Goal: Task Accomplishment & Management: Manage account settings

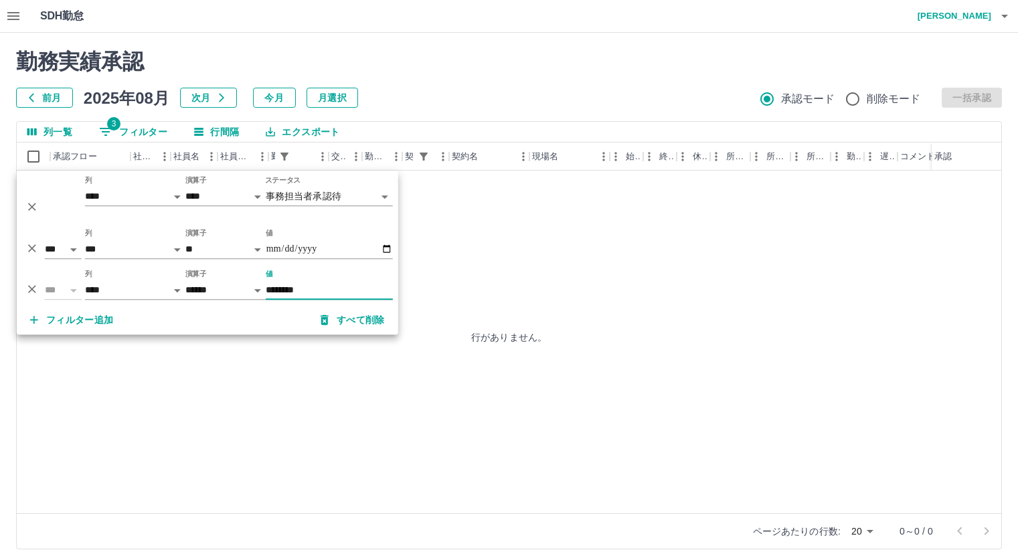
select select "**********"
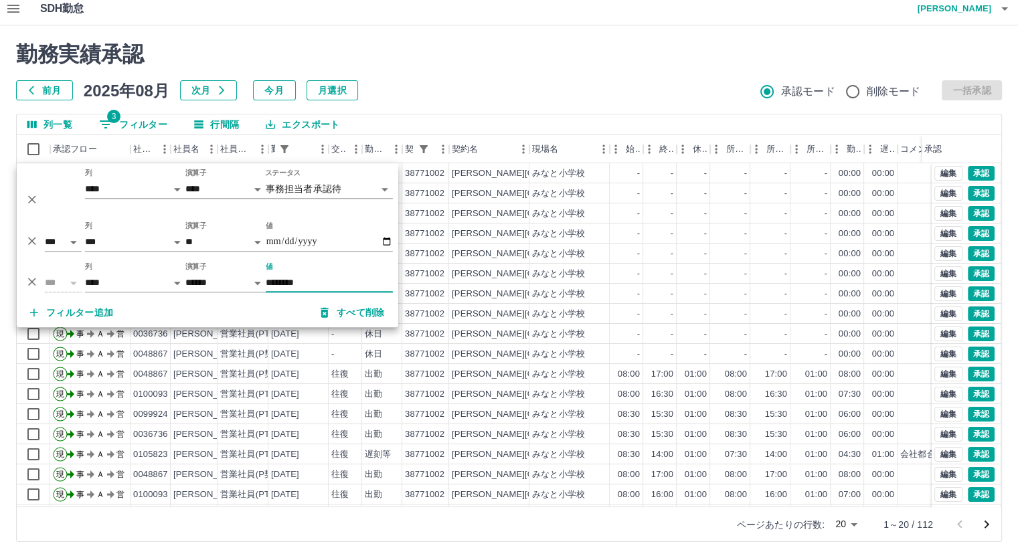
type input "********"
click at [817, 117] on div "列一覧 3 フィルター 行間隔 エクスポート" at bounding box center [509, 124] width 984 height 21
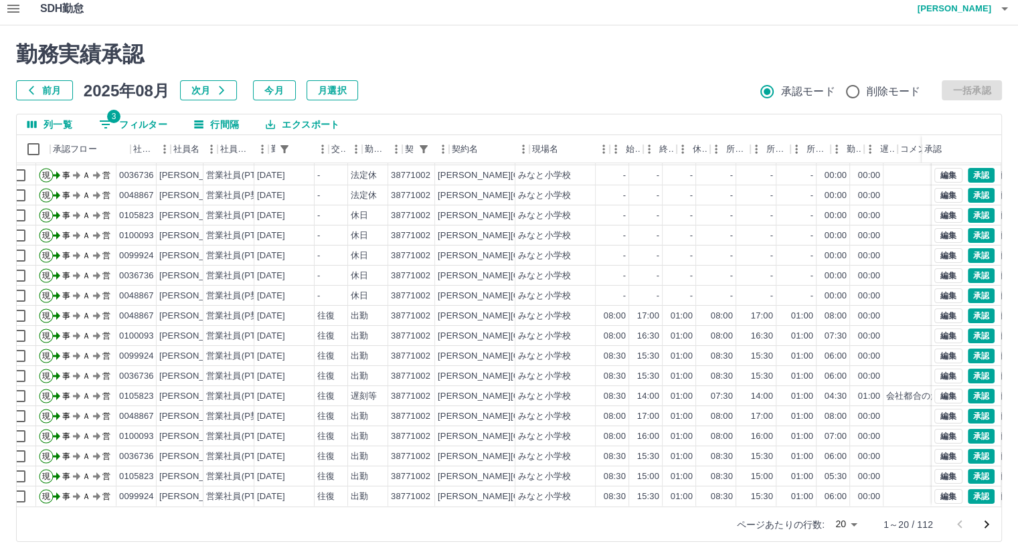
scroll to position [68, 0]
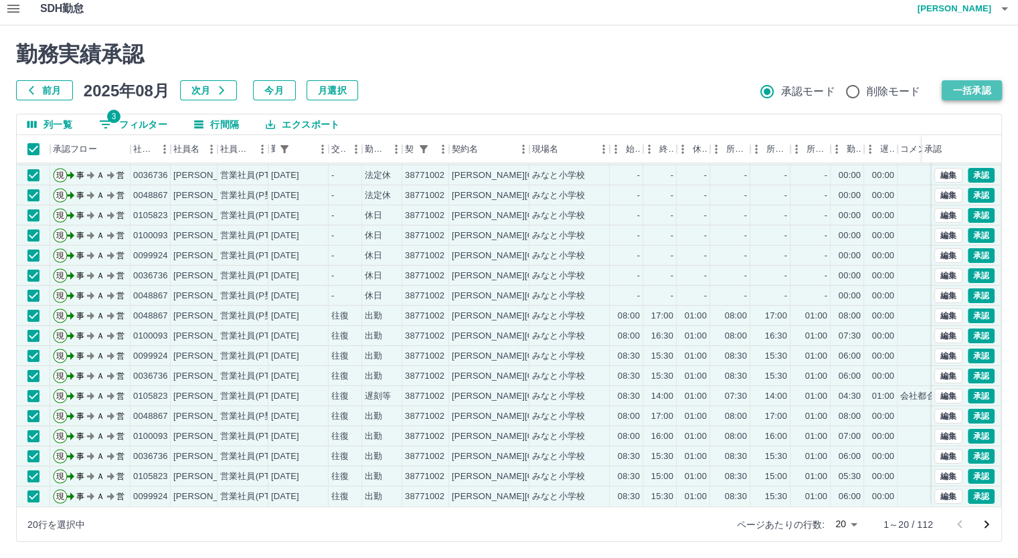
click at [947, 95] on button "一括承認" at bounding box center [971, 90] width 60 height 20
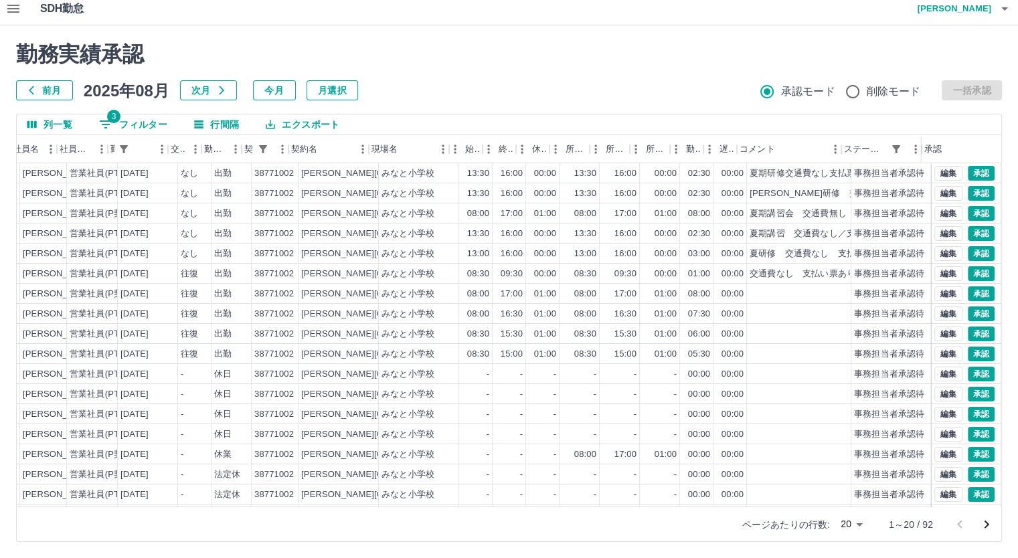
scroll to position [0, 0]
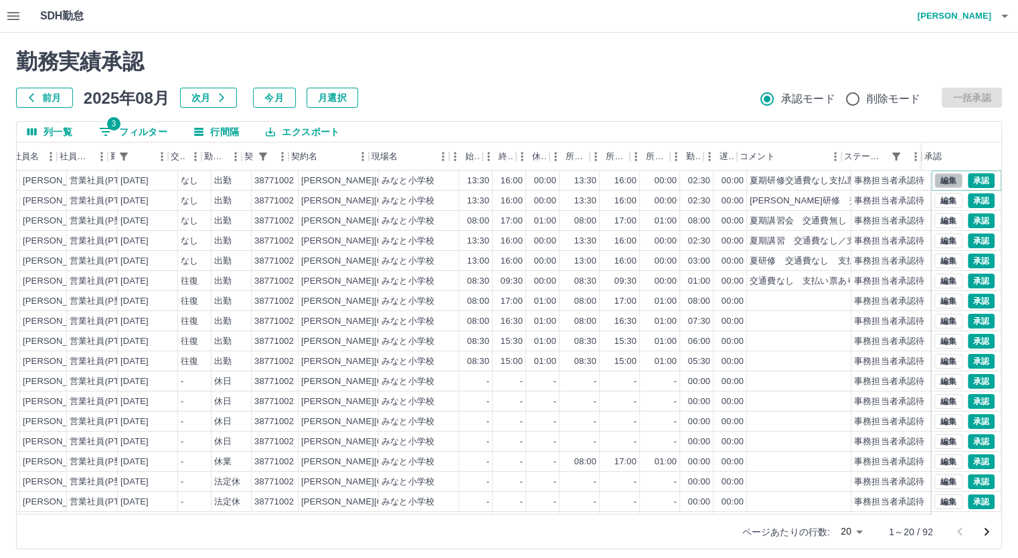
click at [945, 184] on button "編集" at bounding box center [948, 180] width 28 height 15
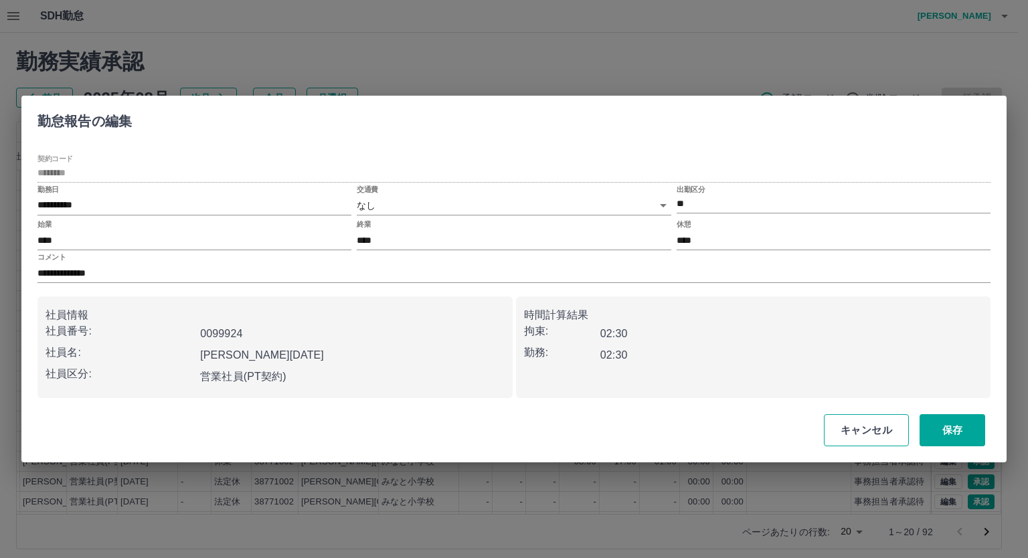
click at [847, 426] on button "キャンセル" at bounding box center [866, 430] width 85 height 32
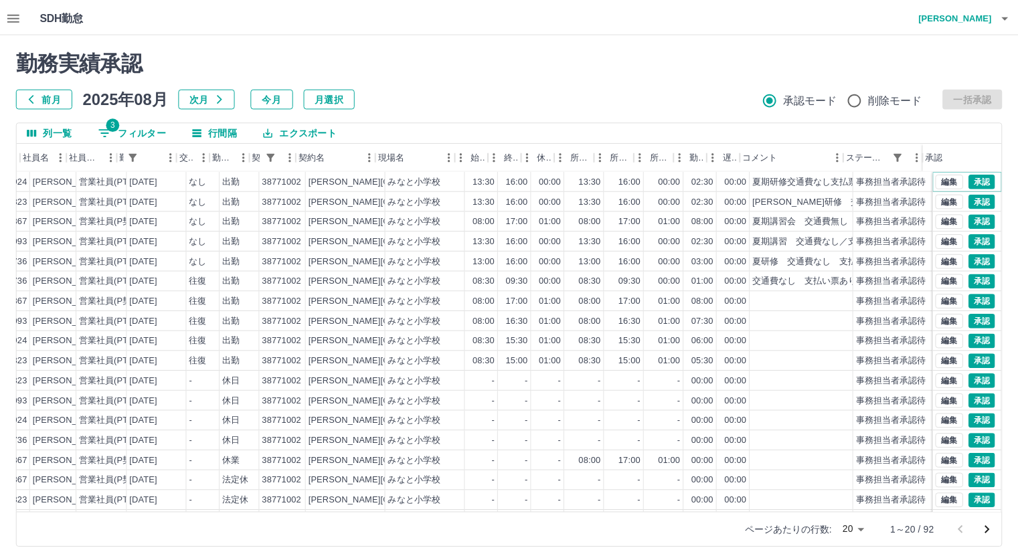
scroll to position [0, 150]
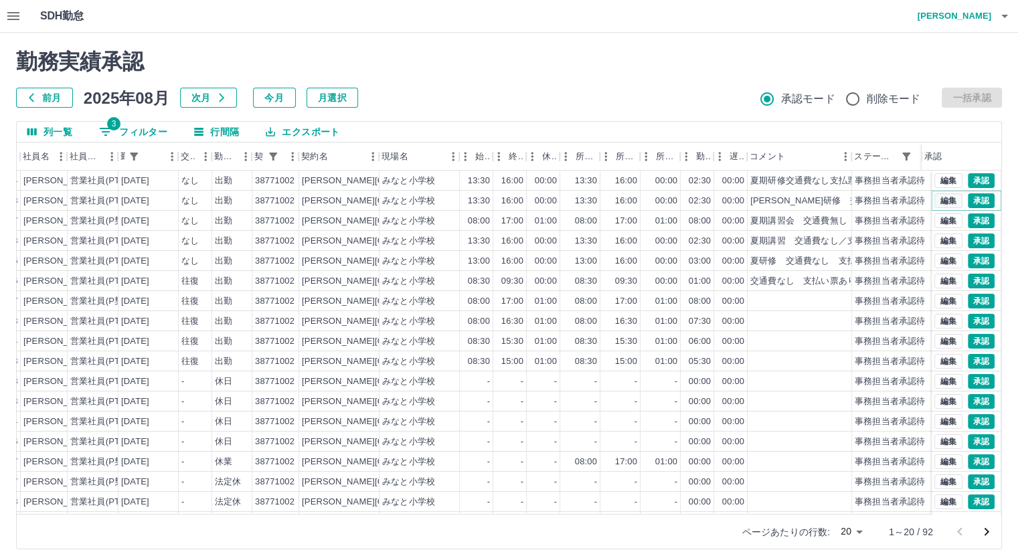
click at [934, 203] on button "編集" at bounding box center [948, 200] width 28 height 15
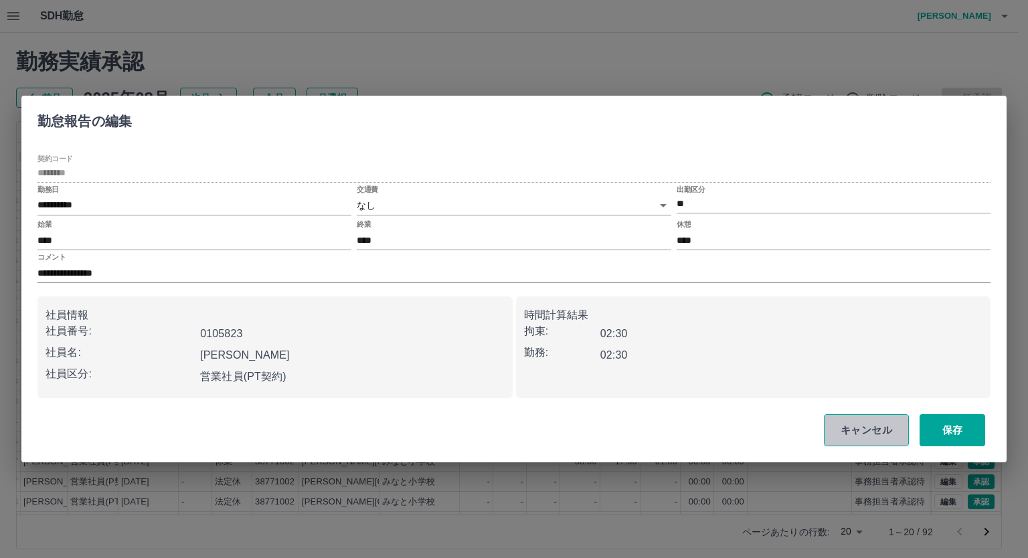
click at [844, 424] on button "キャンセル" at bounding box center [866, 430] width 85 height 32
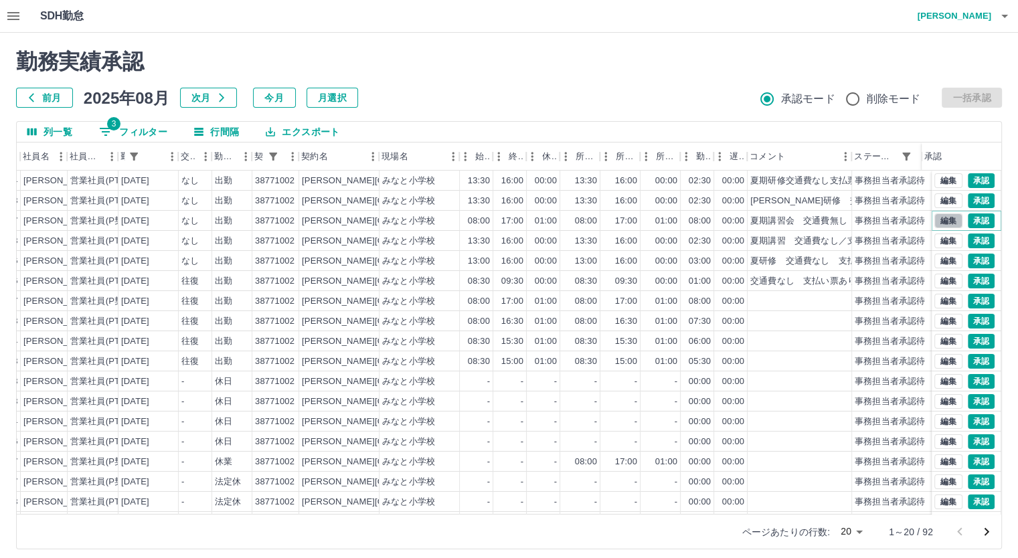
click at [934, 219] on button "編集" at bounding box center [948, 220] width 28 height 15
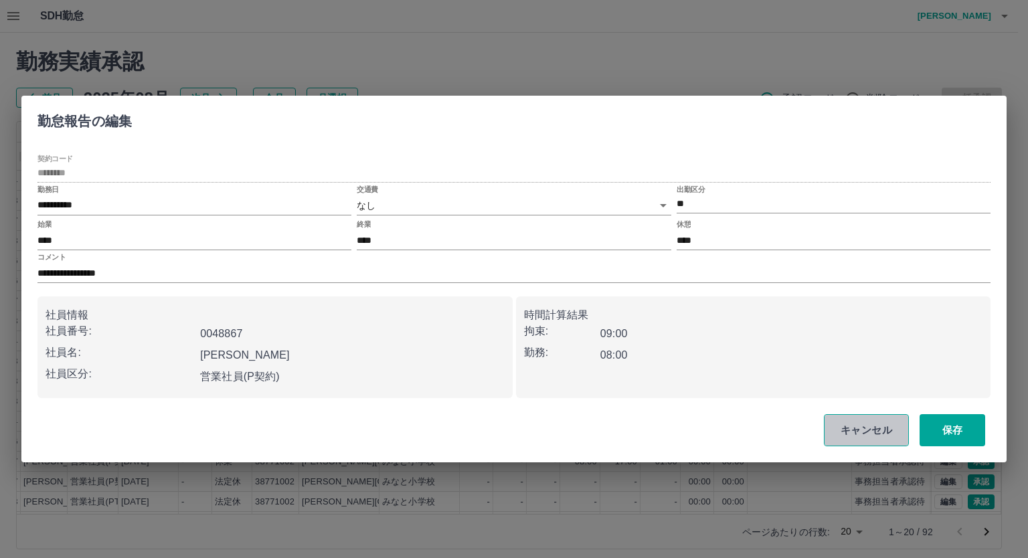
click at [844, 424] on button "キャンセル" at bounding box center [866, 430] width 85 height 32
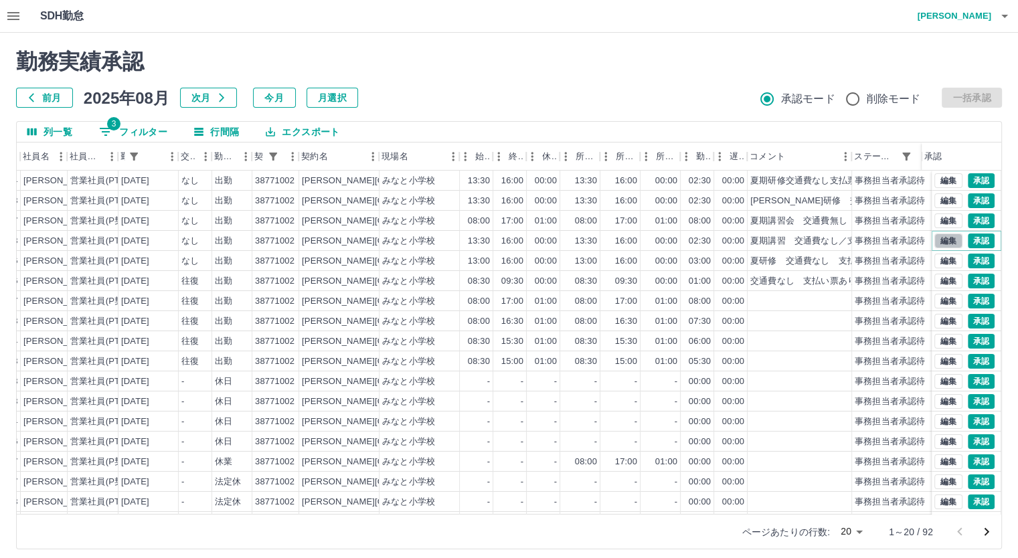
click at [940, 239] on button "編集" at bounding box center [948, 240] width 28 height 15
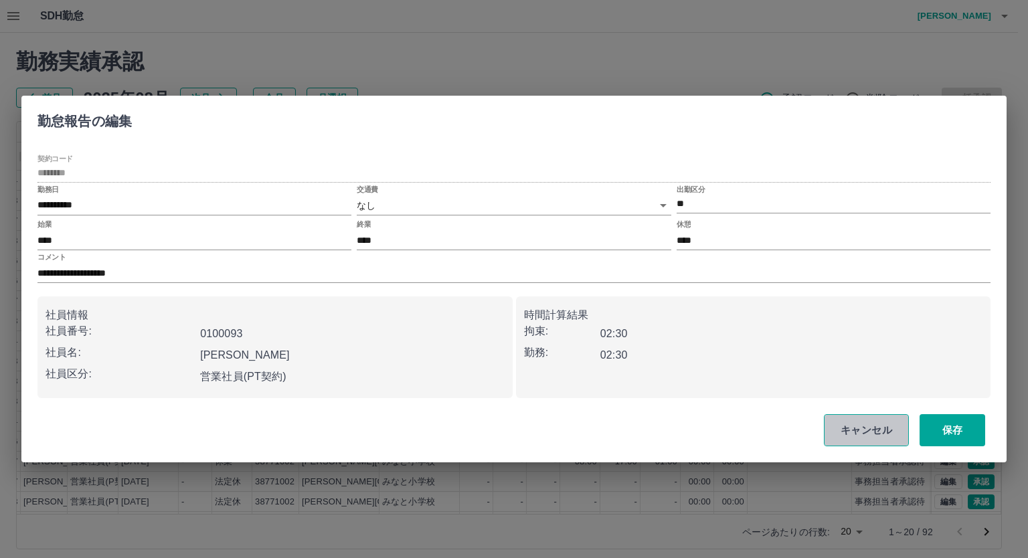
click at [848, 422] on button "キャンセル" at bounding box center [866, 430] width 85 height 32
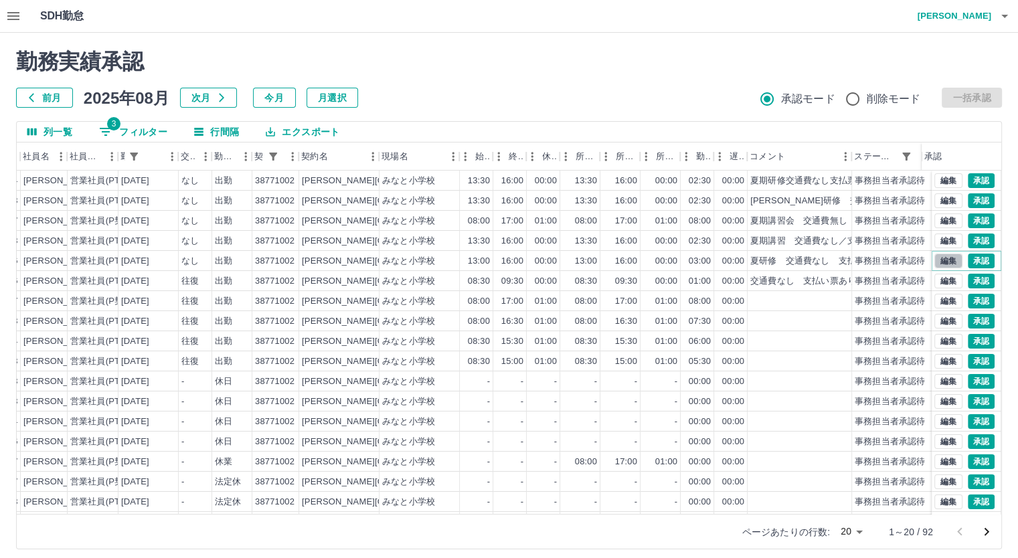
click at [934, 260] on button "編集" at bounding box center [948, 261] width 28 height 15
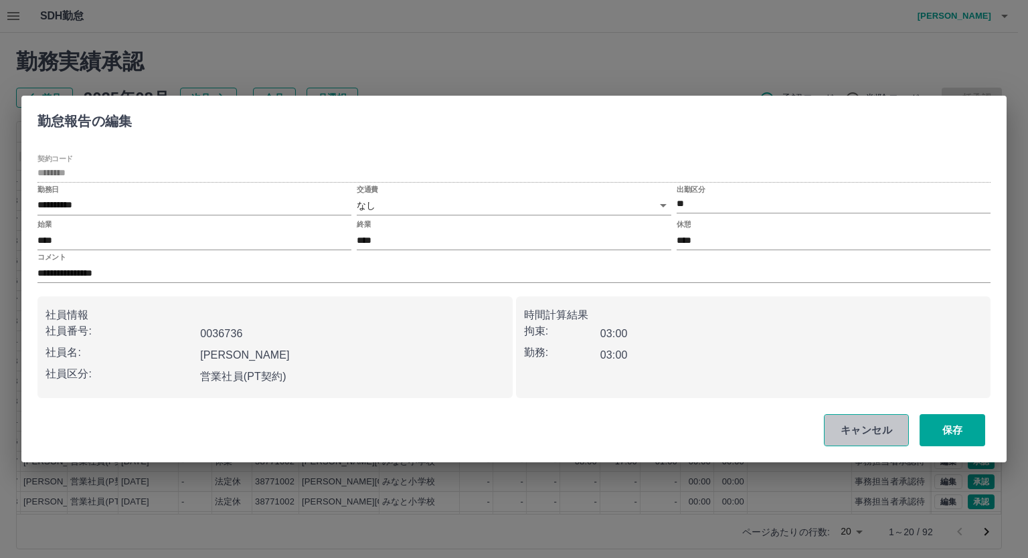
click at [866, 431] on button "キャンセル" at bounding box center [866, 430] width 85 height 32
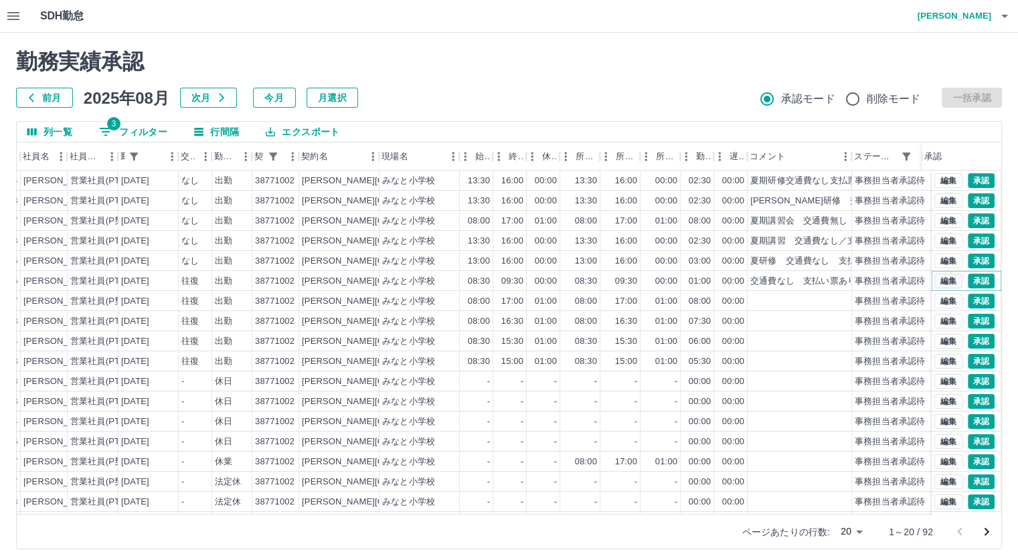
click at [940, 279] on button "編集" at bounding box center [948, 281] width 28 height 15
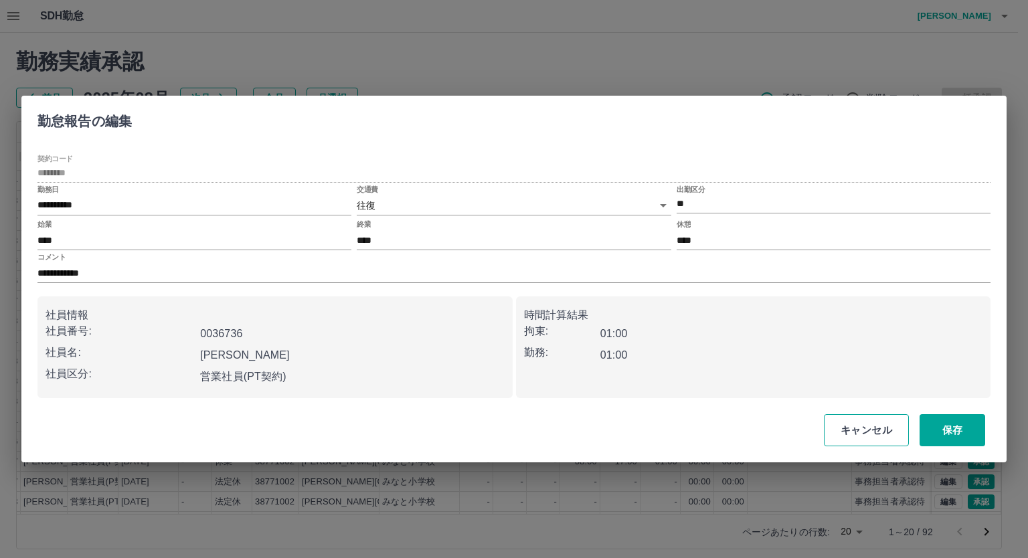
click at [852, 428] on button "キャンセル" at bounding box center [866, 430] width 85 height 32
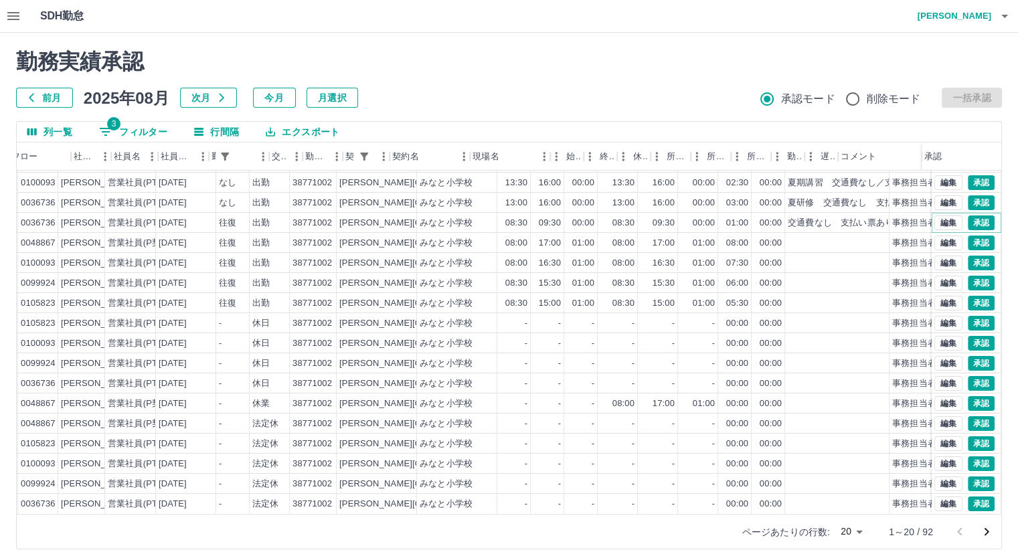
scroll to position [68, 0]
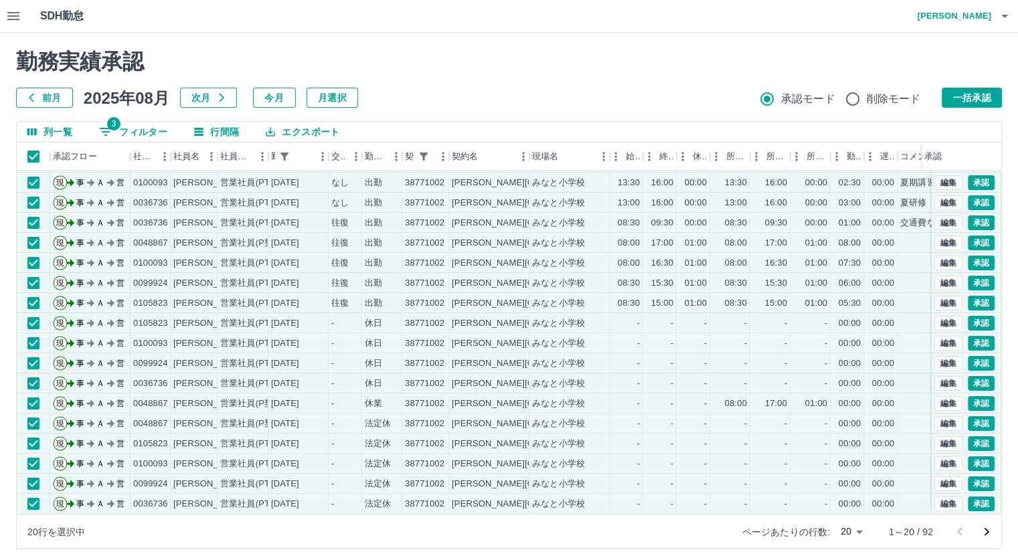
drag, startPoint x: 953, startPoint y: 98, endPoint x: 895, endPoint y: 105, distance: 58.0
click at [953, 98] on button "一括承認" at bounding box center [971, 98] width 60 height 20
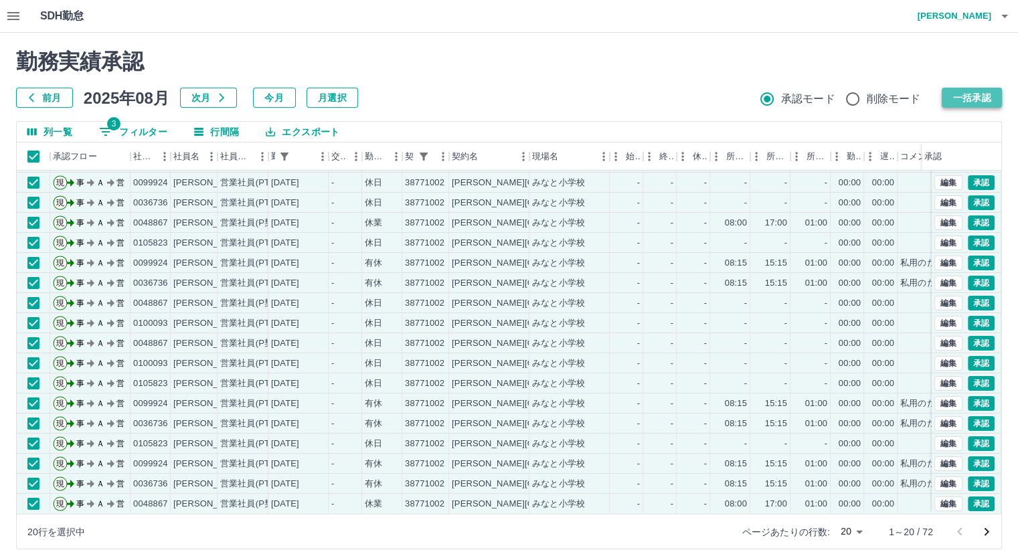
click at [965, 97] on button "一括承認" at bounding box center [971, 98] width 60 height 20
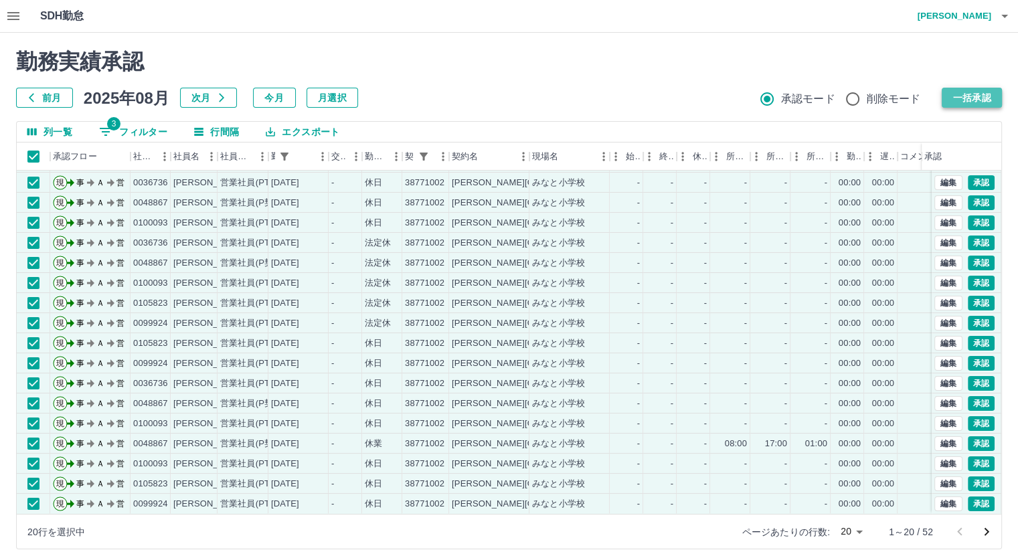
click at [967, 99] on button "一括承認" at bounding box center [971, 98] width 60 height 20
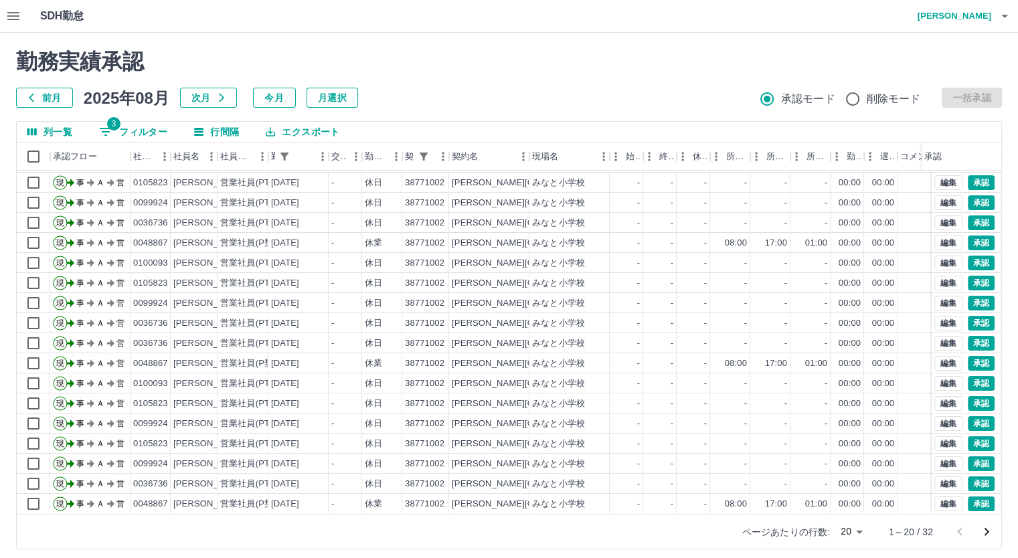
scroll to position [8, 0]
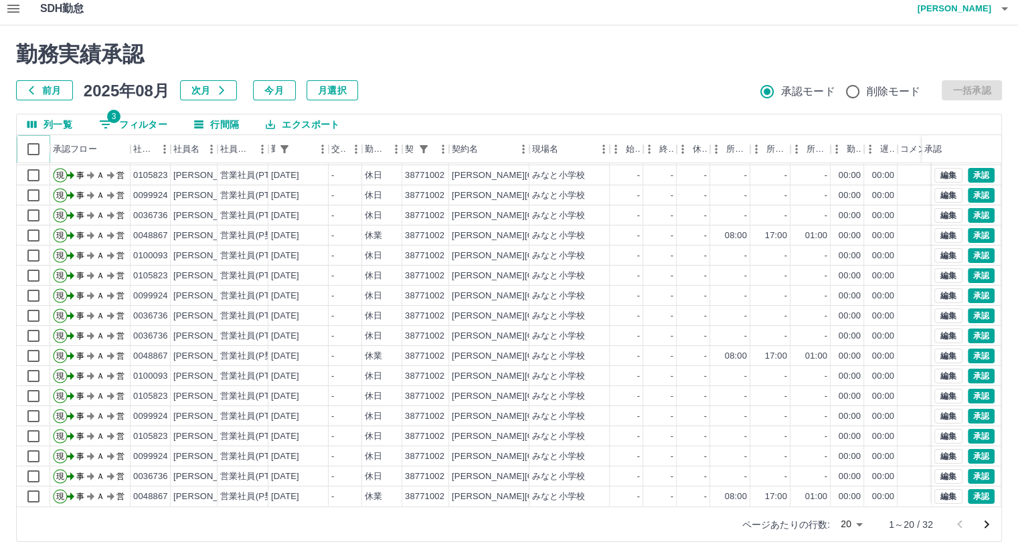
click at [47, 149] on icon at bounding box center [50, 149] width 16 height 16
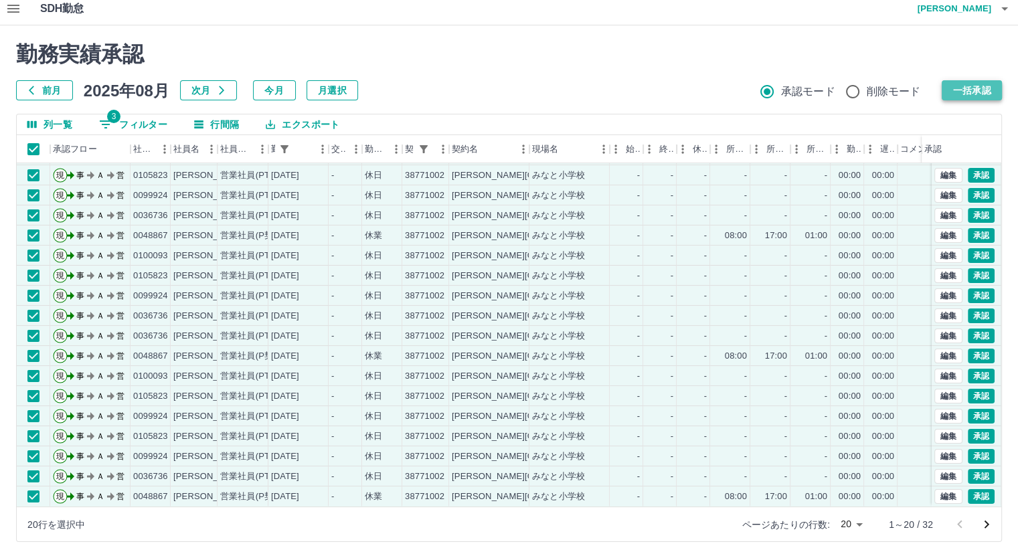
click at [953, 92] on button "一括承認" at bounding box center [971, 90] width 60 height 20
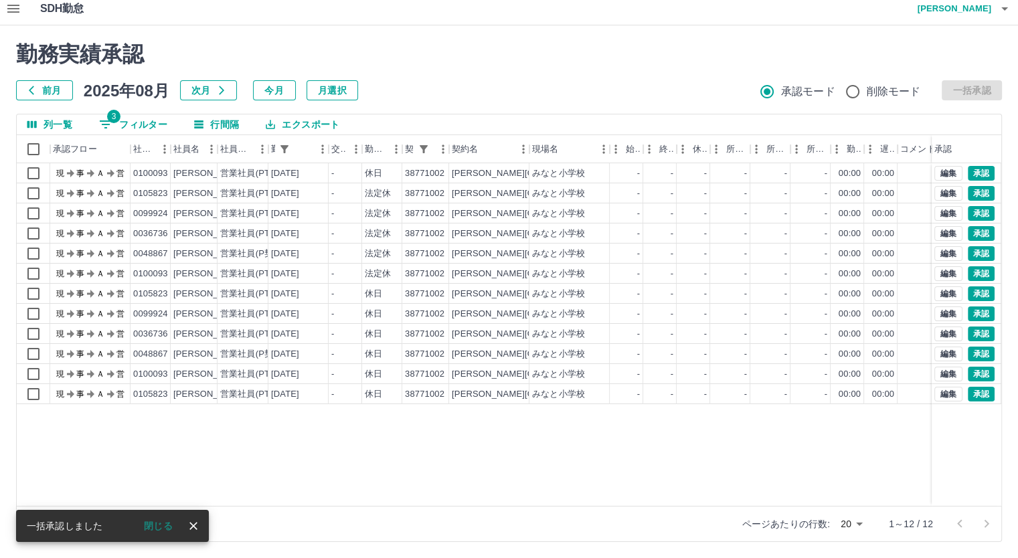
scroll to position [0, 0]
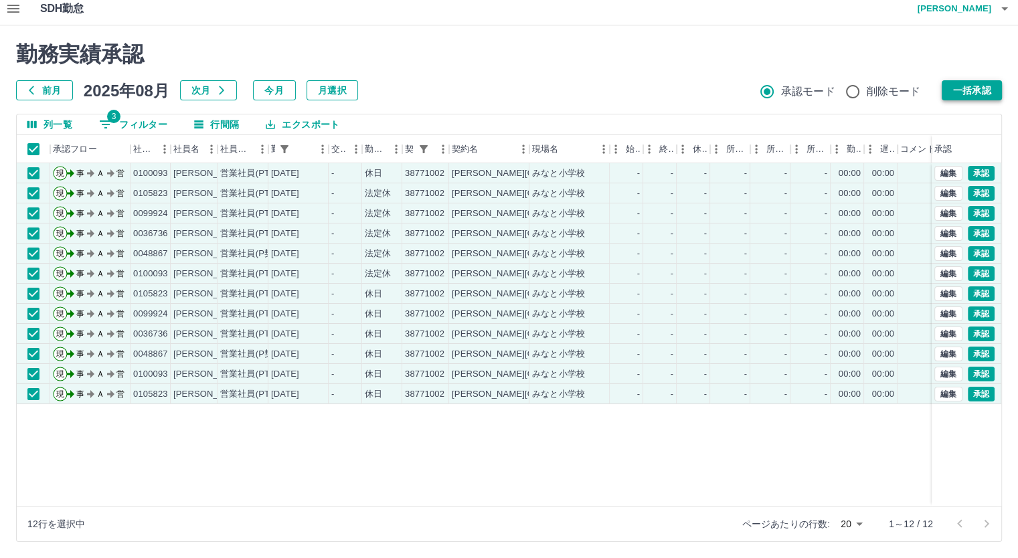
click at [960, 98] on button "一括承認" at bounding box center [971, 90] width 60 height 20
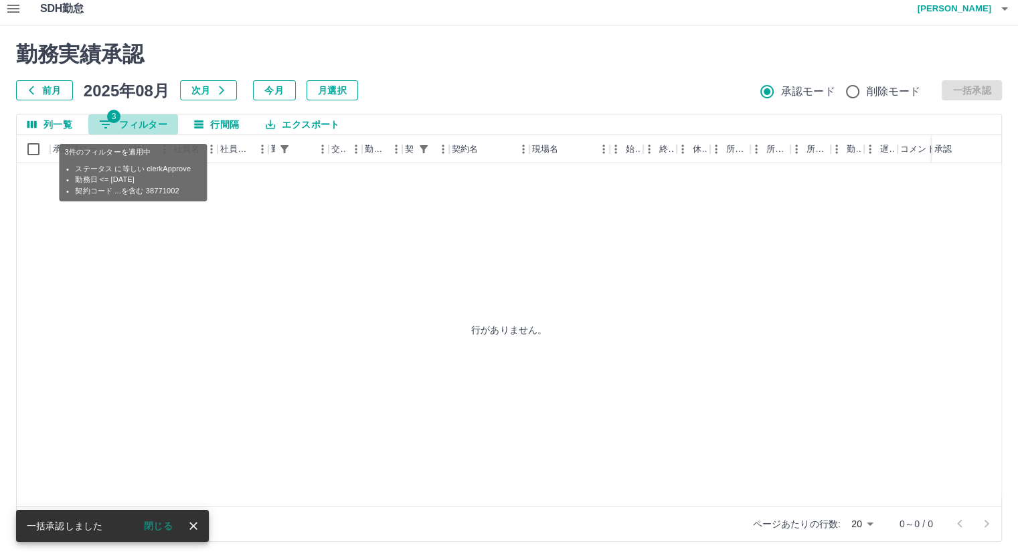
click at [157, 129] on button "3 フィルター" at bounding box center [133, 124] width 90 height 20
select select "**********"
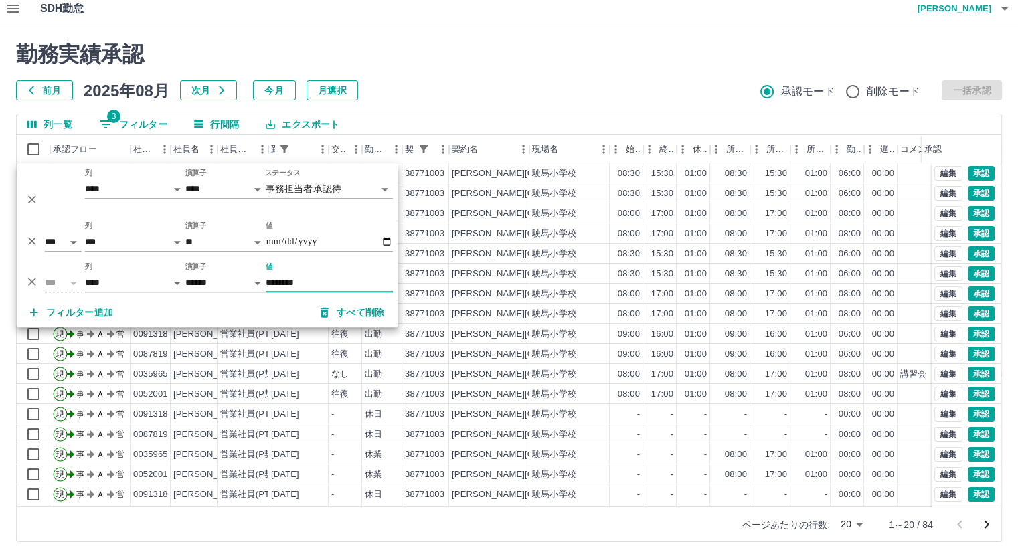
type input "********"
click at [632, 118] on div "列一覧 3 フィルター 行間隔 エクスポート" at bounding box center [509, 124] width 984 height 21
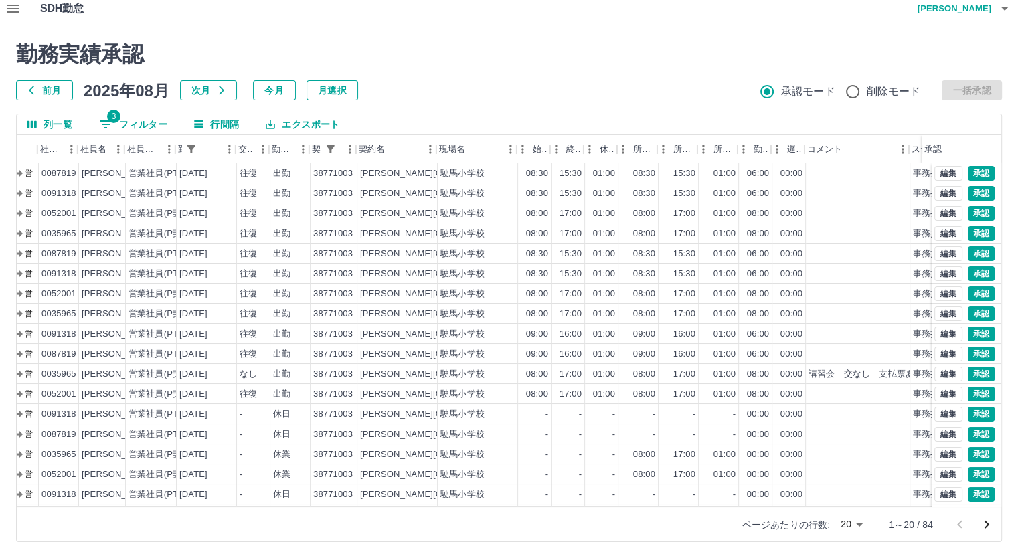
scroll to position [0, 93]
click at [938, 369] on button "編集" at bounding box center [948, 374] width 28 height 15
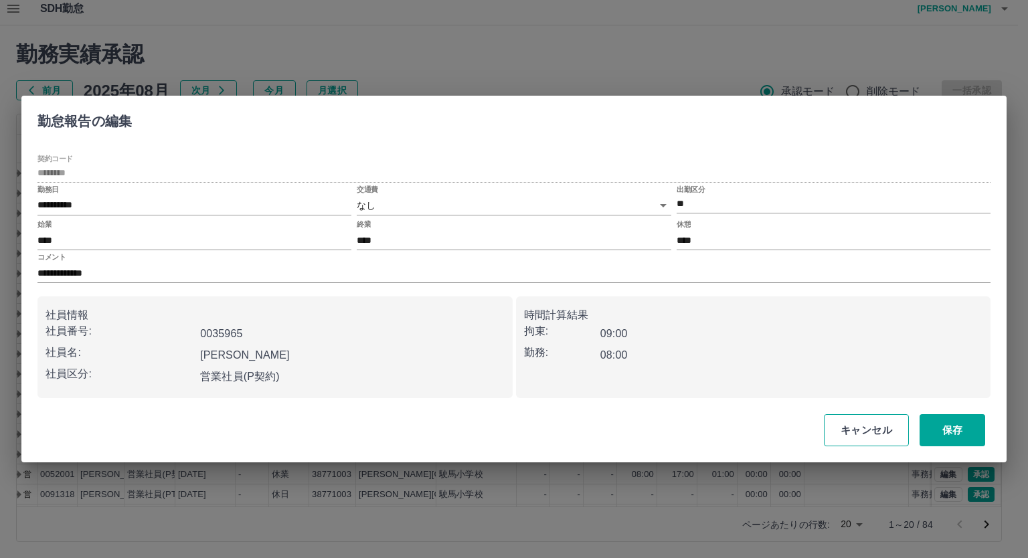
click at [854, 421] on button "キャンセル" at bounding box center [866, 430] width 85 height 32
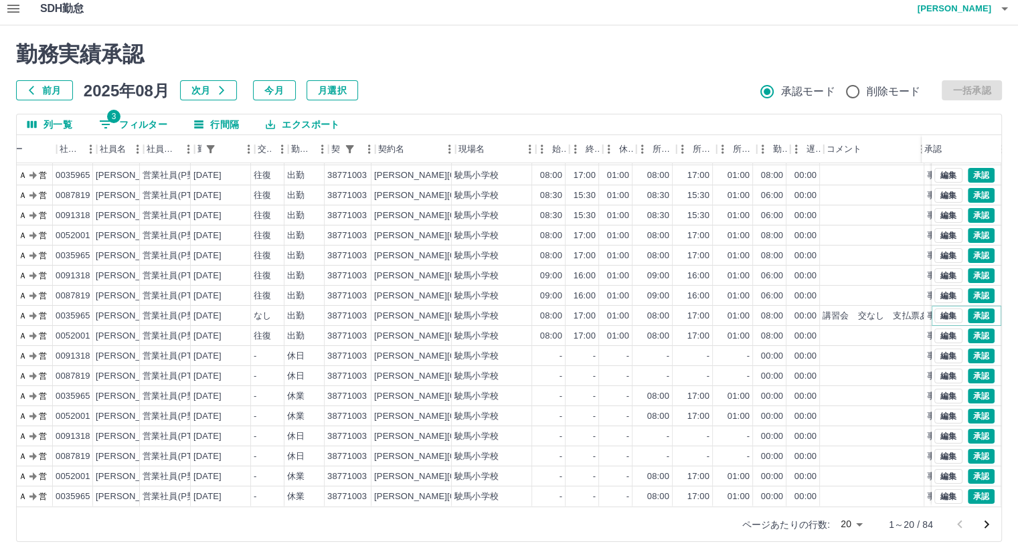
scroll to position [68, 0]
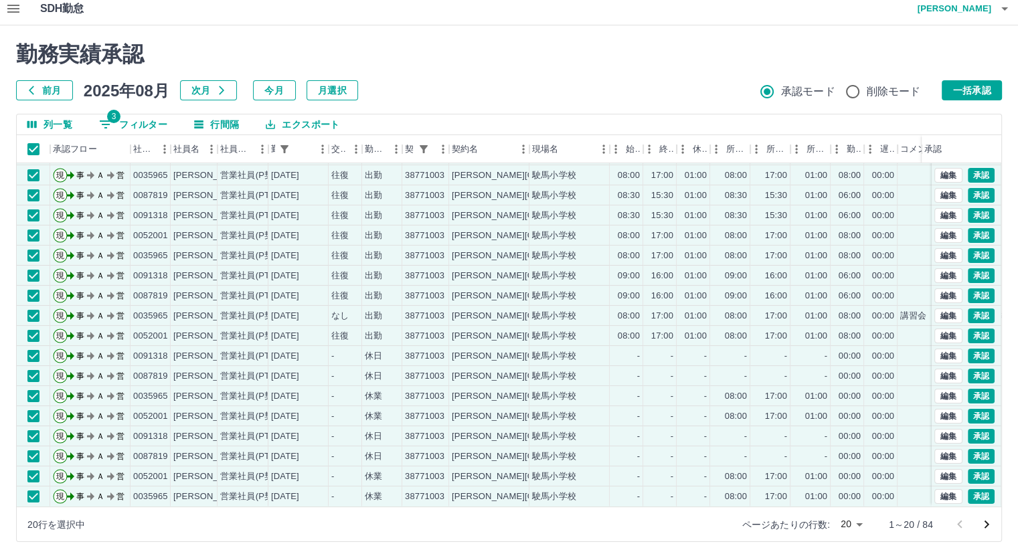
drag, startPoint x: 975, startPoint y: 95, endPoint x: 964, endPoint y: 98, distance: 11.0
click at [974, 94] on button "一括承認" at bounding box center [971, 90] width 60 height 20
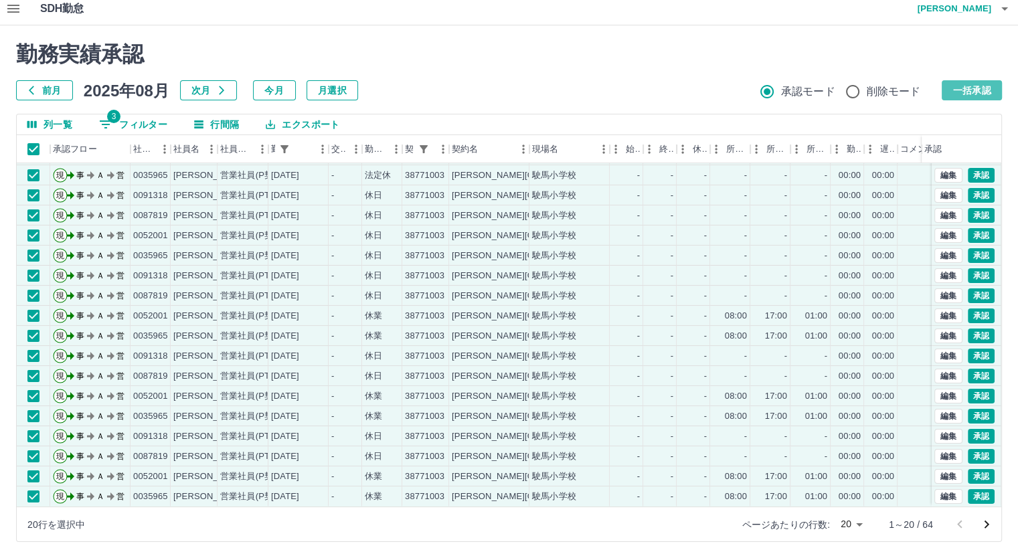
drag, startPoint x: 947, startPoint y: 90, endPoint x: 895, endPoint y: 100, distance: 53.1
click at [949, 90] on button "一括承認" at bounding box center [971, 90] width 60 height 20
click at [974, 90] on button "一括承認" at bounding box center [971, 90] width 60 height 20
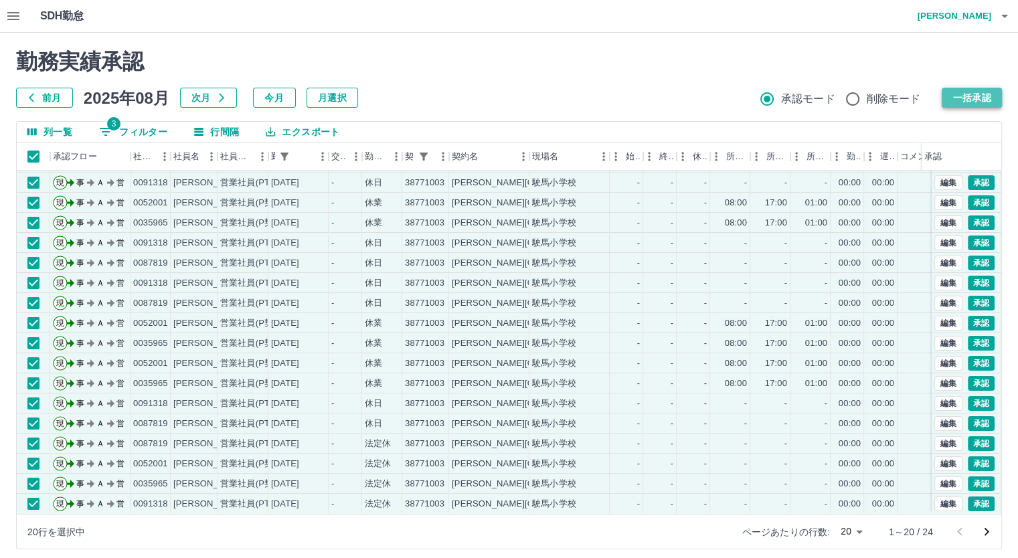
click at [961, 94] on button "一括承認" at bounding box center [971, 98] width 60 height 20
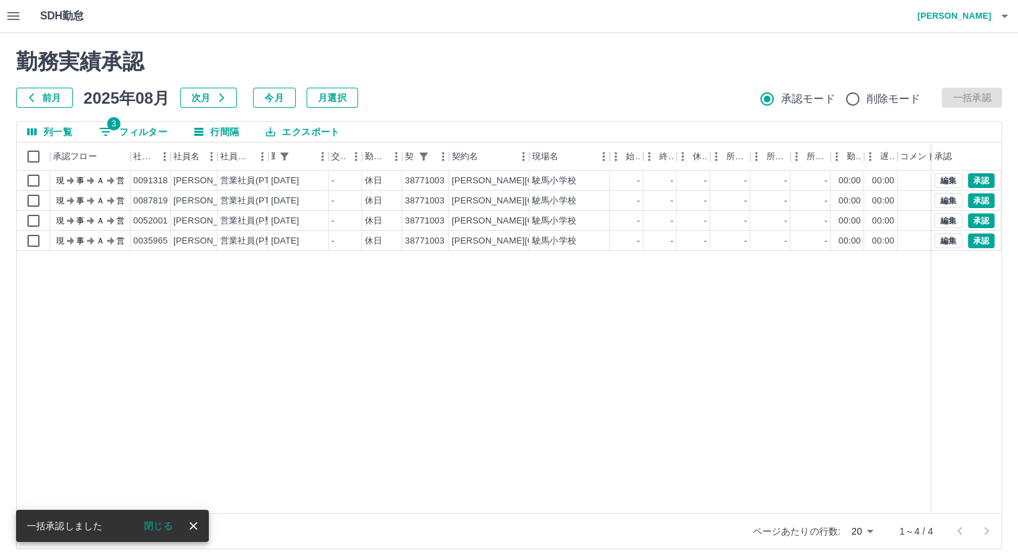
scroll to position [0, 0]
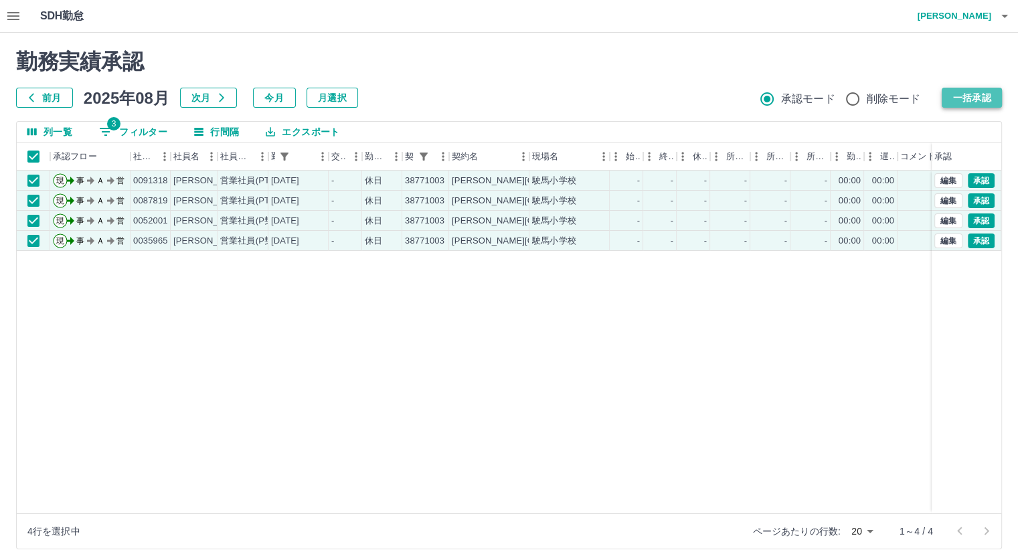
click at [955, 100] on button "一括承認" at bounding box center [971, 98] width 60 height 20
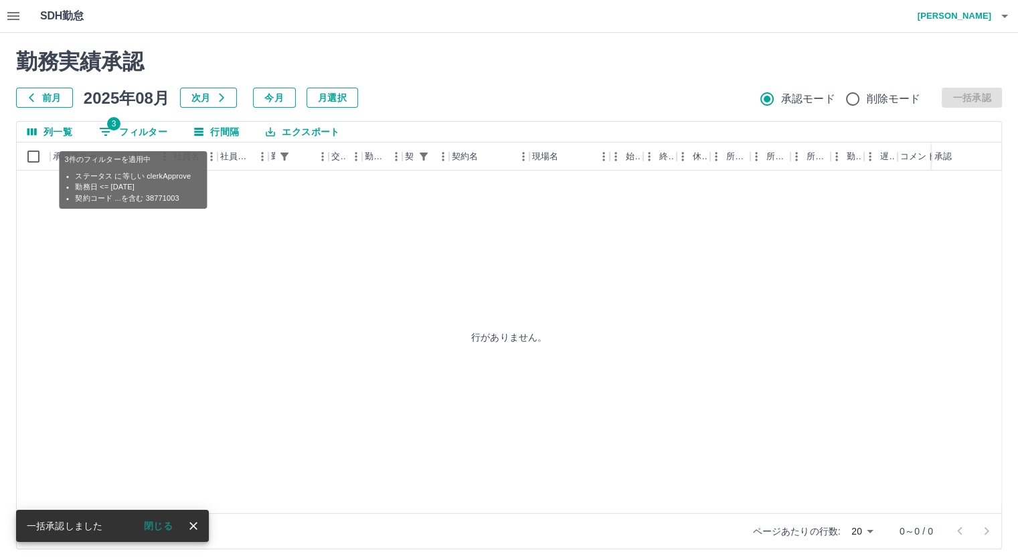
click at [136, 129] on button "3 フィルター" at bounding box center [133, 132] width 90 height 20
select select "**********"
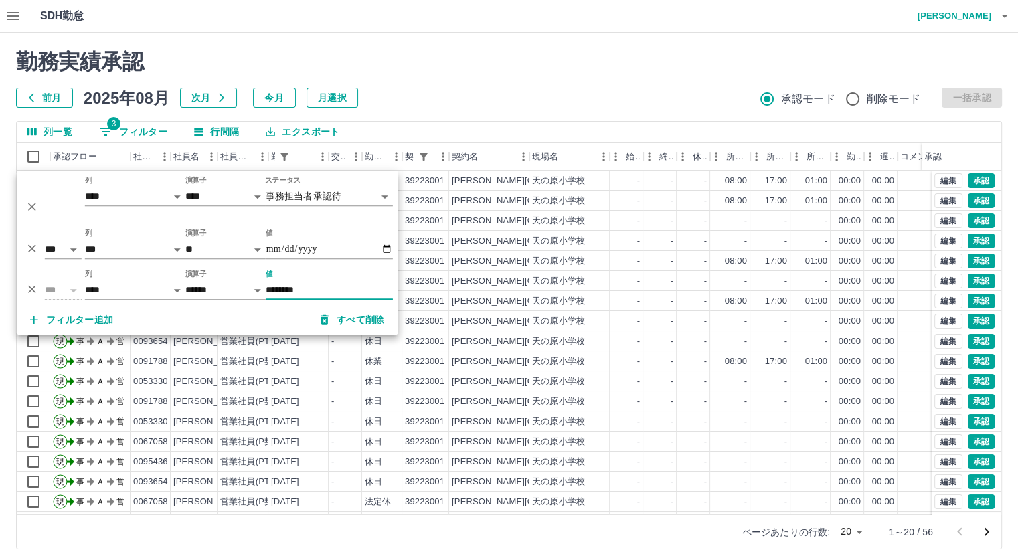
type input "********"
click at [644, 120] on div "勤務実績承認 前月 [DATE] 次月 今月 月選択 承認モード 削除モード 一括承認 列一覧 3 フィルター 行間隔 エクスポート 承認フロー 社員番号 社…" at bounding box center [509, 299] width 1018 height 533
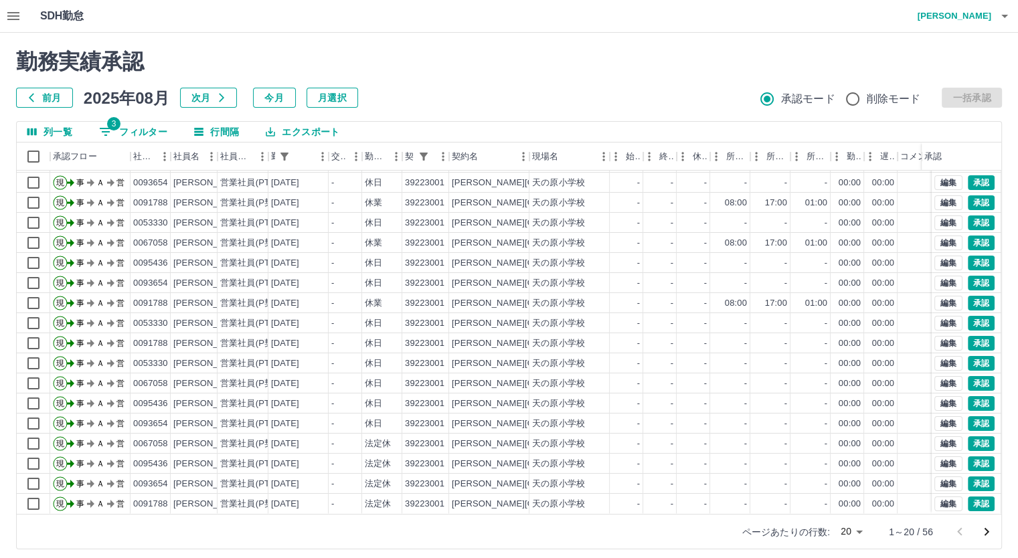
scroll to position [68, 0]
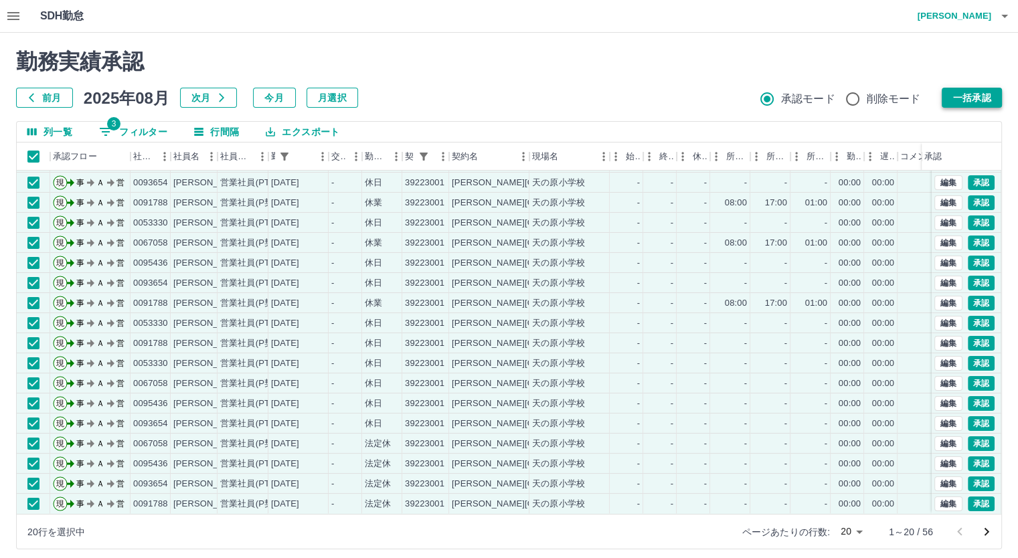
click at [965, 96] on button "一括承認" at bounding box center [971, 98] width 60 height 20
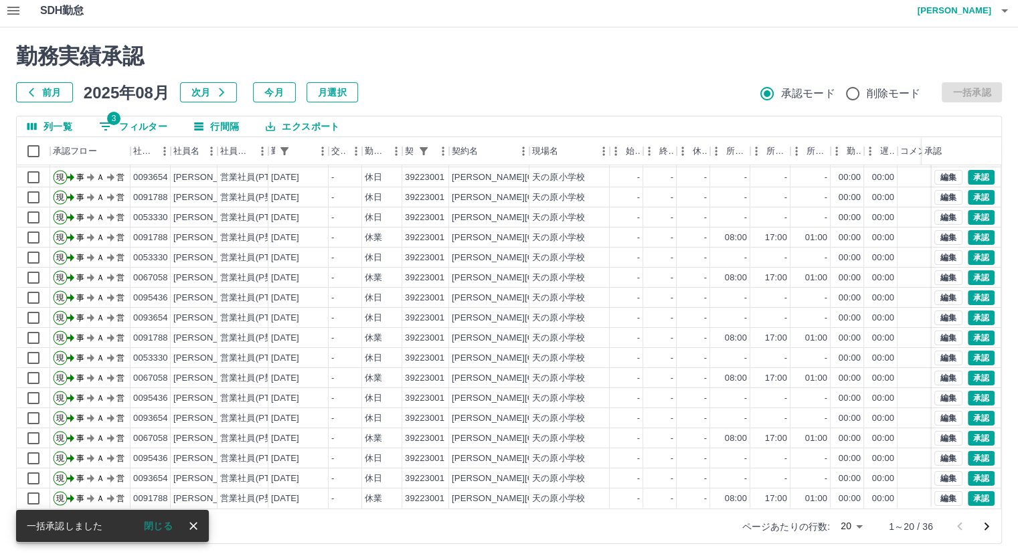
scroll to position [8, 0]
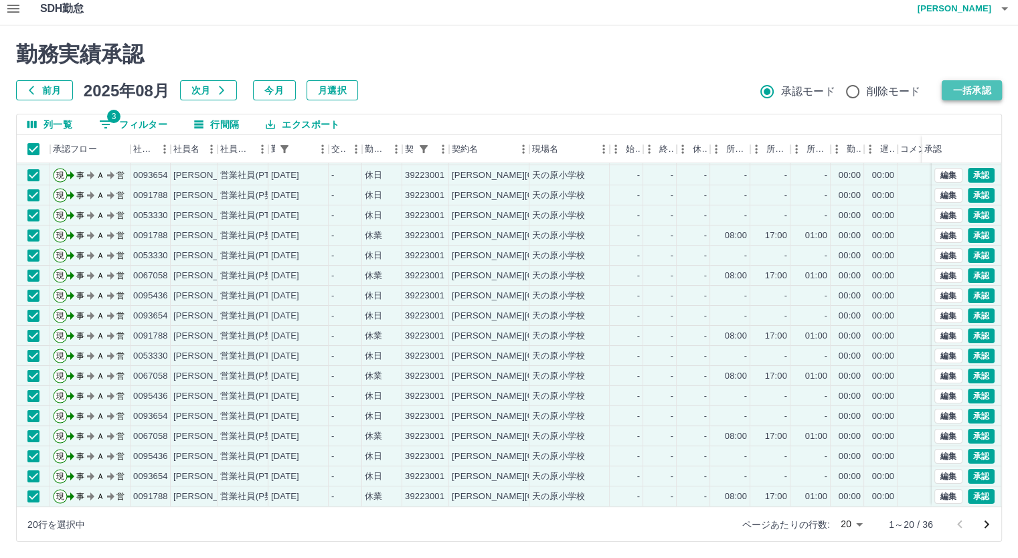
click at [963, 90] on button "一括承認" at bounding box center [971, 90] width 60 height 20
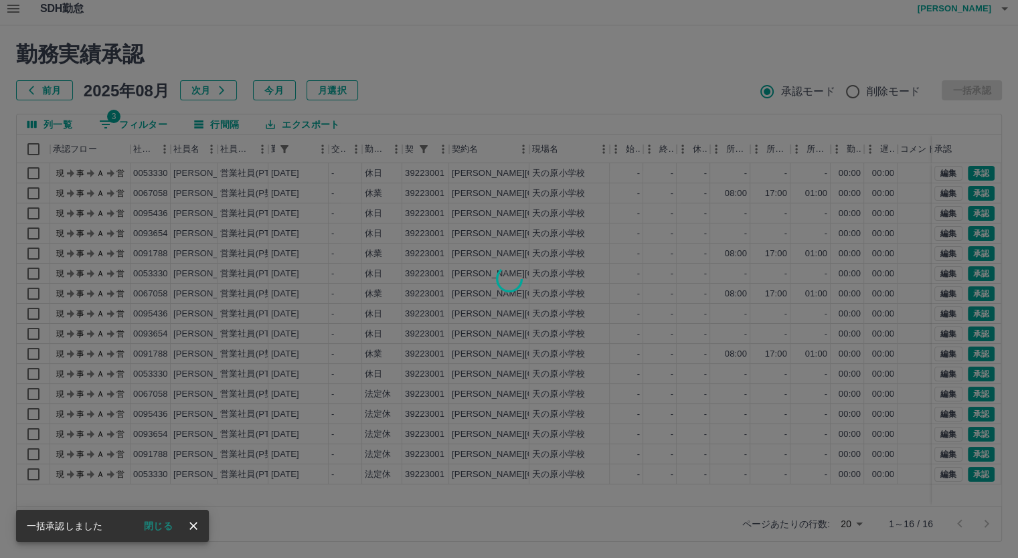
scroll to position [0, 0]
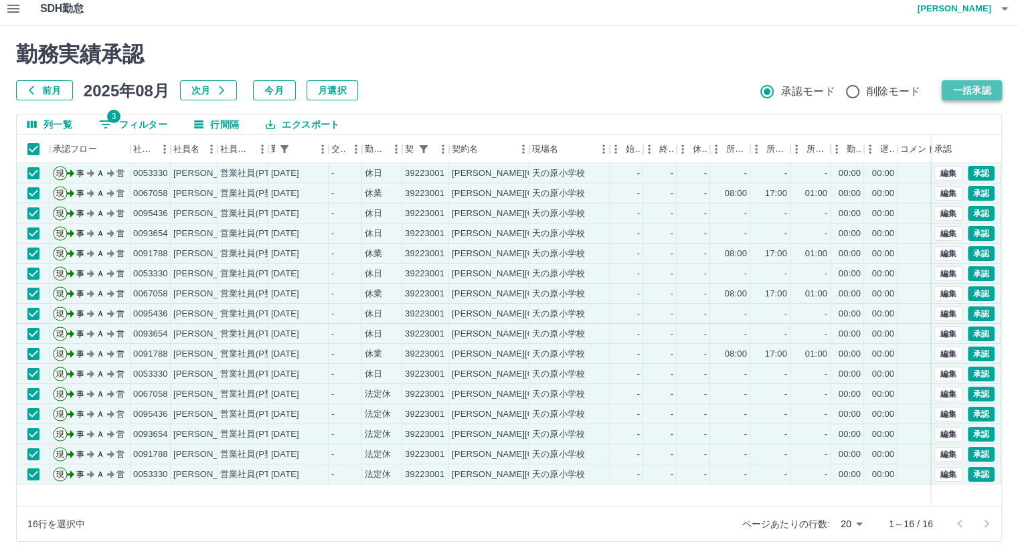
click at [958, 87] on button "一括承認" at bounding box center [971, 90] width 60 height 20
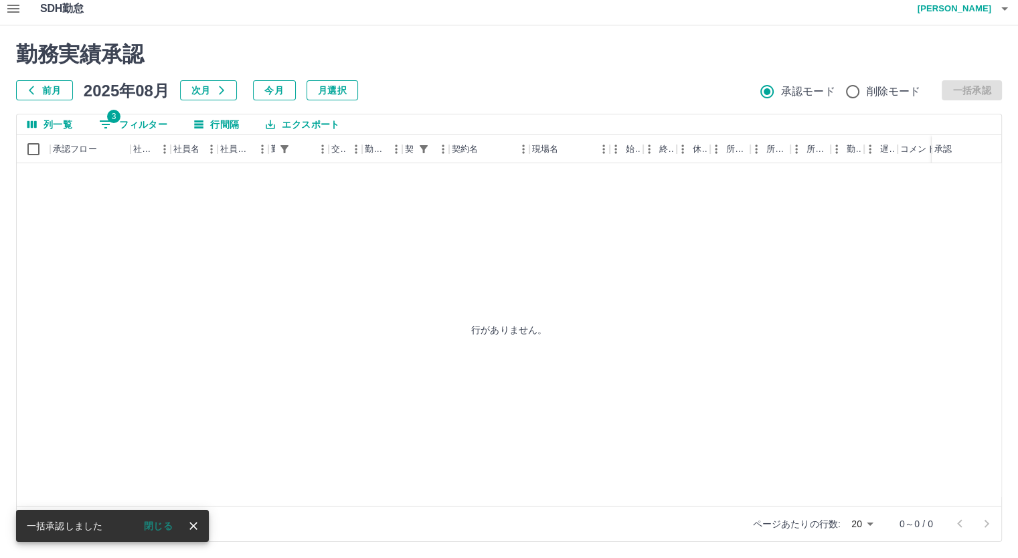
click at [167, 131] on button "3 フィルター" at bounding box center [133, 124] width 90 height 20
select select "**********"
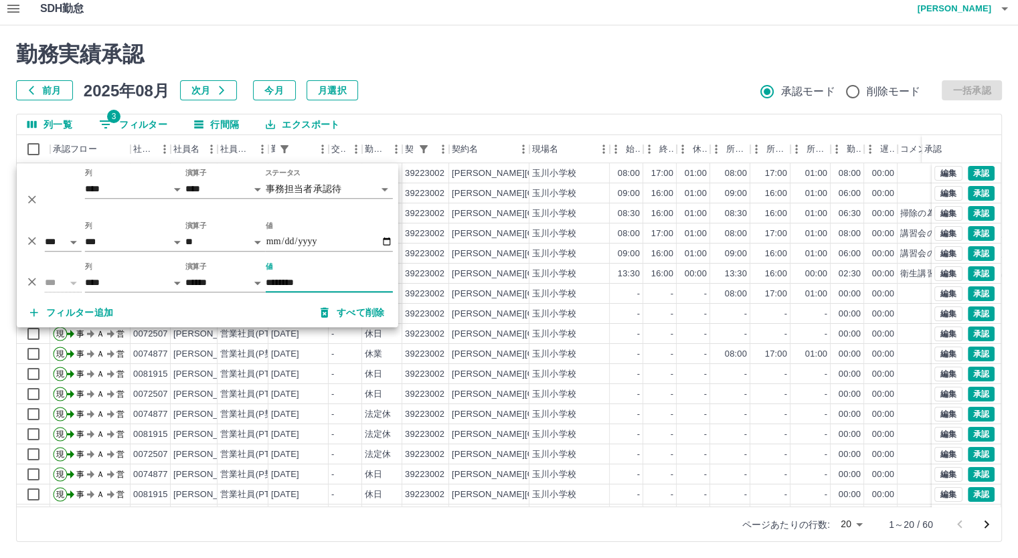
type input "********"
click at [914, 124] on div "列一覧 3 フィルター 行間隔 エクスポート" at bounding box center [509, 124] width 984 height 21
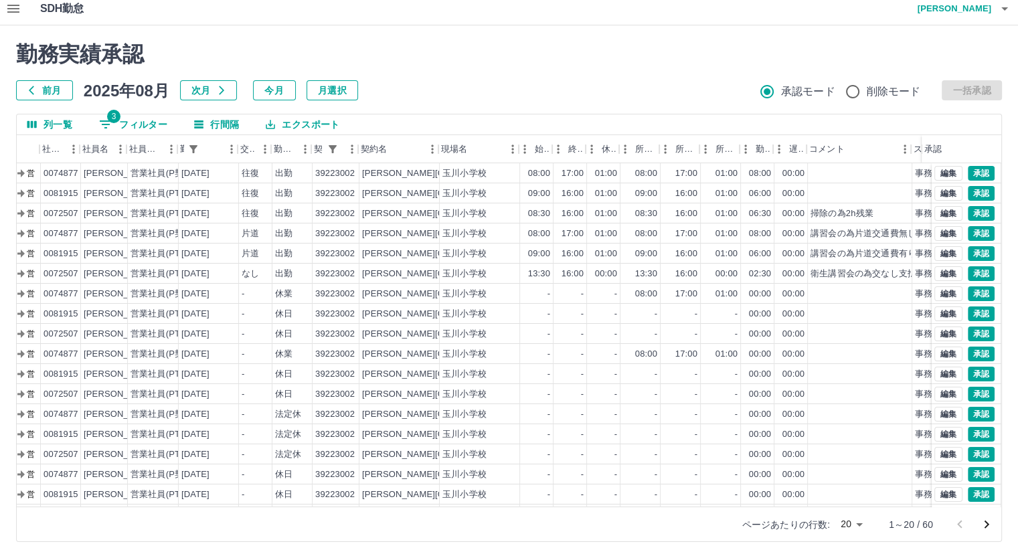
scroll to position [0, 91]
click at [941, 232] on button "編集" at bounding box center [948, 233] width 28 height 15
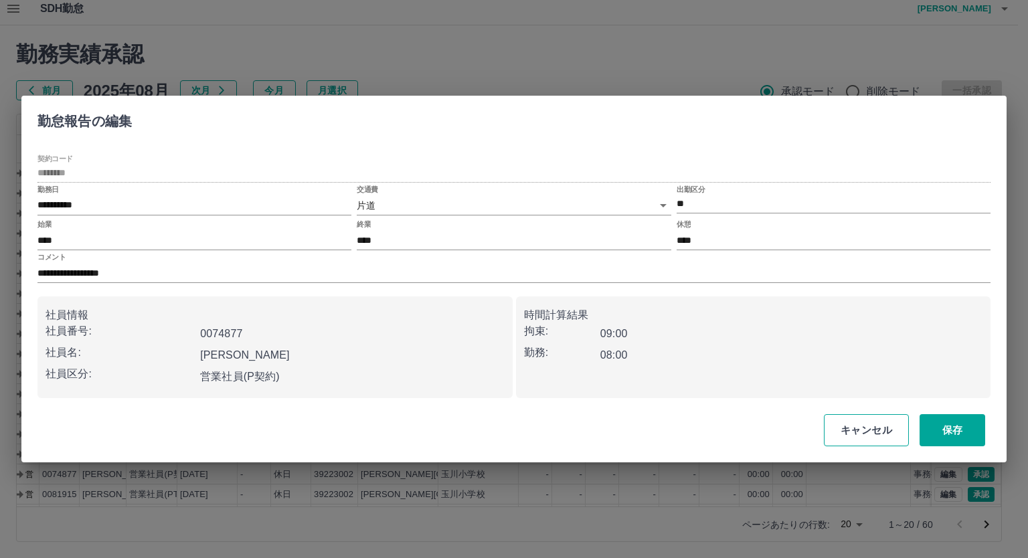
click at [871, 426] on button "キャンセル" at bounding box center [866, 430] width 85 height 32
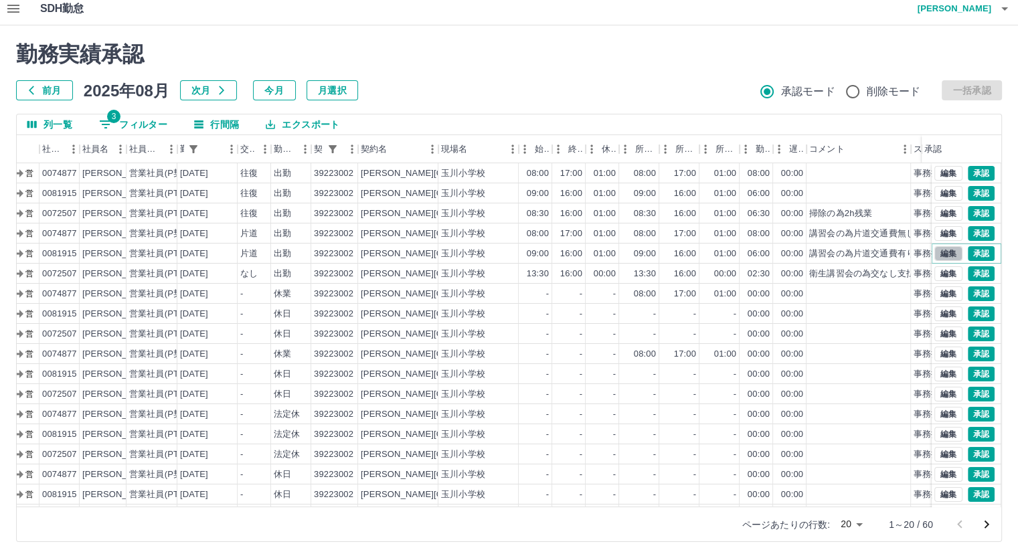
click at [934, 249] on button "編集" at bounding box center [948, 253] width 28 height 15
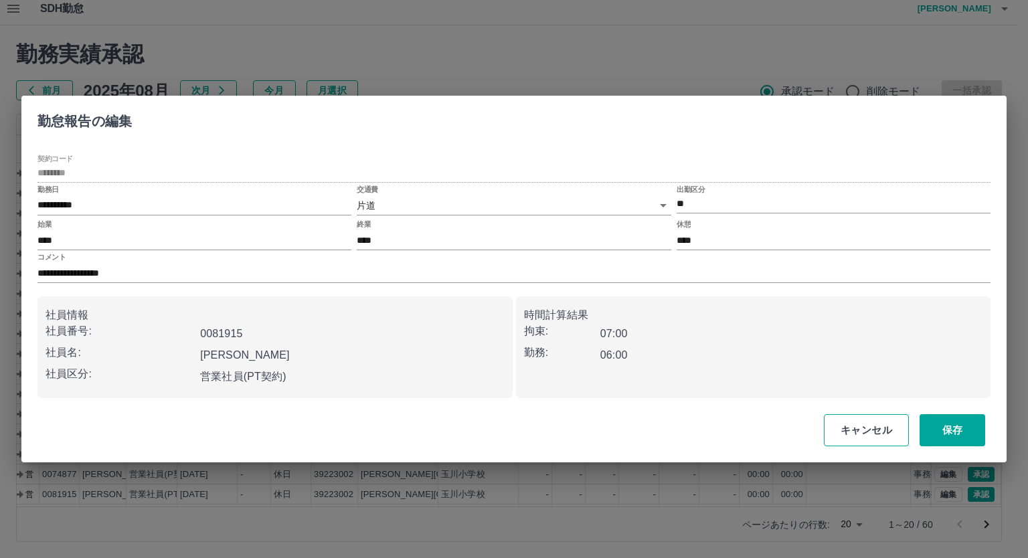
click at [859, 443] on button "キャンセル" at bounding box center [866, 430] width 85 height 32
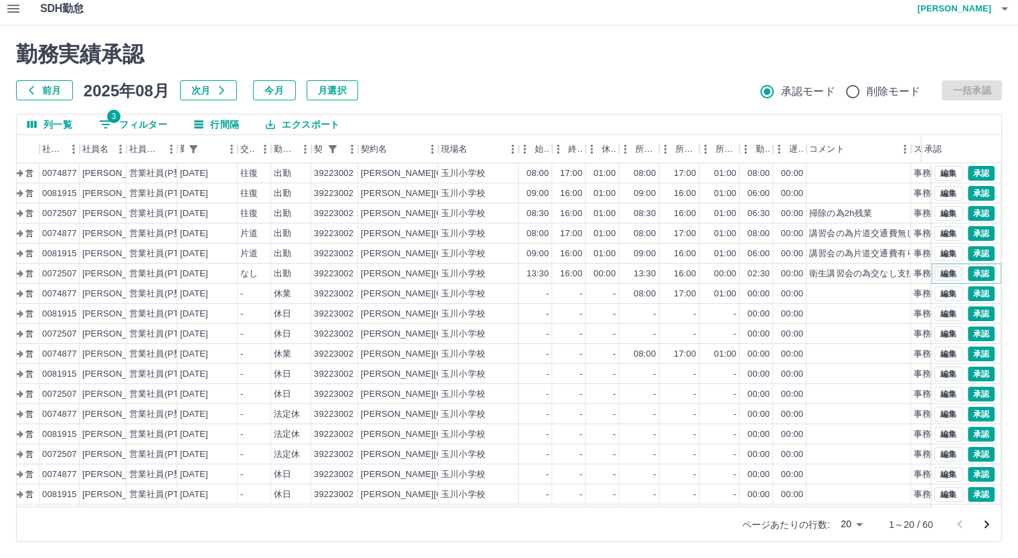
click at [934, 268] on button "編集" at bounding box center [948, 273] width 28 height 15
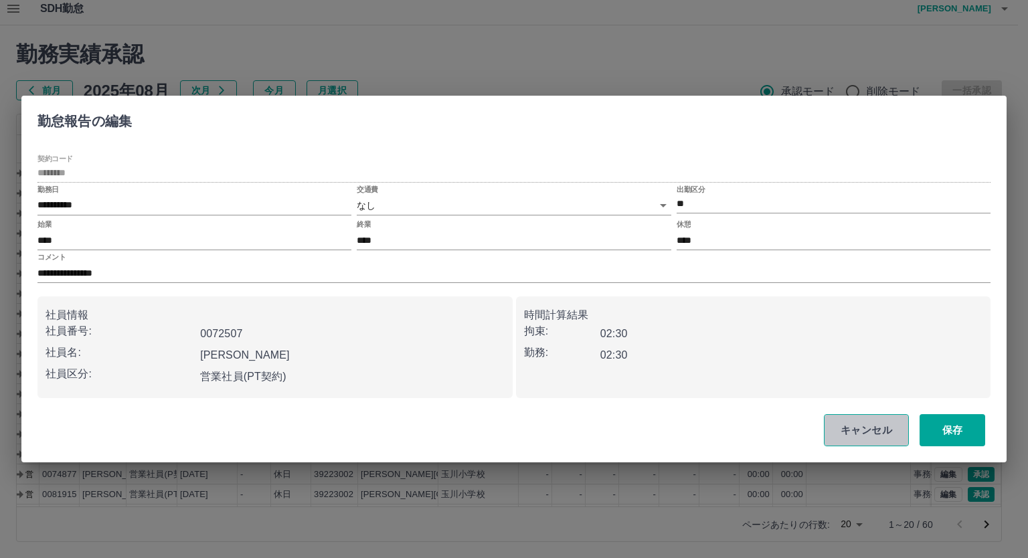
click at [858, 430] on button "キャンセル" at bounding box center [866, 430] width 85 height 32
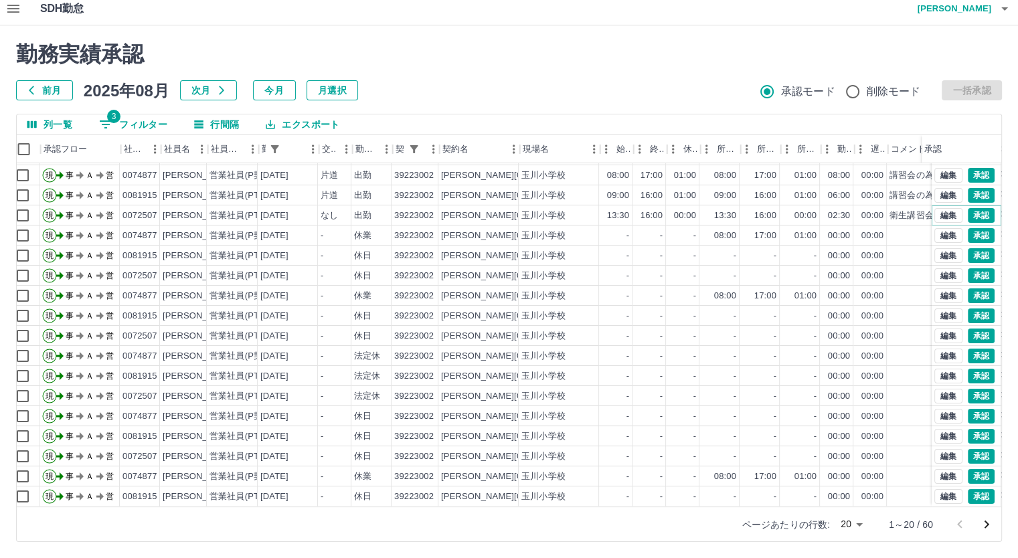
scroll to position [68, 9]
click at [663, 526] on div "ページあたりの行数: 20 ** 1～20 / 60" at bounding box center [509, 523] width 984 height 35
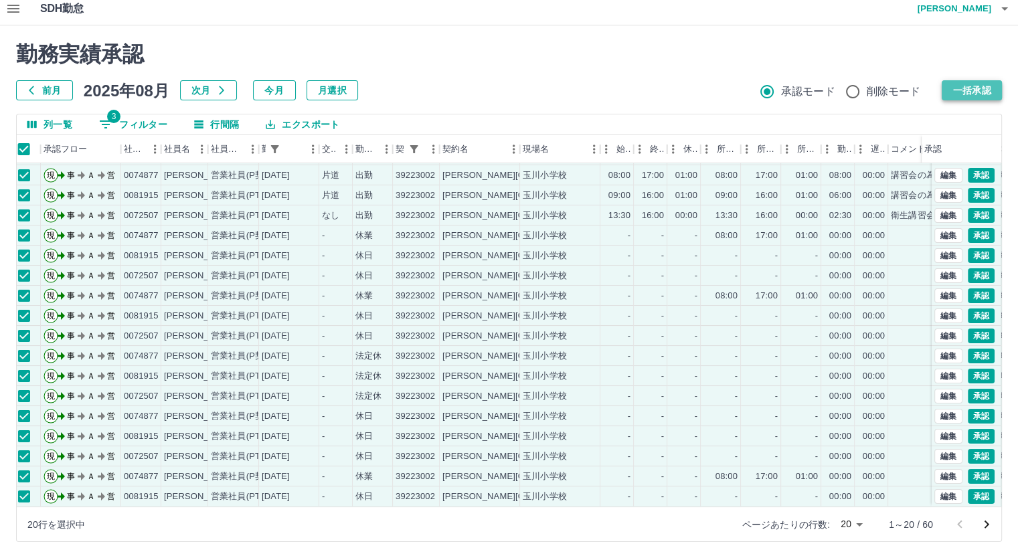
click at [947, 94] on button "一括承認" at bounding box center [971, 90] width 60 height 20
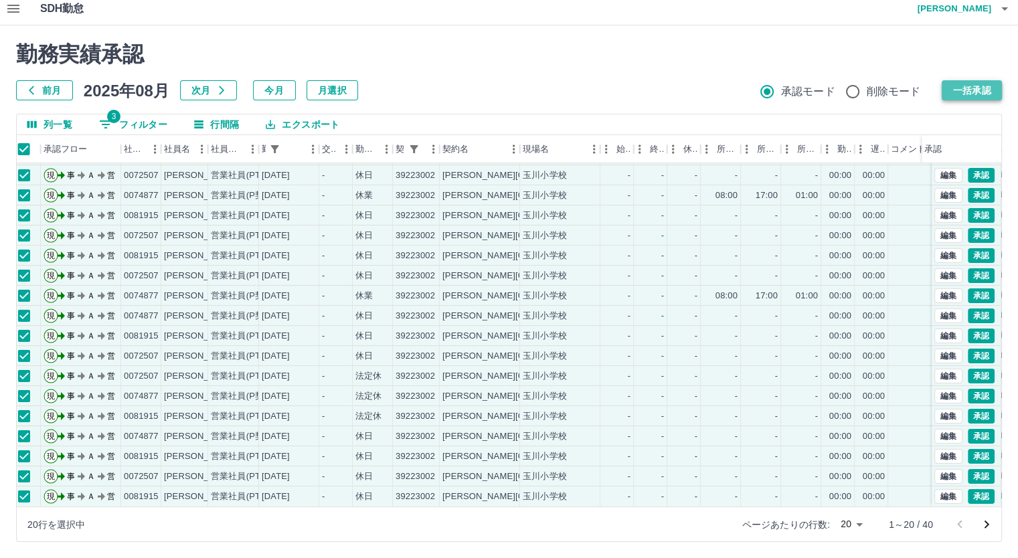
click at [957, 86] on button "一括承認" at bounding box center [971, 90] width 60 height 20
drag, startPoint x: 963, startPoint y: 89, endPoint x: 953, endPoint y: 92, distance: 10.6
click at [965, 89] on button "一括承認" at bounding box center [971, 90] width 60 height 20
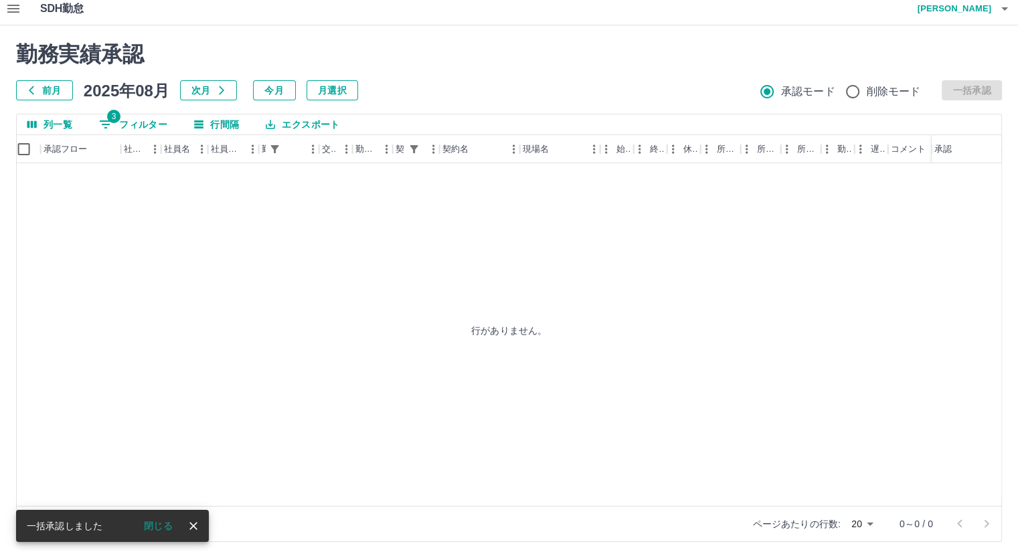
scroll to position [0, 9]
click at [132, 118] on button "3 フィルター" at bounding box center [133, 124] width 90 height 20
select select "**********"
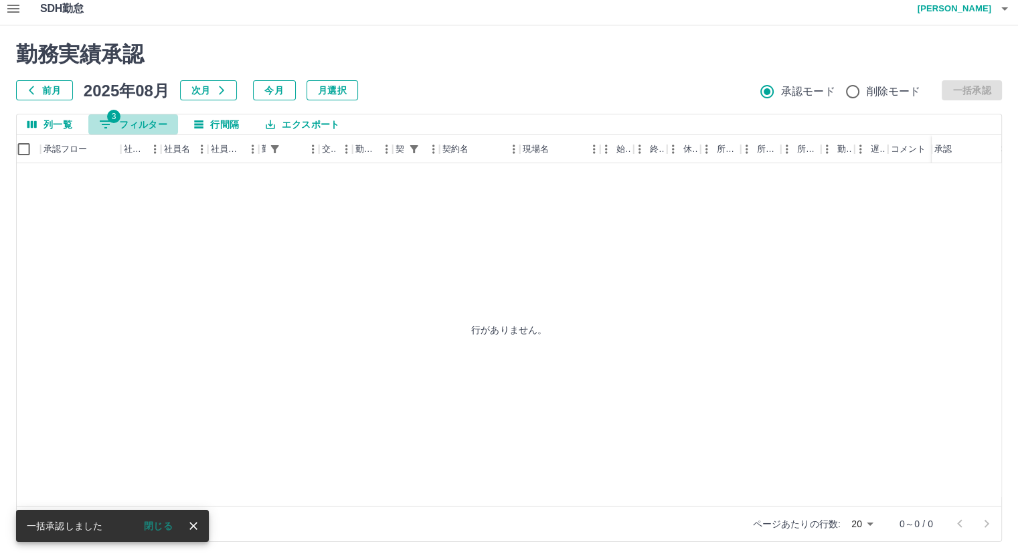
select select "**********"
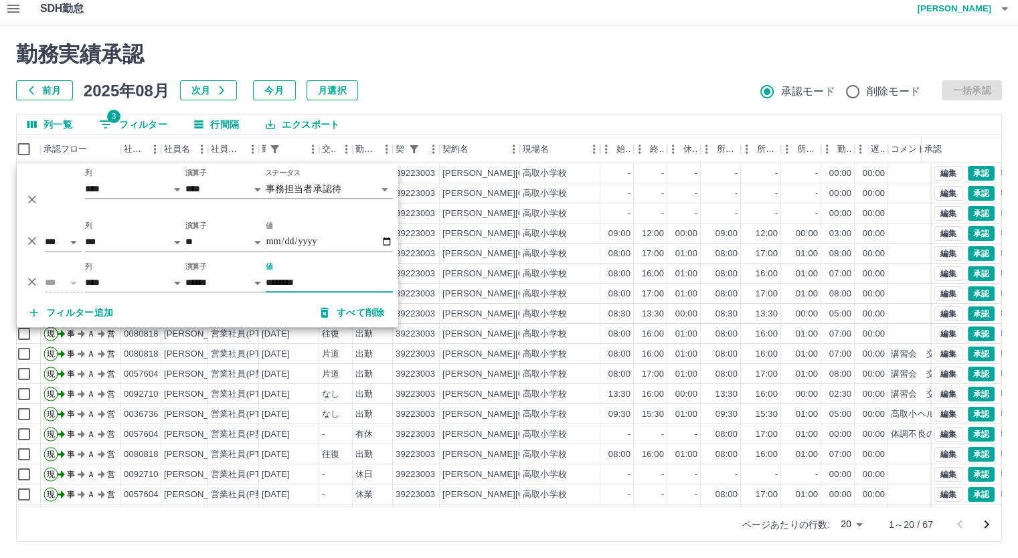
type input "********"
click at [650, 114] on div "列一覧 3 フィルター 行間隔 エクスポート" at bounding box center [509, 124] width 984 height 21
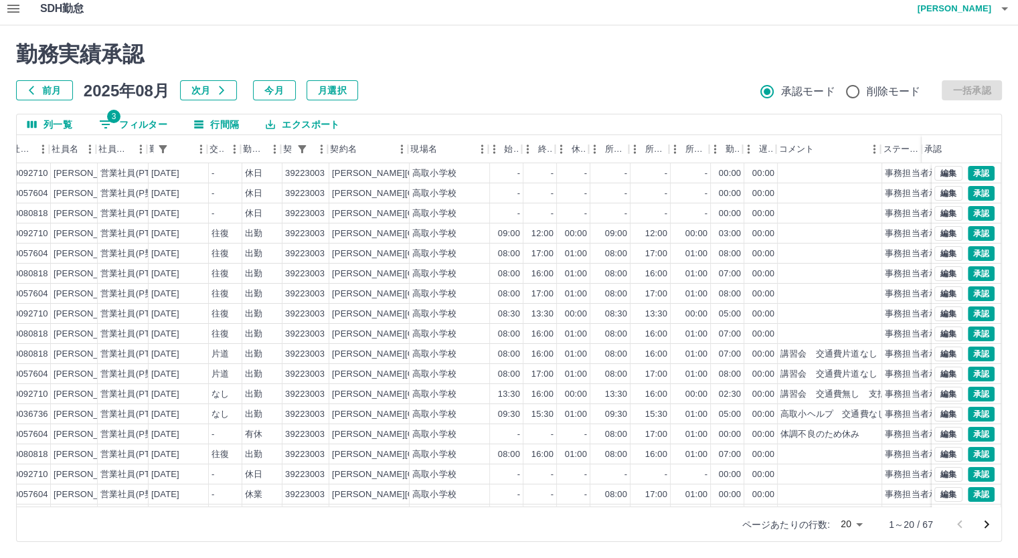
scroll to position [0, 121]
click at [934, 353] on button "編集" at bounding box center [948, 354] width 28 height 15
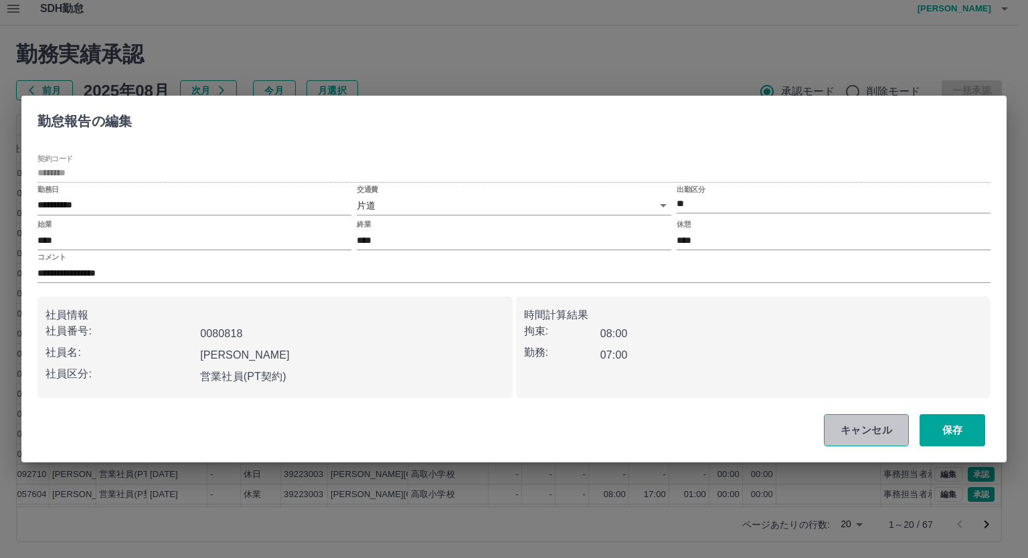
click at [867, 419] on button "キャンセル" at bounding box center [866, 430] width 85 height 32
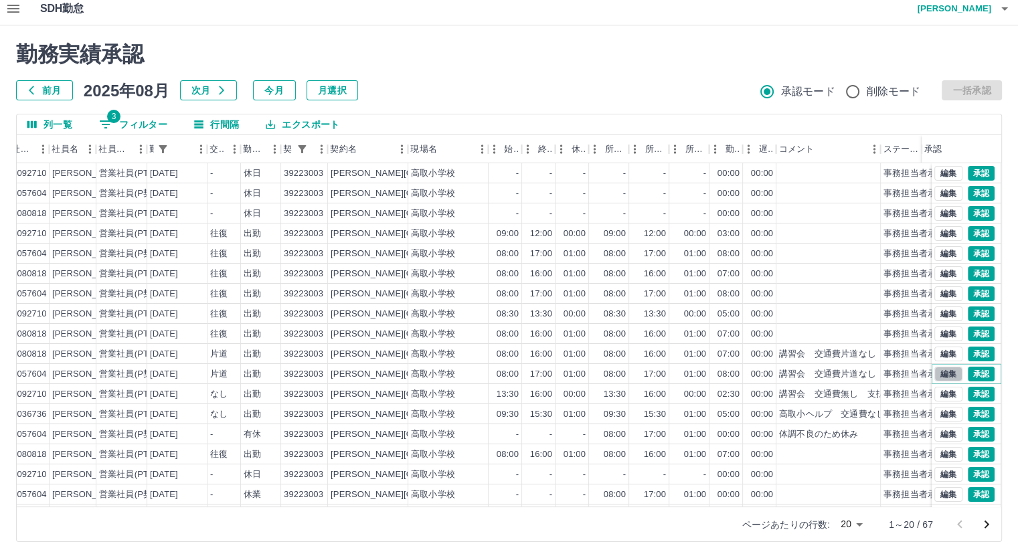
click at [942, 373] on button "編集" at bounding box center [948, 374] width 28 height 15
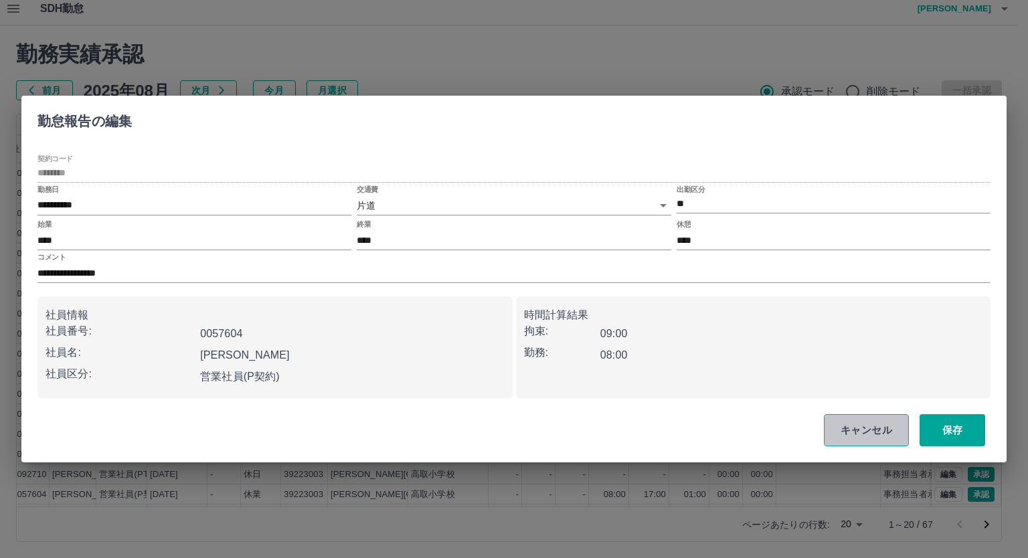
click at [851, 427] on button "キャンセル" at bounding box center [866, 430] width 85 height 32
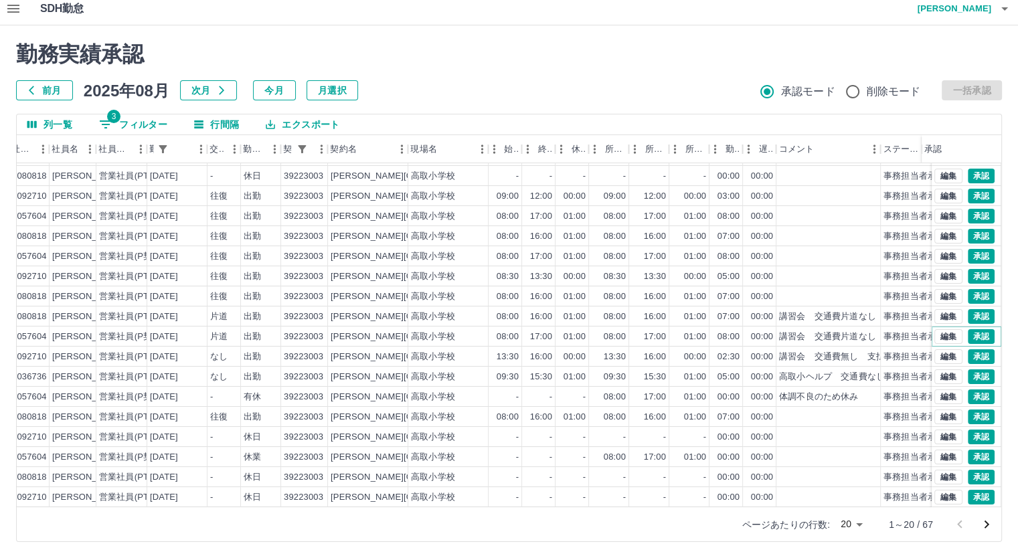
scroll to position [67, 121]
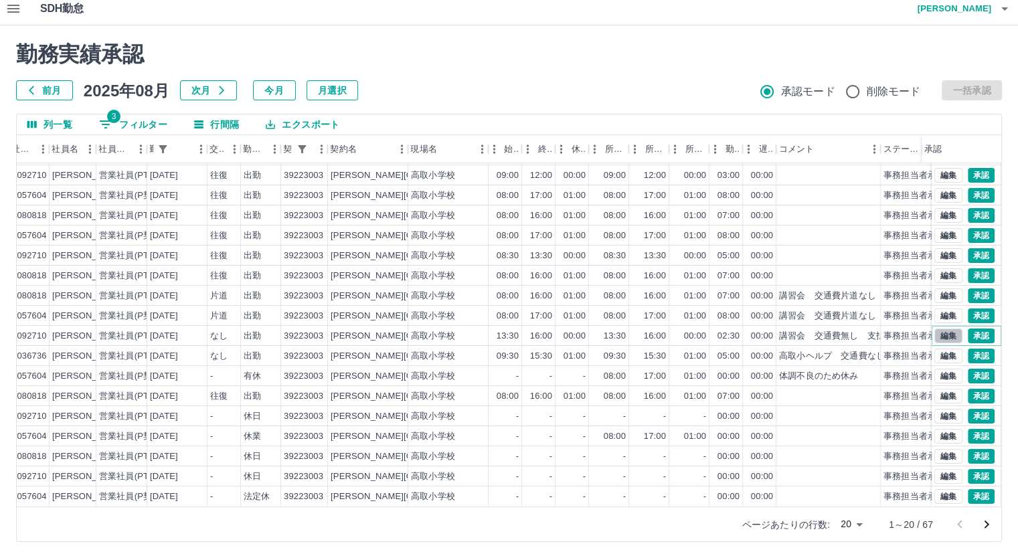
click at [934, 328] on button "編集" at bounding box center [948, 335] width 28 height 15
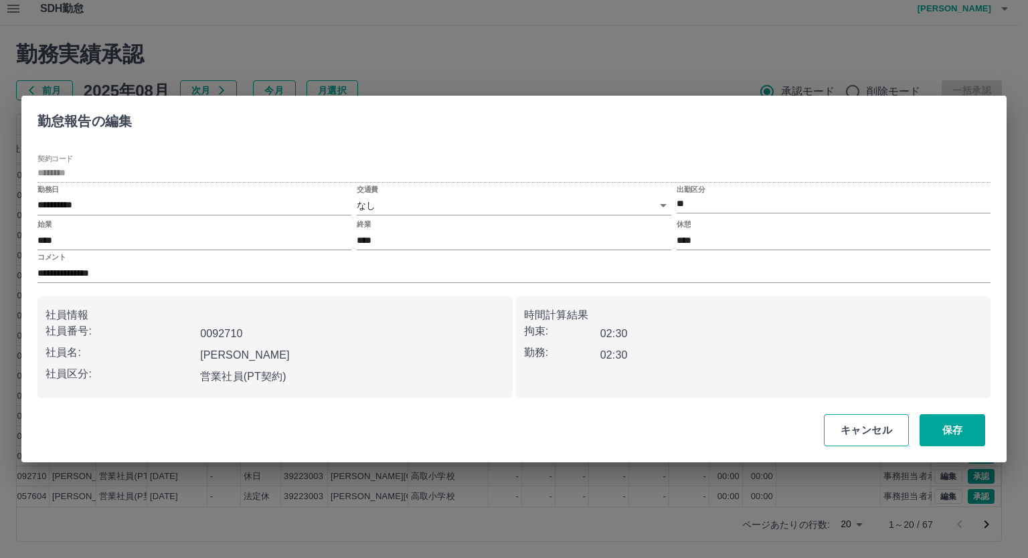
click at [862, 423] on button "キャンセル" at bounding box center [866, 430] width 85 height 32
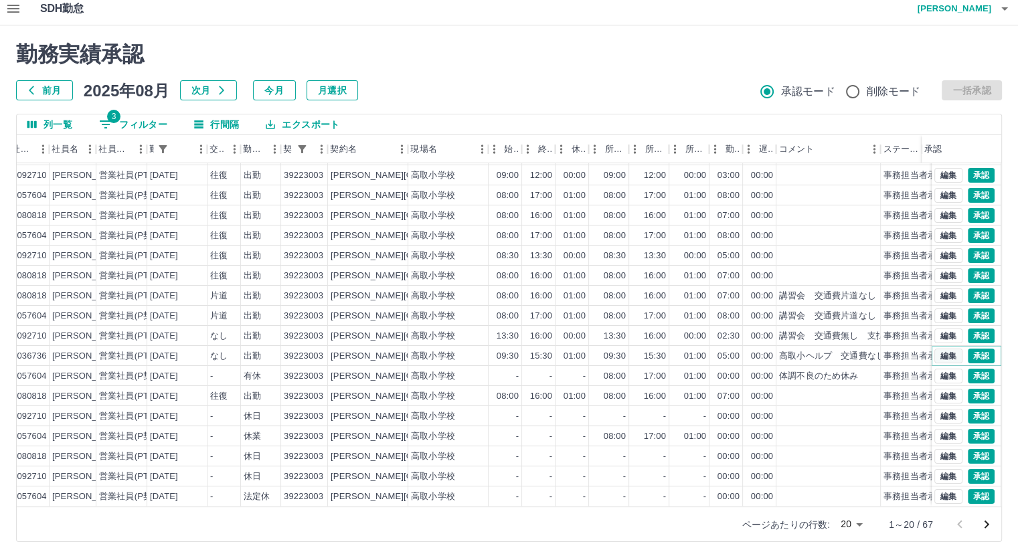
click at [934, 349] on button "編集" at bounding box center [948, 356] width 28 height 15
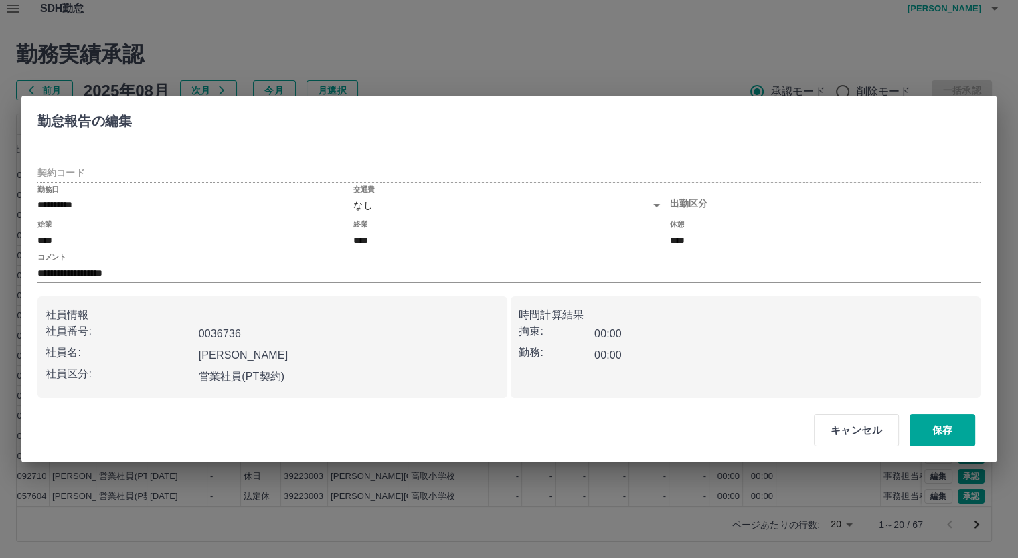
type input "********"
type input "**"
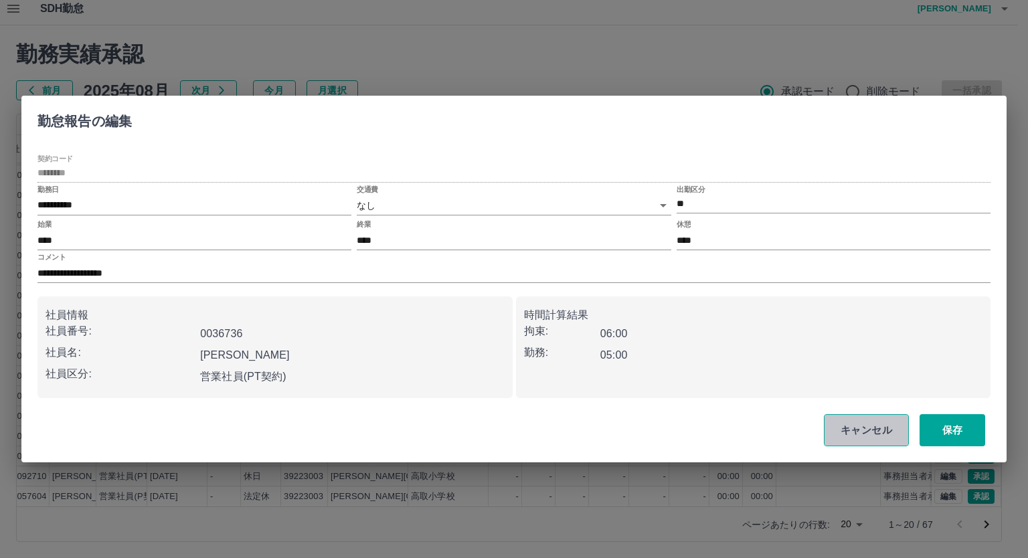
click at [872, 427] on button "キャンセル" at bounding box center [866, 430] width 85 height 32
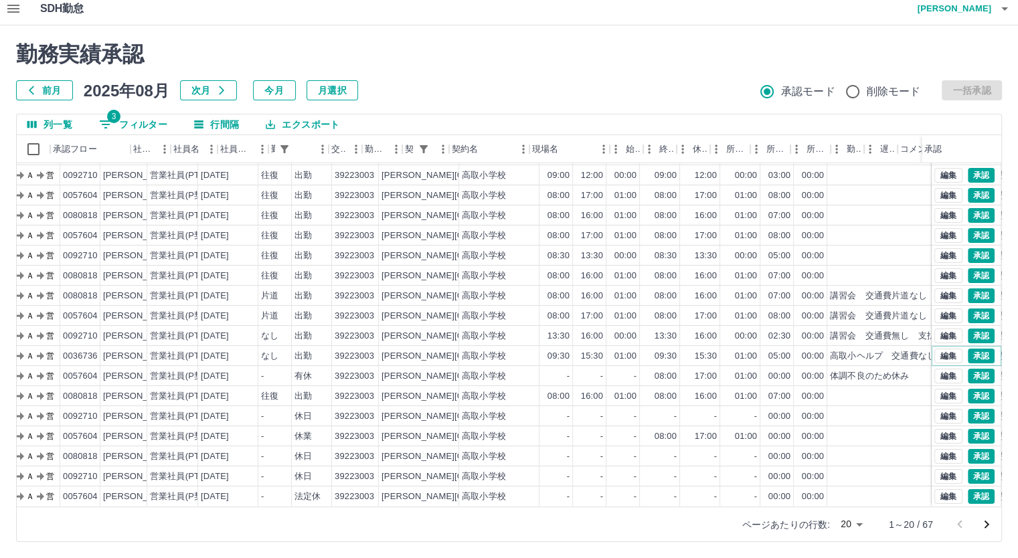
scroll to position [68, 0]
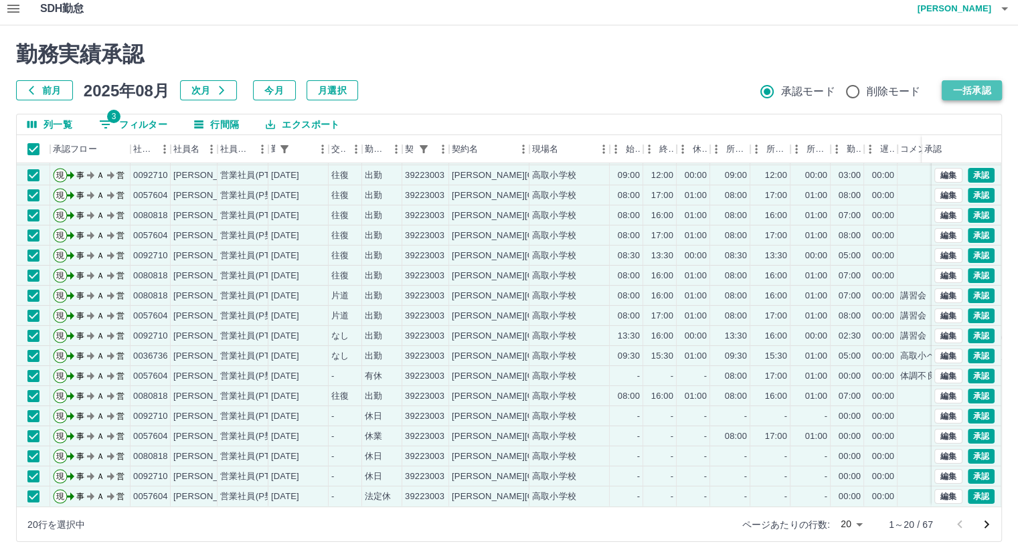
click at [964, 90] on button "一括承認" at bounding box center [971, 90] width 60 height 20
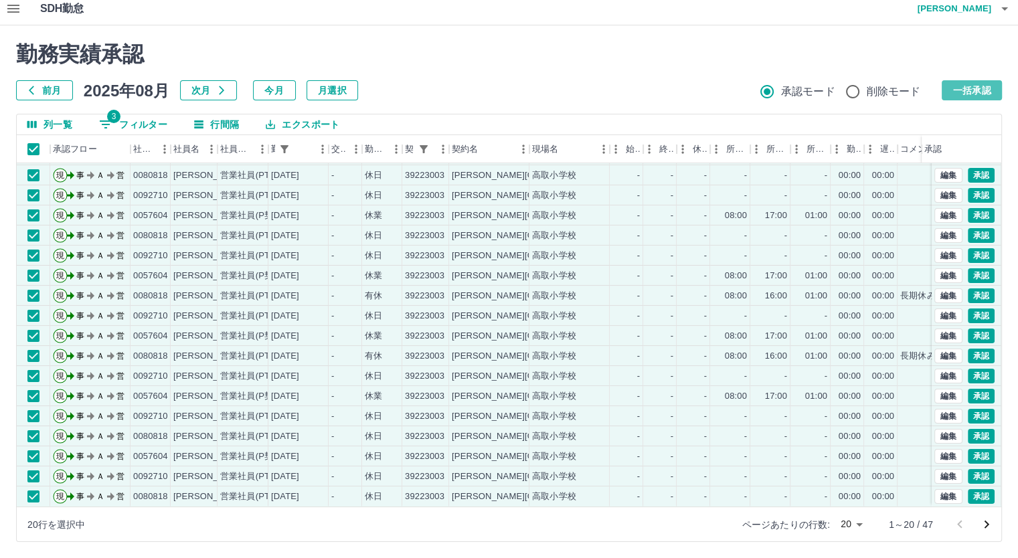
drag, startPoint x: 963, startPoint y: 86, endPoint x: 937, endPoint y: 91, distance: 26.5
click at [963, 86] on button "一括承認" at bounding box center [971, 90] width 60 height 20
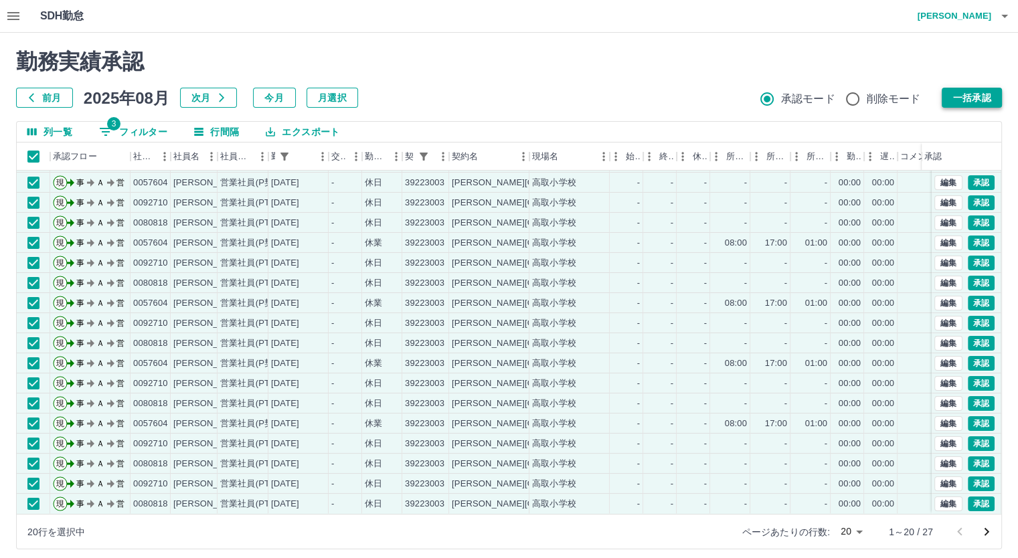
click at [985, 97] on button "一括承認" at bounding box center [971, 98] width 60 height 20
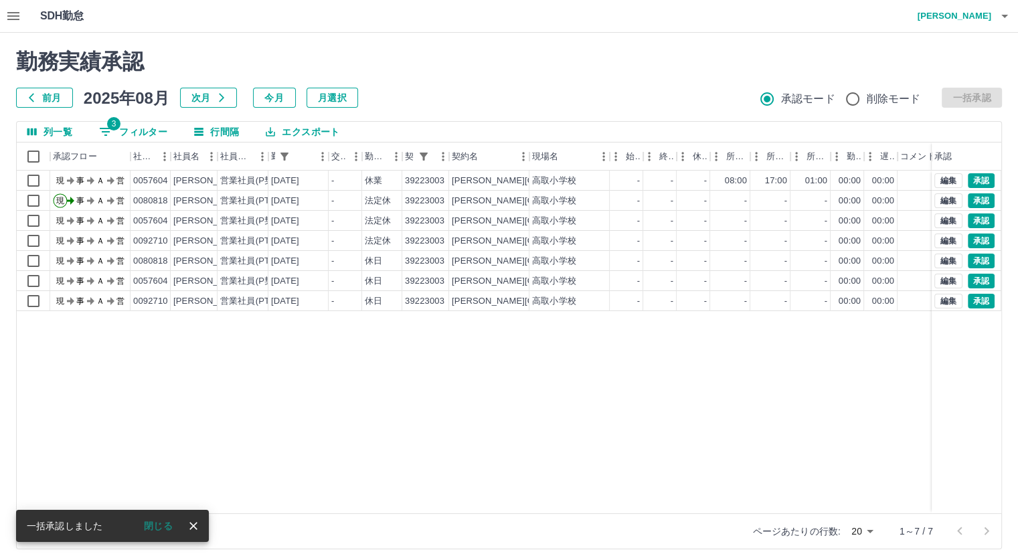
scroll to position [0, 0]
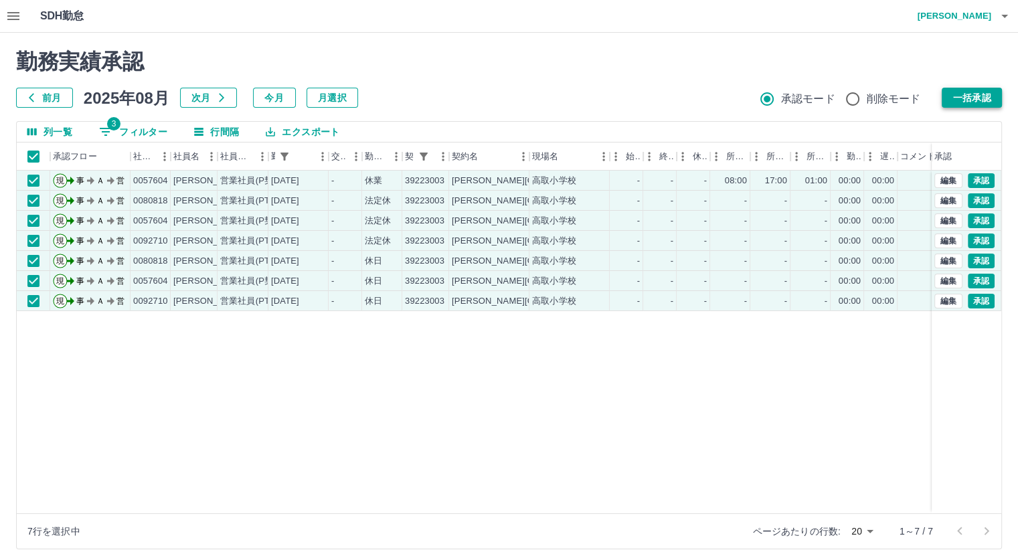
click at [967, 89] on button "一括承認" at bounding box center [971, 98] width 60 height 20
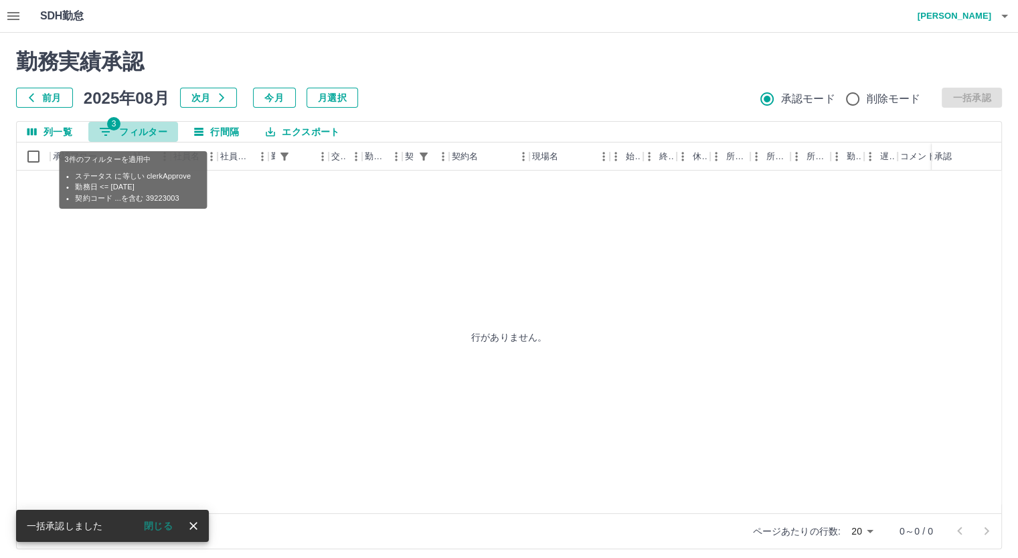
click at [136, 129] on button "3 フィルター" at bounding box center [133, 132] width 90 height 20
select select "**********"
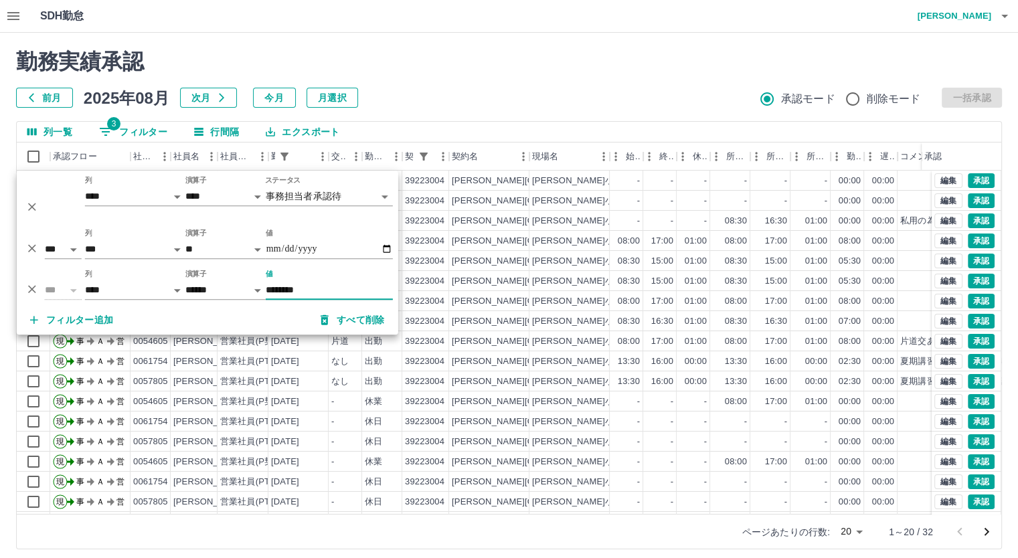
type input "********"
click at [649, 128] on div "列一覧 3 フィルター 行間隔 エクスポート" at bounding box center [509, 132] width 984 height 21
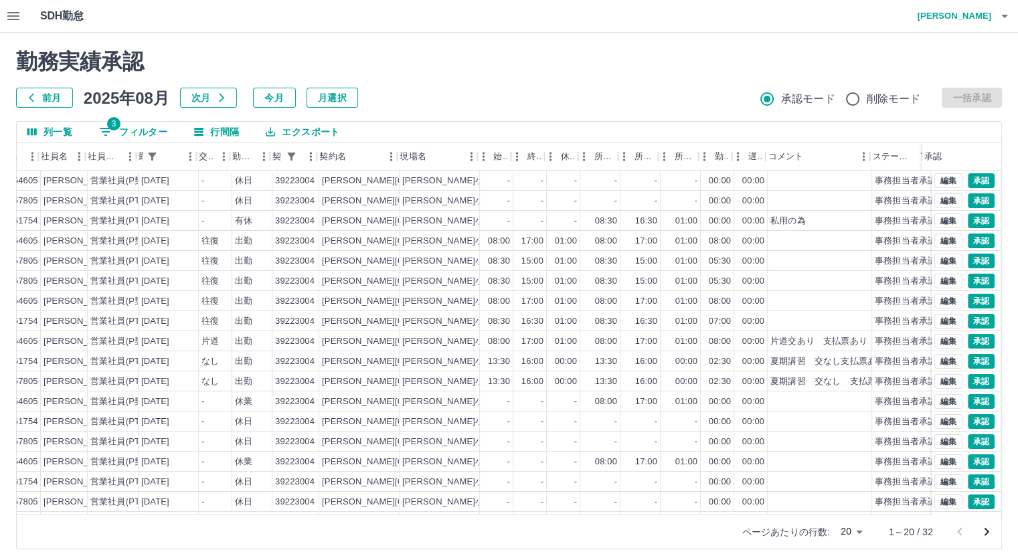
scroll to position [0, 134]
click at [934, 359] on button "編集" at bounding box center [948, 361] width 28 height 15
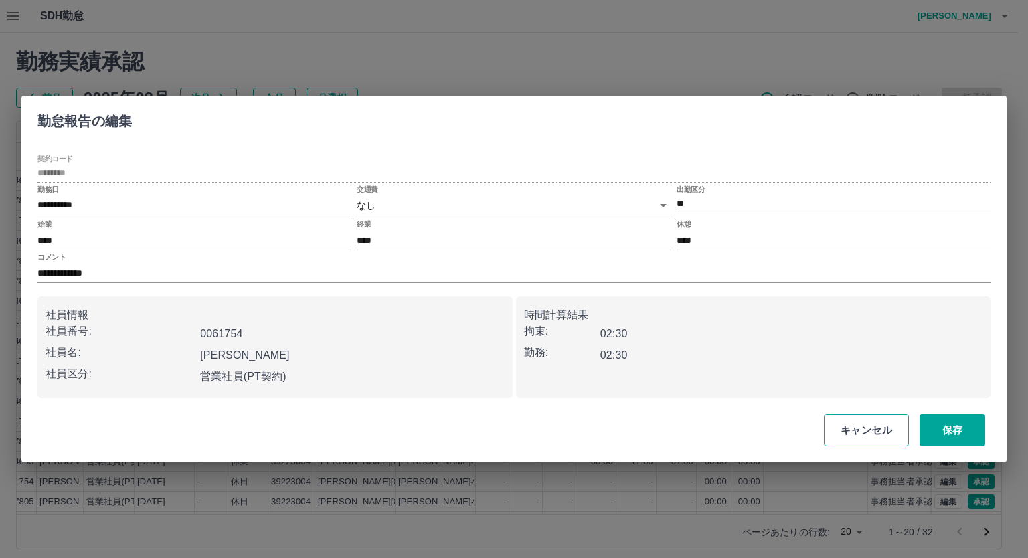
click at [866, 419] on button "キャンセル" at bounding box center [866, 430] width 85 height 32
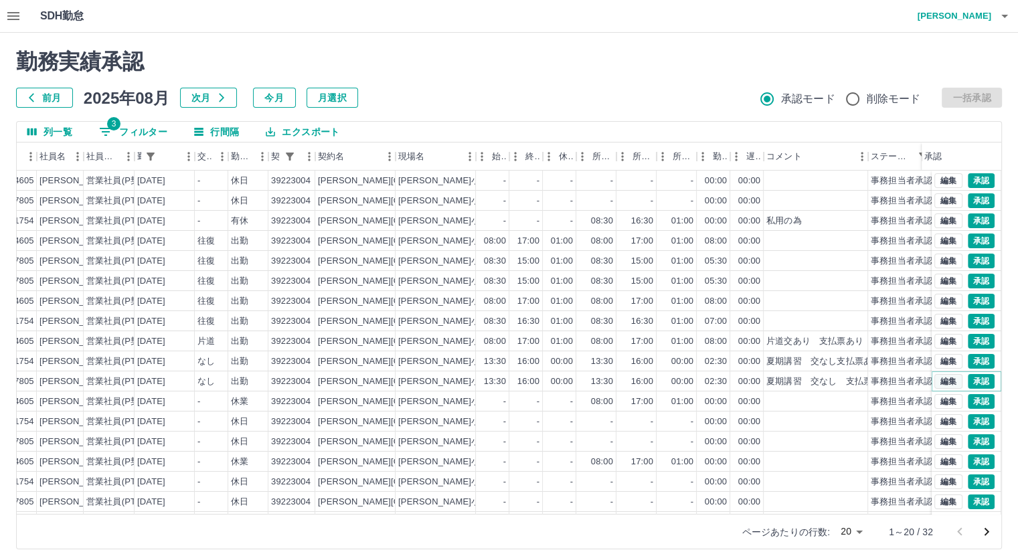
click at [935, 378] on button "編集" at bounding box center [948, 381] width 28 height 15
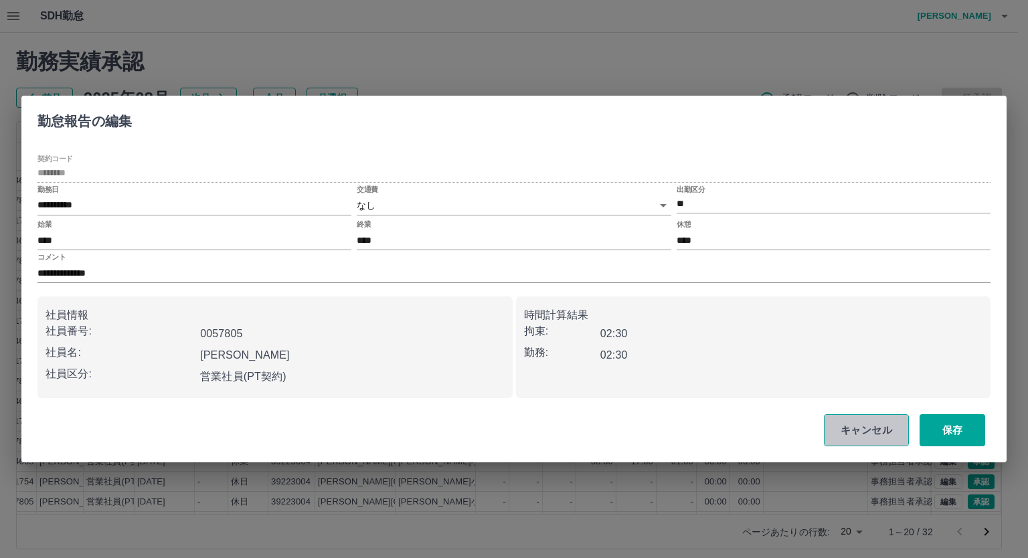
click at [864, 421] on button "キャンセル" at bounding box center [866, 430] width 85 height 32
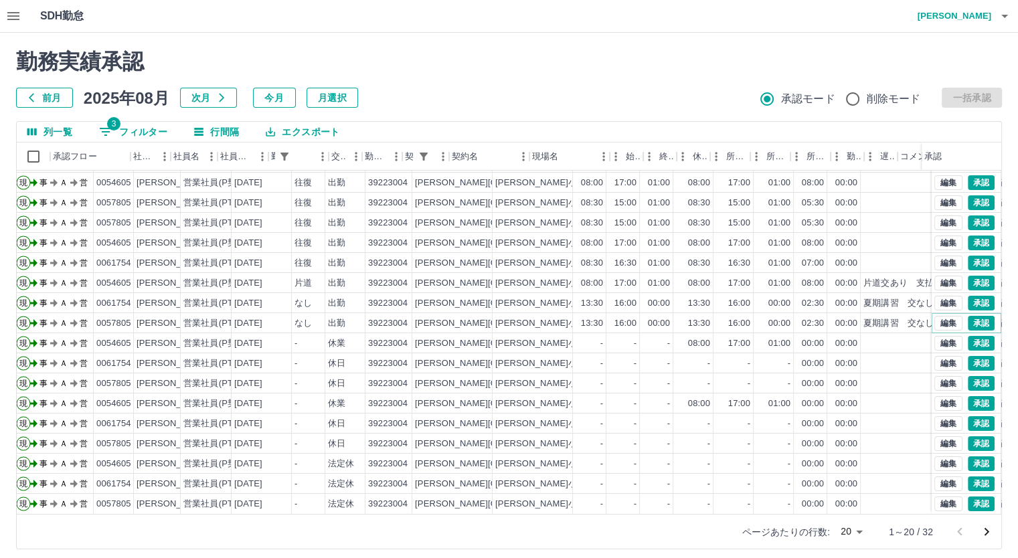
scroll to position [68, 0]
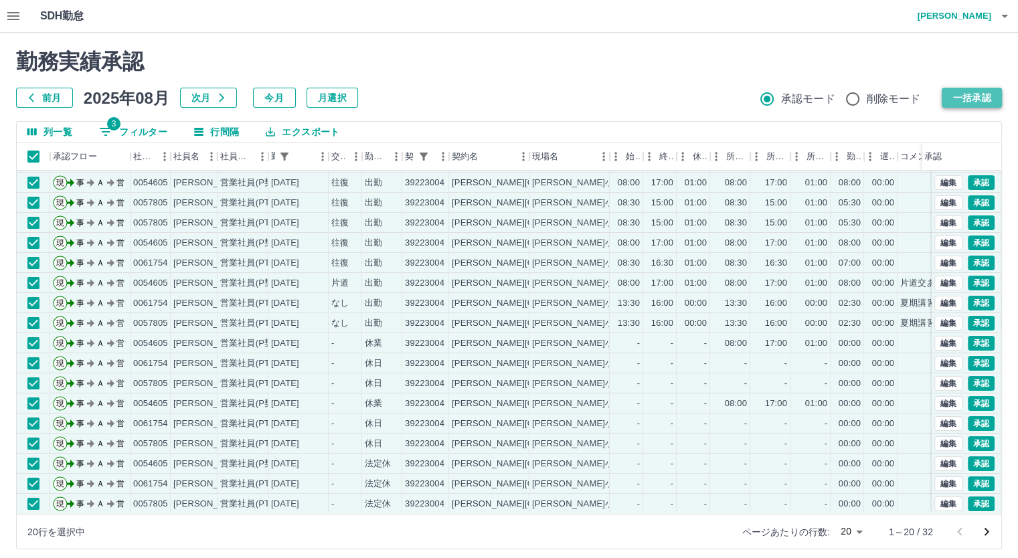
click at [961, 101] on button "一括承認" at bounding box center [971, 98] width 60 height 20
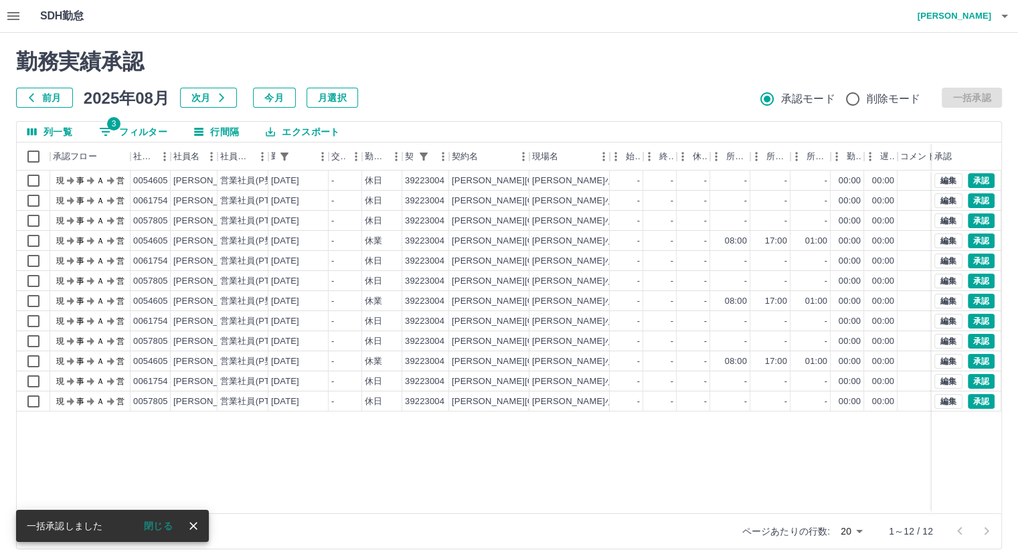
scroll to position [0, 0]
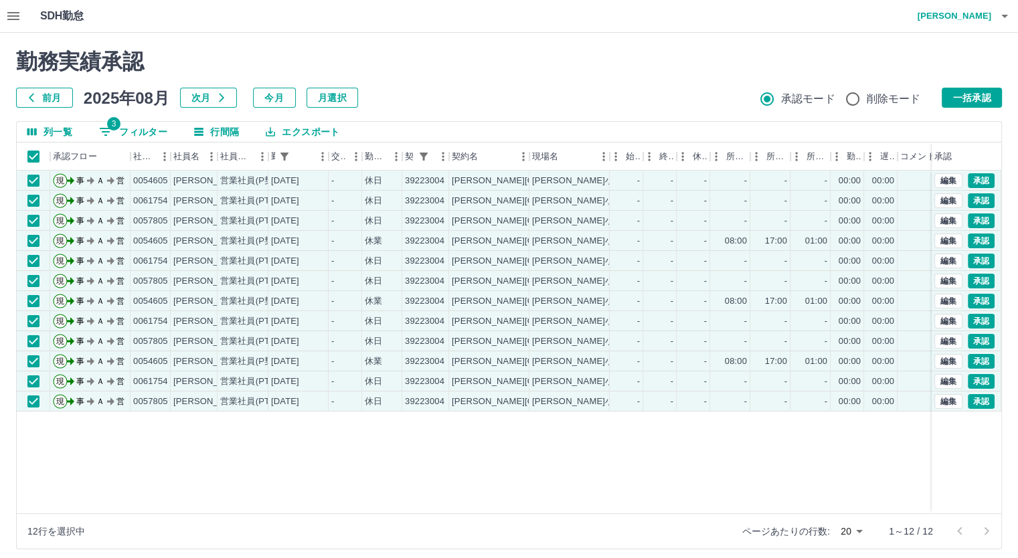
click at [977, 92] on button "一括承認" at bounding box center [971, 98] width 60 height 20
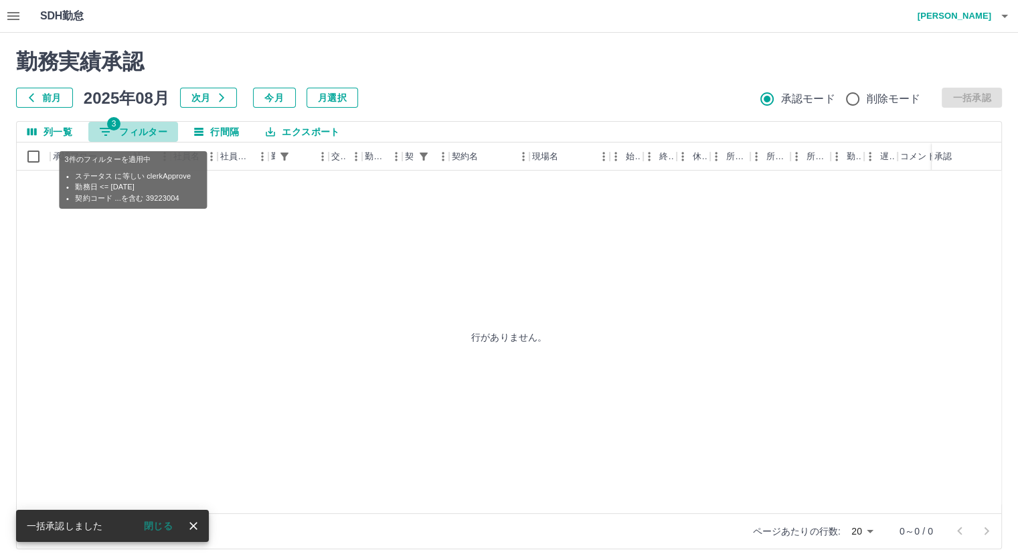
click at [136, 130] on button "3 フィルター" at bounding box center [133, 132] width 90 height 20
select select "**********"
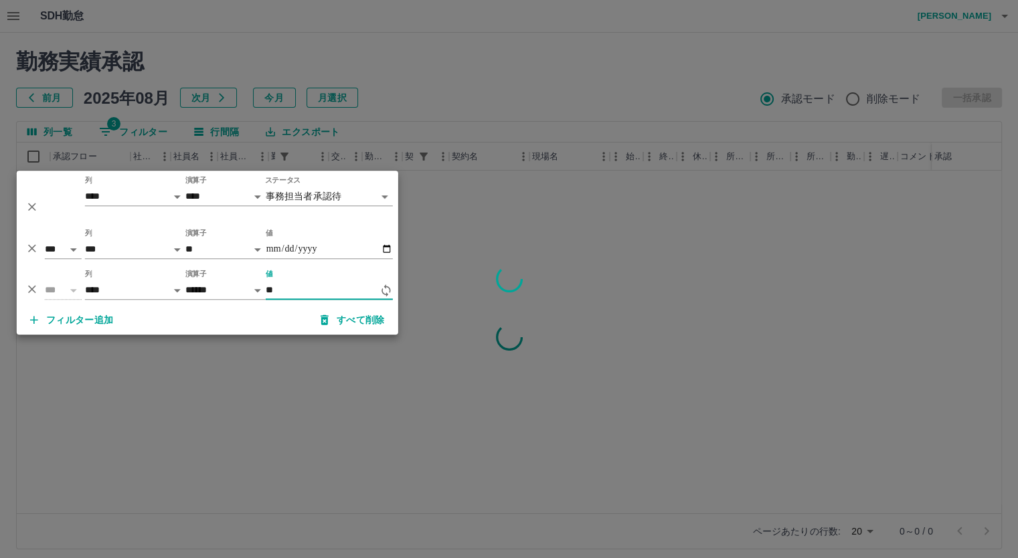
type input "*"
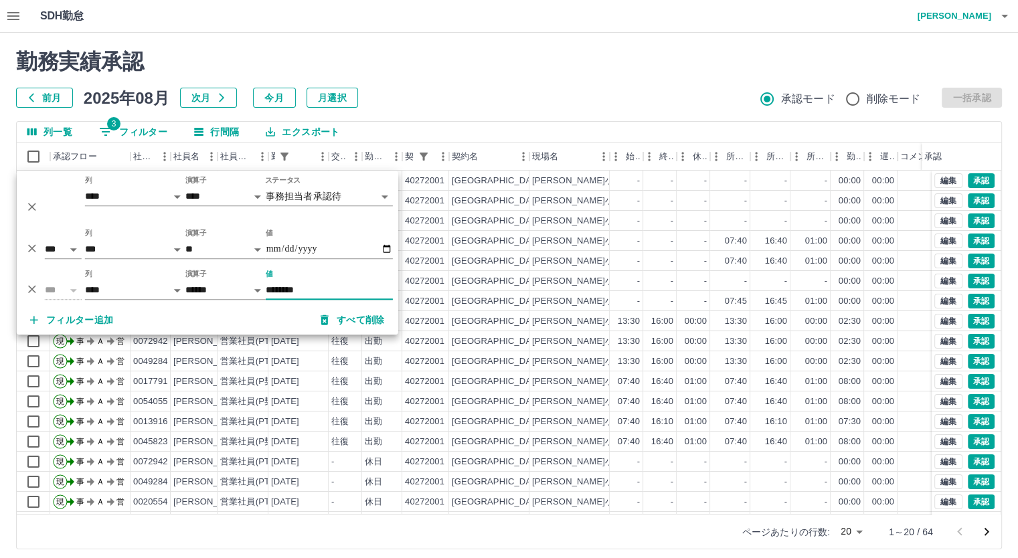
type input "********"
click at [872, 130] on div "列一覧 3 フィルター 行間隔 エクスポート" at bounding box center [509, 132] width 984 height 21
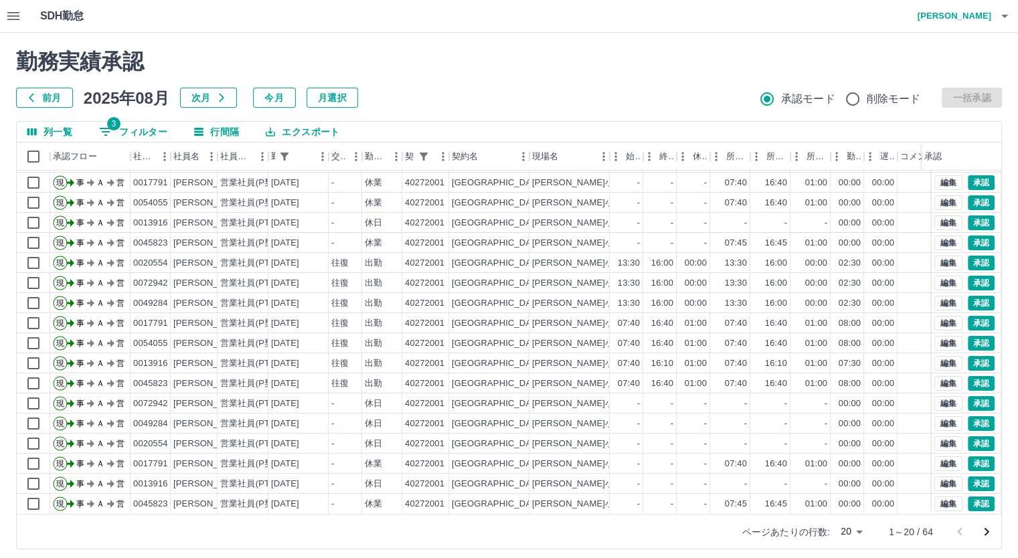
scroll to position [68, 0]
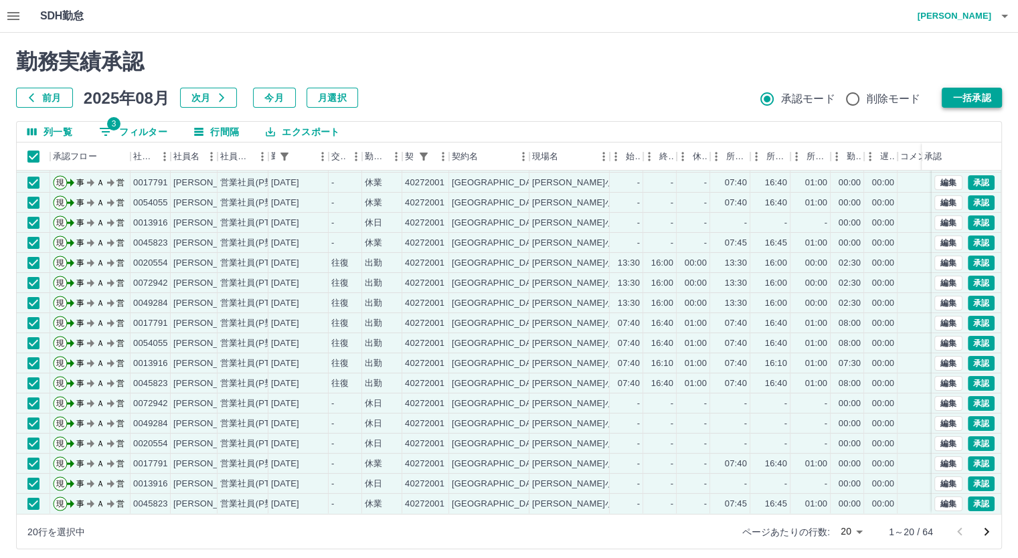
click at [958, 98] on button "一括承認" at bounding box center [971, 98] width 60 height 20
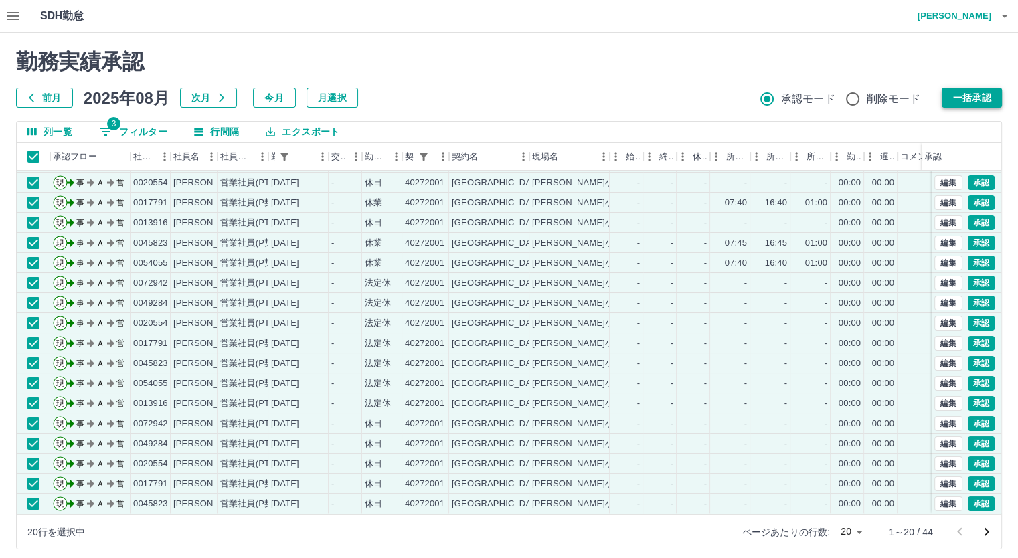
click at [950, 101] on button "一括承認" at bounding box center [971, 98] width 60 height 20
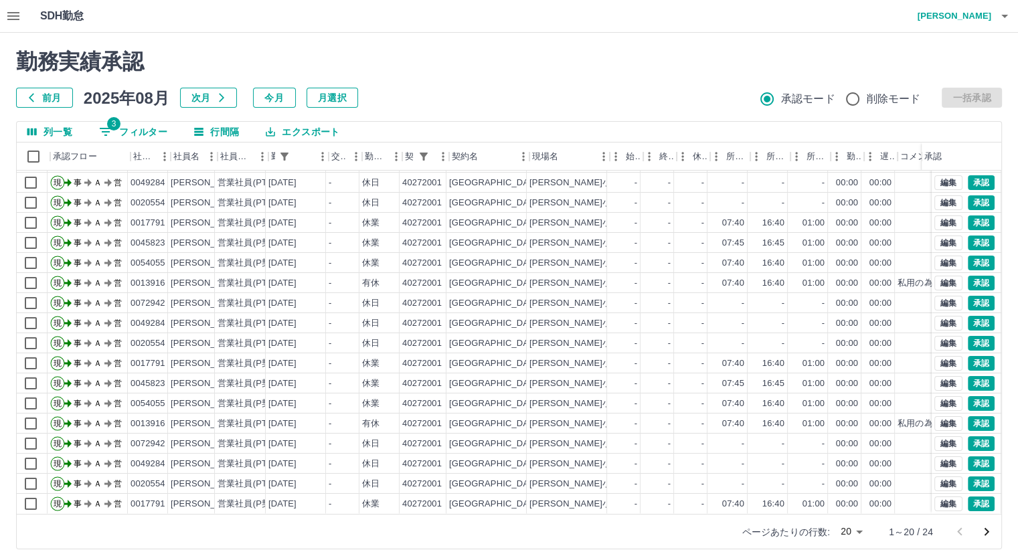
scroll to position [67, 0]
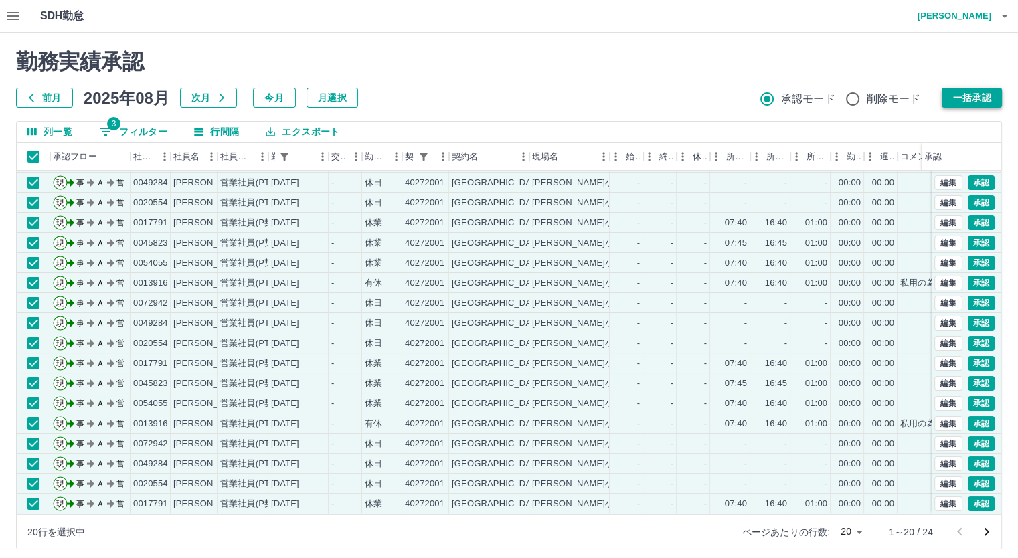
click at [959, 88] on button "一括承認" at bounding box center [971, 98] width 60 height 20
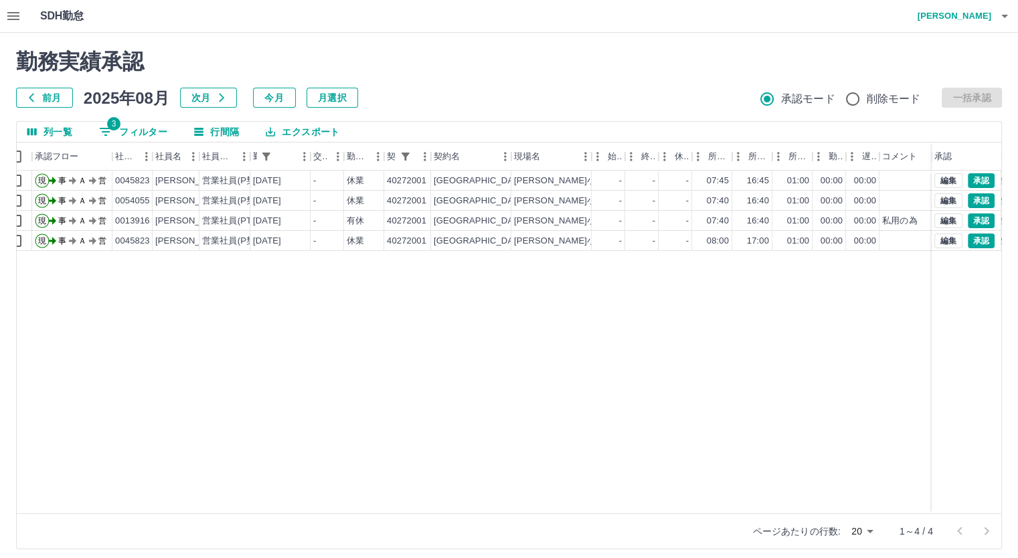
scroll to position [0, 0]
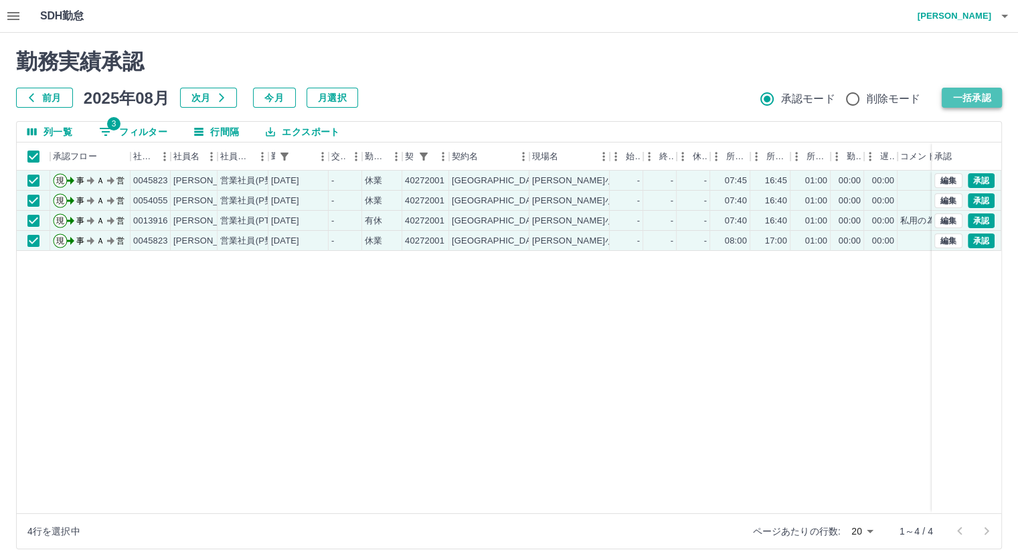
click at [958, 95] on button "一括承認" at bounding box center [971, 98] width 60 height 20
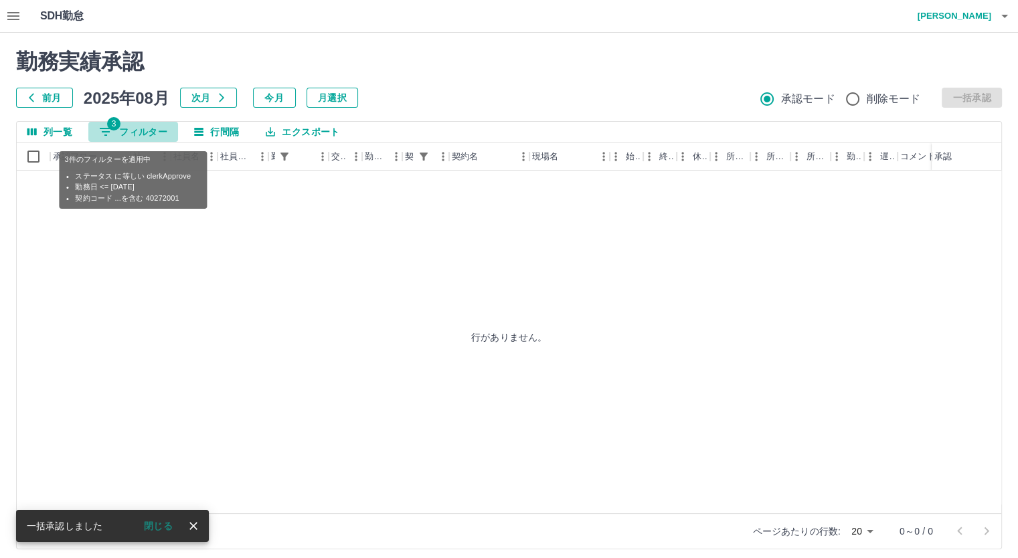
click at [126, 129] on button "3 フィルター" at bounding box center [133, 132] width 90 height 20
select select "**********"
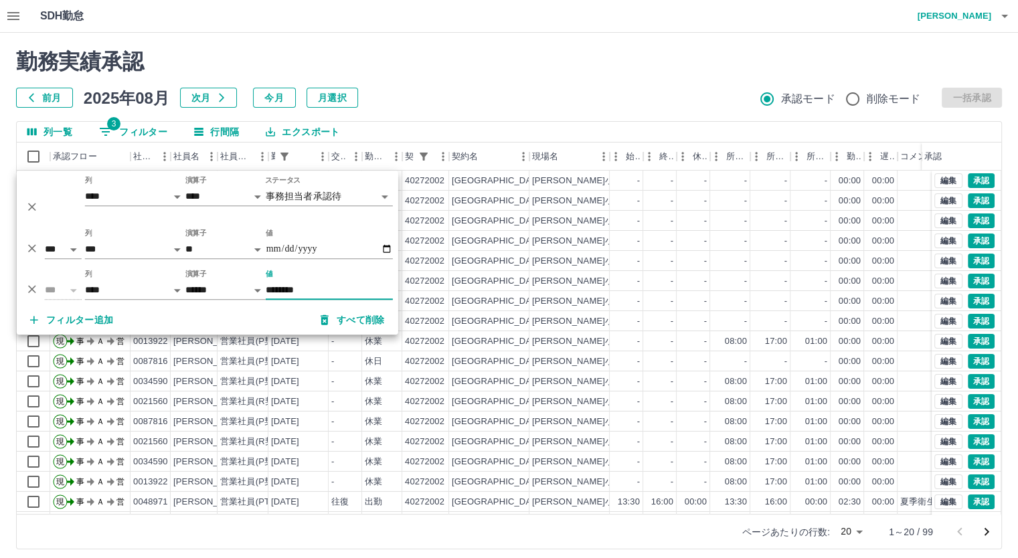
type input "********"
click at [777, 132] on div "列一覧 3 フィルター 行間隔 エクスポート" at bounding box center [509, 132] width 984 height 21
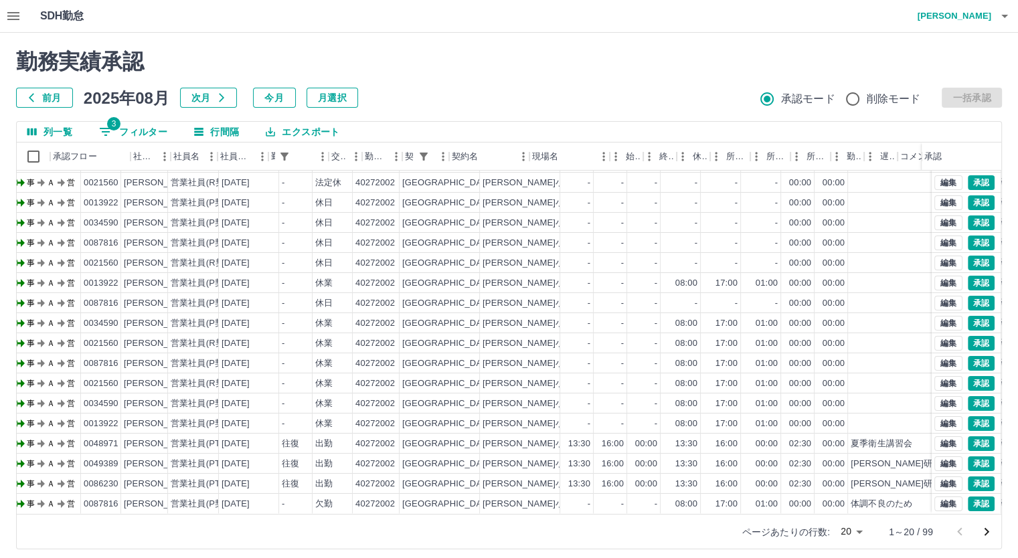
scroll to position [68, 0]
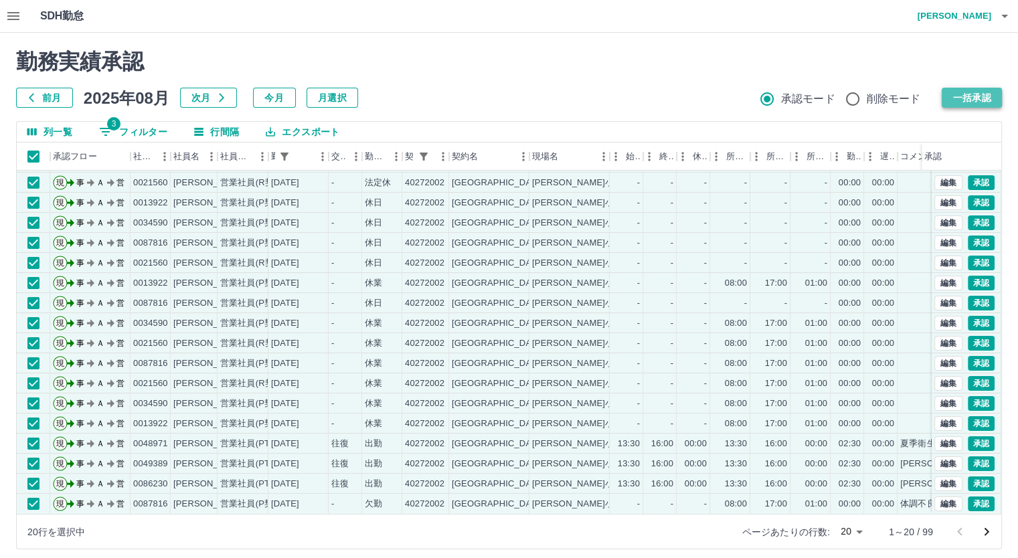
click at [959, 94] on button "一括承認" at bounding box center [971, 98] width 60 height 20
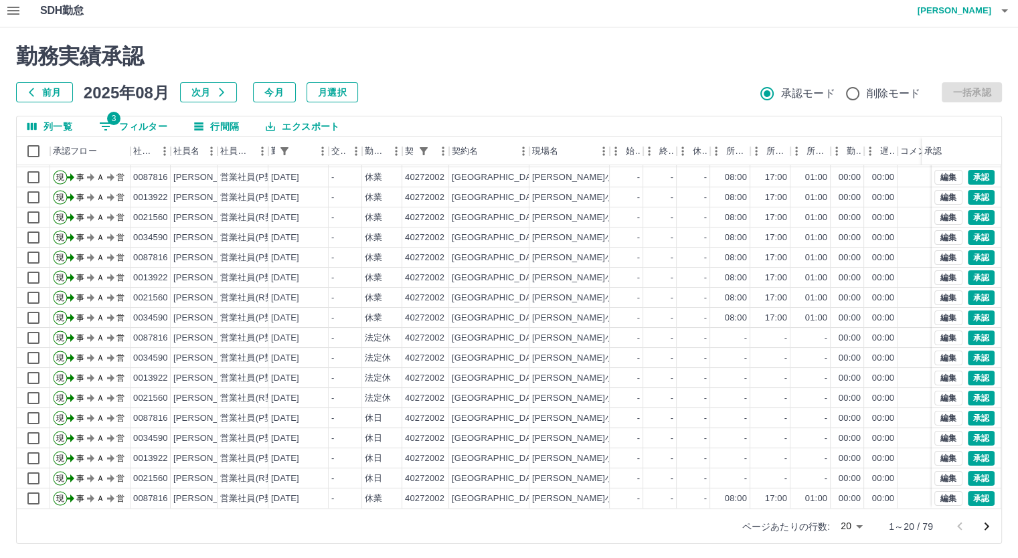
scroll to position [8, 0]
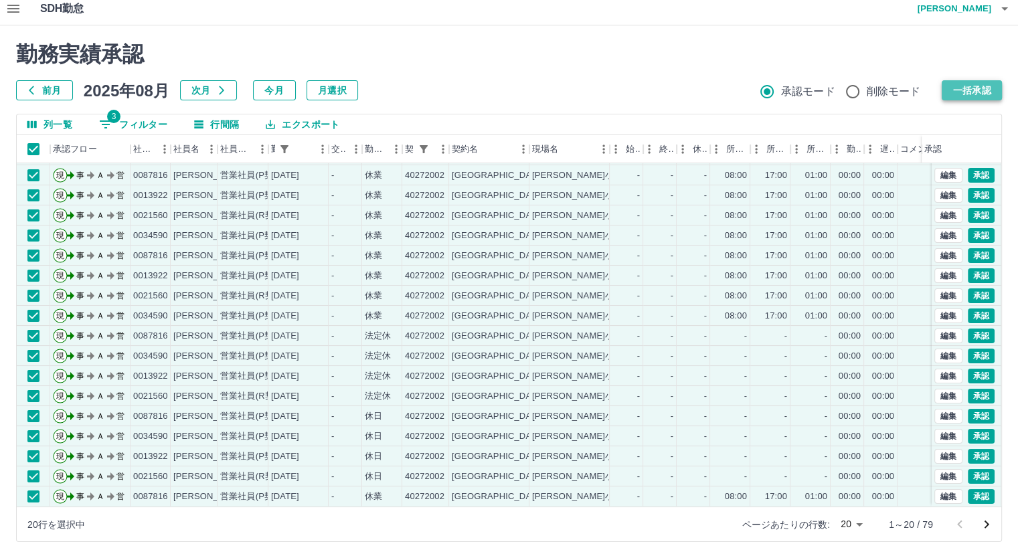
click at [969, 86] on button "一括承認" at bounding box center [971, 90] width 60 height 20
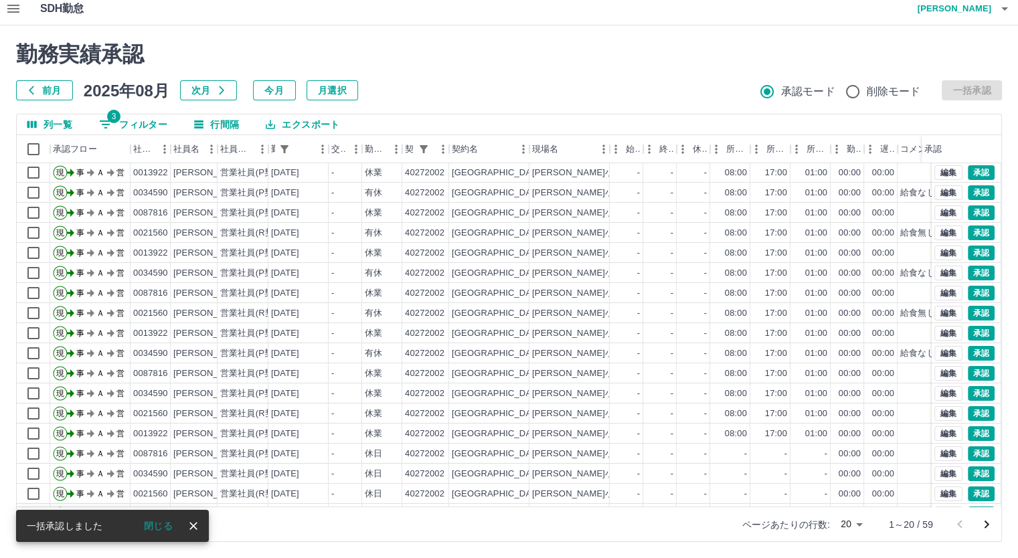
scroll to position [0, 0]
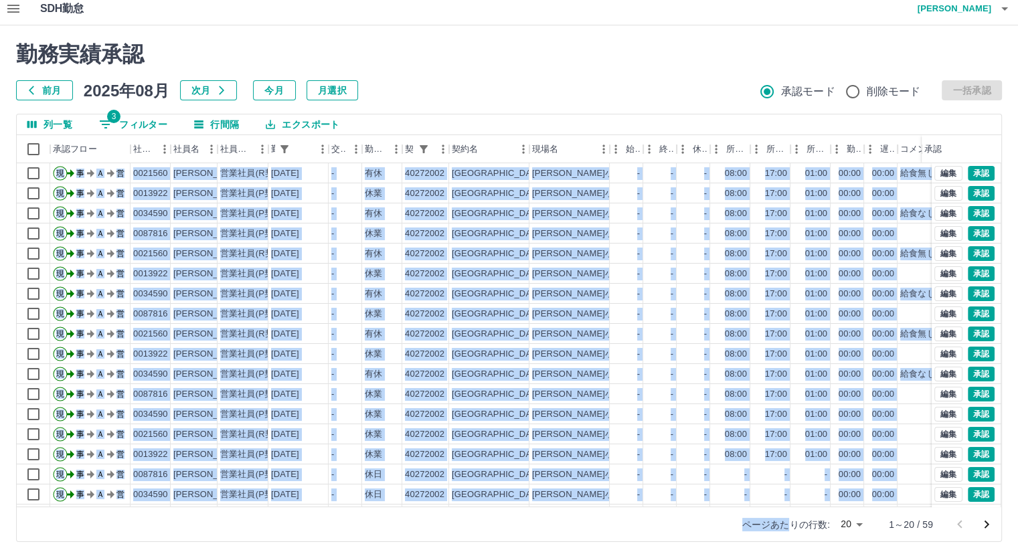
drag, startPoint x: 733, startPoint y: 508, endPoint x: 791, endPoint y: 508, distance: 57.5
click at [791, 508] on div "列一覧 3 フィルター 行間隔 エクスポート 承認フロー 社員番号 社員名 社員区分 勤務日 交通費 勤務区分 契約コード 契約名 現場名 始業 終業 休憩 …" at bounding box center [508, 328] width 985 height 428
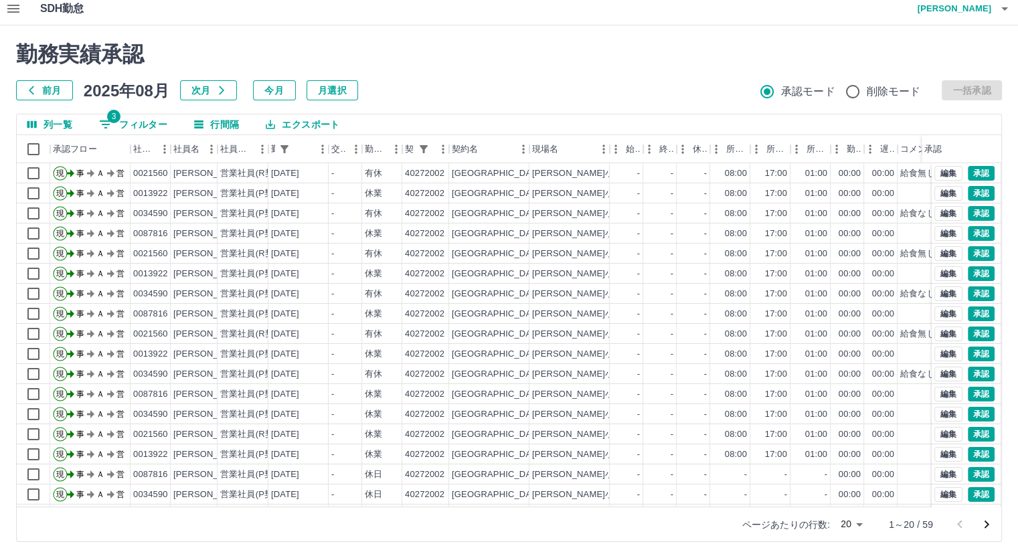
click at [650, 126] on div "列一覧 3 フィルター 行間隔 エクスポート" at bounding box center [509, 124] width 984 height 21
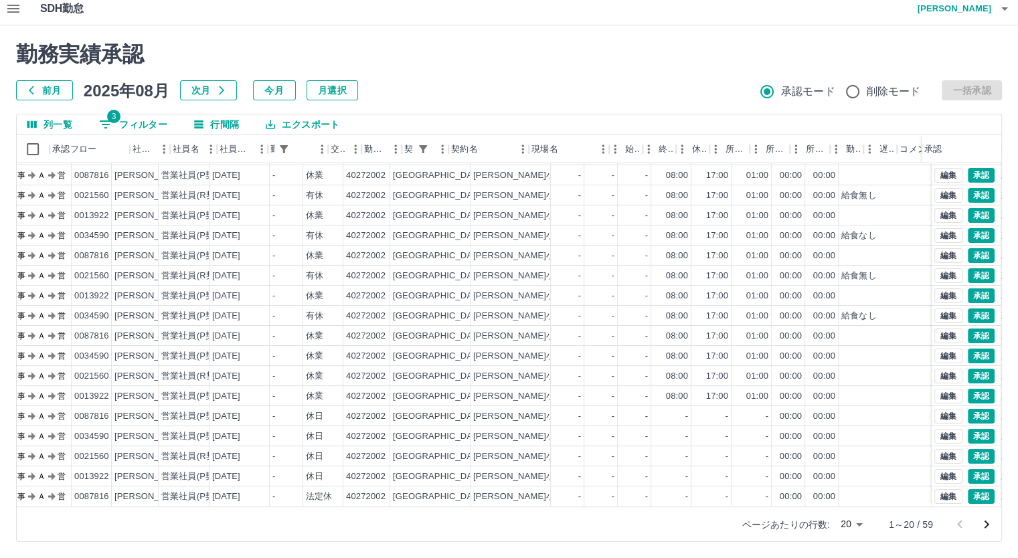
scroll to position [68, 0]
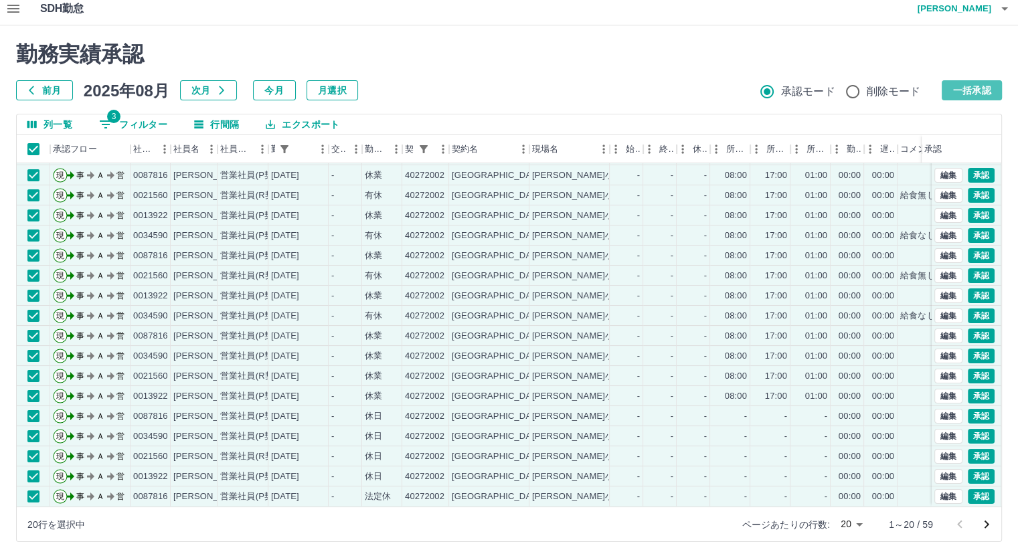
click at [955, 88] on button "一括承認" at bounding box center [971, 90] width 60 height 20
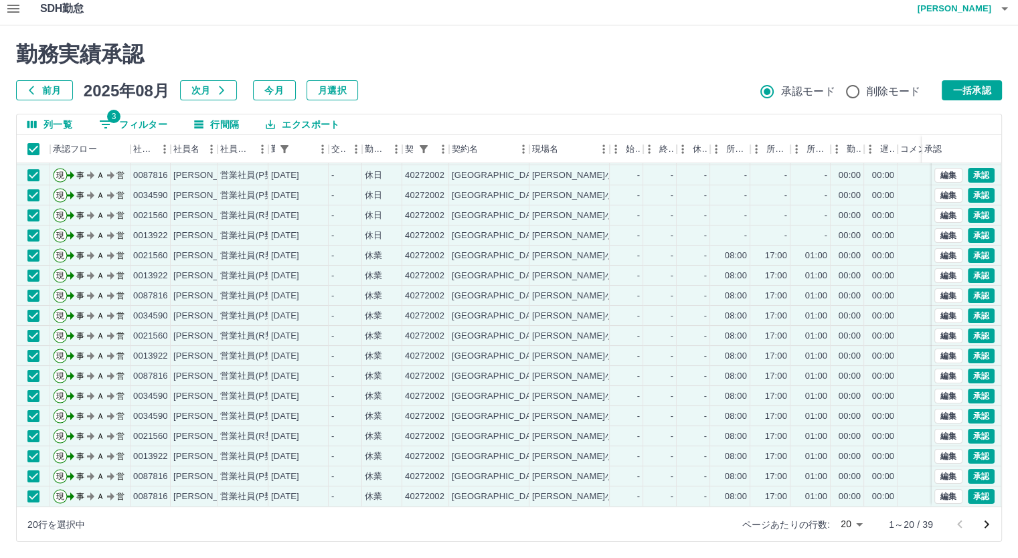
click at [977, 75] on div "勤務実績承認 前月 2025年08月 次月 今月 月選択 承認モード 削除モード 一括承認" at bounding box center [508, 70] width 985 height 59
click at [975, 86] on button "一括承認" at bounding box center [971, 90] width 60 height 20
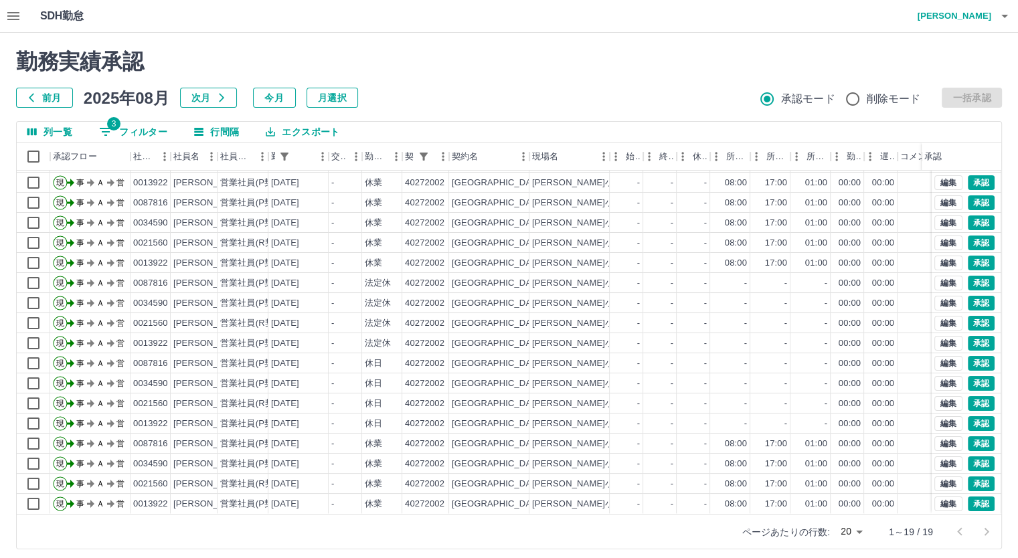
scroll to position [47, 0]
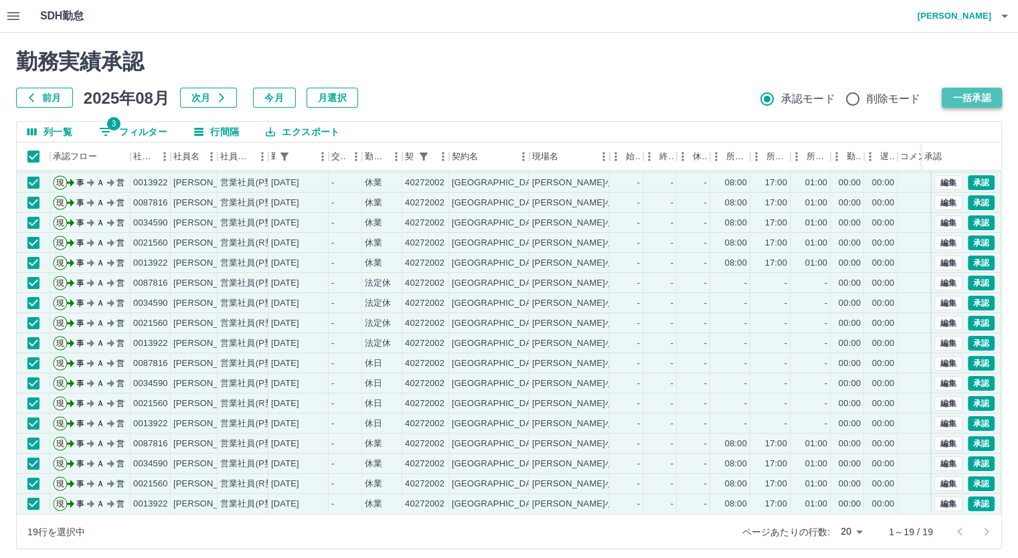
click at [973, 105] on button "一括承認" at bounding box center [971, 98] width 60 height 20
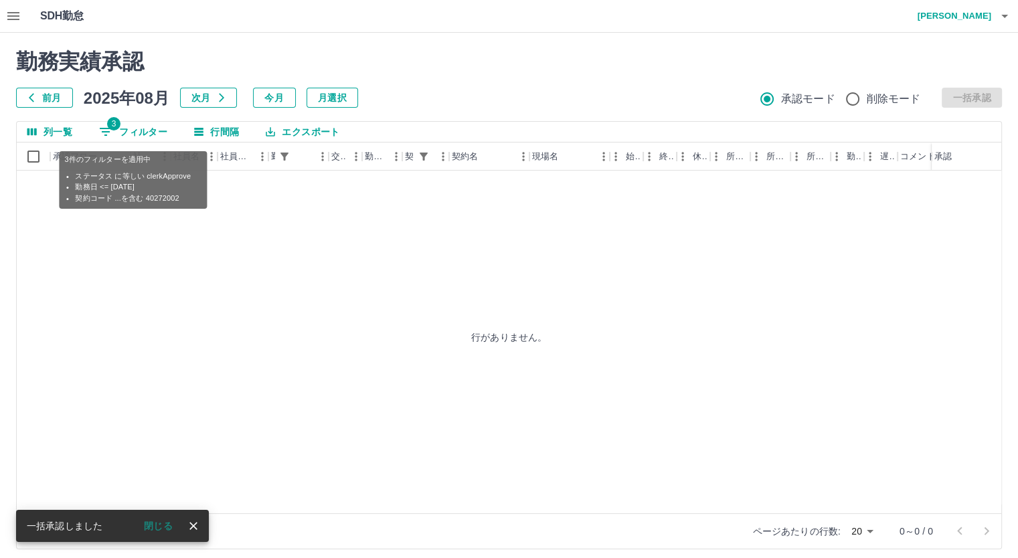
scroll to position [0, 0]
click at [145, 130] on button "3 フィルター" at bounding box center [133, 132] width 90 height 20
select select "**********"
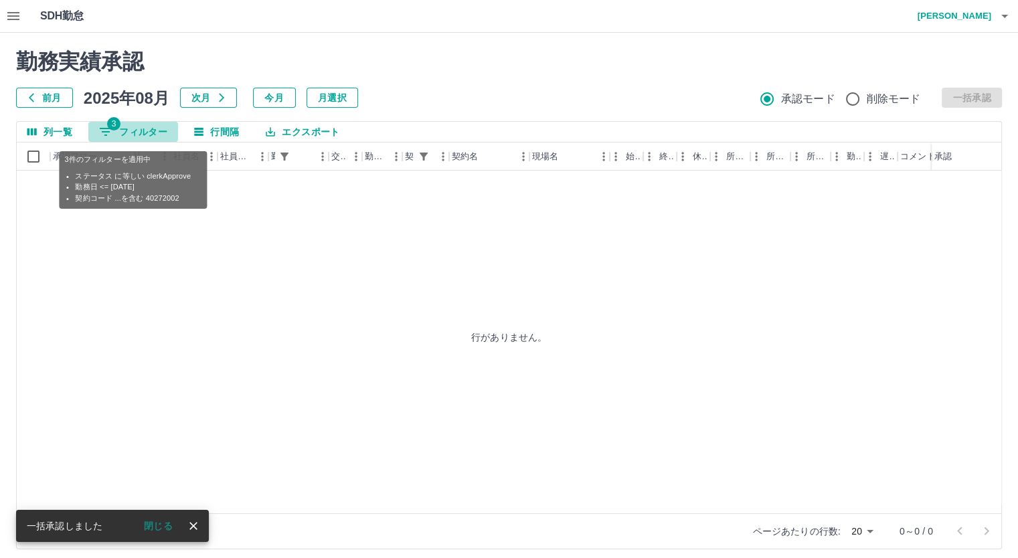
select select "**********"
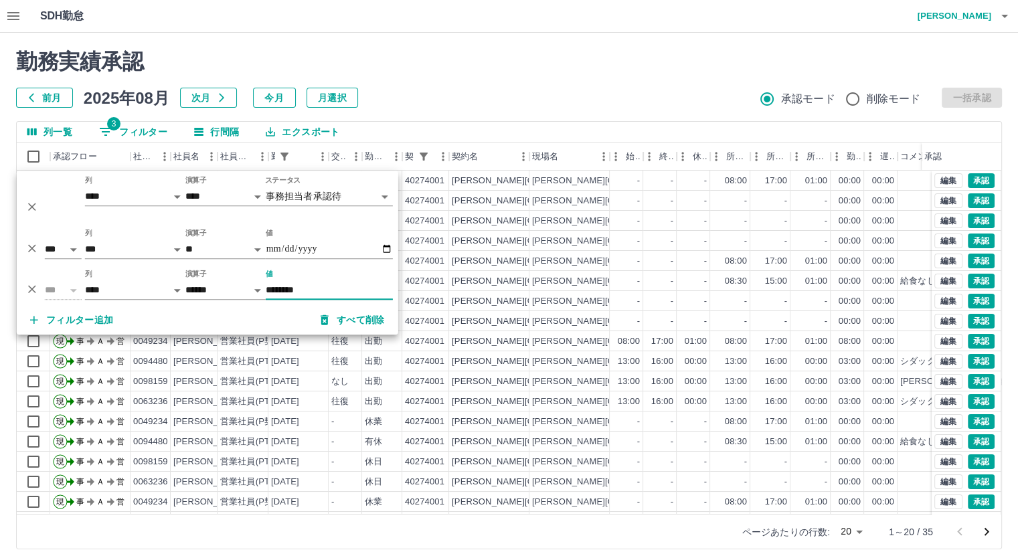
type input "********"
click at [729, 123] on div "列一覧 3 フィルター 行間隔 エクスポート" at bounding box center [509, 132] width 984 height 21
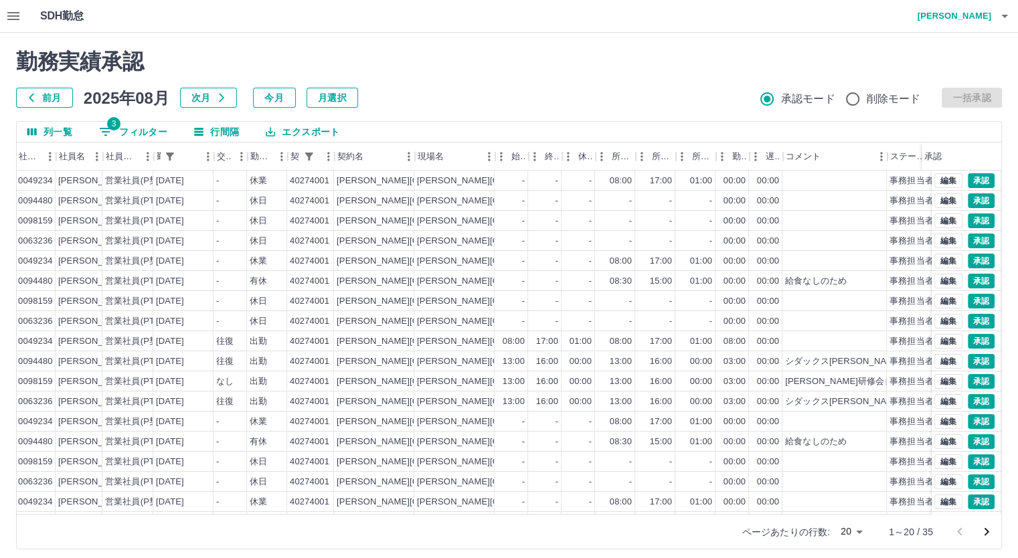
scroll to position [0, 116]
click at [934, 383] on button "編集" at bounding box center [948, 381] width 28 height 15
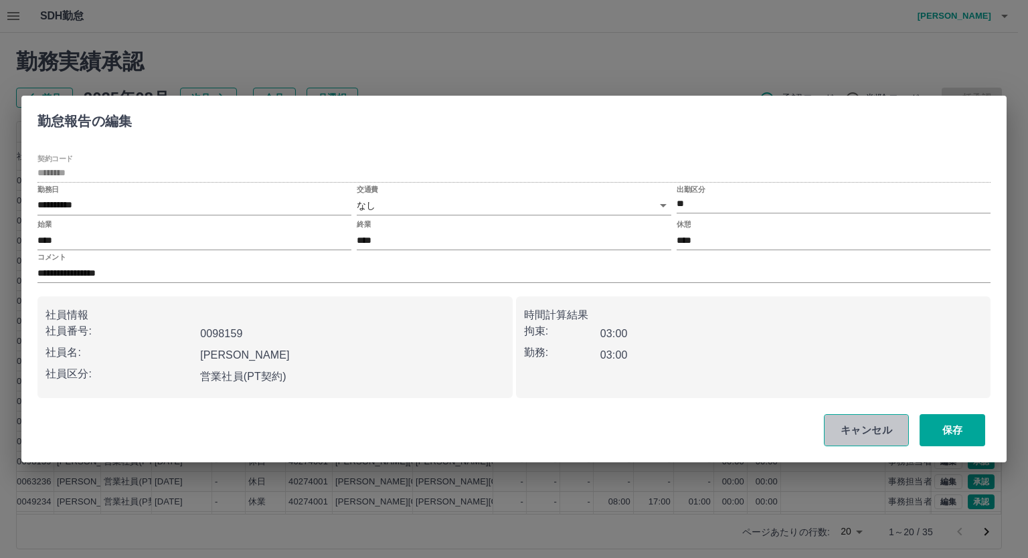
click at [874, 426] on button "キャンセル" at bounding box center [866, 430] width 85 height 32
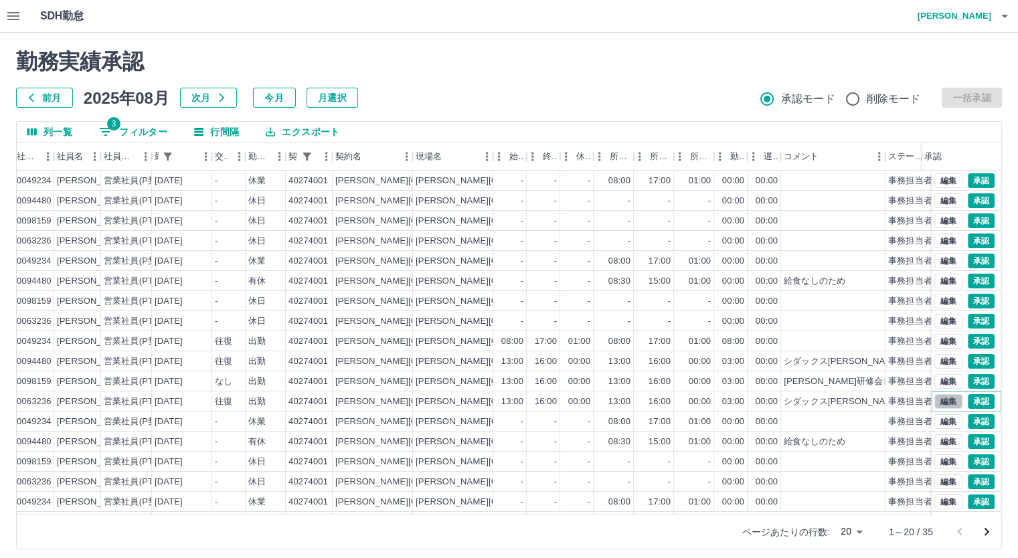
click at [934, 396] on button "編集" at bounding box center [948, 401] width 28 height 15
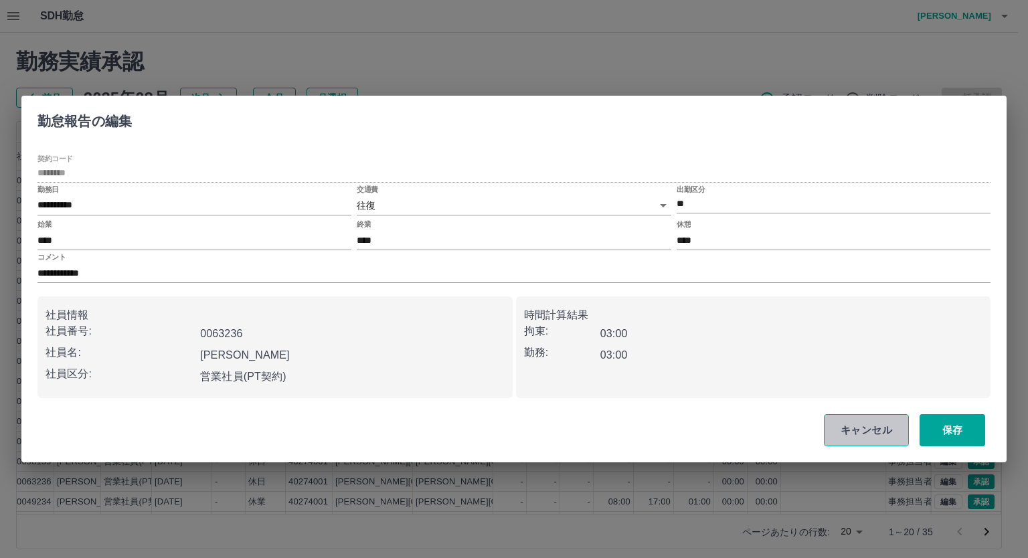
click at [884, 430] on button "キャンセル" at bounding box center [866, 430] width 85 height 32
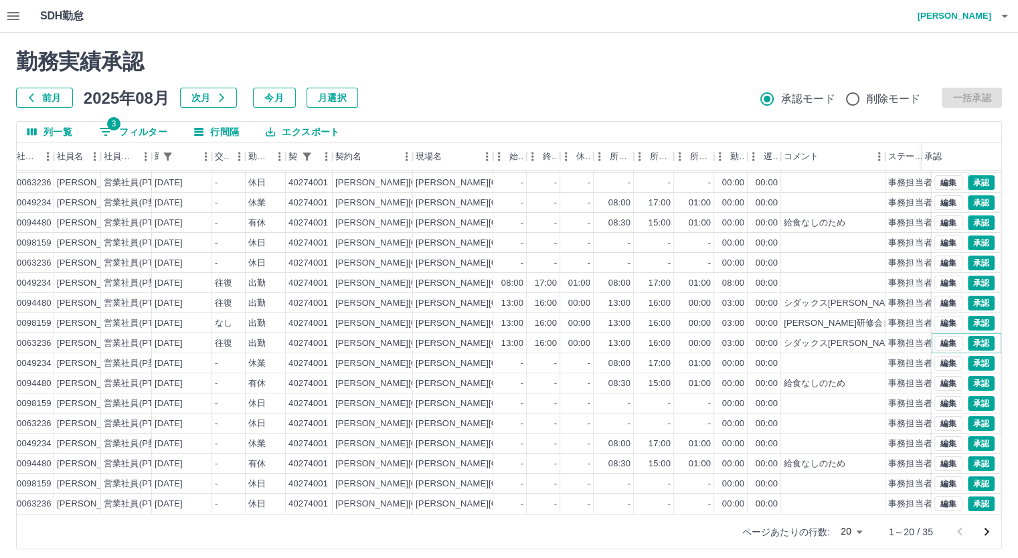
scroll to position [68, 116]
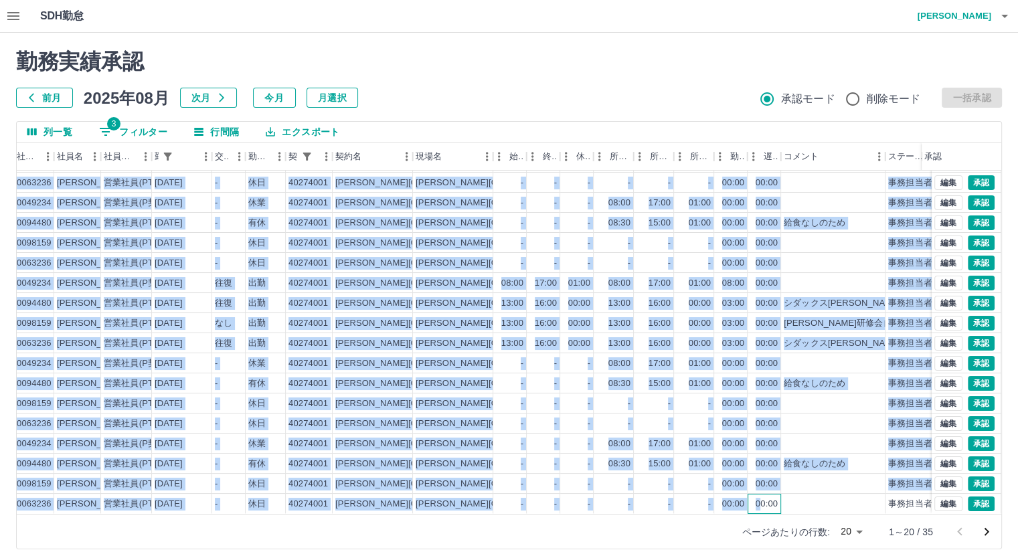
drag, startPoint x: 758, startPoint y: 503, endPoint x: 699, endPoint y: 504, distance: 58.9
click at [699, 504] on div "現 事 Ａ 営 0094480 [PERSON_NAME] 営業社員(PT契約) [DATE] - 休日 [GEOGRAPHIC_DATA][PERSON_N…" at bounding box center [509, 342] width 984 height 343
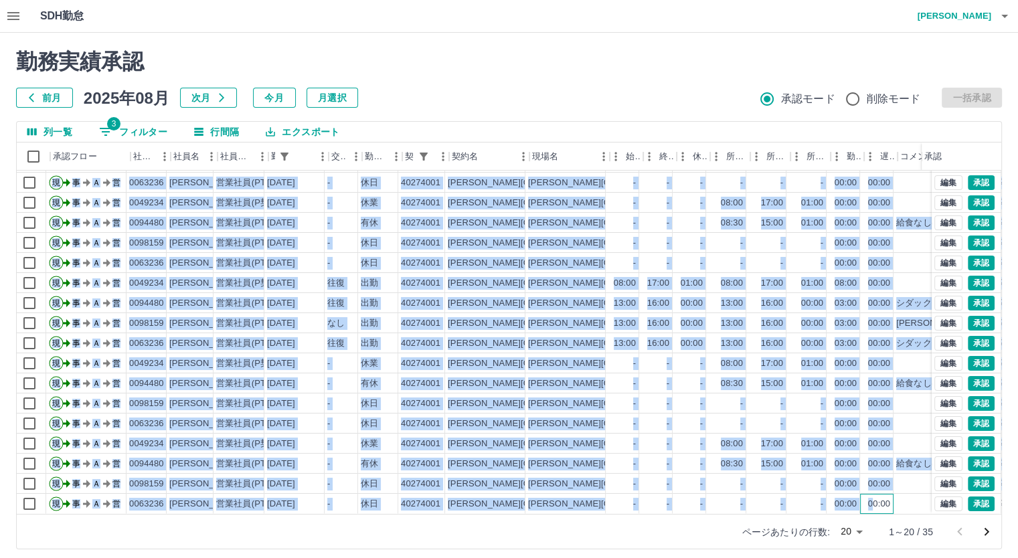
scroll to position [68, 0]
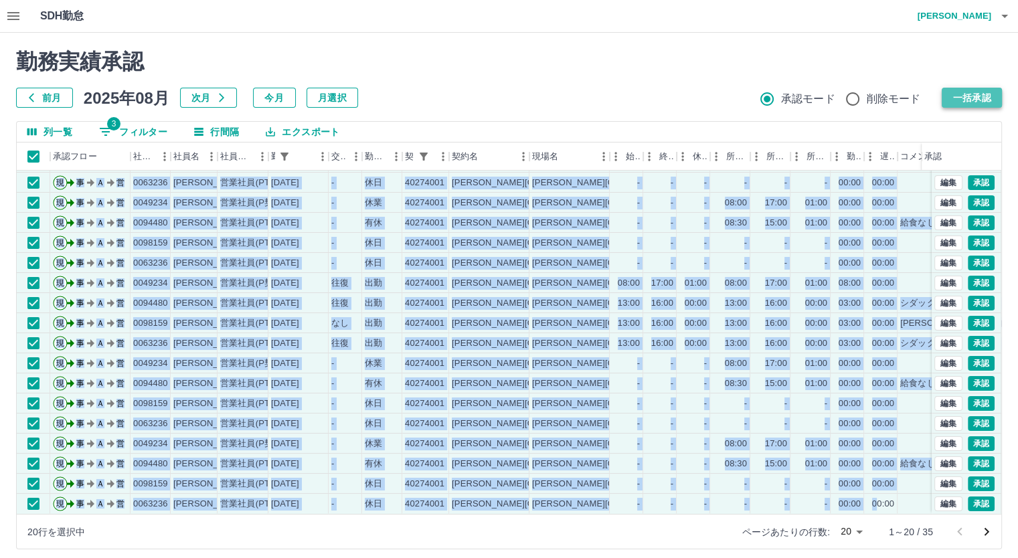
click at [972, 96] on button "一括承認" at bounding box center [971, 98] width 60 height 20
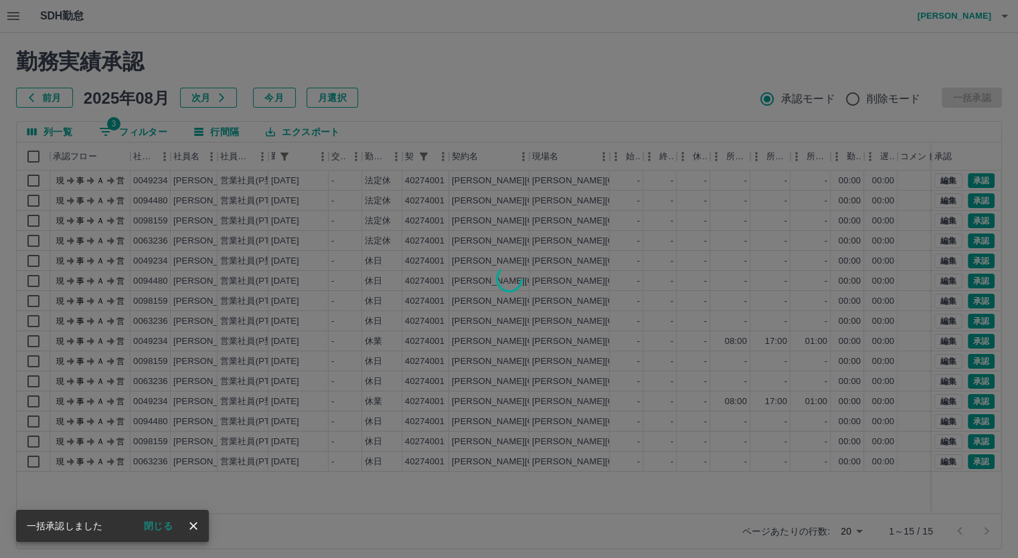
scroll to position [0, 0]
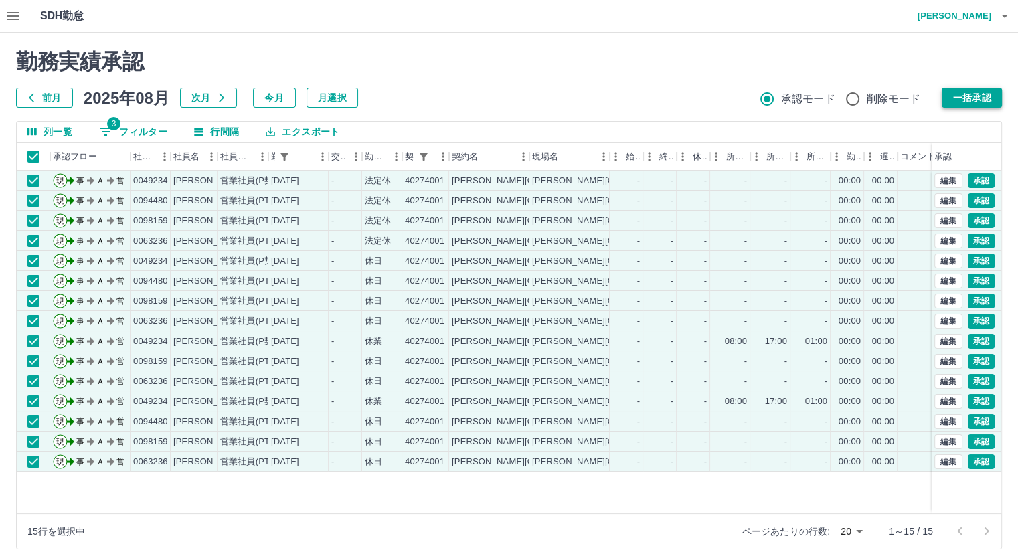
click at [953, 89] on button "一括承認" at bounding box center [971, 98] width 60 height 20
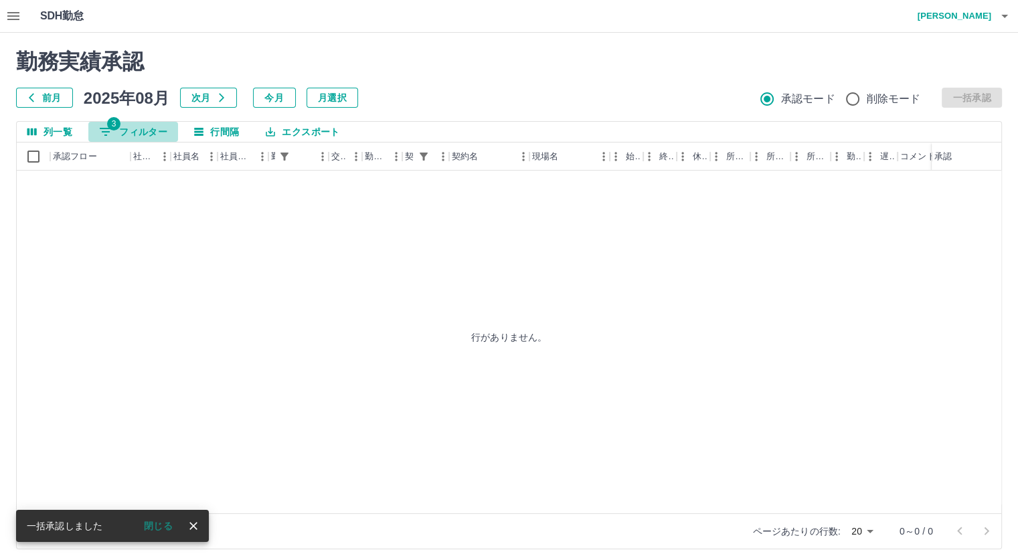
click at [151, 127] on button "3 フィルター" at bounding box center [133, 132] width 90 height 20
select select "**********"
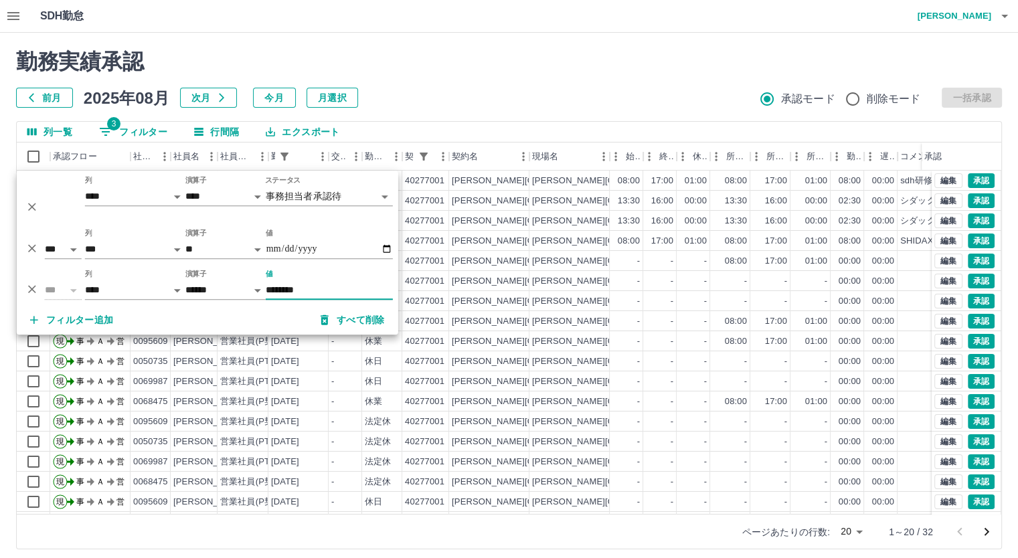
type input "********"
click at [899, 120] on div "勤務実績承認 前月 [DATE] 次月 今月 月選択 承認モード 削除モード 一括承認 列一覧 3 フィルター 行間隔 エクスポート 承認フロー 社員番号 社…" at bounding box center [509, 299] width 1018 height 533
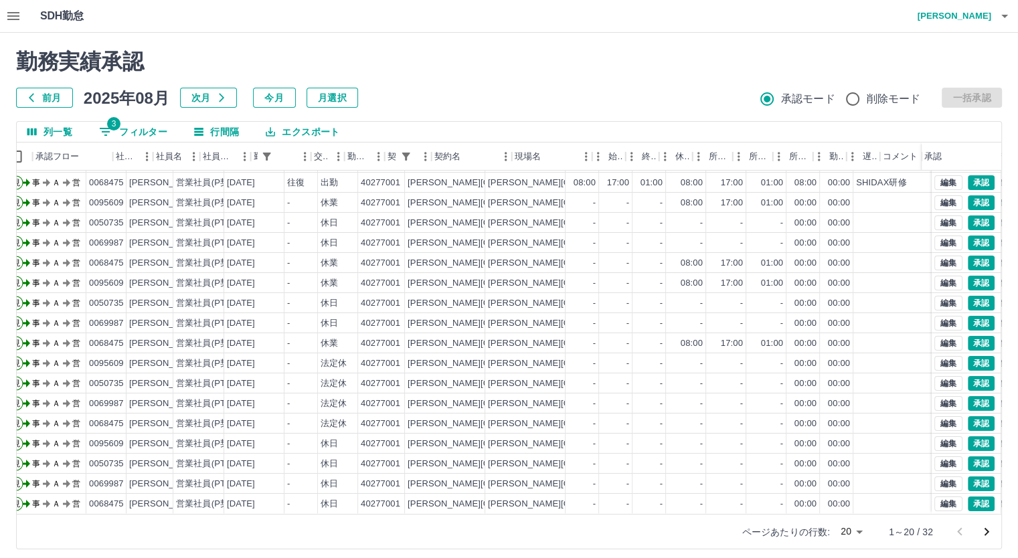
scroll to position [68, 0]
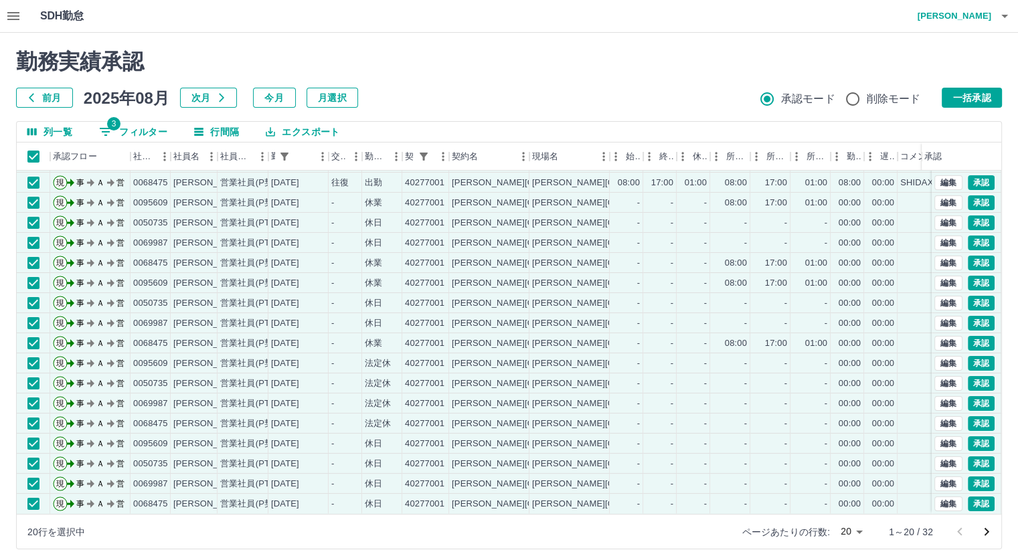
drag, startPoint x: 948, startPoint y: 90, endPoint x: 896, endPoint y: 97, distance: 51.9
click at [949, 90] on button "一括承認" at bounding box center [971, 98] width 60 height 20
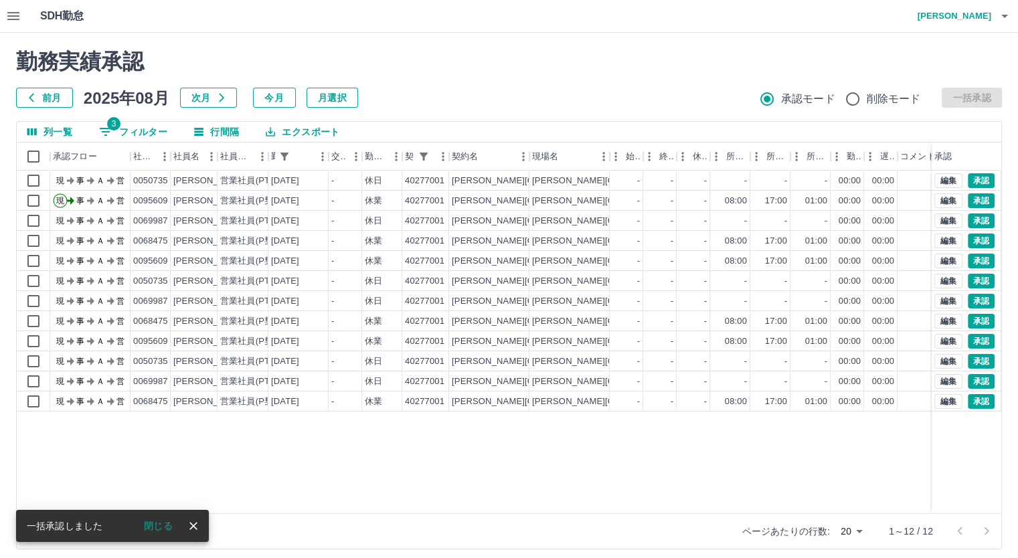
scroll to position [0, 0]
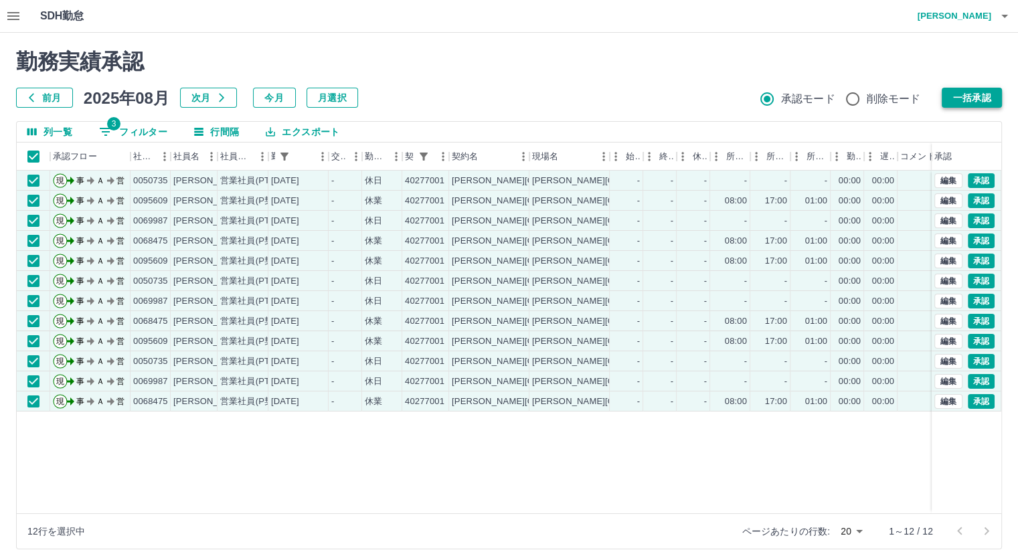
click at [952, 92] on button "一括承認" at bounding box center [971, 98] width 60 height 20
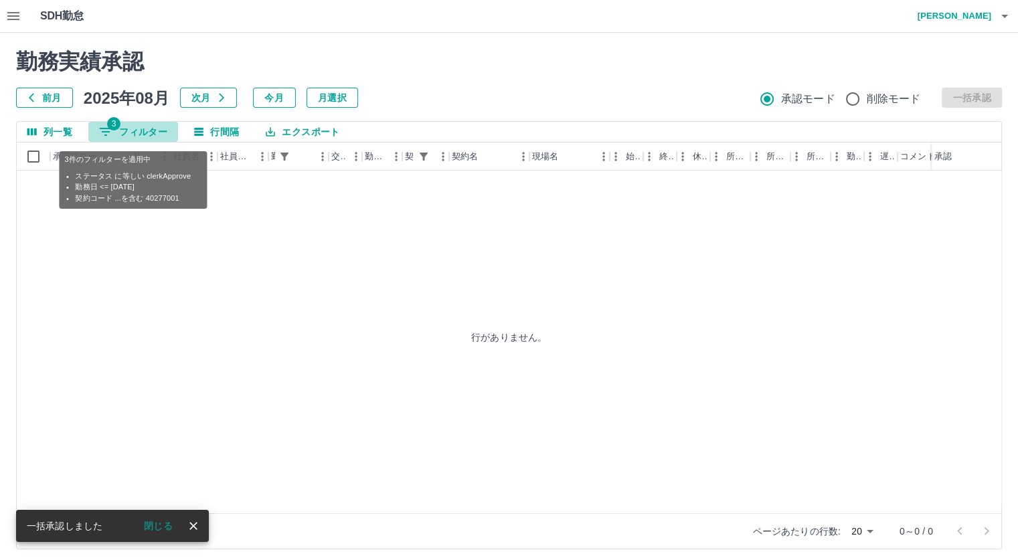
click at [150, 126] on button "3 フィルター" at bounding box center [133, 132] width 90 height 20
select select "**********"
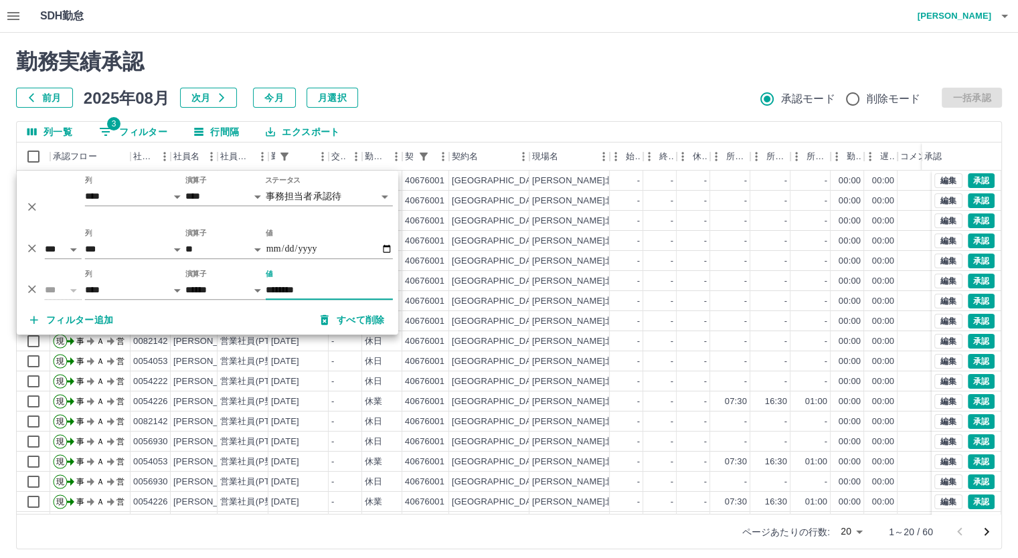
type input "********"
click at [586, 127] on div "列一覧 3 フィルター 行間隔 エクスポート" at bounding box center [509, 132] width 984 height 21
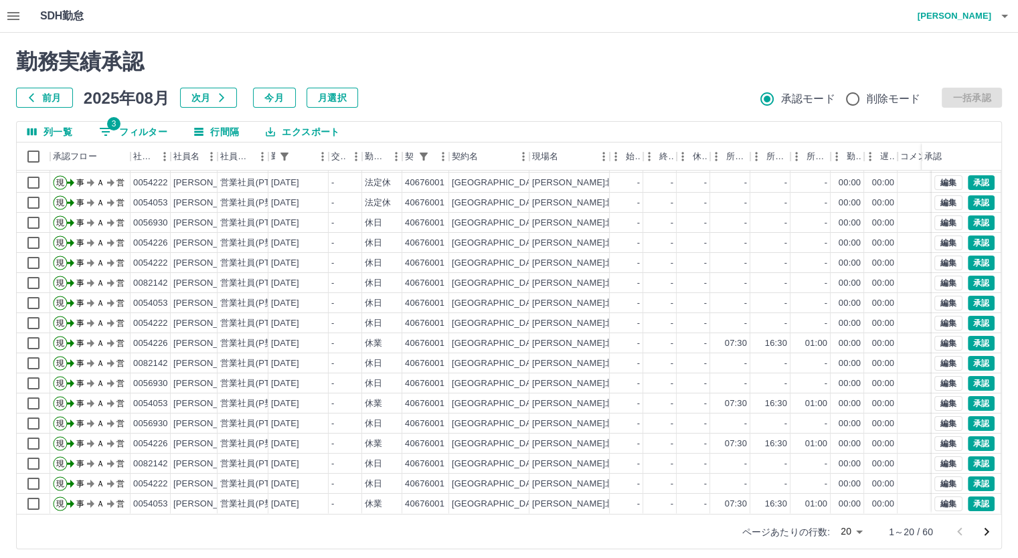
scroll to position [68, 0]
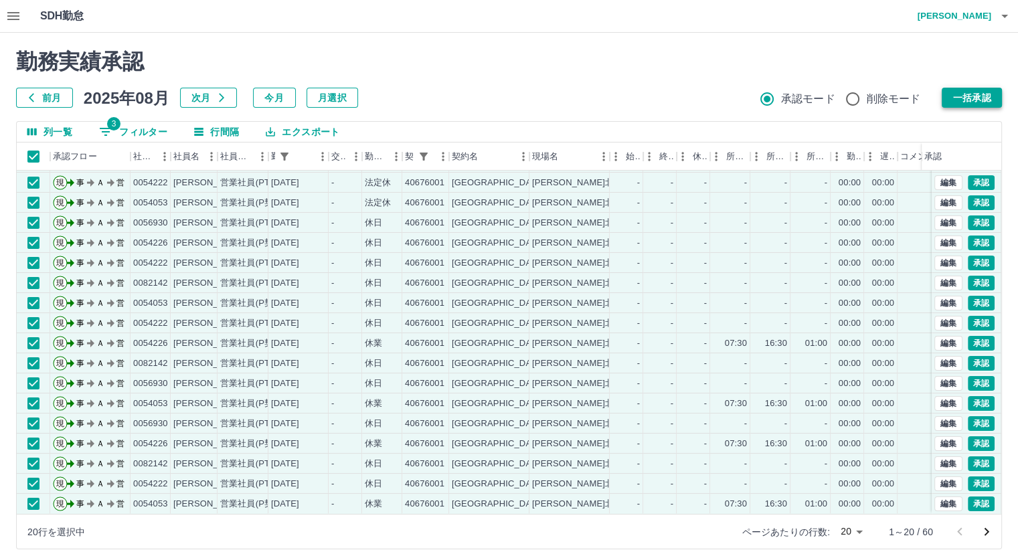
click at [955, 96] on button "一括承認" at bounding box center [971, 98] width 60 height 20
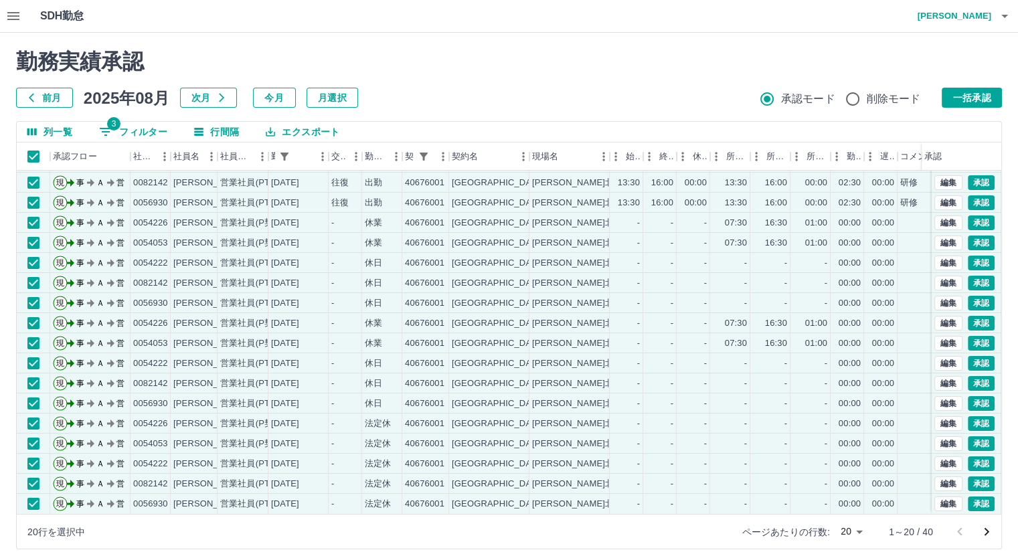
drag, startPoint x: 972, startPoint y: 94, endPoint x: 964, endPoint y: 94, distance: 8.0
click at [965, 94] on button "一括承認" at bounding box center [971, 98] width 60 height 20
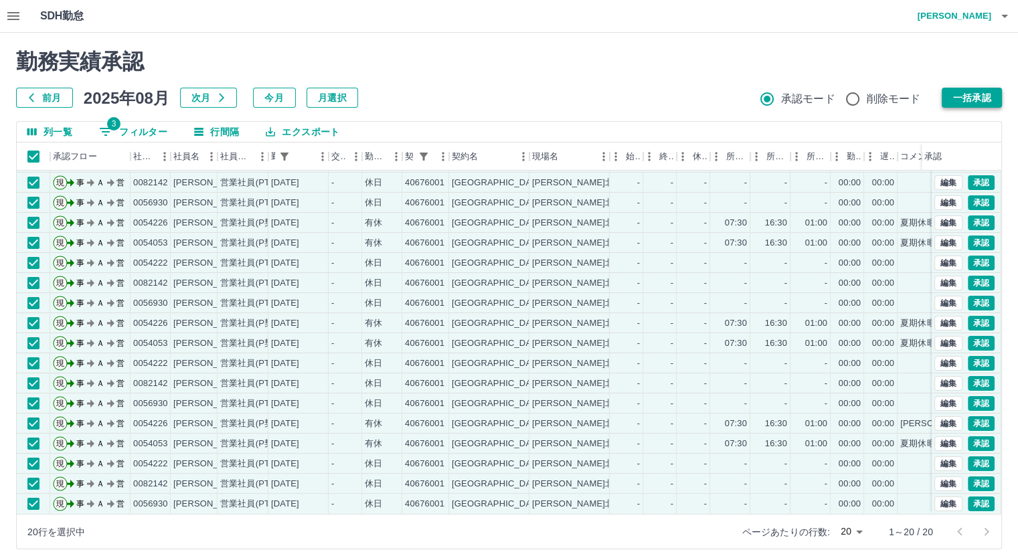
click at [953, 98] on button "一括承認" at bounding box center [971, 98] width 60 height 20
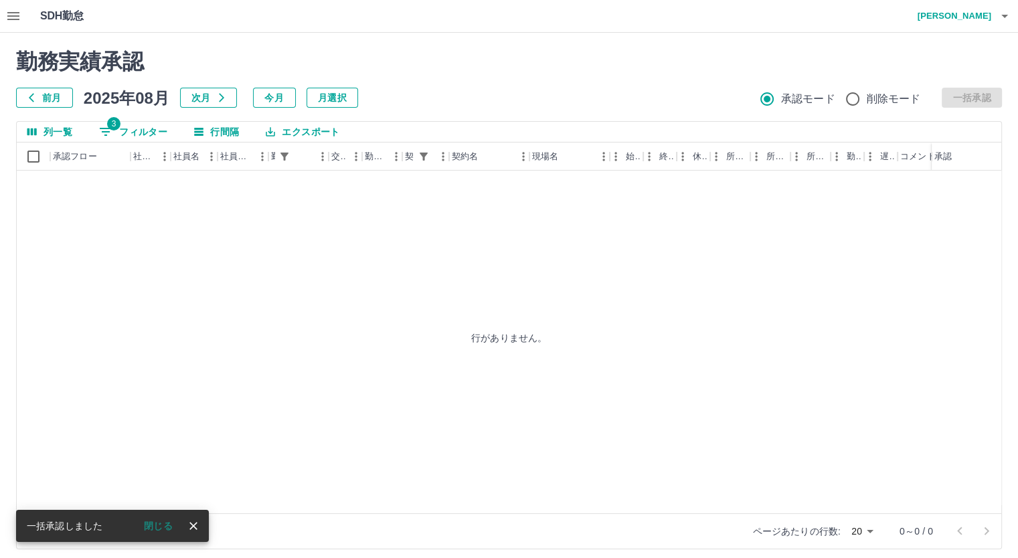
scroll to position [0, 0]
click at [147, 128] on button "3 フィルター" at bounding box center [133, 132] width 90 height 20
select select "**********"
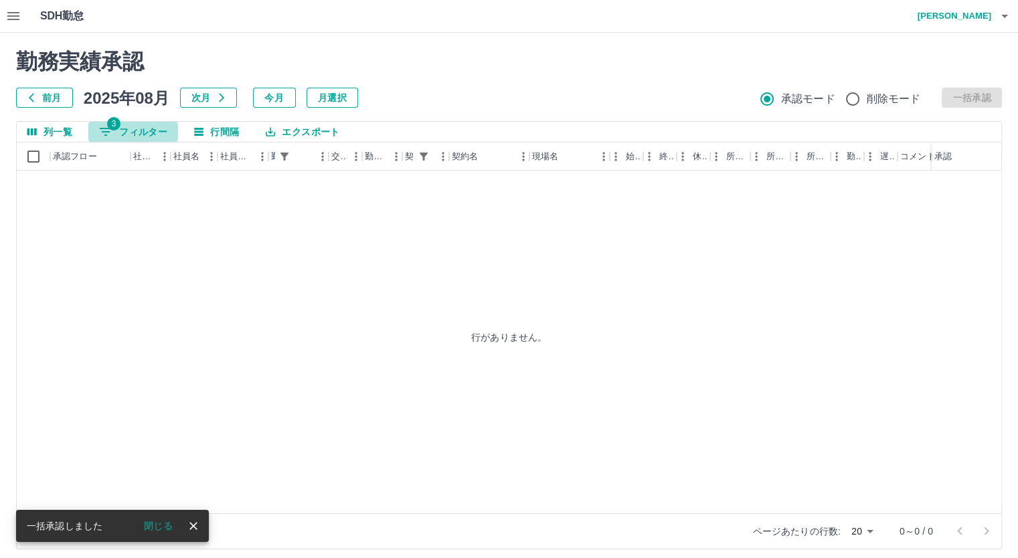
select select "**********"
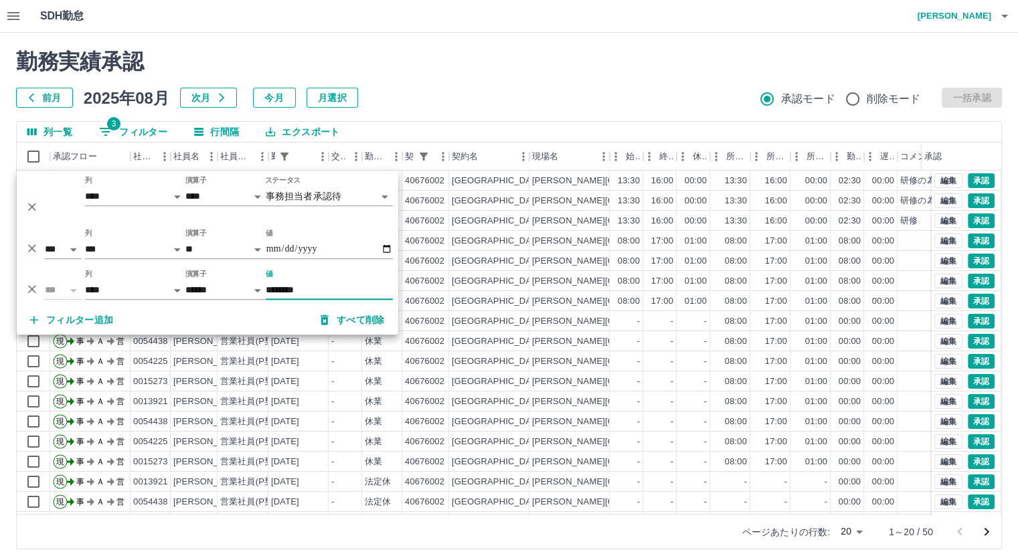
type input "********"
click at [686, 130] on div "列一覧 3 フィルター 行間隔 エクスポート" at bounding box center [509, 132] width 984 height 21
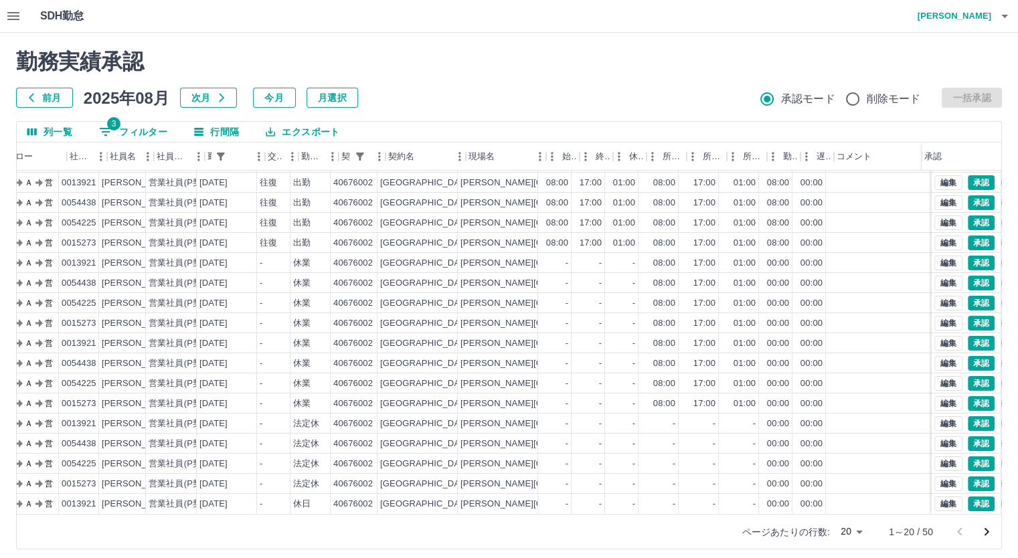
scroll to position [68, 0]
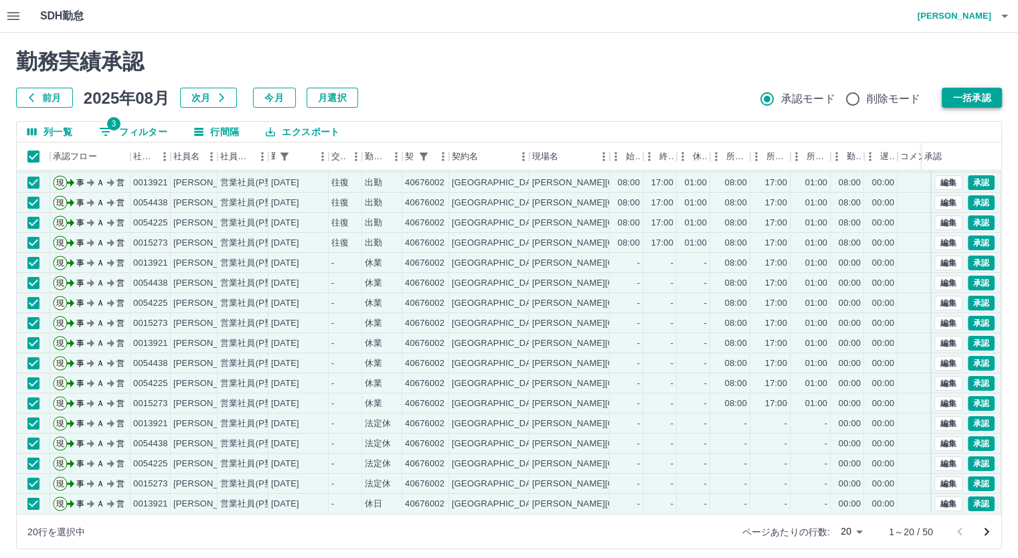
click at [963, 97] on button "一括承認" at bounding box center [971, 98] width 60 height 20
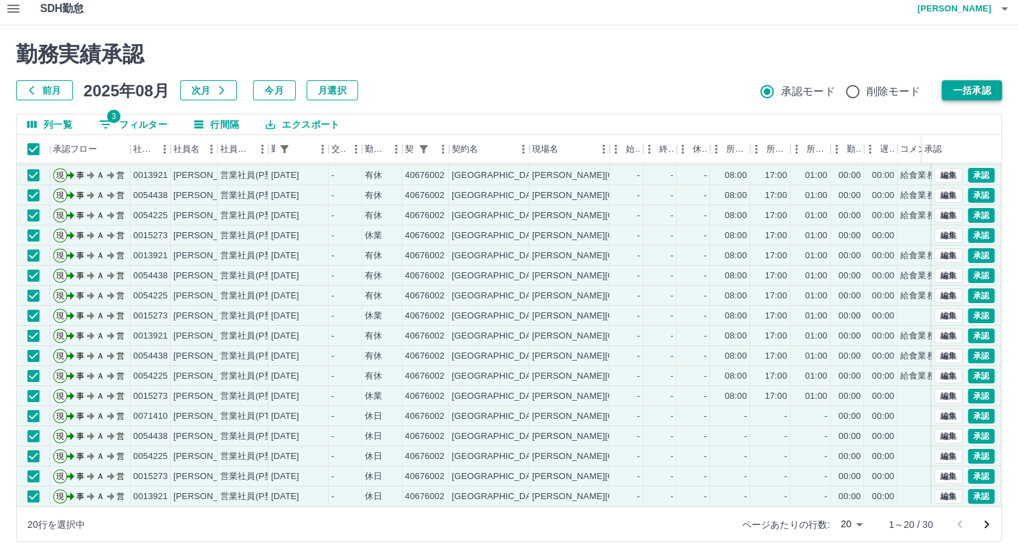
click at [965, 89] on button "一括承認" at bounding box center [971, 90] width 60 height 20
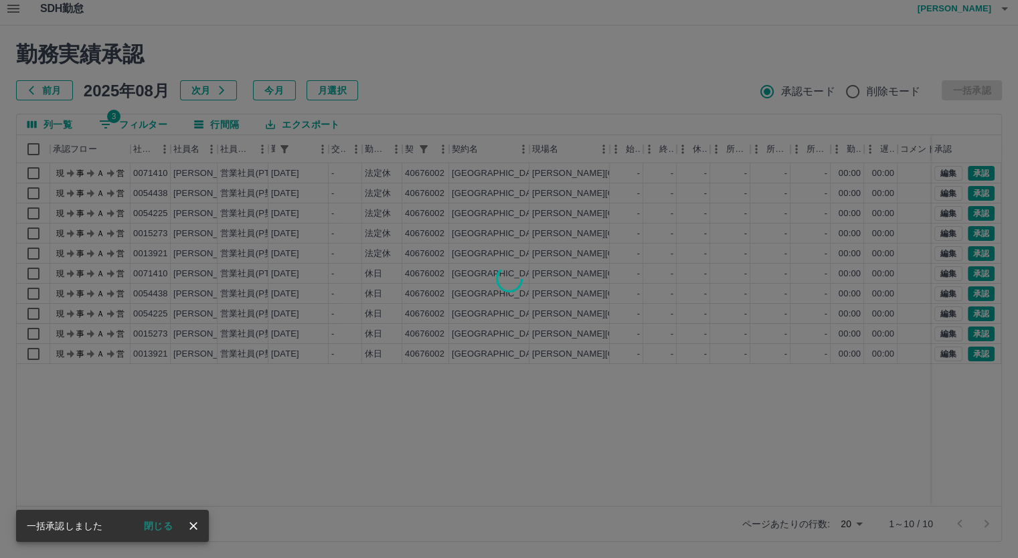
scroll to position [0, 0]
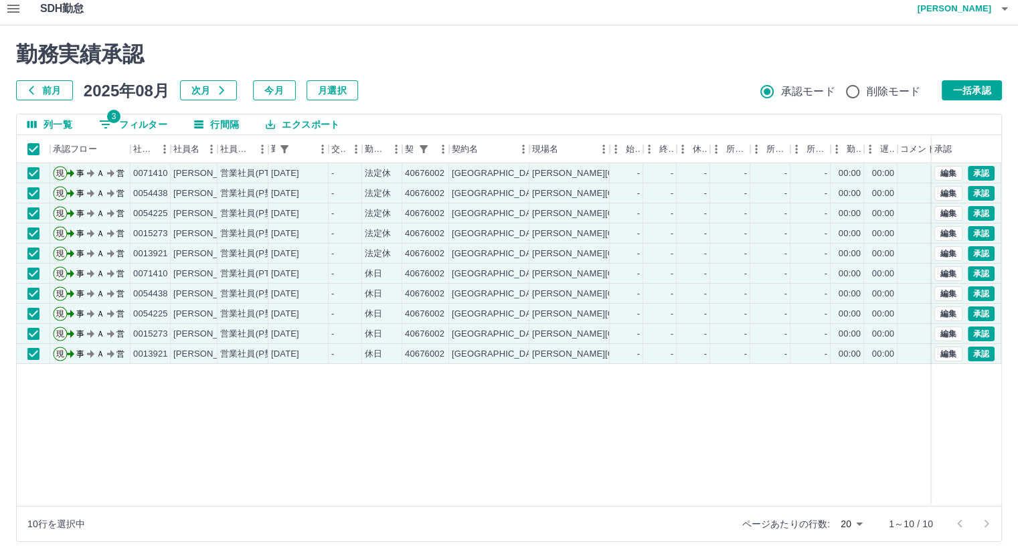
click at [987, 88] on button "一括承認" at bounding box center [971, 90] width 60 height 20
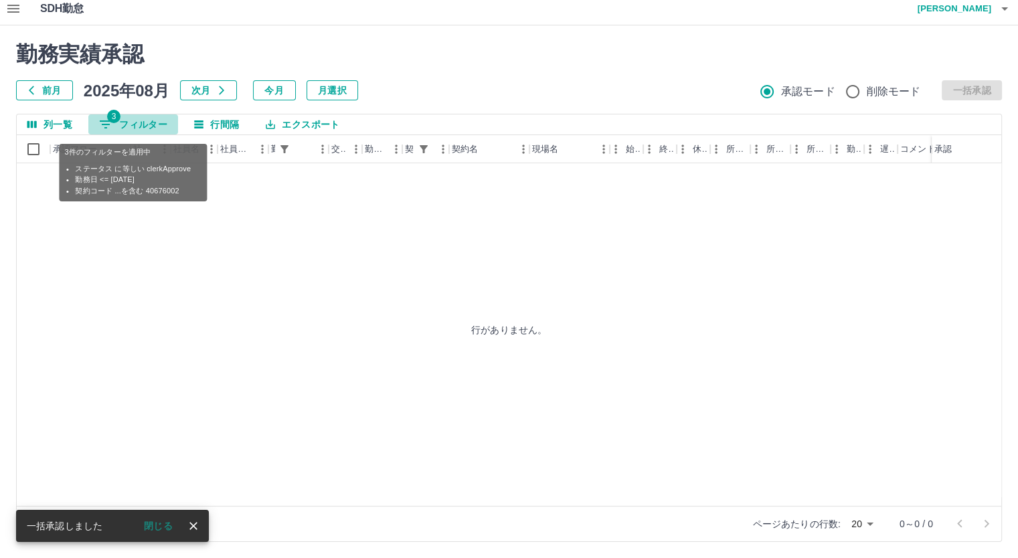
click at [140, 121] on button "3 フィルター" at bounding box center [133, 124] width 90 height 20
select select "**********"
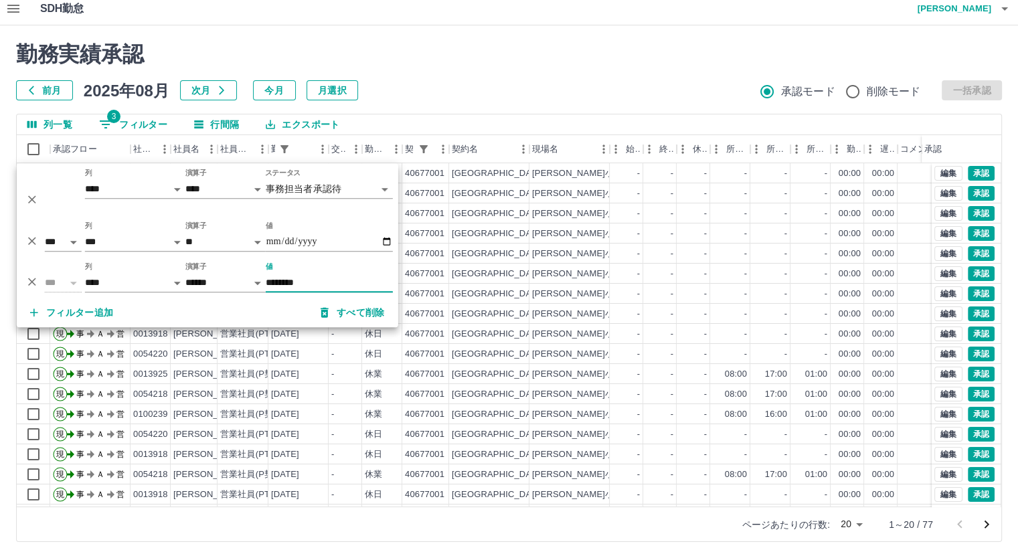
type input "********"
click at [731, 124] on div "列一覧 3 フィルター 行間隔 エクスポート" at bounding box center [509, 124] width 984 height 21
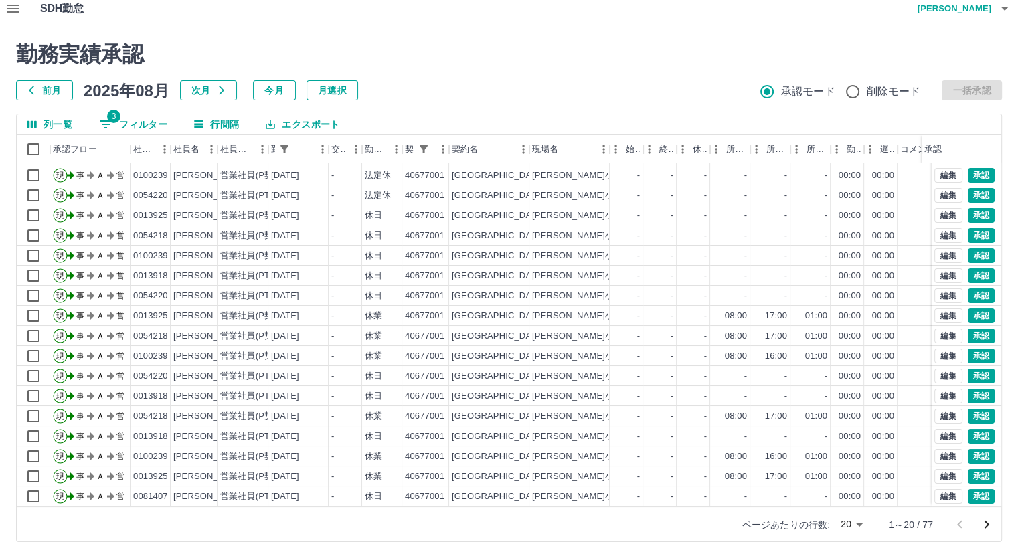
scroll to position [68, 0]
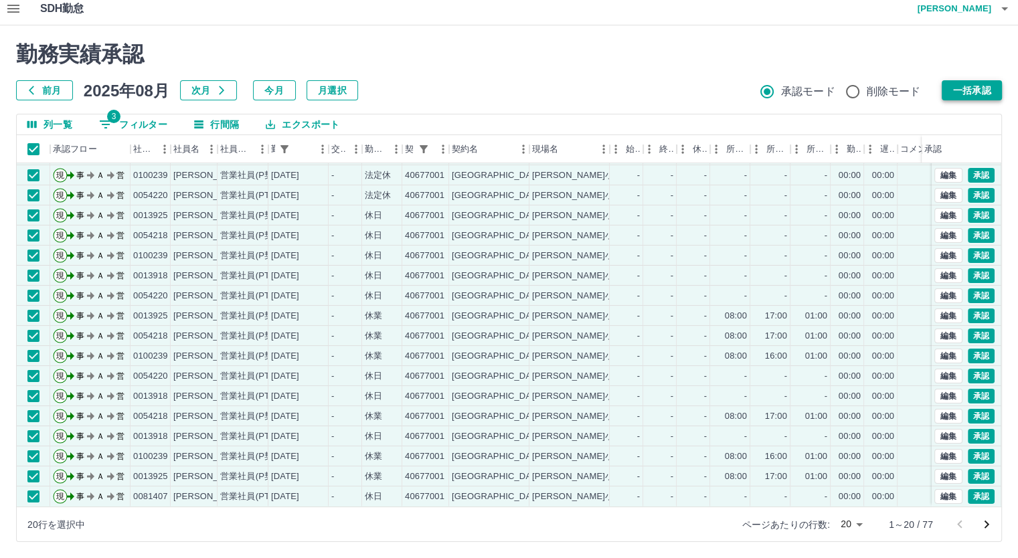
click at [966, 84] on button "一括承認" at bounding box center [971, 90] width 60 height 20
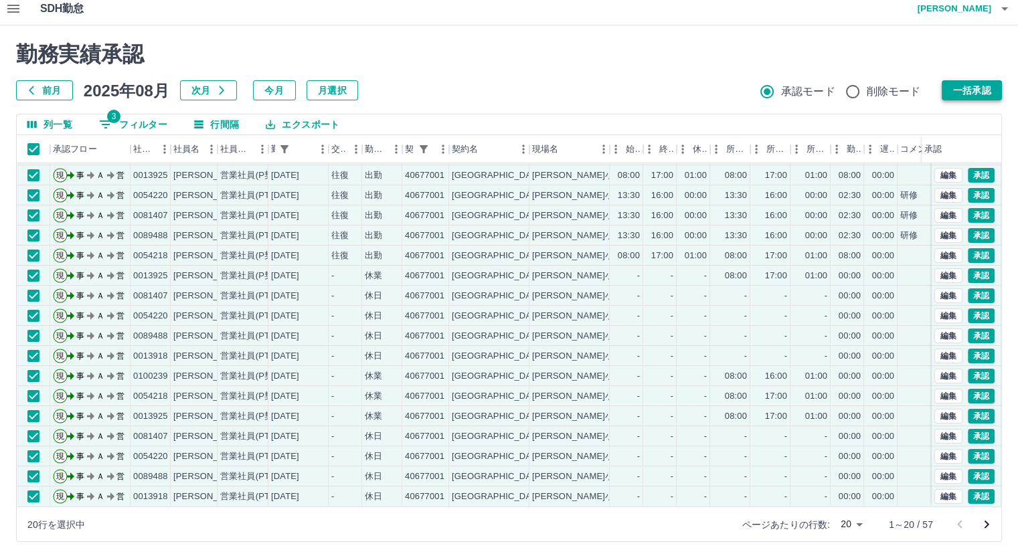
click at [953, 84] on button "一括承認" at bounding box center [971, 90] width 60 height 20
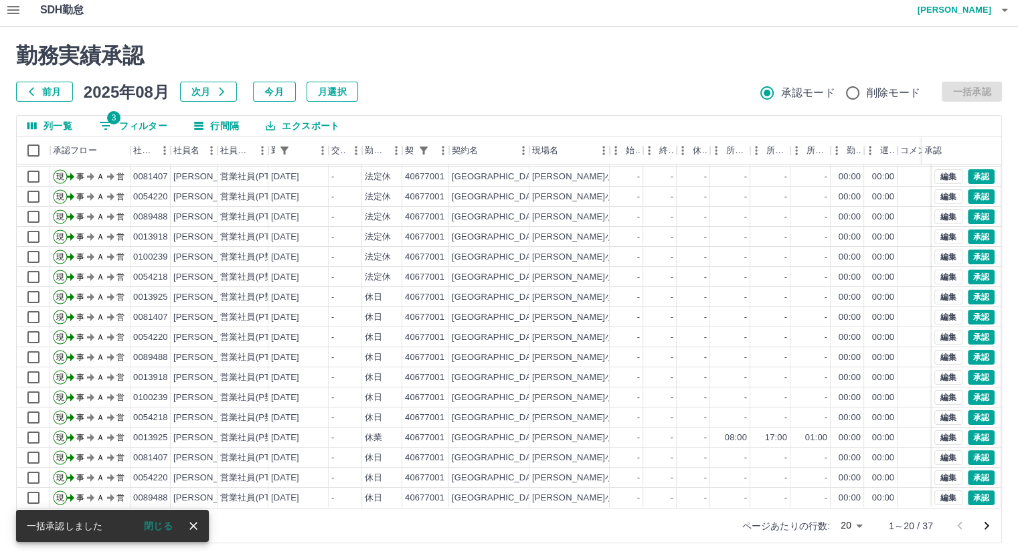
scroll to position [8, 0]
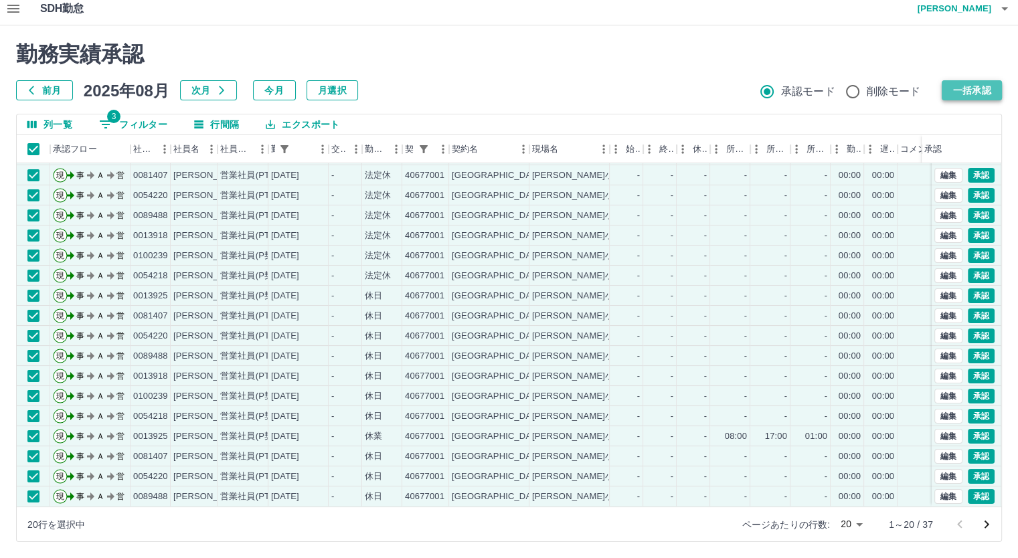
click at [969, 94] on button "一括承認" at bounding box center [971, 90] width 60 height 20
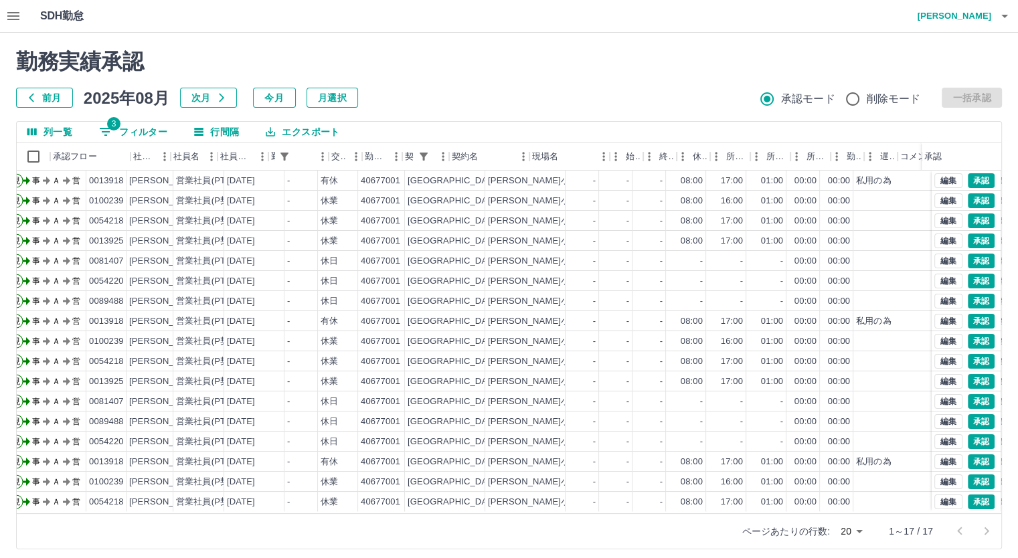
scroll to position [7, 0]
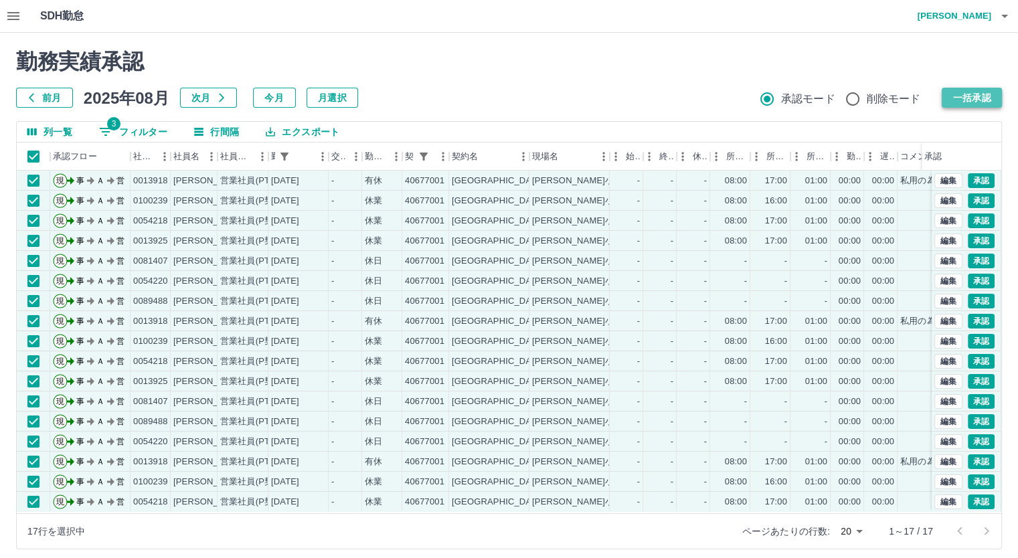
click at [979, 99] on button "一括承認" at bounding box center [971, 98] width 60 height 20
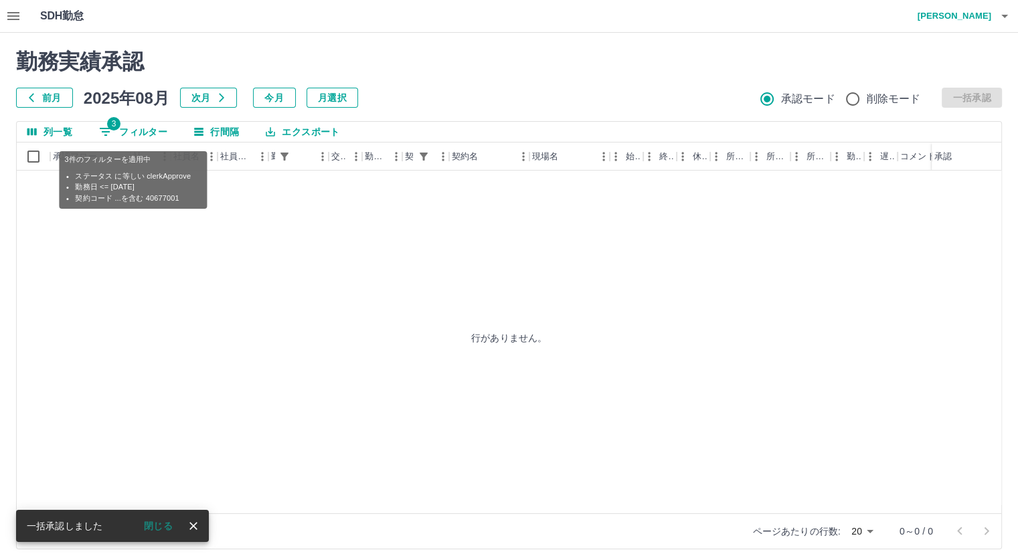
scroll to position [0, 0]
click at [149, 133] on button "3 フィルター" at bounding box center [133, 132] width 90 height 20
select select "**********"
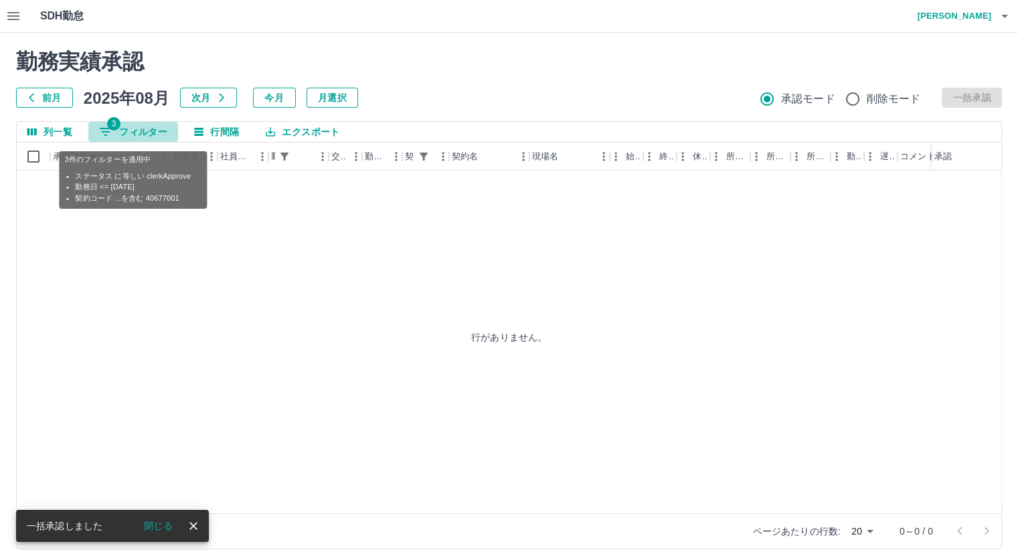
select select "**********"
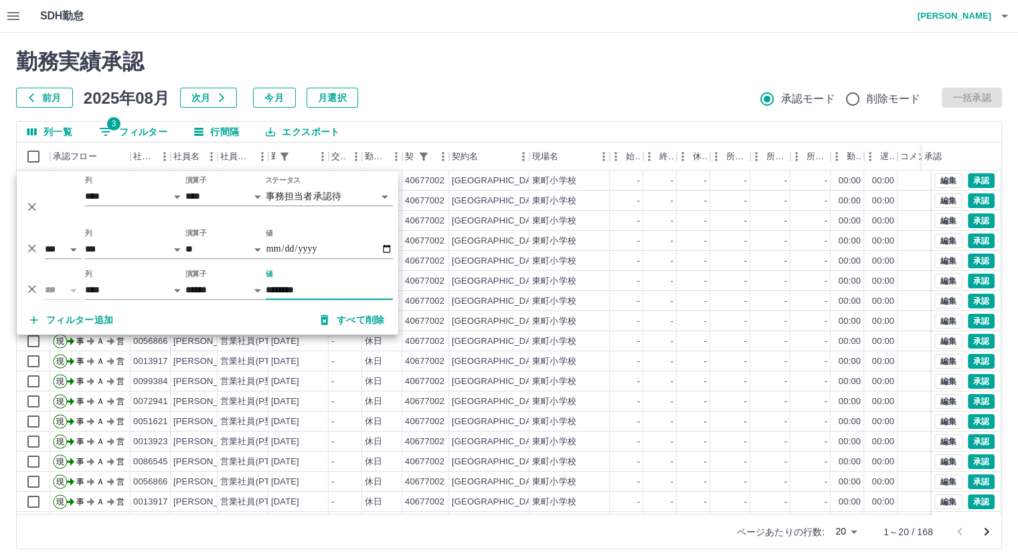
type input "********"
click at [674, 131] on div "列一覧 3 フィルター 行間隔 エクスポート" at bounding box center [509, 132] width 984 height 21
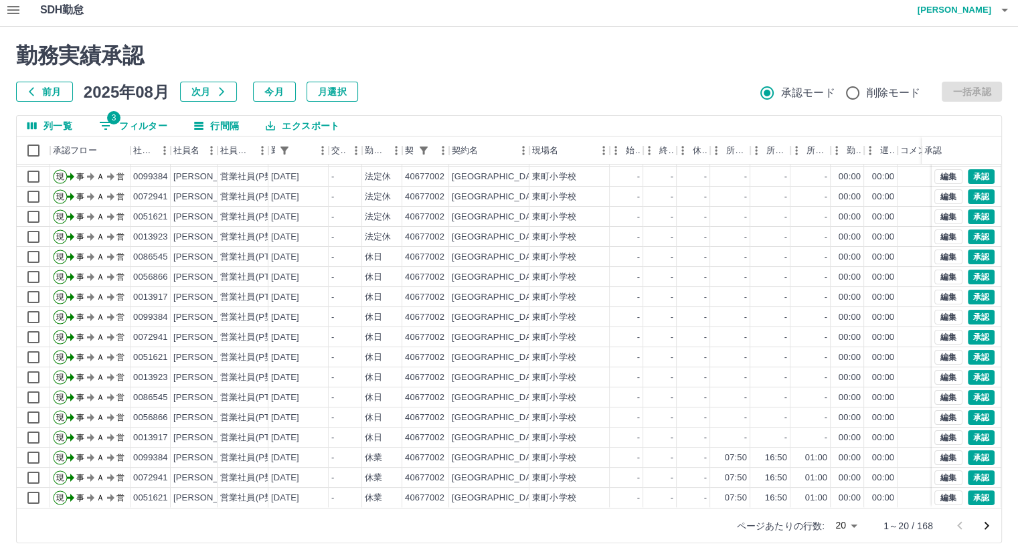
scroll to position [8, 0]
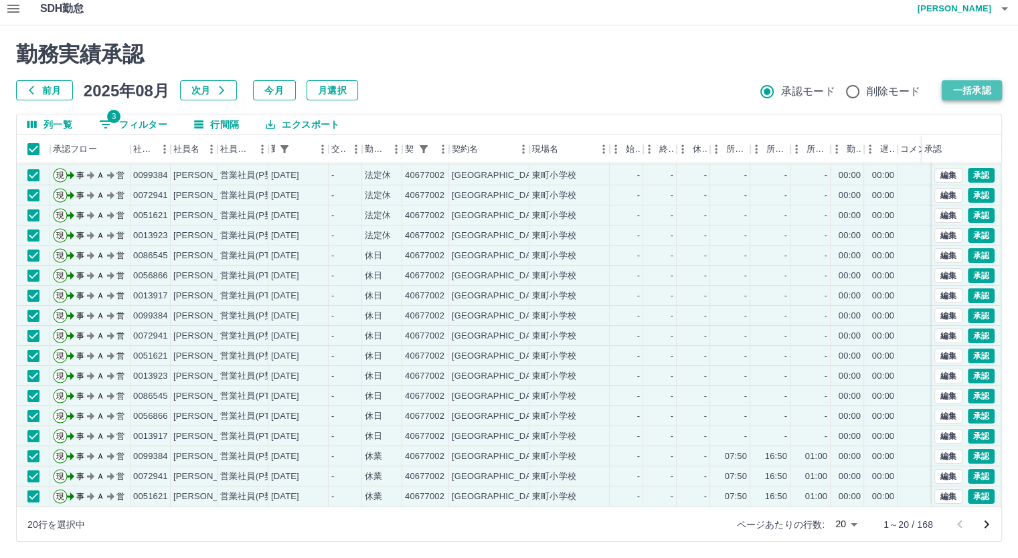
click at [967, 94] on button "一括承認" at bounding box center [971, 90] width 60 height 20
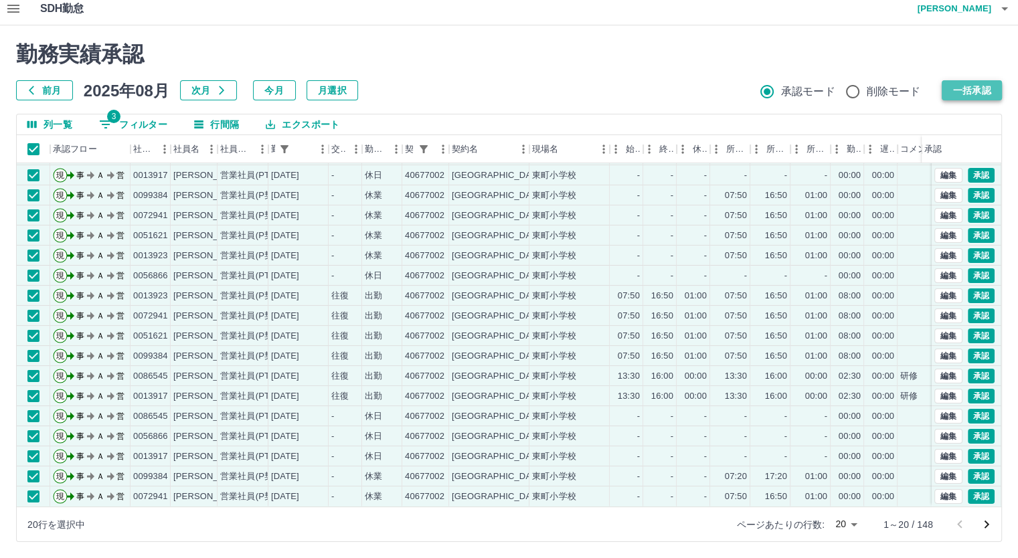
click at [953, 89] on button "一括承認" at bounding box center [971, 90] width 60 height 20
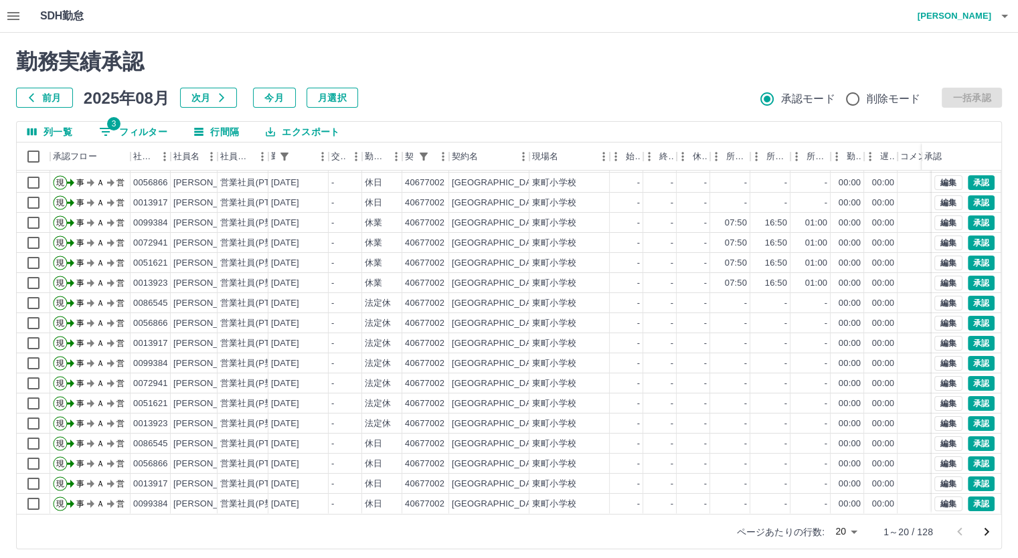
scroll to position [68, 0]
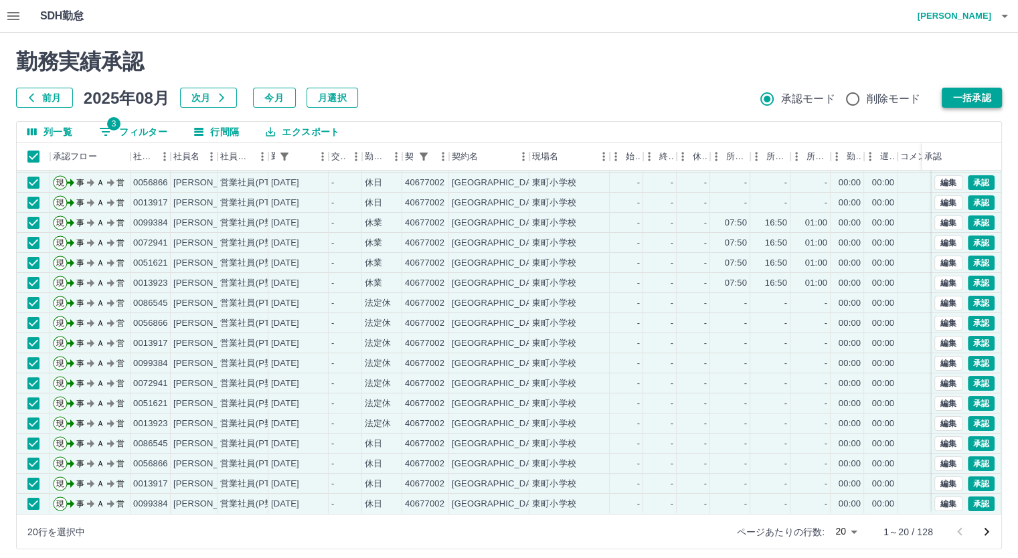
click at [960, 100] on button "一括承認" at bounding box center [971, 98] width 60 height 20
click at [979, 95] on button "一括承認" at bounding box center [971, 98] width 60 height 20
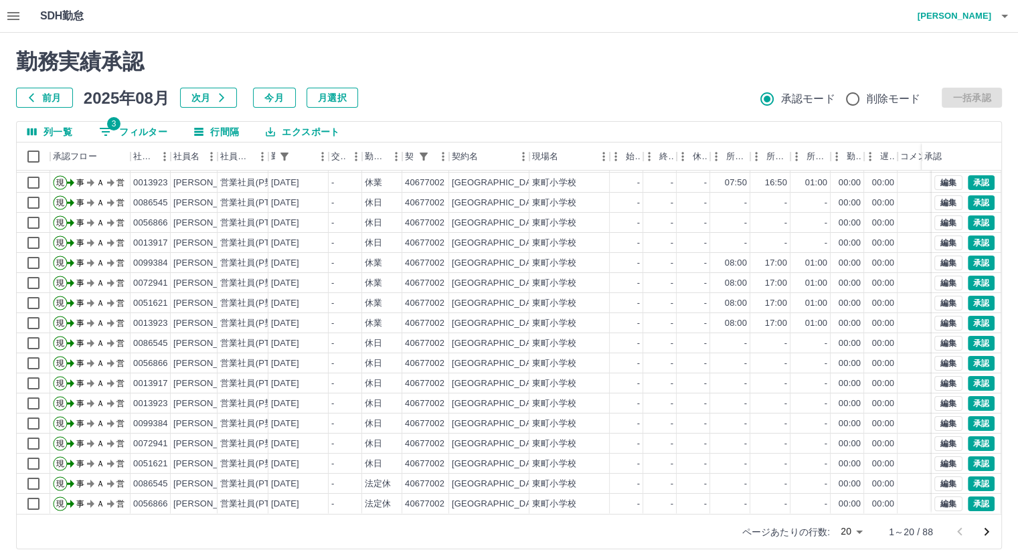
scroll to position [8, 0]
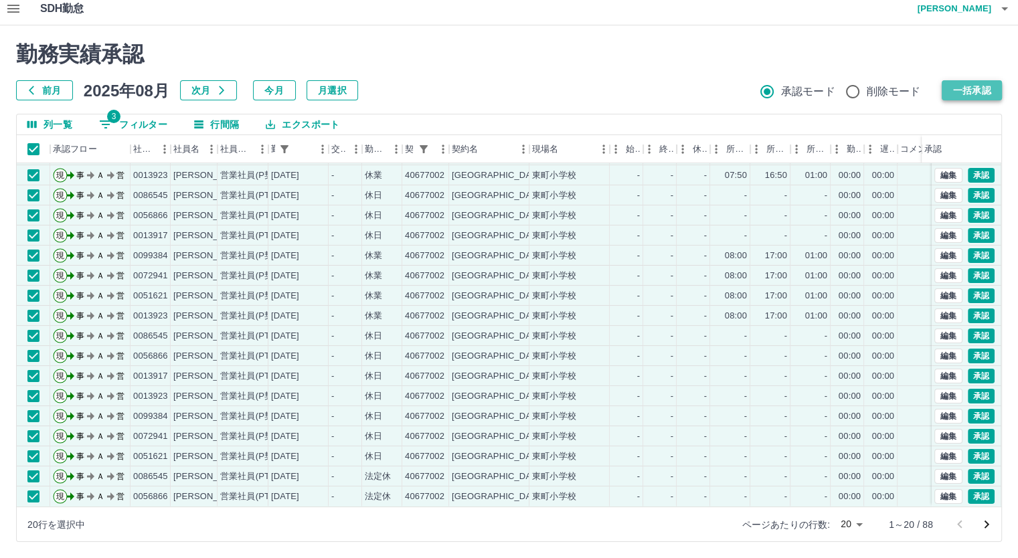
click at [958, 92] on button "一括承認" at bounding box center [971, 90] width 60 height 20
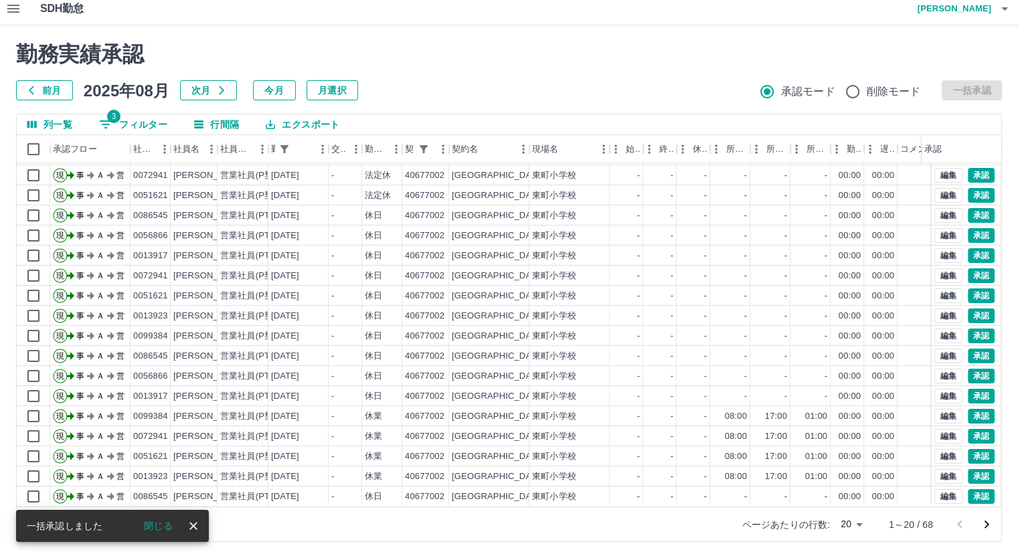
scroll to position [68, 0]
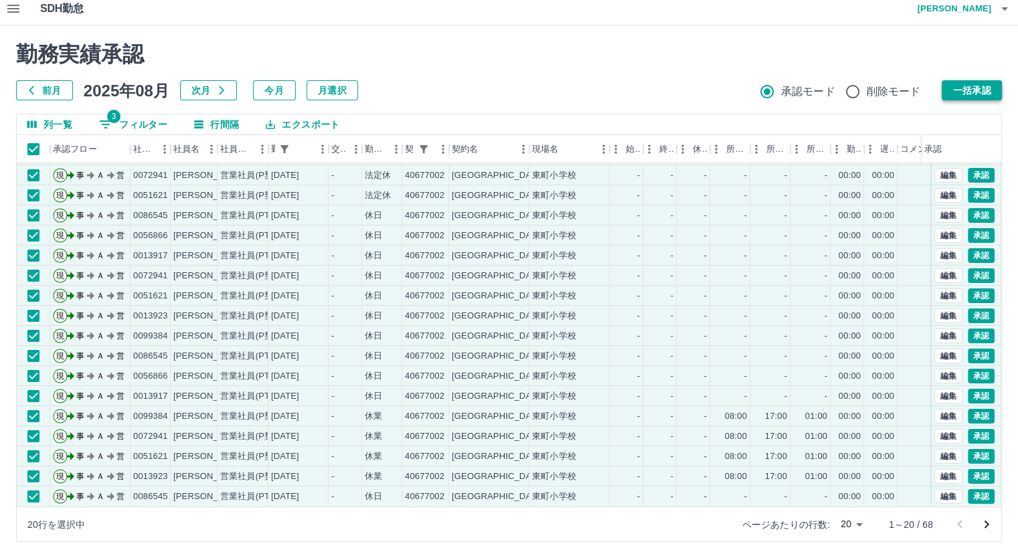
click at [968, 98] on button "一括承認" at bounding box center [971, 90] width 60 height 20
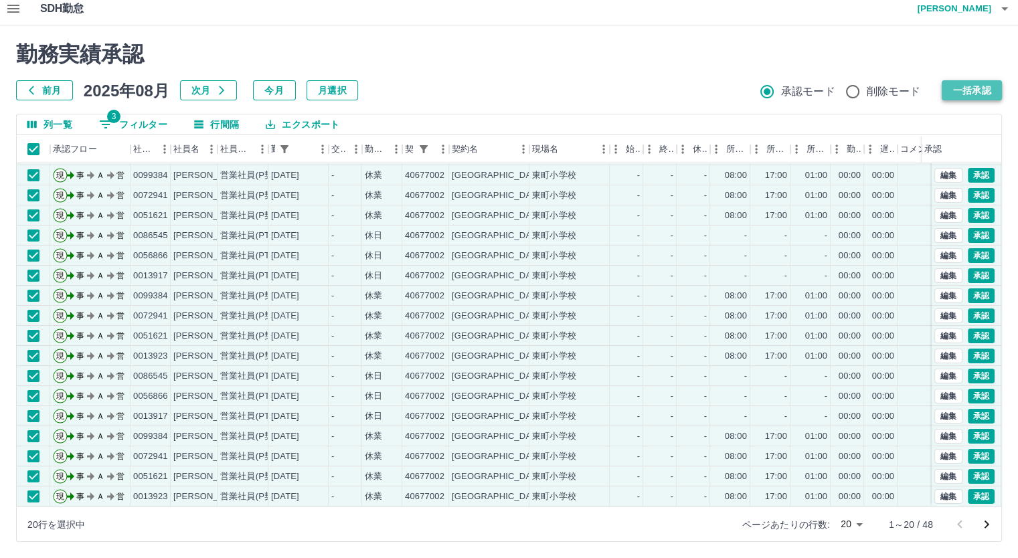
click at [943, 91] on button "一括承認" at bounding box center [971, 90] width 60 height 20
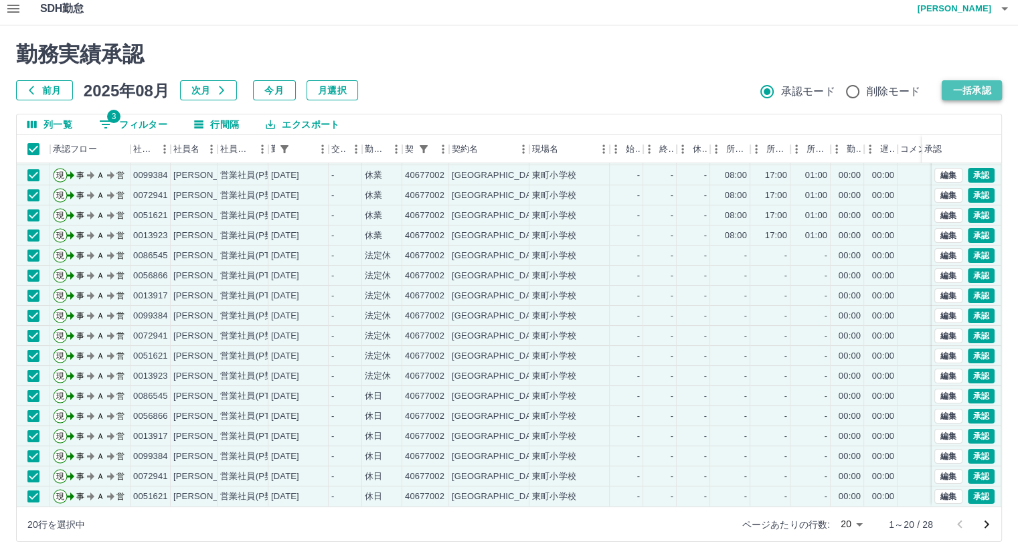
click at [950, 84] on button "一括承認" at bounding box center [971, 90] width 60 height 20
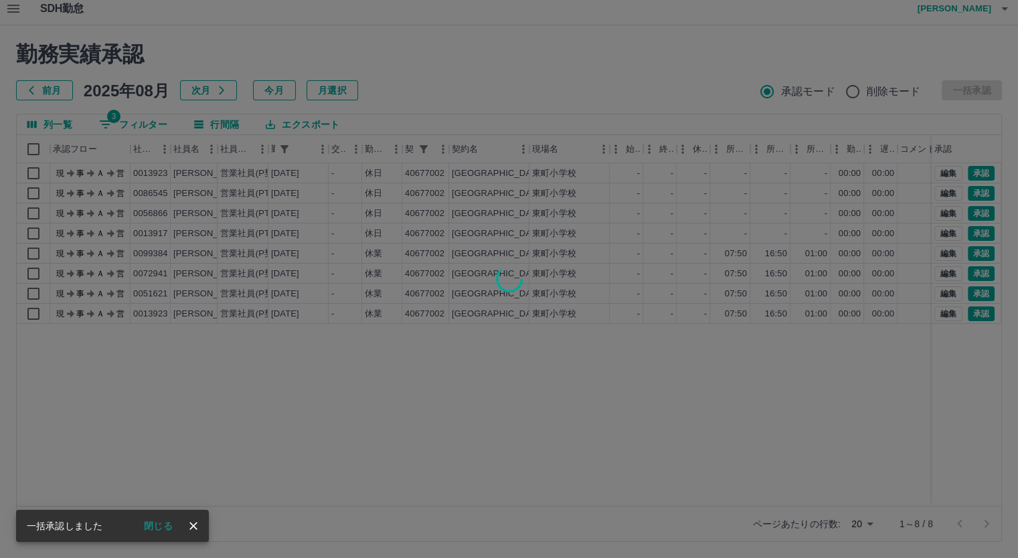
scroll to position [0, 0]
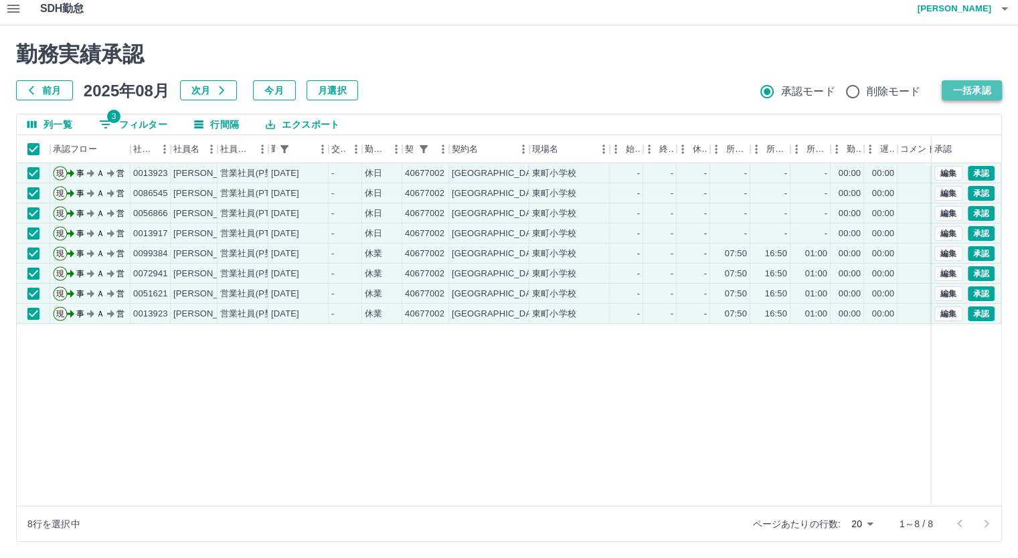
click at [961, 88] on button "一括承認" at bounding box center [971, 90] width 60 height 20
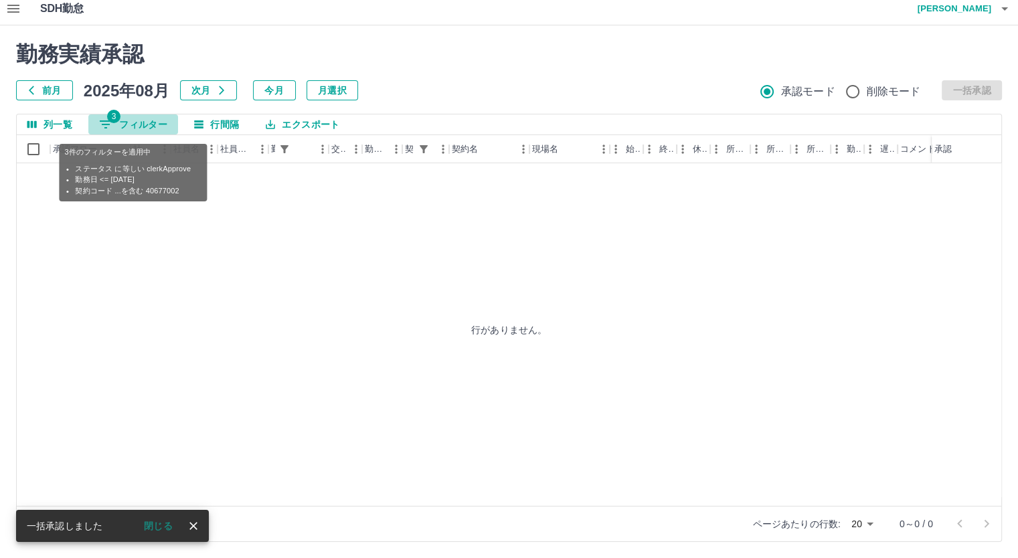
click at [155, 121] on button "3 フィルター" at bounding box center [133, 124] width 90 height 20
select select "**********"
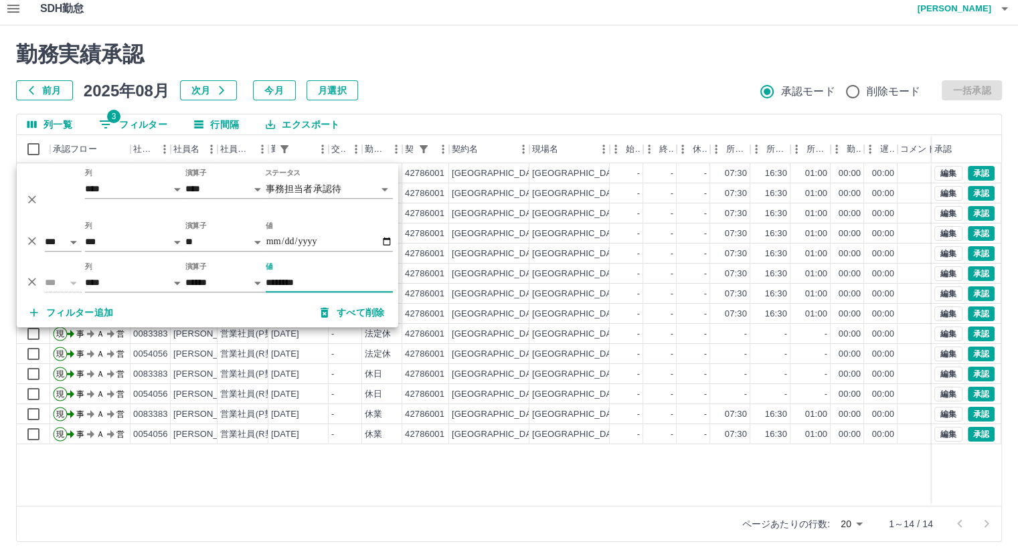
type input "********"
click at [688, 127] on div "列一覧 3 フィルター 行間隔 エクスポート" at bounding box center [509, 124] width 984 height 21
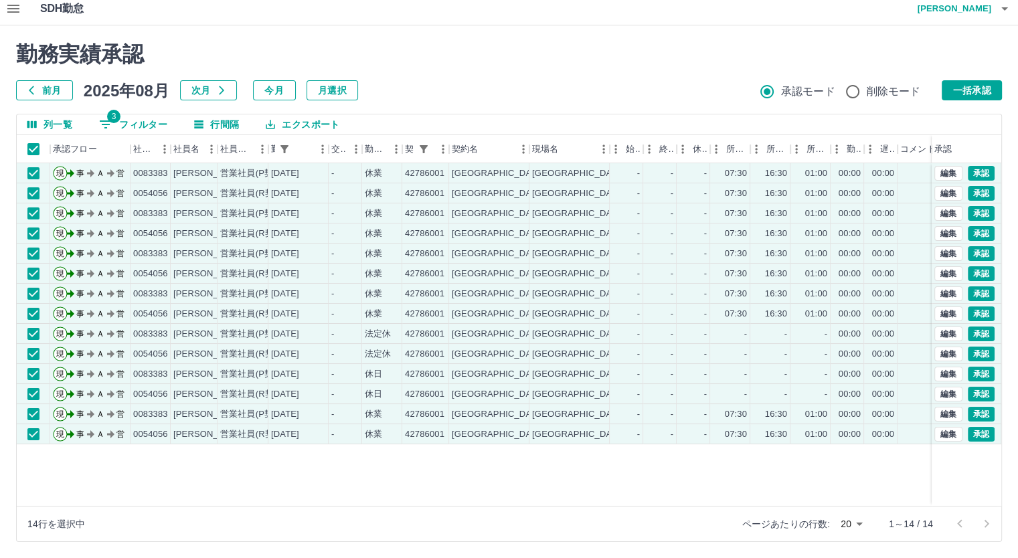
click at [969, 81] on button "一括承認" at bounding box center [971, 90] width 60 height 20
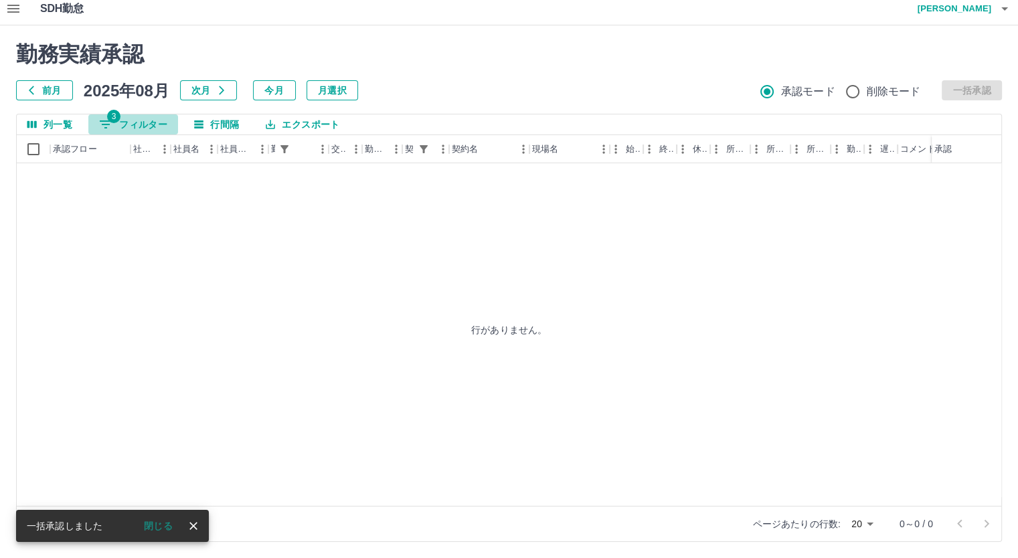
click at [144, 126] on button "3 フィルター" at bounding box center [133, 124] width 90 height 20
select select "**********"
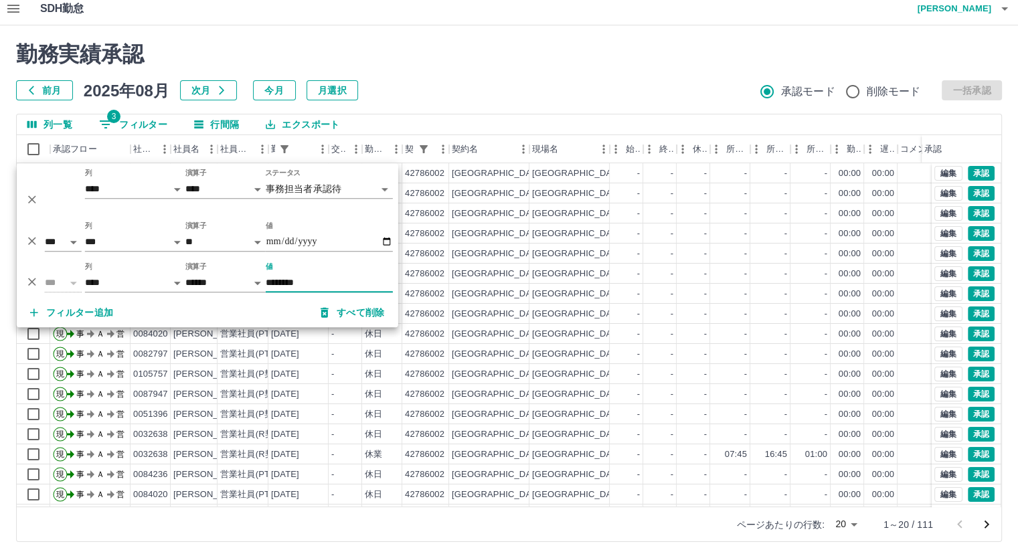
type input "********"
click at [632, 126] on div "列一覧 3 フィルター 行間隔 エクスポート" at bounding box center [509, 124] width 984 height 21
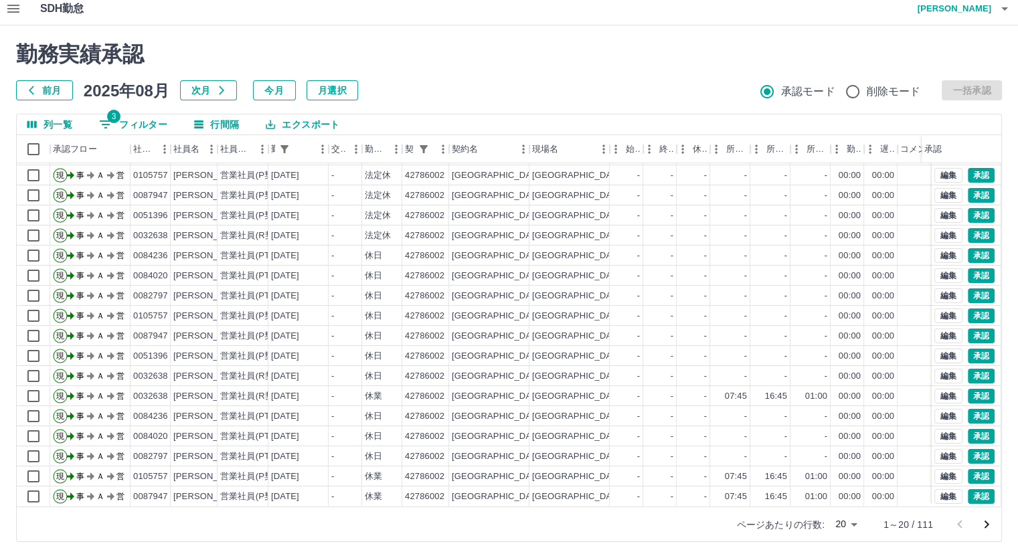
scroll to position [68, 0]
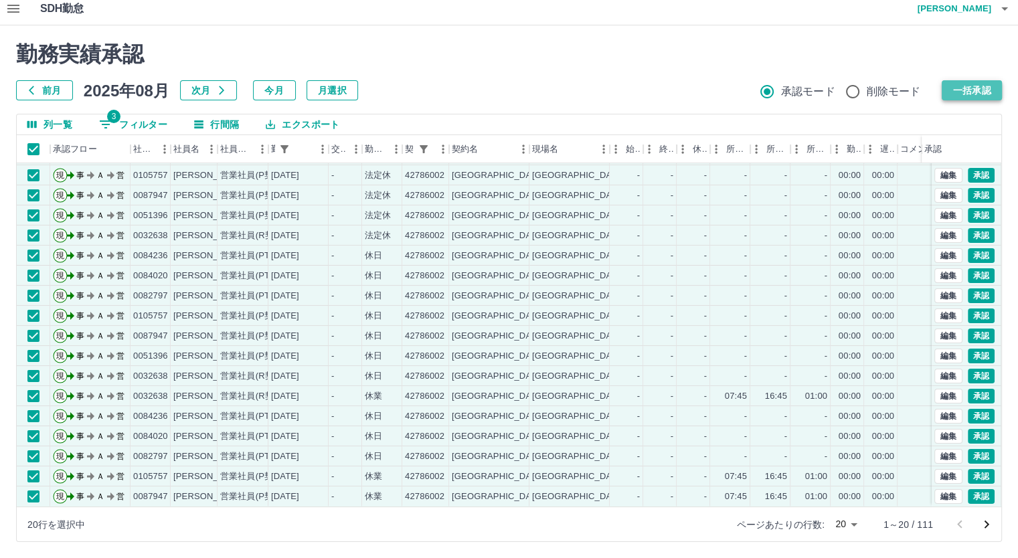
click at [979, 87] on button "一括承認" at bounding box center [971, 90] width 60 height 20
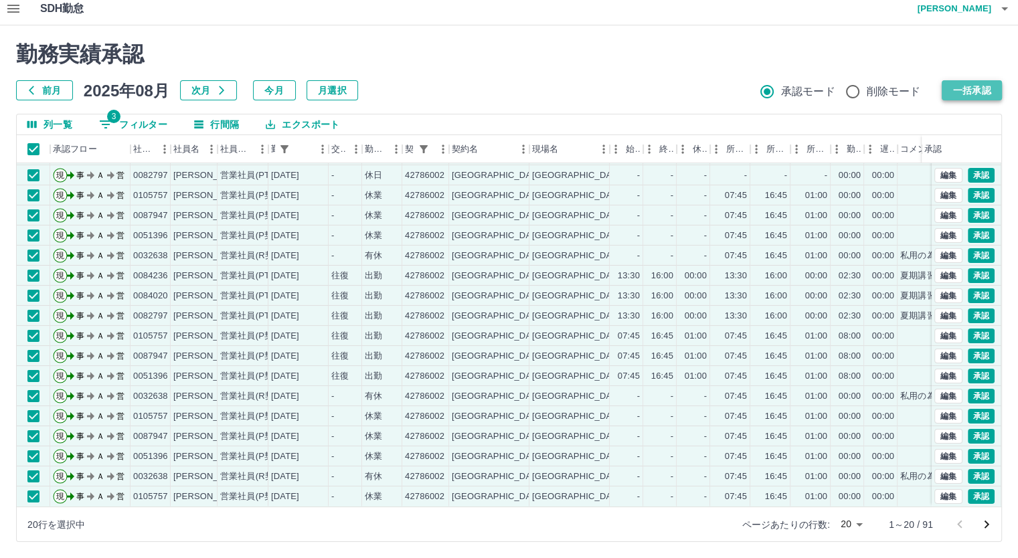
click at [961, 86] on button "一括承認" at bounding box center [971, 90] width 60 height 20
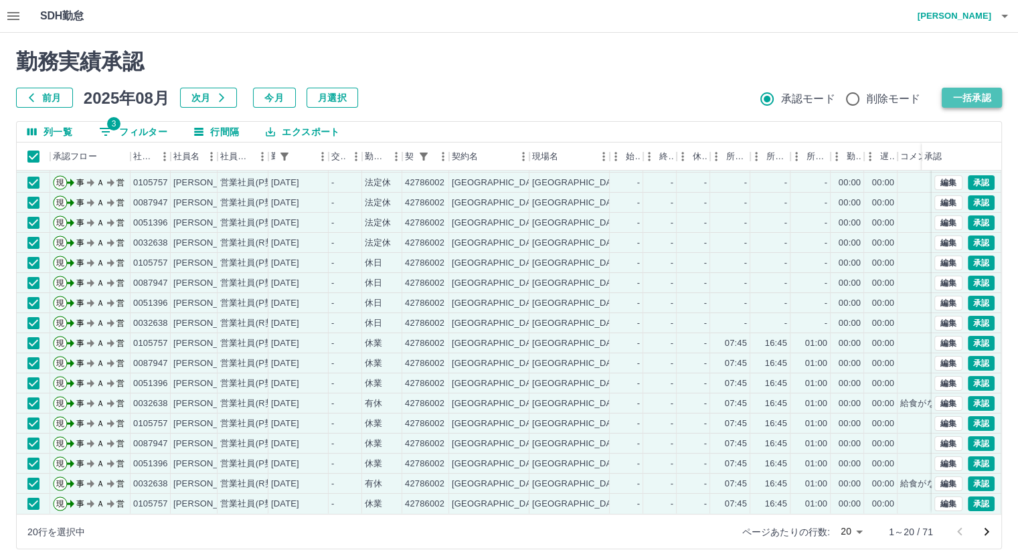
click at [965, 100] on button "一括承認" at bounding box center [971, 98] width 60 height 20
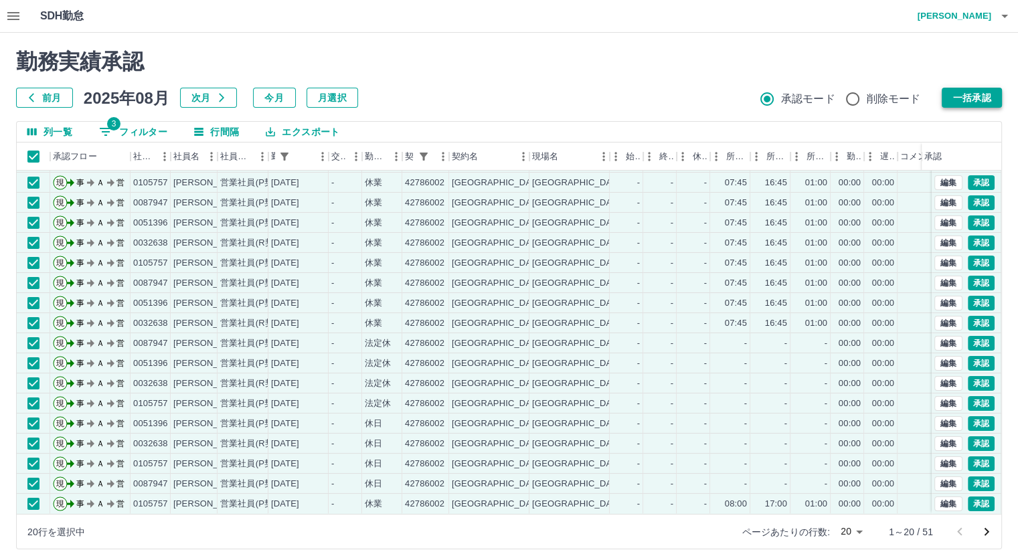
click at [971, 100] on button "一括承認" at bounding box center [971, 98] width 60 height 20
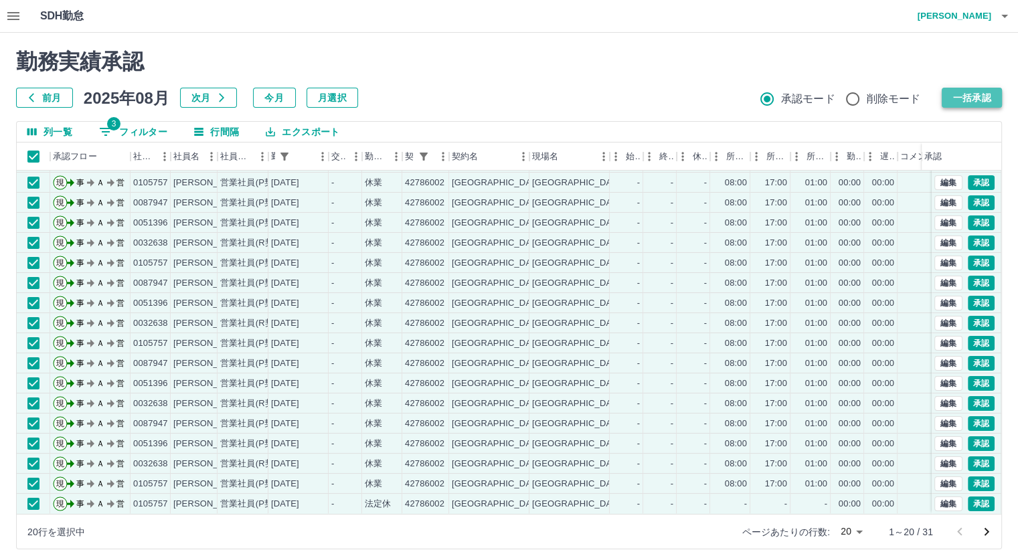
click at [960, 92] on button "一括承認" at bounding box center [971, 98] width 60 height 20
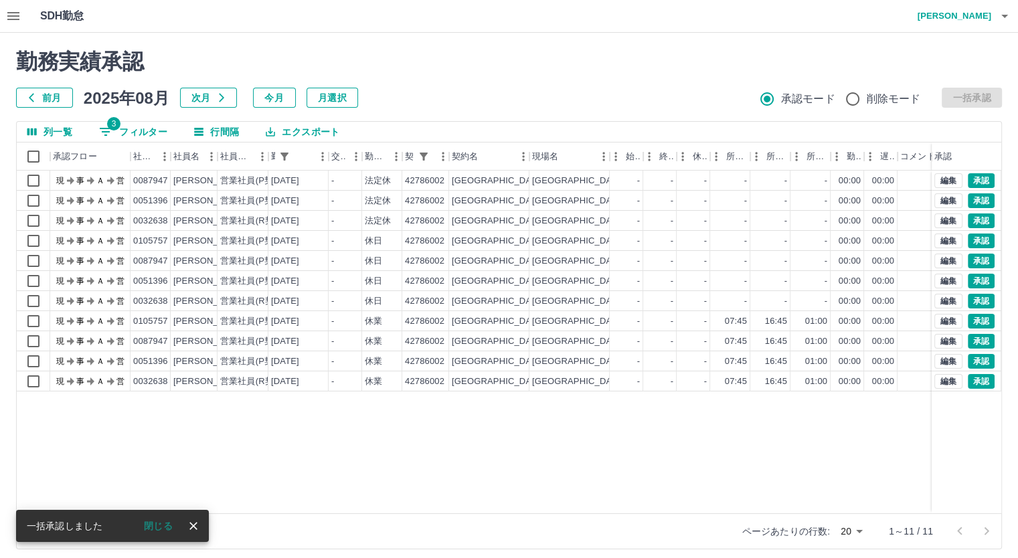
scroll to position [0, 0]
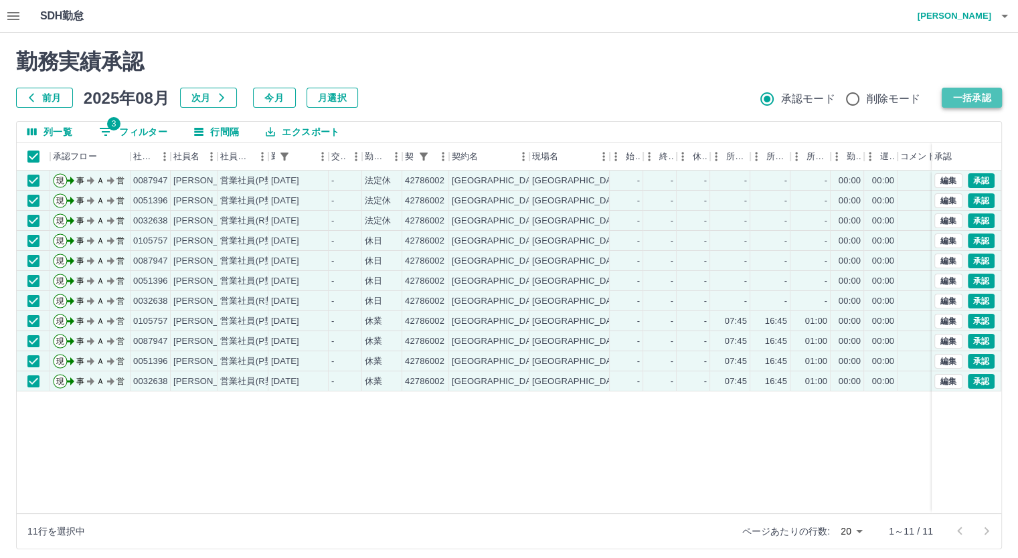
click at [966, 88] on button "一括承認" at bounding box center [971, 98] width 60 height 20
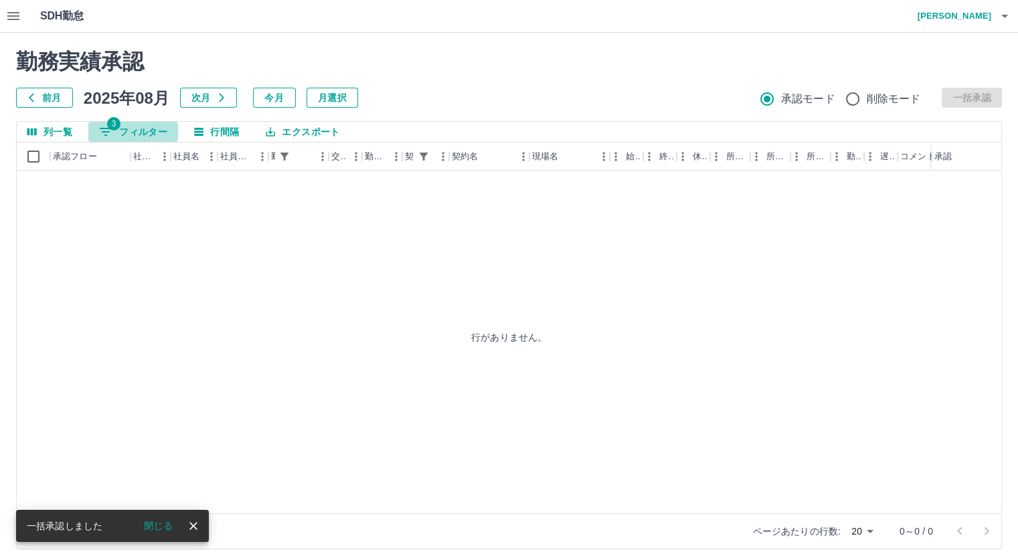
click at [131, 126] on button "3 フィルター" at bounding box center [133, 132] width 90 height 20
select select "**********"
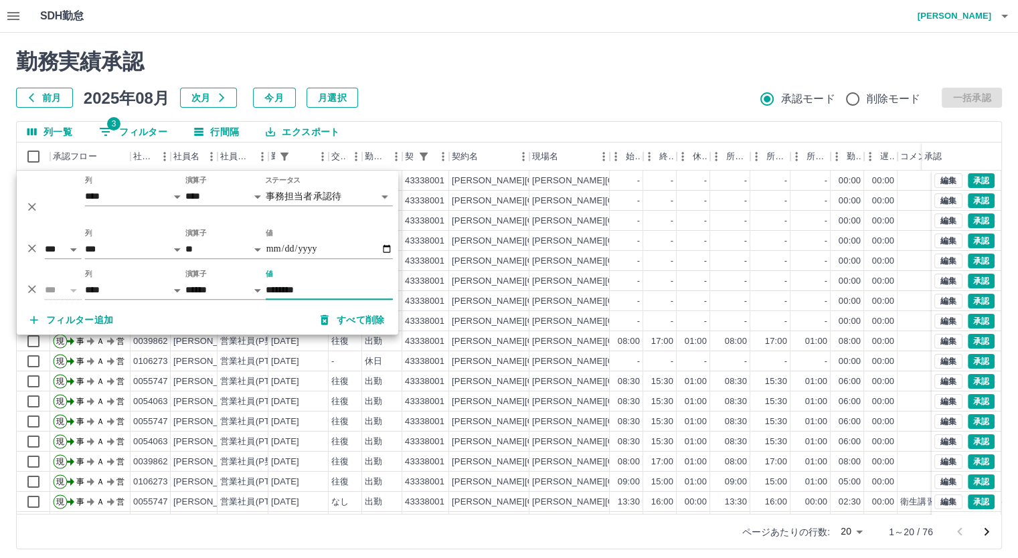
type input "********"
click at [865, 128] on div "列一覧 3 フィルター 行間隔 エクスポート" at bounding box center [509, 132] width 984 height 21
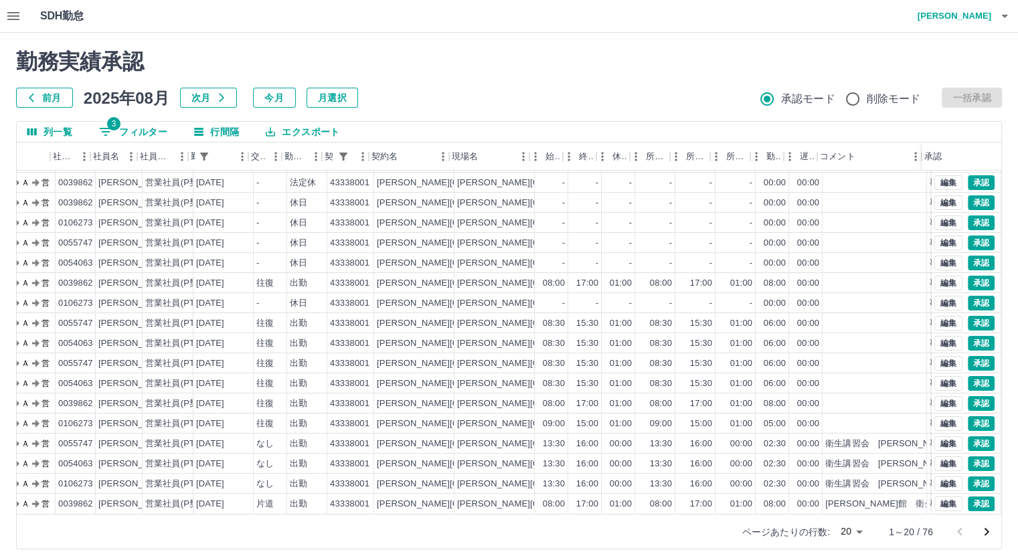
scroll to position [68, 80]
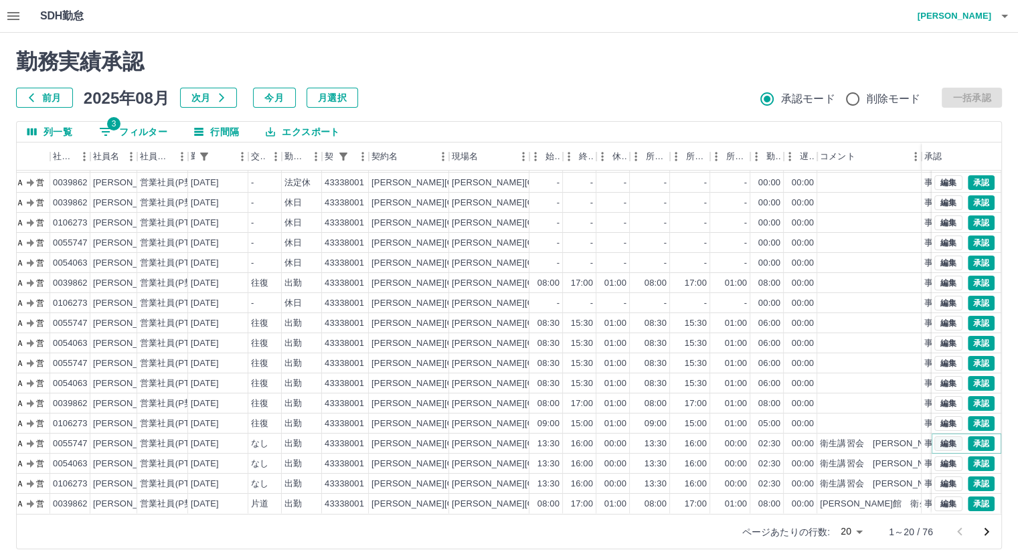
click at [936, 436] on button "編集" at bounding box center [948, 443] width 28 height 15
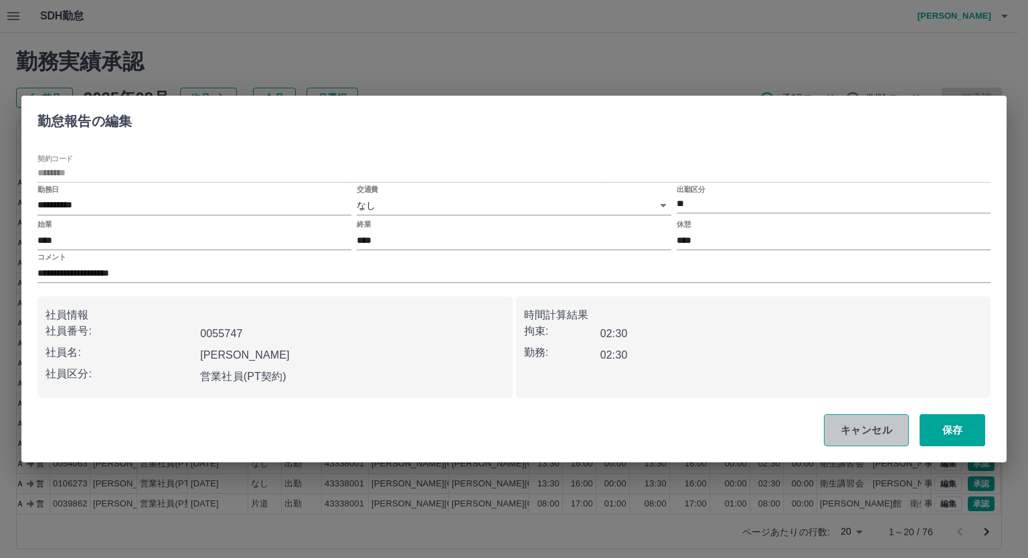
click at [892, 431] on button "キャンセル" at bounding box center [866, 430] width 85 height 32
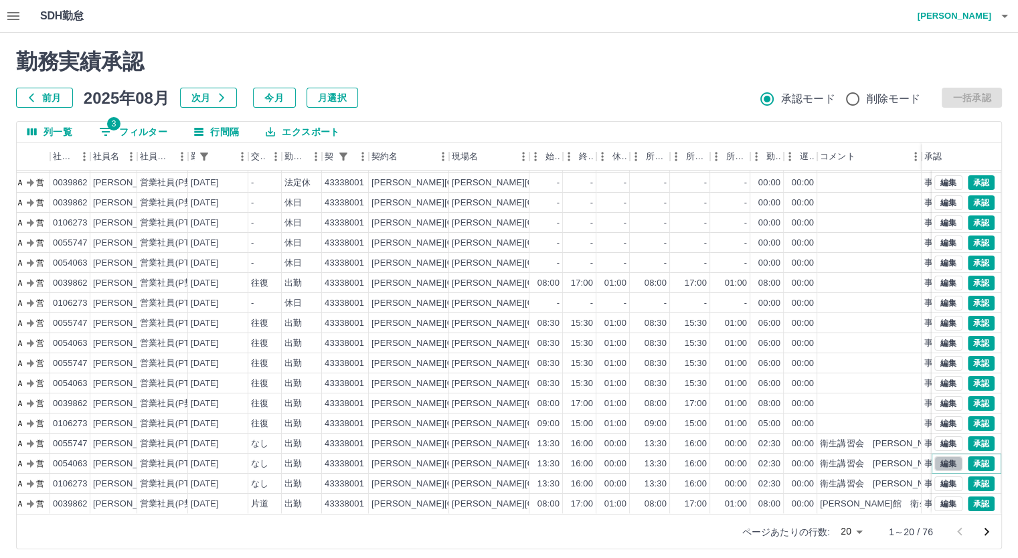
click at [941, 456] on button "編集" at bounding box center [948, 463] width 28 height 15
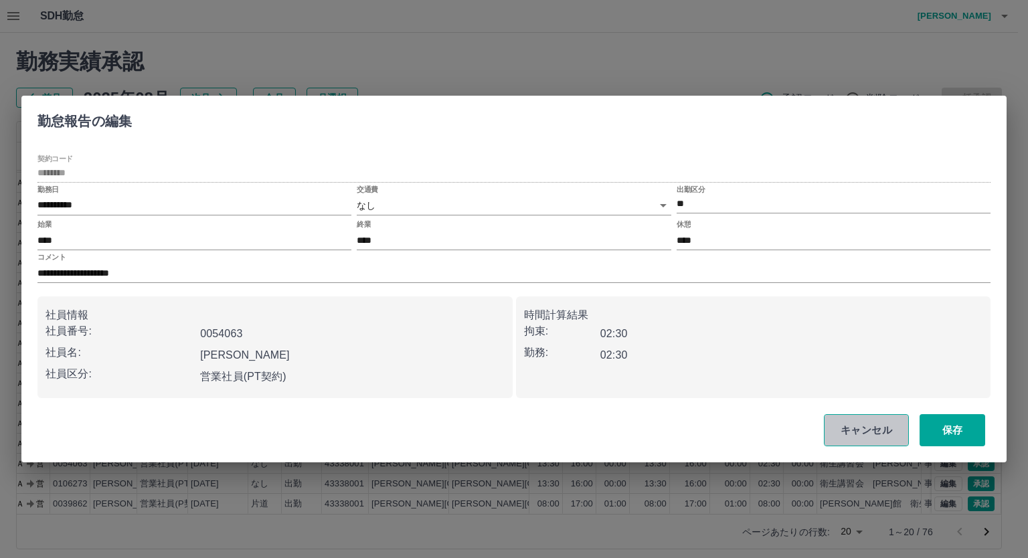
click at [871, 430] on button "キャンセル" at bounding box center [866, 430] width 85 height 32
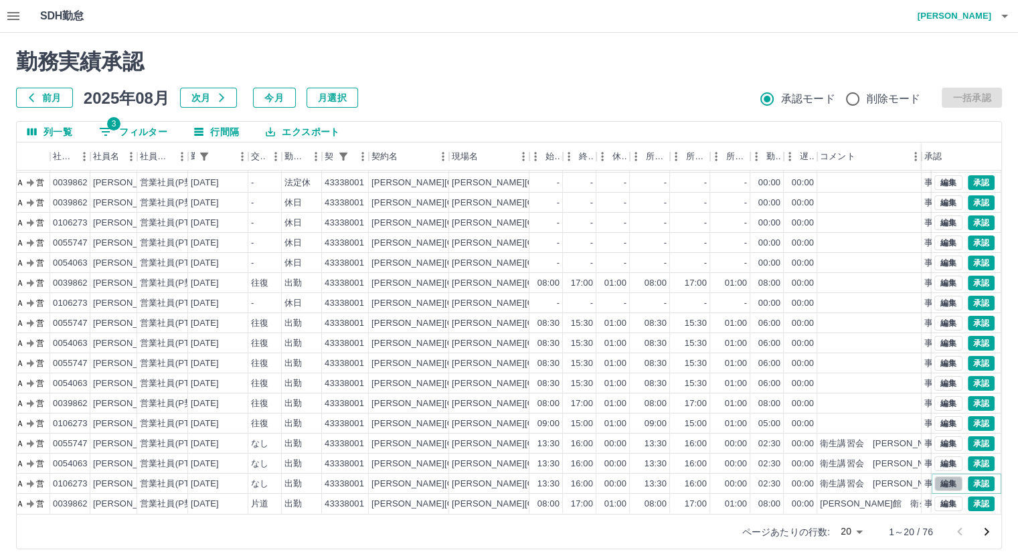
click at [935, 476] on button "編集" at bounding box center [948, 483] width 28 height 15
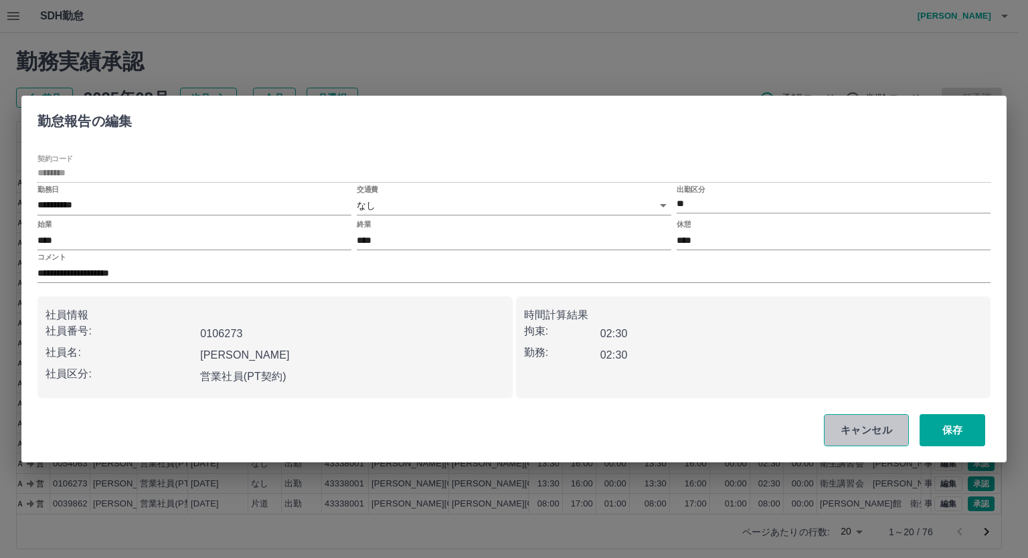
click at [883, 424] on button "キャンセル" at bounding box center [866, 430] width 85 height 32
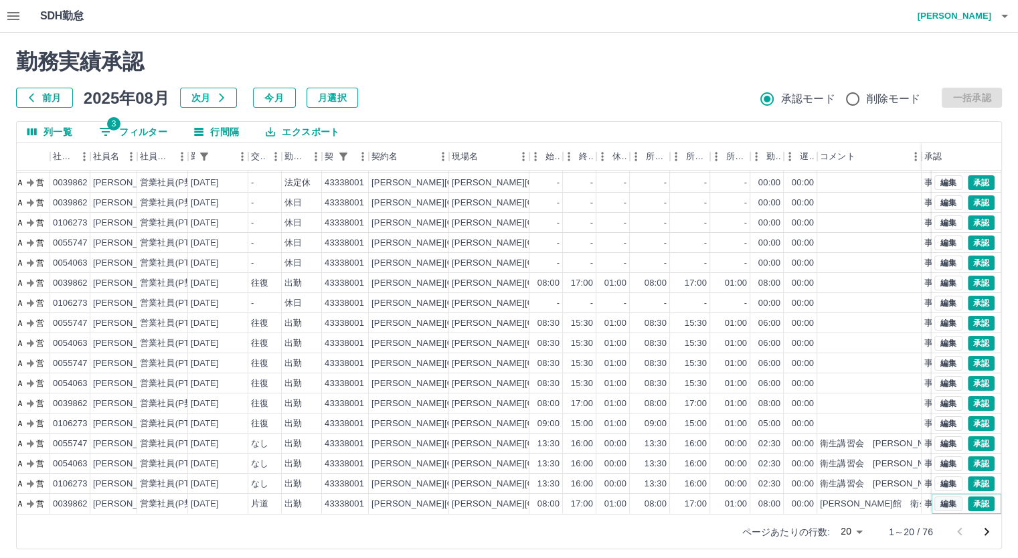
click at [937, 496] on button "編集" at bounding box center [948, 503] width 28 height 15
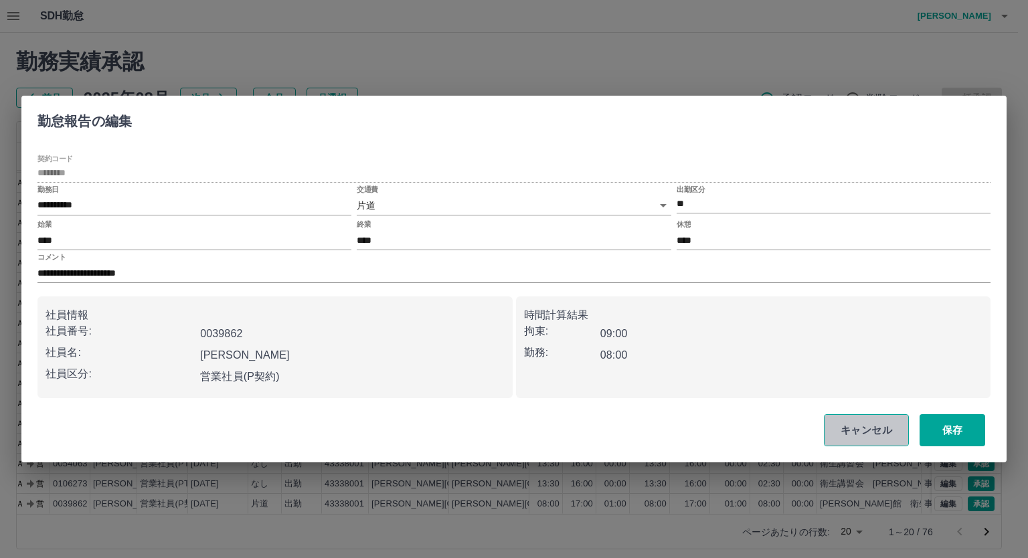
click at [880, 429] on button "キャンセル" at bounding box center [866, 430] width 85 height 32
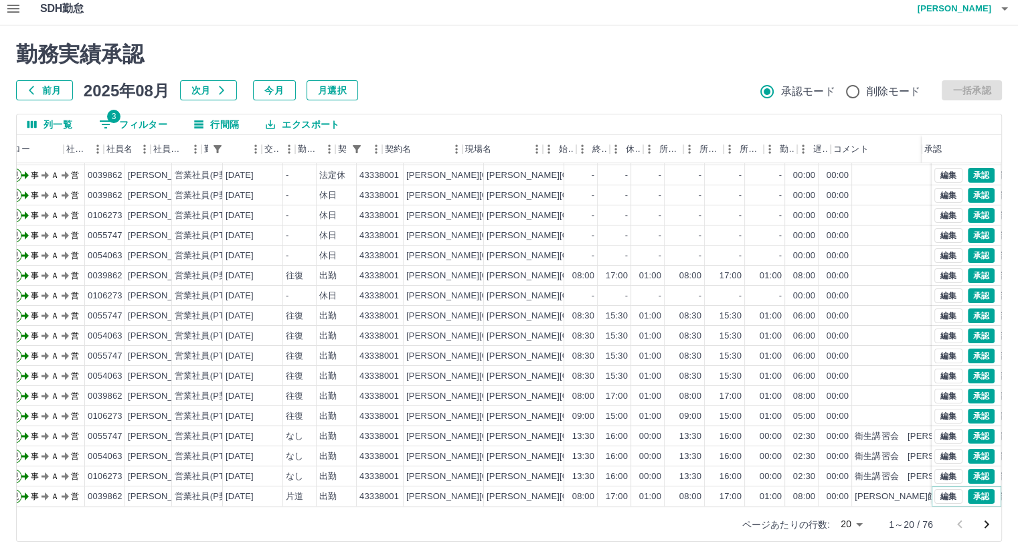
scroll to position [68, 0]
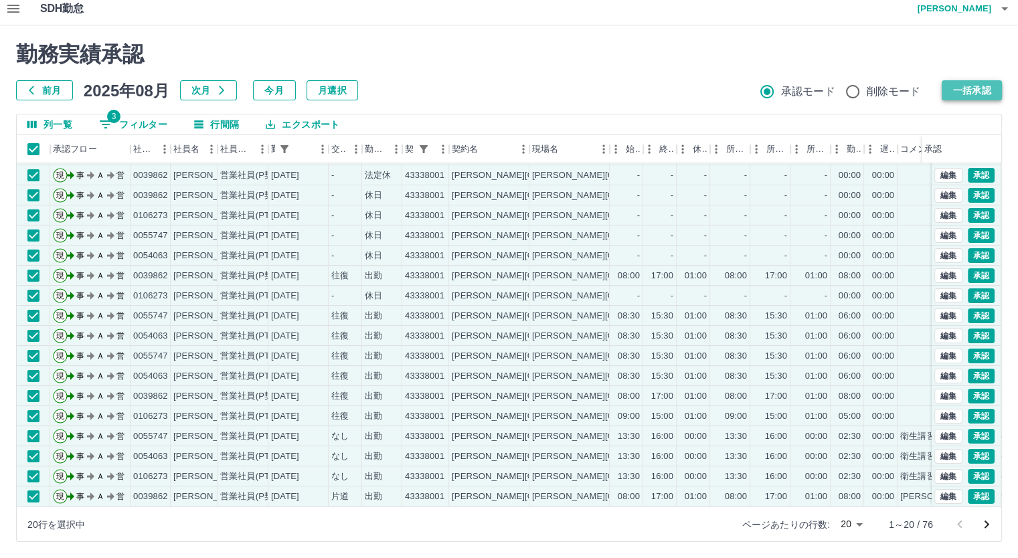
click at [953, 92] on button "一括承認" at bounding box center [971, 90] width 60 height 20
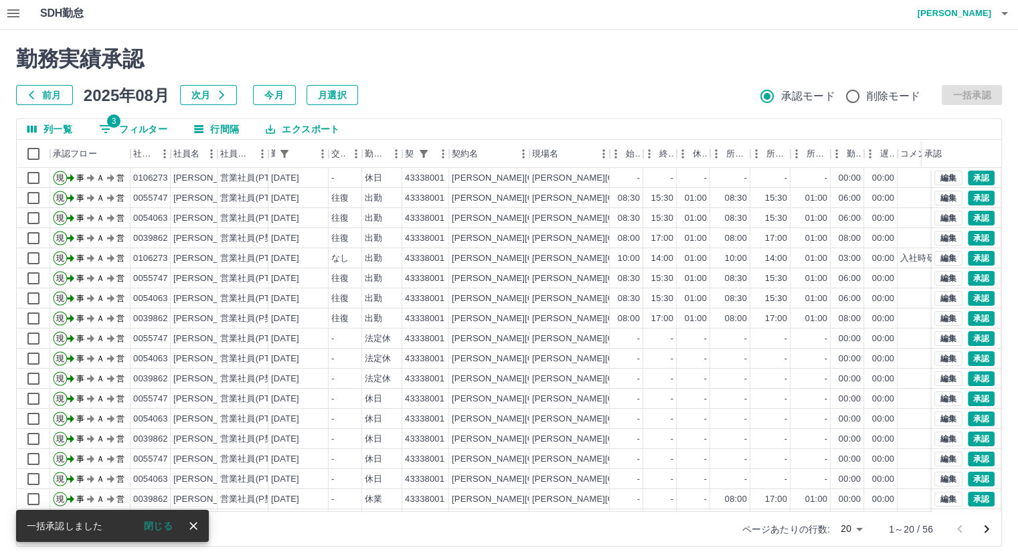
scroll to position [0, 0]
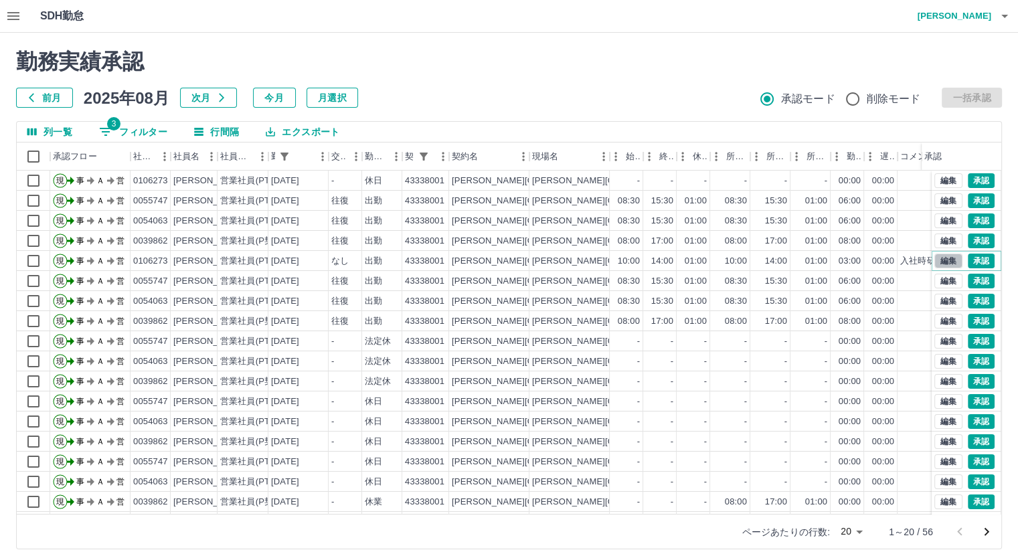
click at [937, 260] on button "編集" at bounding box center [948, 261] width 28 height 15
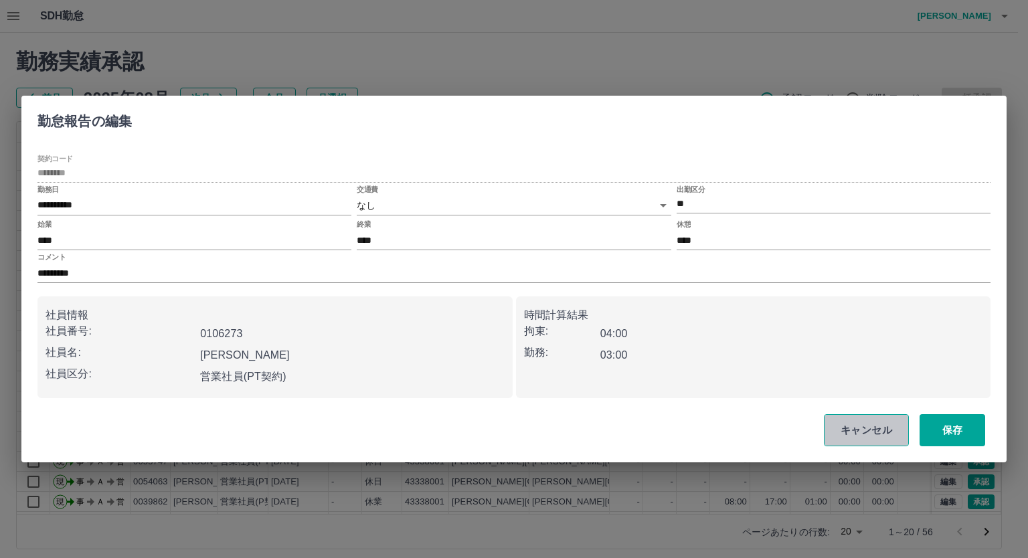
click at [851, 422] on button "キャンセル" at bounding box center [866, 430] width 85 height 32
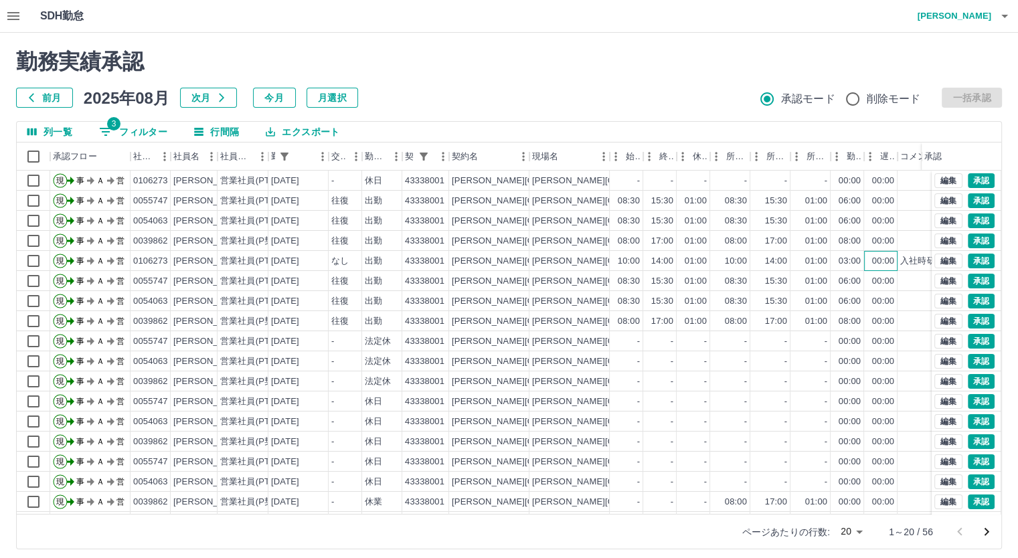
click at [880, 257] on div "00:00" at bounding box center [883, 261] width 22 height 13
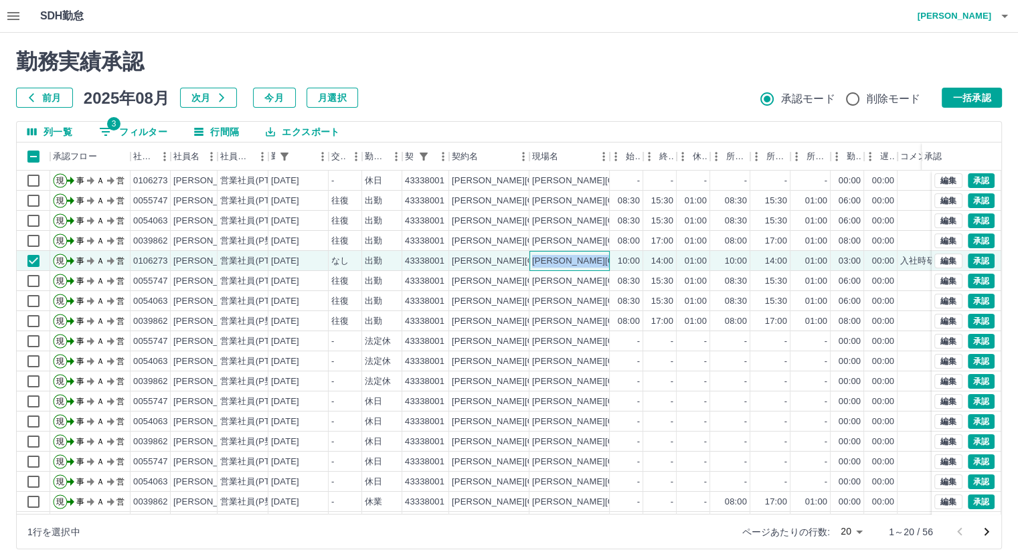
drag, startPoint x: 533, startPoint y: 258, endPoint x: 611, endPoint y: 258, distance: 78.3
click at [611, 258] on div "現 事 Ａ 営 0106273 [PERSON_NAME] 営業社員(PT契約) [DATE] なし 出勤 43338001 [PERSON_NAME][GE…" at bounding box center [549, 261] width 1065 height 20
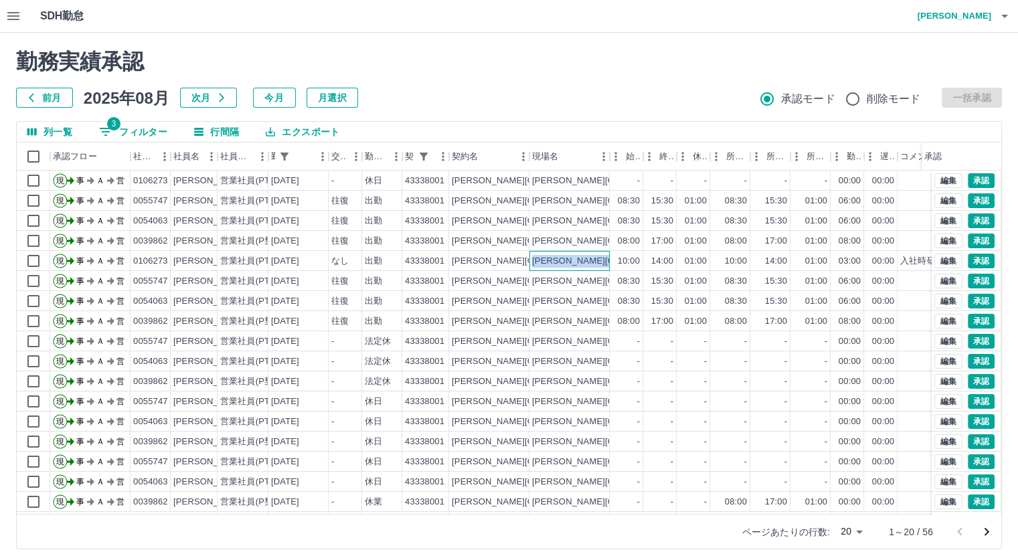
copy div "[PERSON_NAME][GEOGRAPHIC_DATA]立[PERSON_NAME]小学校"
click at [508, 260] on div "[PERSON_NAME][GEOGRAPHIC_DATA]" at bounding box center [489, 261] width 80 height 20
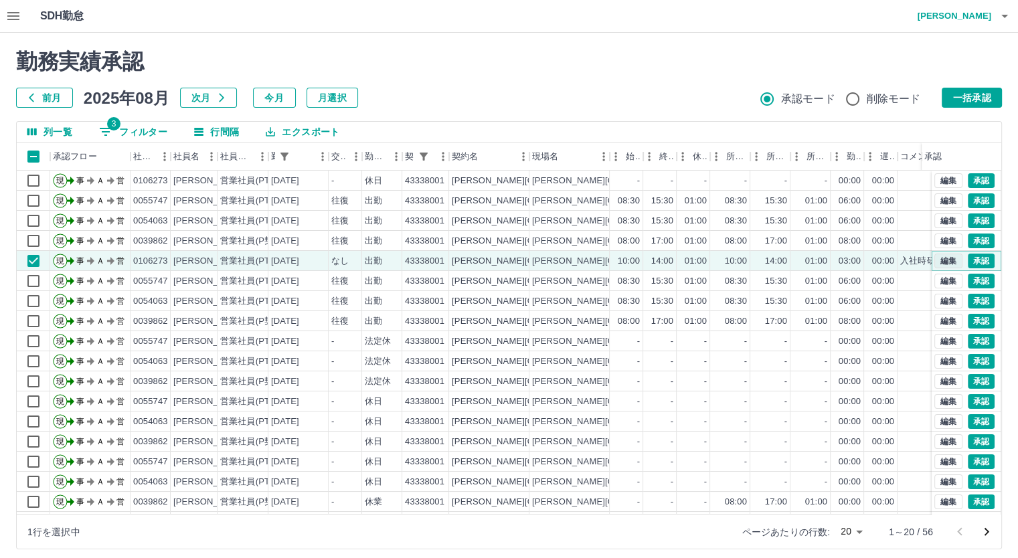
click at [937, 260] on button "編集" at bounding box center [948, 261] width 28 height 15
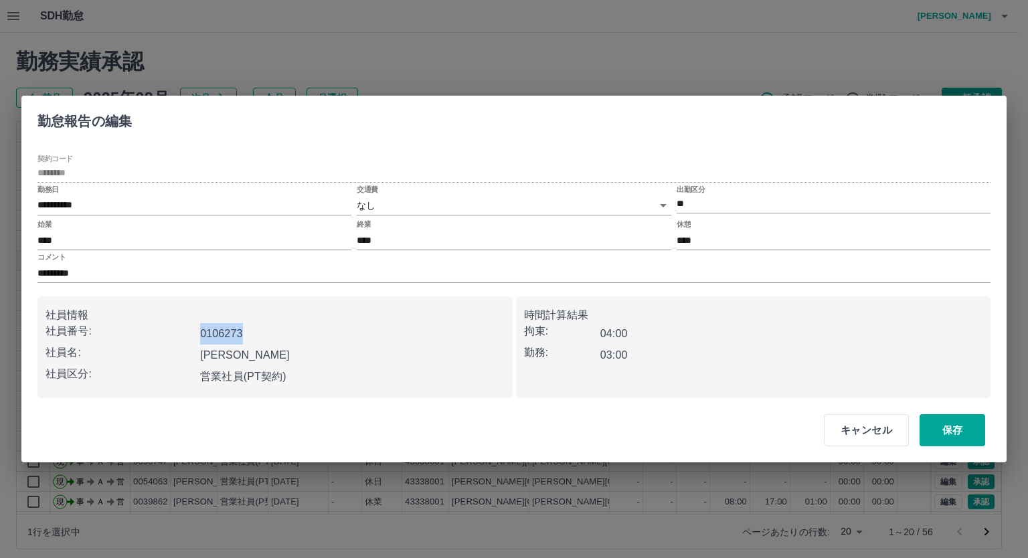
drag, startPoint x: 202, startPoint y: 332, endPoint x: 259, endPoint y: 336, distance: 57.0
click at [259, 336] on div "0106273" at bounding box center [349, 331] width 309 height 27
copy b "0106273"
drag, startPoint x: 203, startPoint y: 353, endPoint x: 264, endPoint y: 357, distance: 61.0
click at [264, 356] on div "[PERSON_NAME]" at bounding box center [349, 352] width 309 height 27
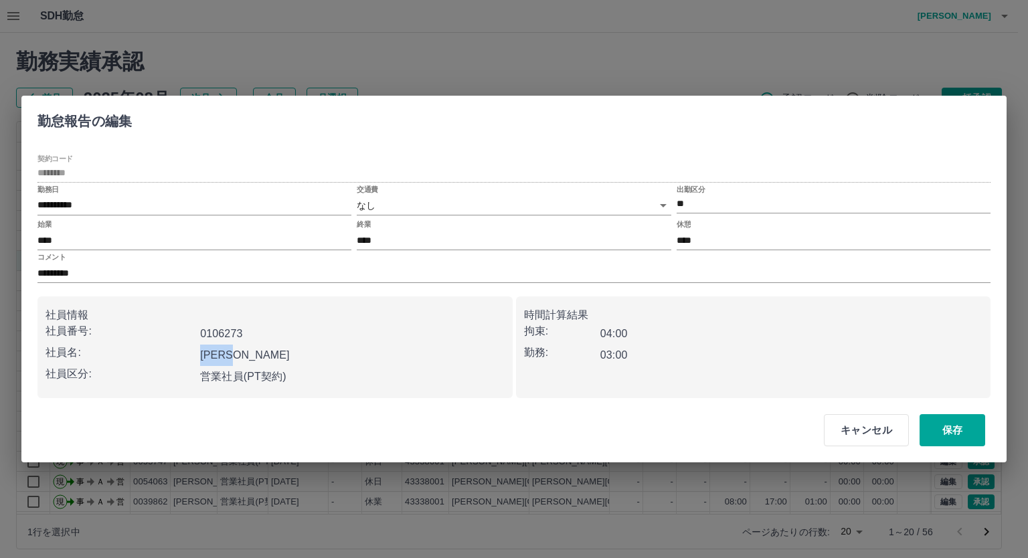
copy b "[PERSON_NAME]"
drag, startPoint x: 36, startPoint y: 203, endPoint x: 50, endPoint y: 204, distance: 13.4
click at [50, 204] on div "**********" at bounding box center [513, 270] width 985 height 258
drag, startPoint x: 38, startPoint y: 206, endPoint x: 106, endPoint y: 206, distance: 67.6
click at [106, 206] on input "**********" at bounding box center [194, 205] width 314 height 19
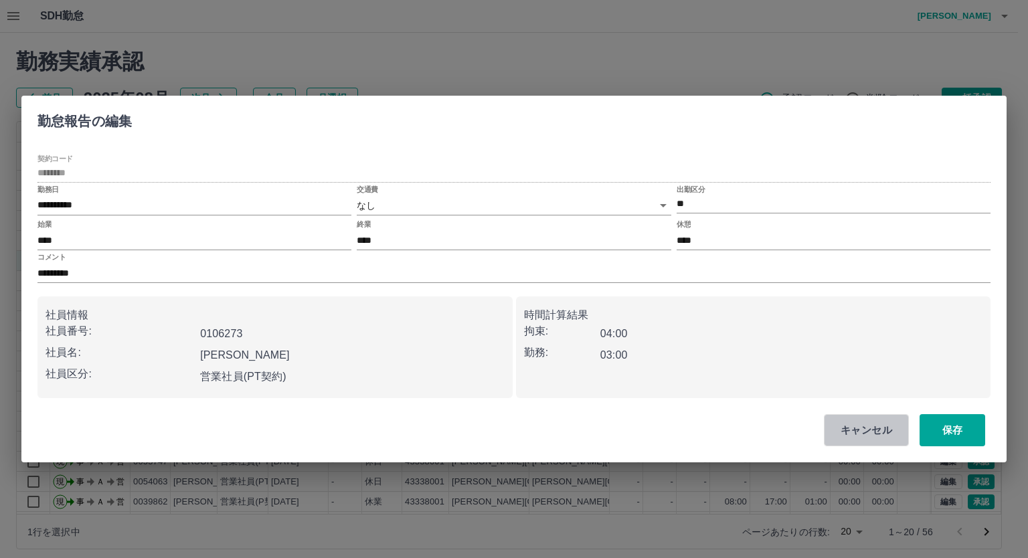
drag, startPoint x: 864, startPoint y: 431, endPoint x: 833, endPoint y: 427, distance: 31.7
click at [864, 433] on button "キャンセル" at bounding box center [866, 430] width 85 height 32
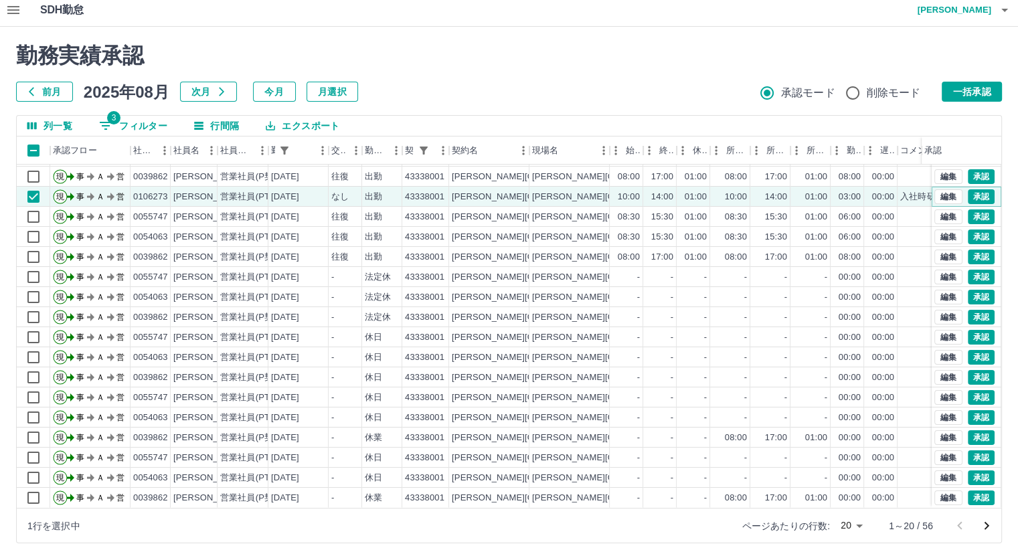
scroll to position [8, 0]
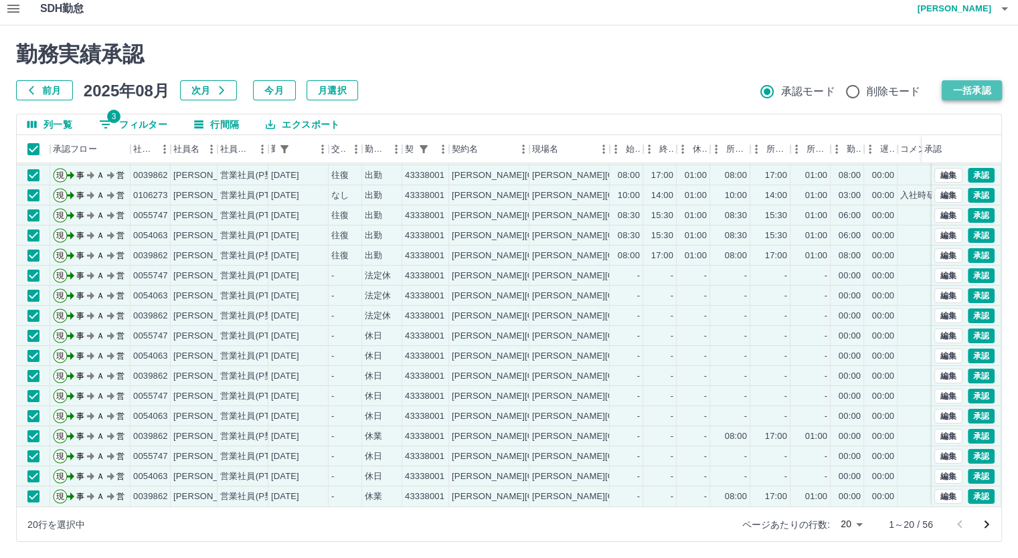
click at [970, 89] on button "一括承認" at bounding box center [971, 90] width 60 height 20
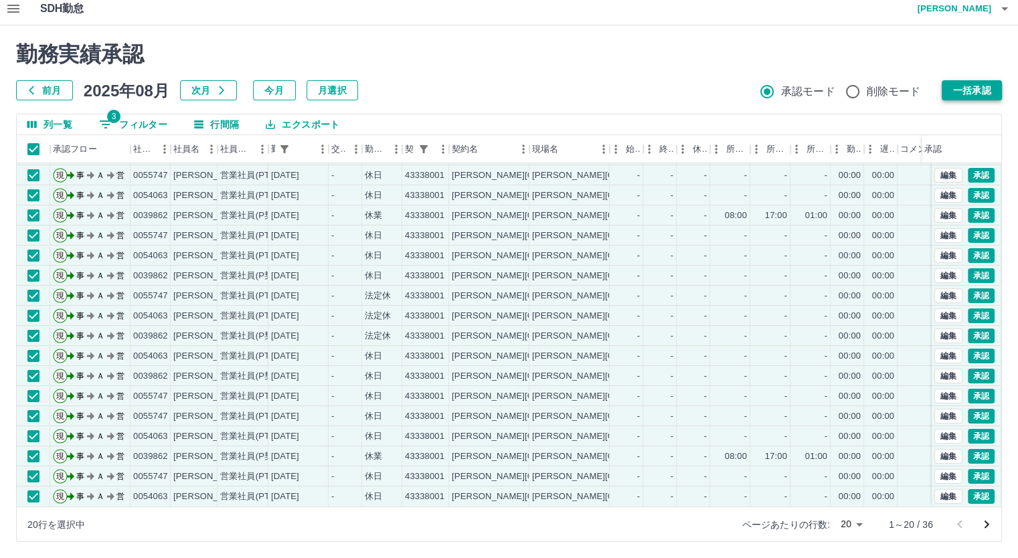
click at [959, 92] on button "一括承認" at bounding box center [971, 90] width 60 height 20
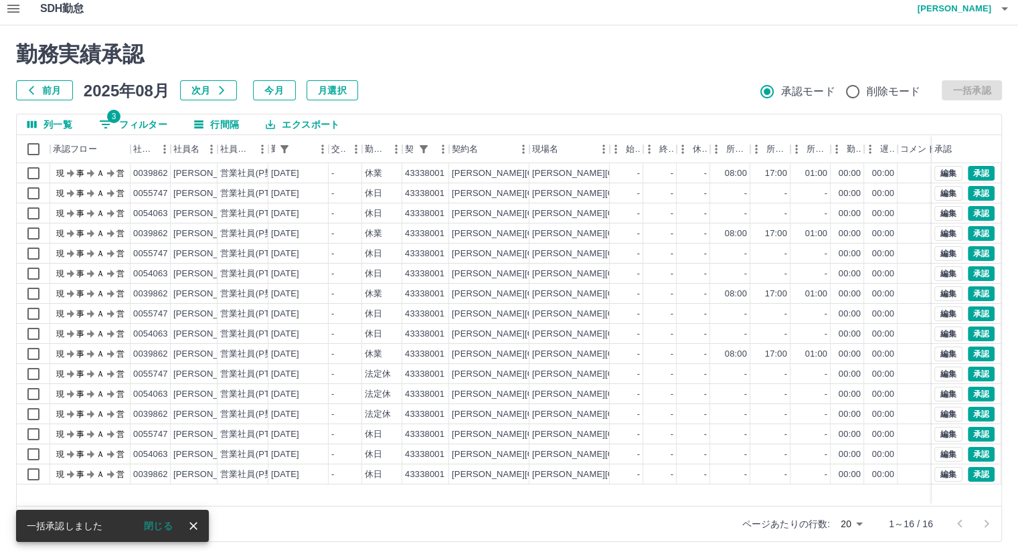
scroll to position [0, 0]
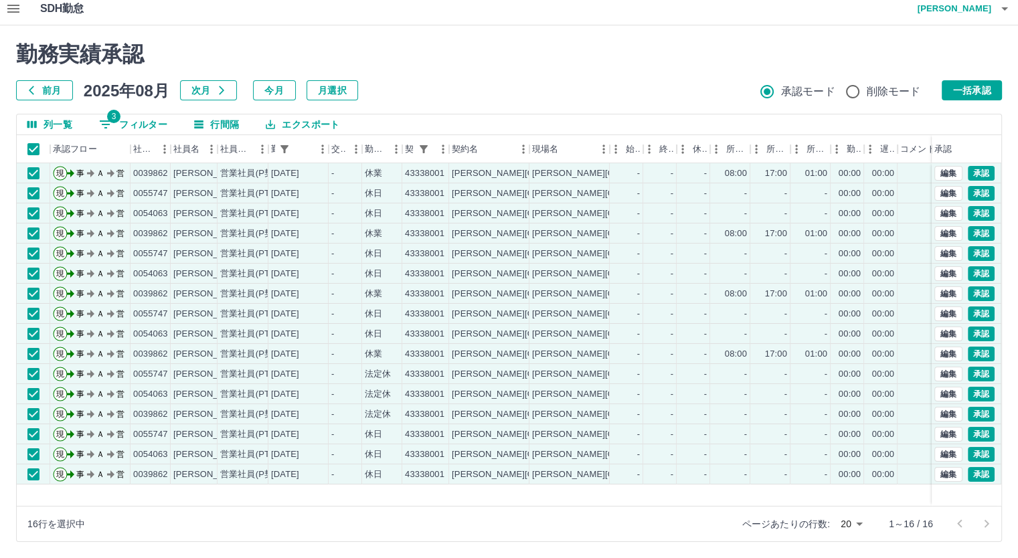
click at [963, 94] on button "一括承認" at bounding box center [971, 90] width 60 height 20
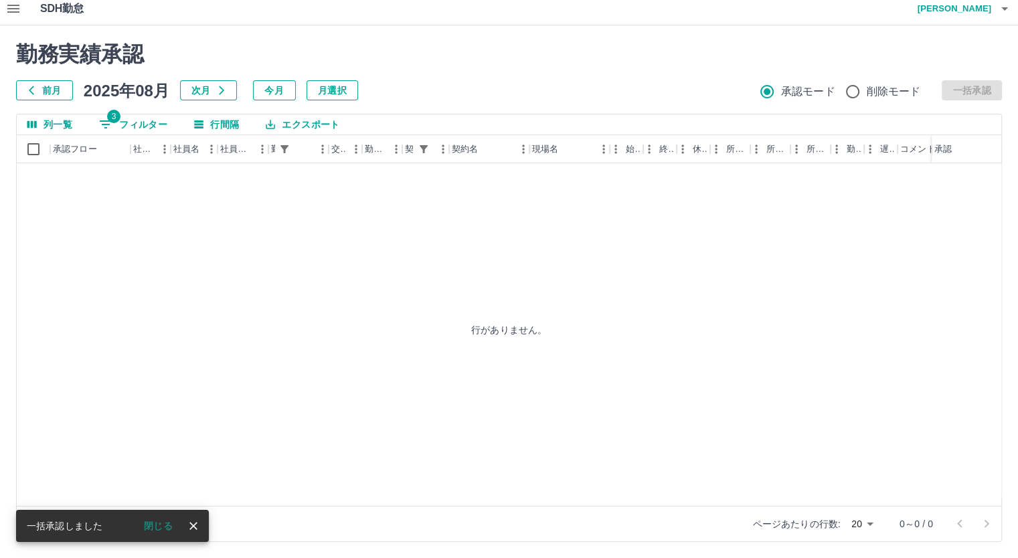
click at [121, 118] on button "3 フィルター" at bounding box center [133, 124] width 90 height 20
select select "**********"
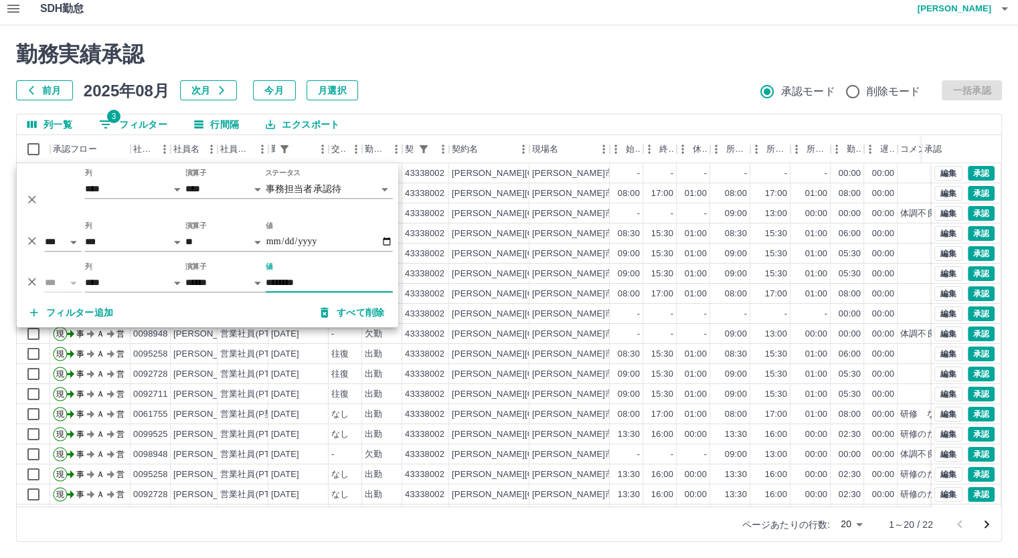
type input "********"
click at [763, 115] on div "列一覧 3 フィルター 行間隔 エクスポート" at bounding box center [509, 124] width 984 height 21
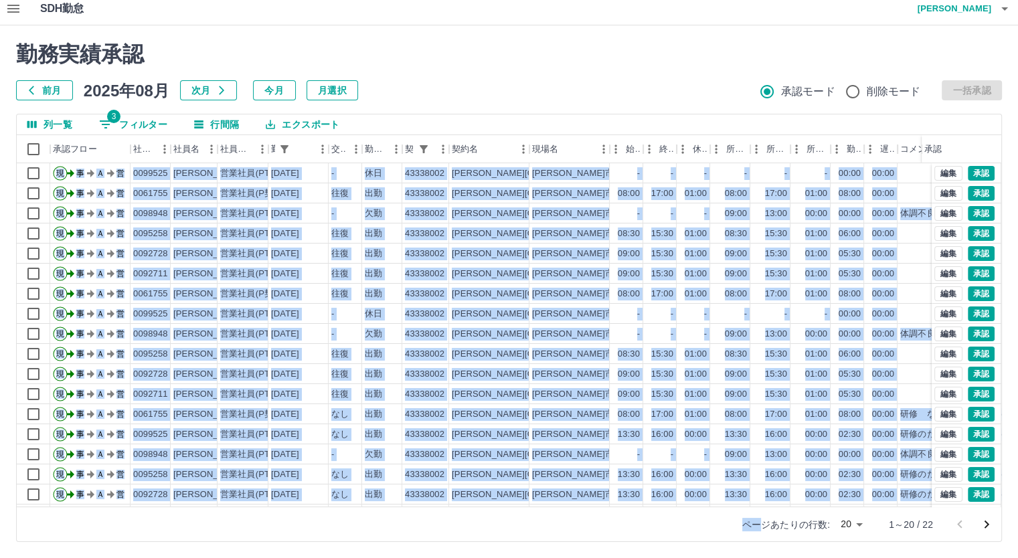
scroll to position [68, 0]
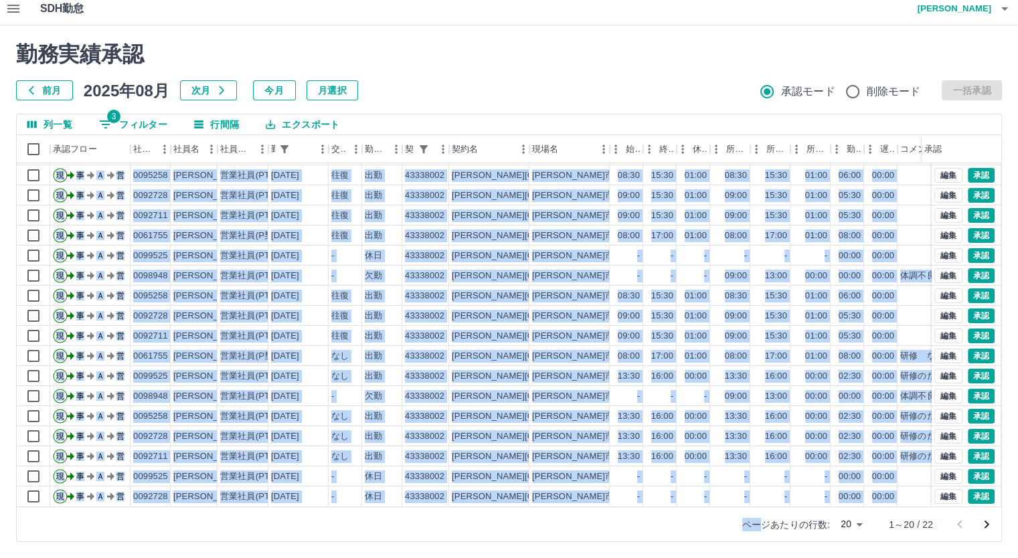
drag, startPoint x: 760, startPoint y: 506, endPoint x: 787, endPoint y: 501, distance: 27.3
click at [786, 501] on div "列一覧 3 フィルター 行間隔 エクスポート 承認フロー 社員番号 社員名 社員区分 勤務日 交通費 勤務区分 契約コード 契約名 現場名 始業 終業 休憩 …" at bounding box center [508, 328] width 985 height 428
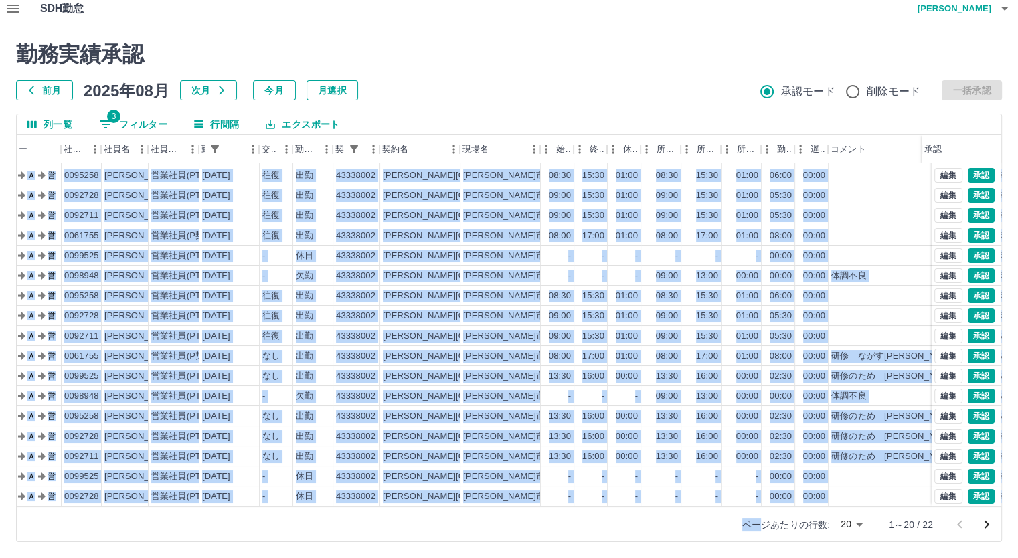
scroll to position [68, 72]
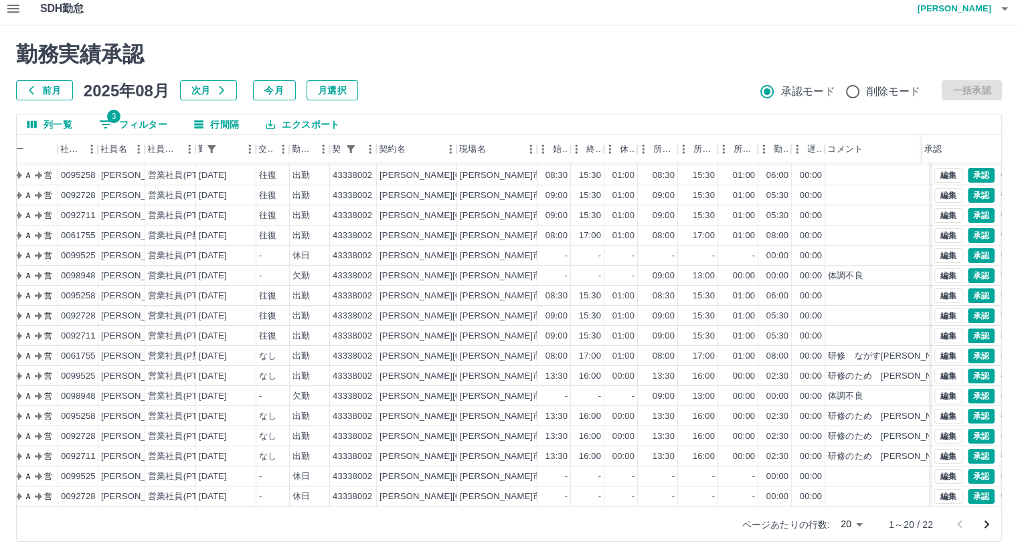
click at [780, 120] on div "列一覧 3 フィルター 行間隔 エクスポート" at bounding box center [509, 124] width 984 height 21
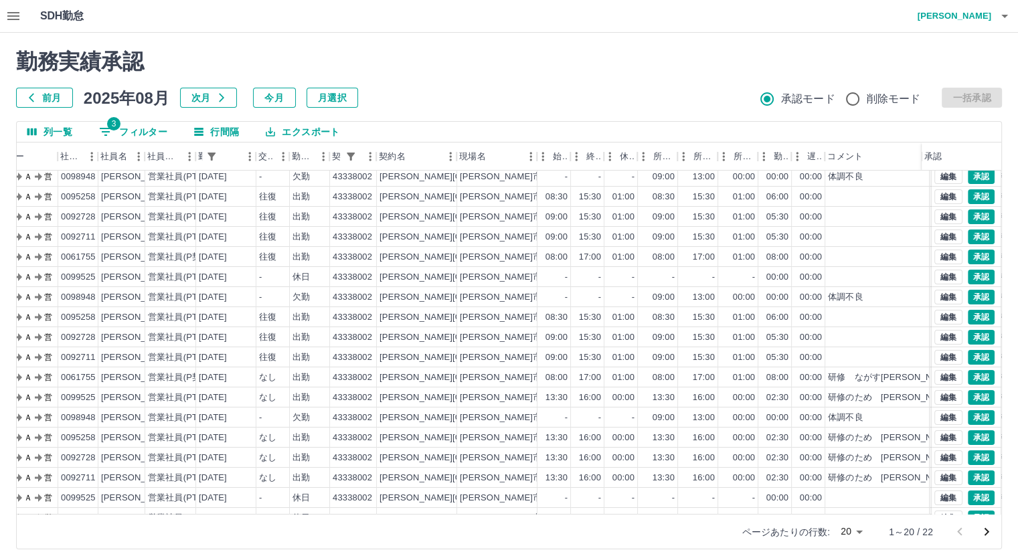
scroll to position [67, 72]
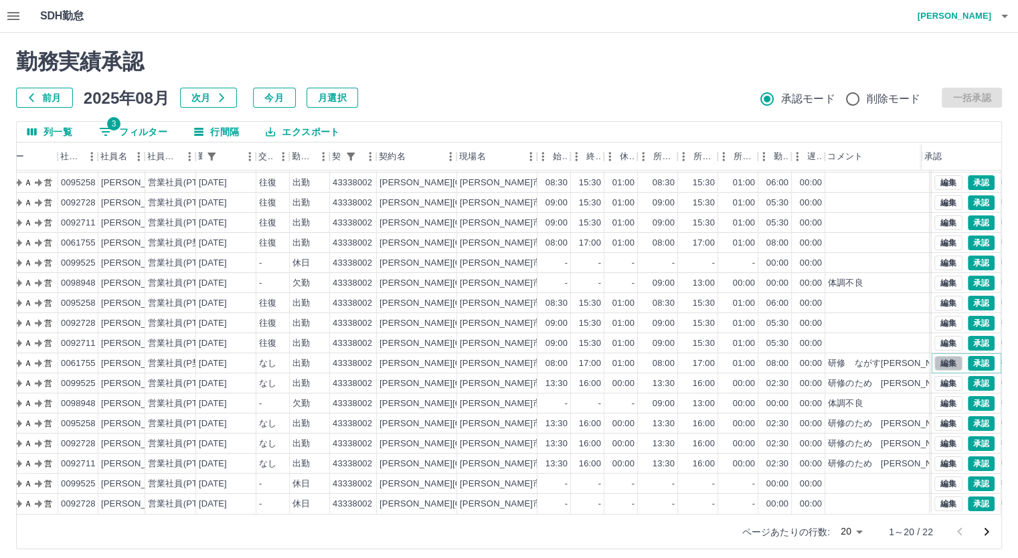
click at [936, 356] on button "編集" at bounding box center [948, 363] width 28 height 15
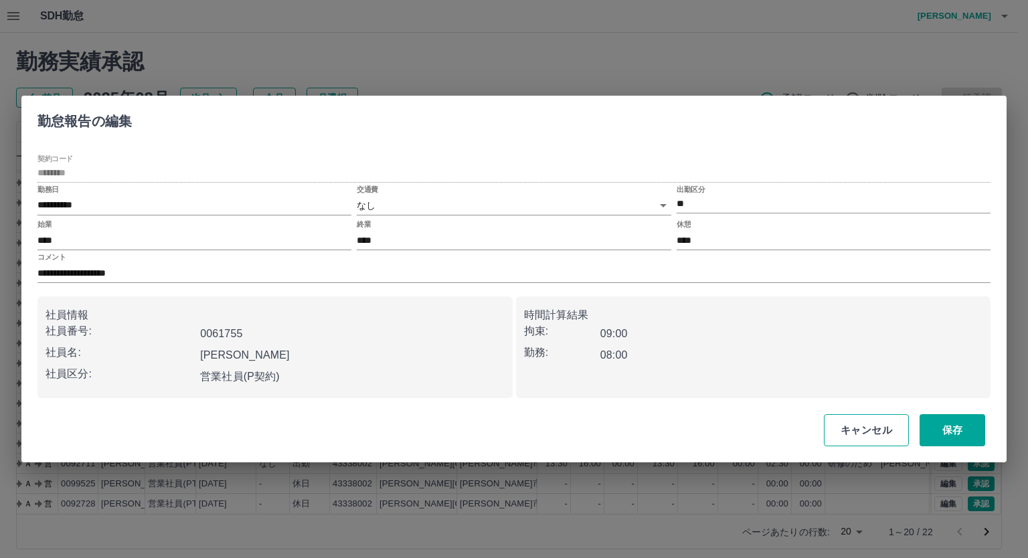
click at [857, 429] on button "キャンセル" at bounding box center [866, 430] width 85 height 32
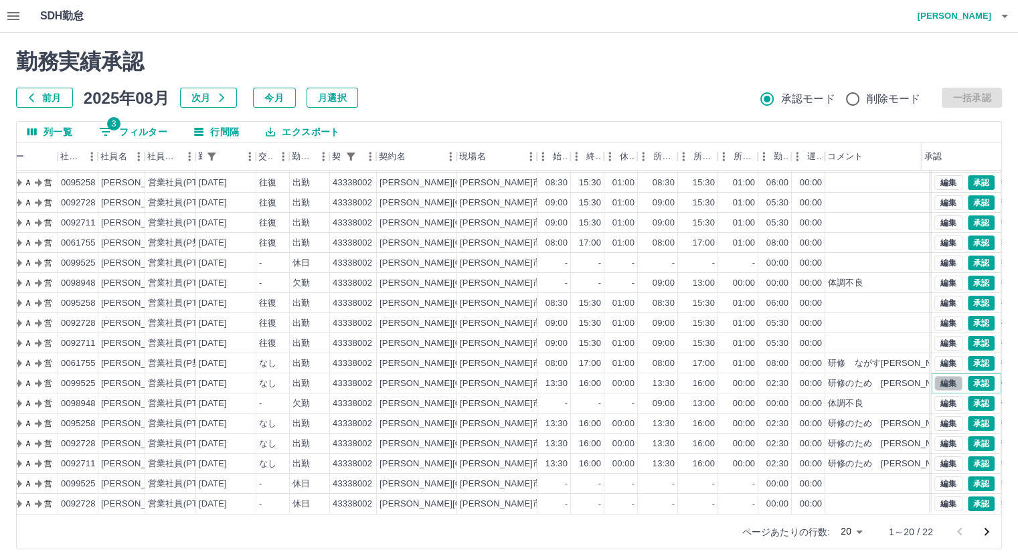
click at [934, 376] on button "編集" at bounding box center [948, 383] width 28 height 15
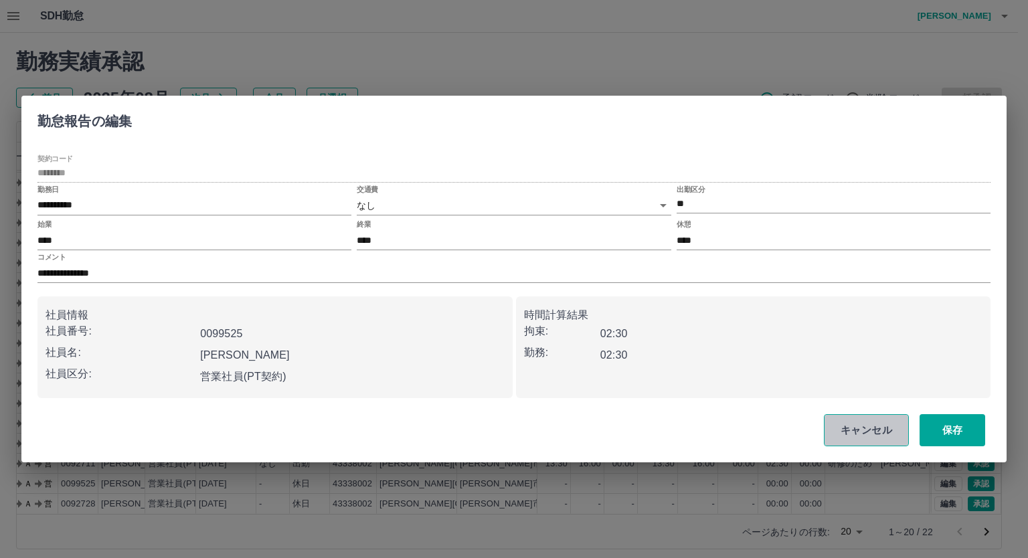
click at [861, 423] on button "キャンセル" at bounding box center [866, 430] width 85 height 32
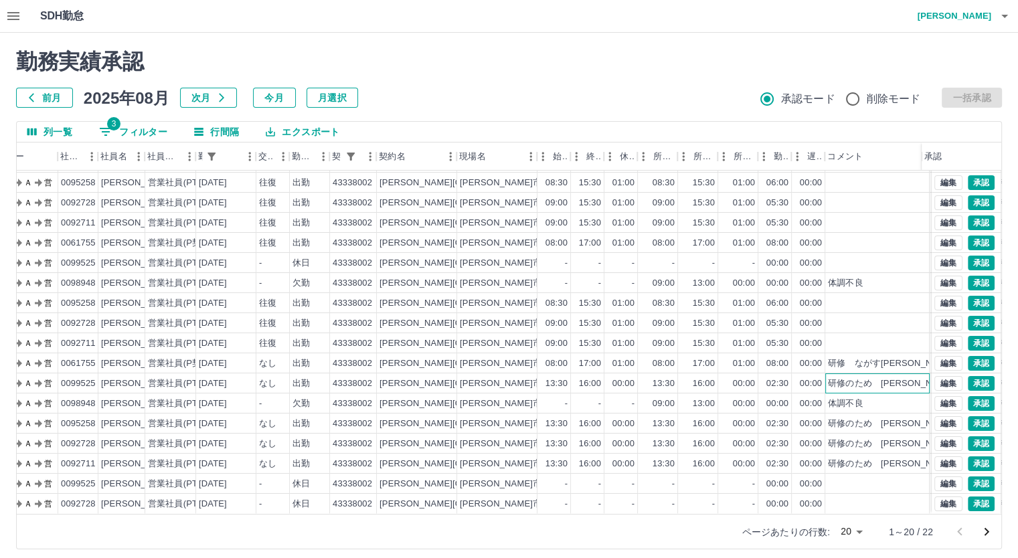
click at [866, 378] on div "研修のため　[PERSON_NAME]館　交なし" at bounding box center [913, 383] width 170 height 13
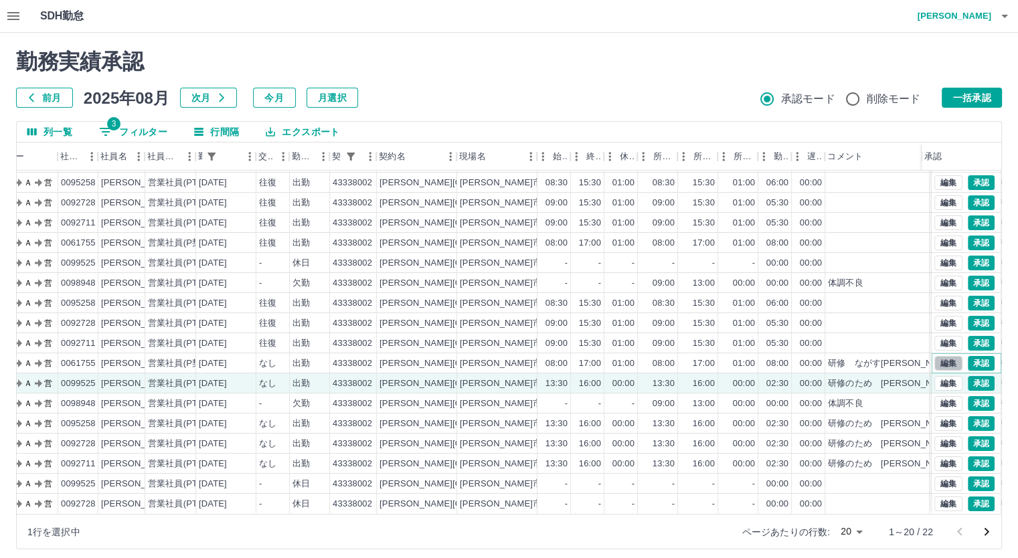
click at [934, 356] on button "編集" at bounding box center [948, 363] width 28 height 15
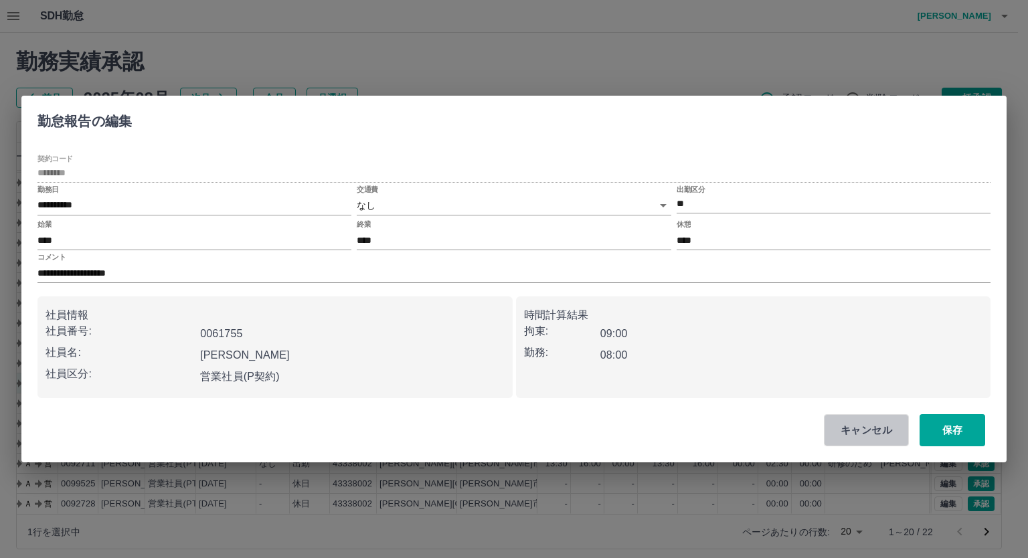
click at [856, 421] on button "キャンセル" at bounding box center [866, 430] width 85 height 32
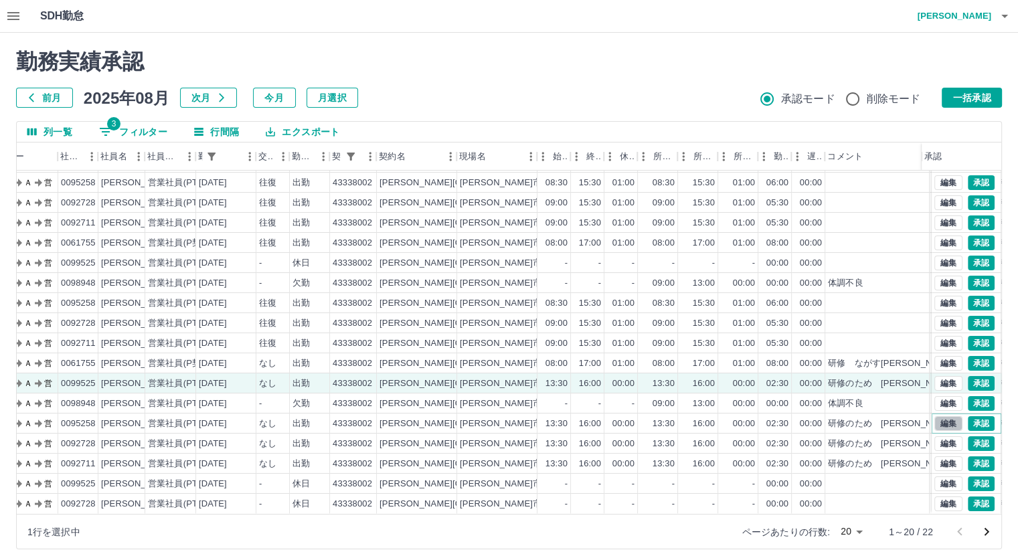
click at [935, 416] on button "編集" at bounding box center [948, 423] width 28 height 15
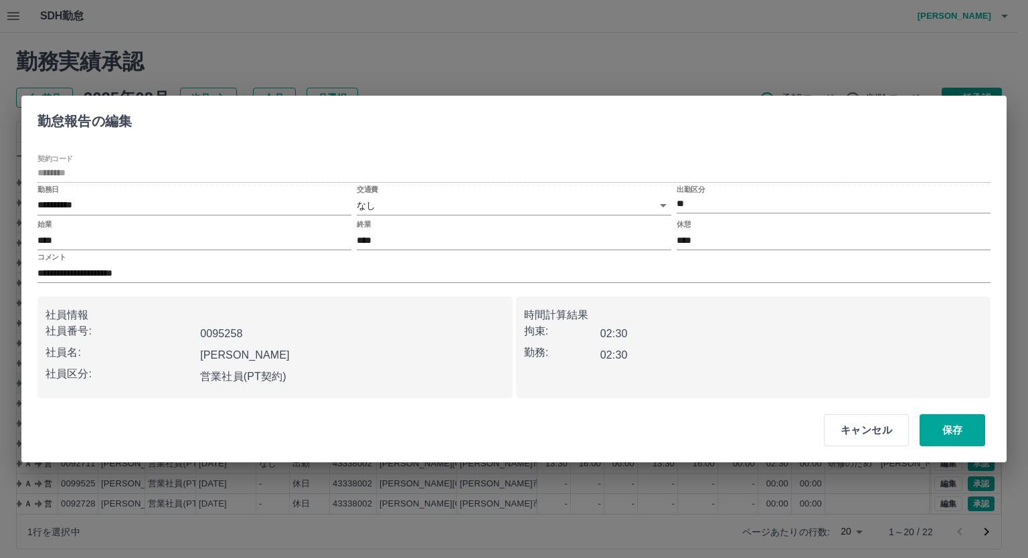
drag, startPoint x: 860, startPoint y: 423, endPoint x: 906, endPoint y: 422, distance: 46.2
click at [860, 423] on button "キャンセル" at bounding box center [866, 430] width 85 height 32
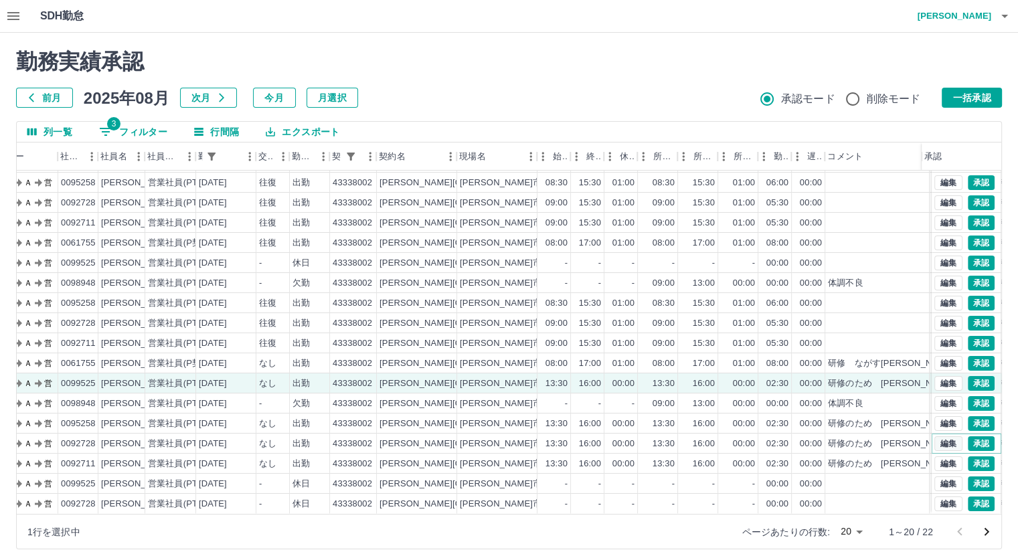
click at [934, 436] on button "編集" at bounding box center [948, 443] width 28 height 15
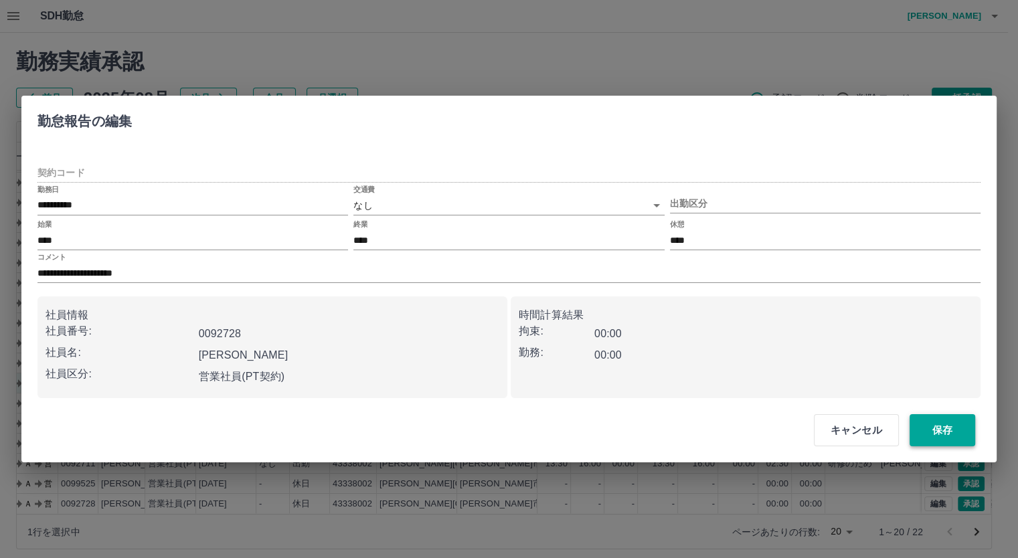
type input "********"
type input "**"
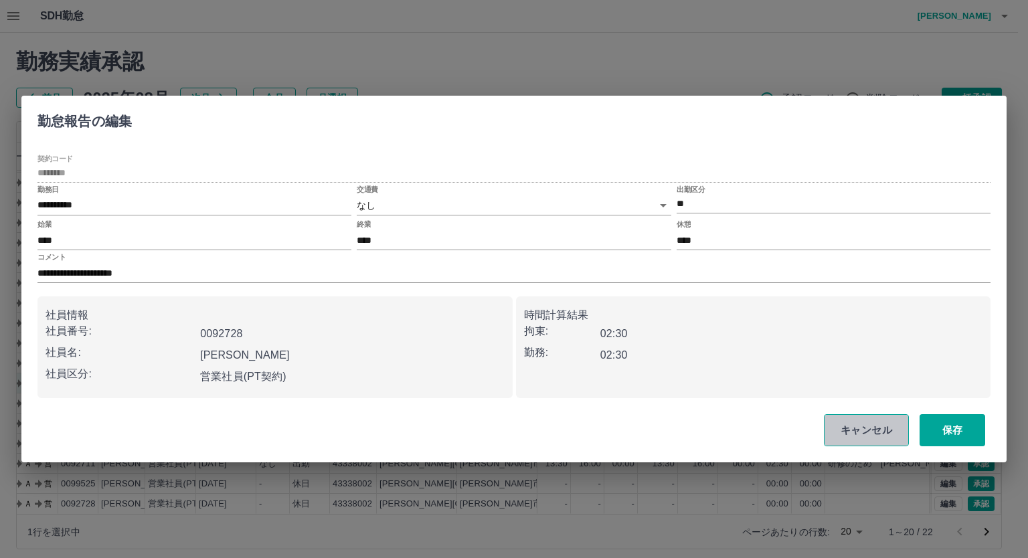
click at [876, 435] on button "キャンセル" at bounding box center [866, 430] width 85 height 32
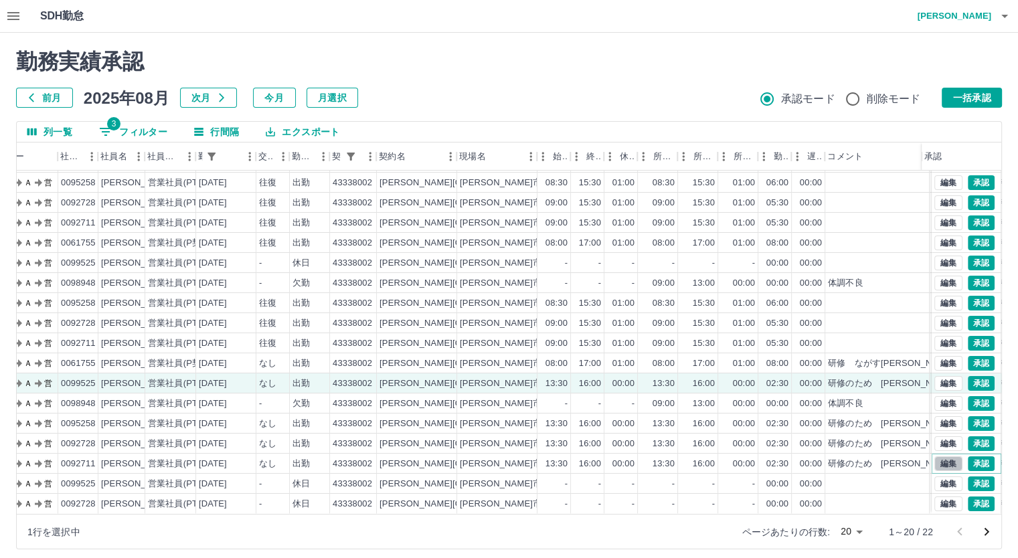
click at [935, 456] on button "編集" at bounding box center [948, 463] width 28 height 15
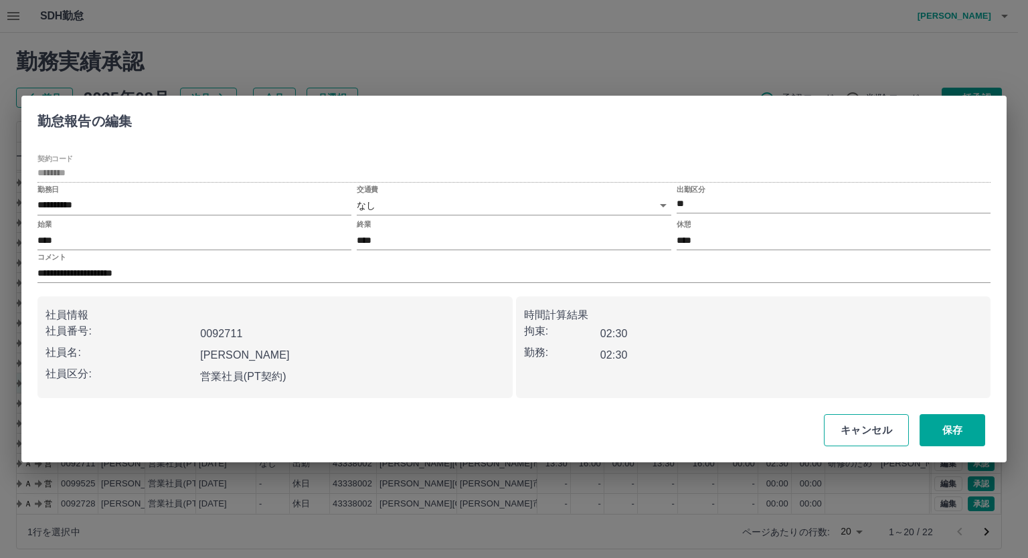
click at [888, 434] on button "キャンセル" at bounding box center [866, 430] width 85 height 32
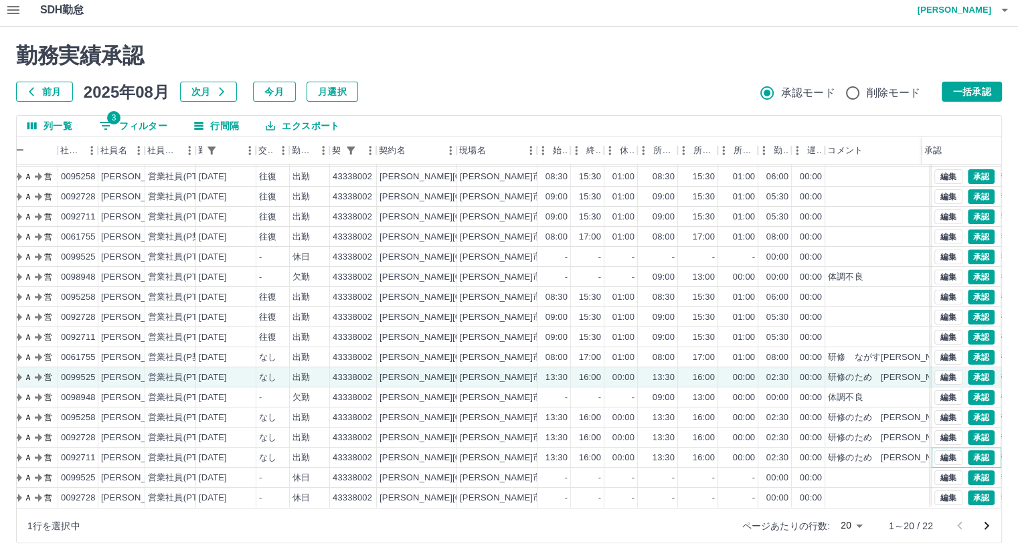
scroll to position [8, 0]
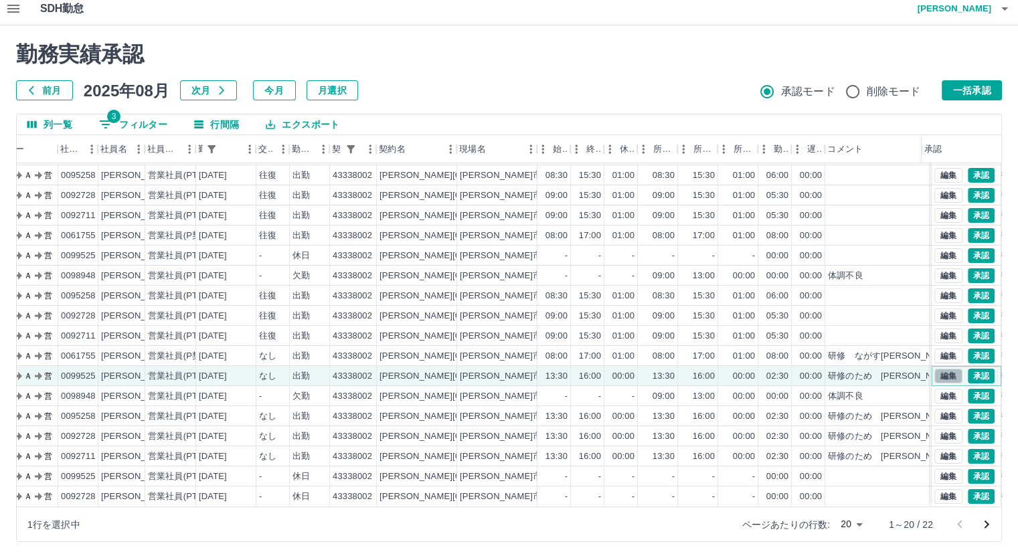
click at [934, 369] on button "編集" at bounding box center [948, 376] width 28 height 15
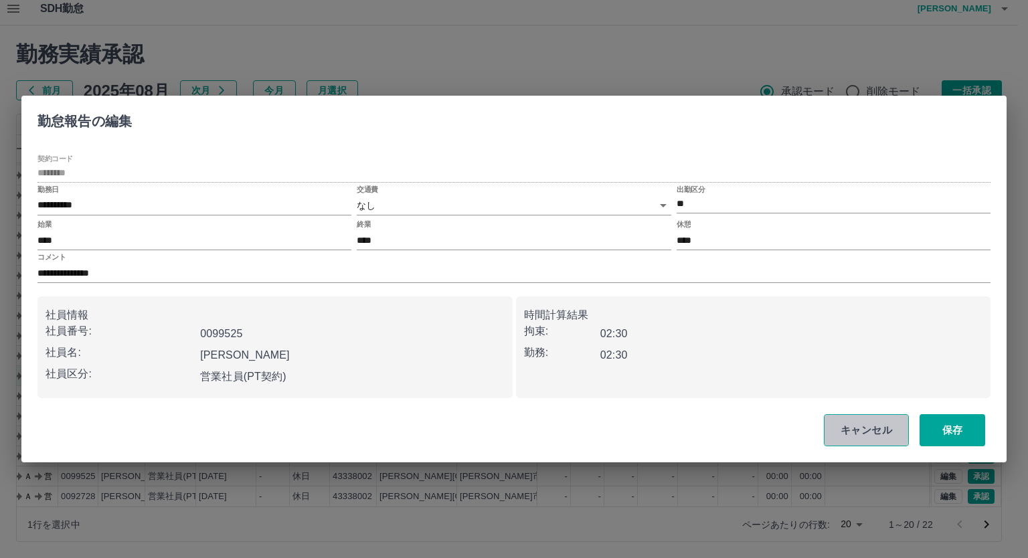
click at [861, 426] on button "キャンセル" at bounding box center [866, 430] width 85 height 32
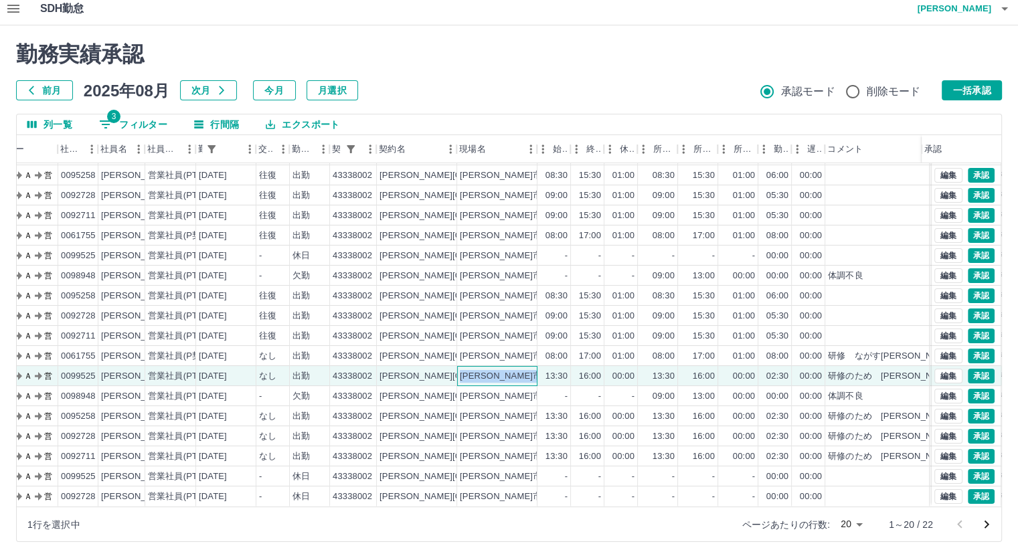
drag, startPoint x: 460, startPoint y: 367, endPoint x: 537, endPoint y: 363, distance: 77.1
click at [537, 366] on div "現 事 Ａ 営 0099525 [PERSON_NAME] 営業社員(PT契約) [DATE] なし 出勤 43338002 [PERSON_NAME][GE…" at bounding box center [476, 376] width 1065 height 20
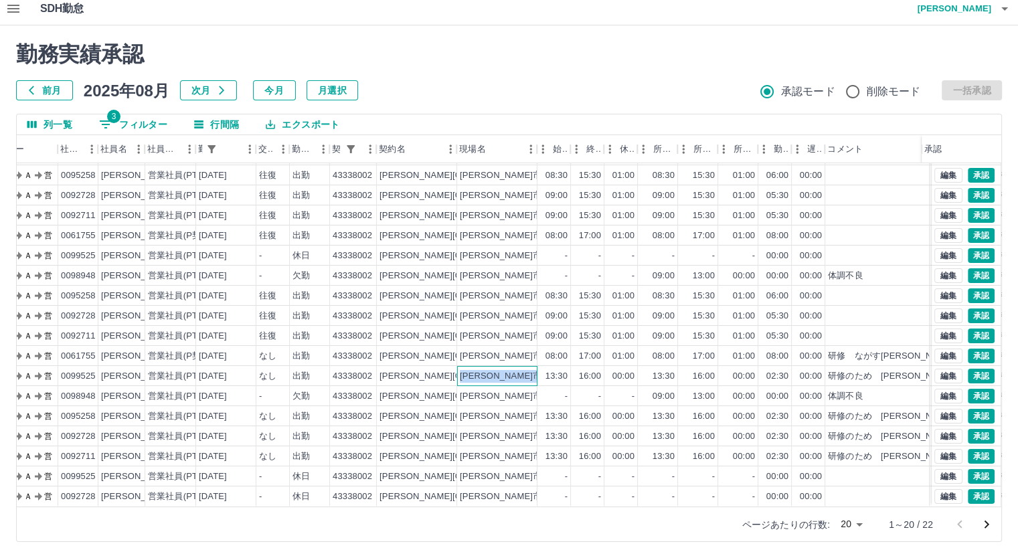
copy div "[PERSON_NAME]市立銀水小学校"
click at [447, 366] on div "[PERSON_NAME][GEOGRAPHIC_DATA]" at bounding box center [417, 376] width 80 height 20
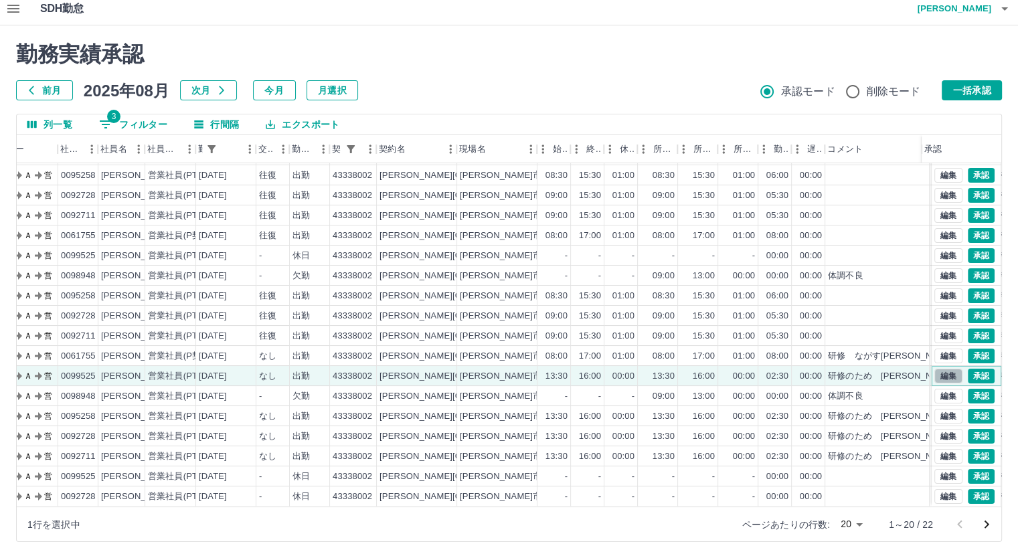
click at [935, 369] on button "編集" at bounding box center [948, 376] width 28 height 15
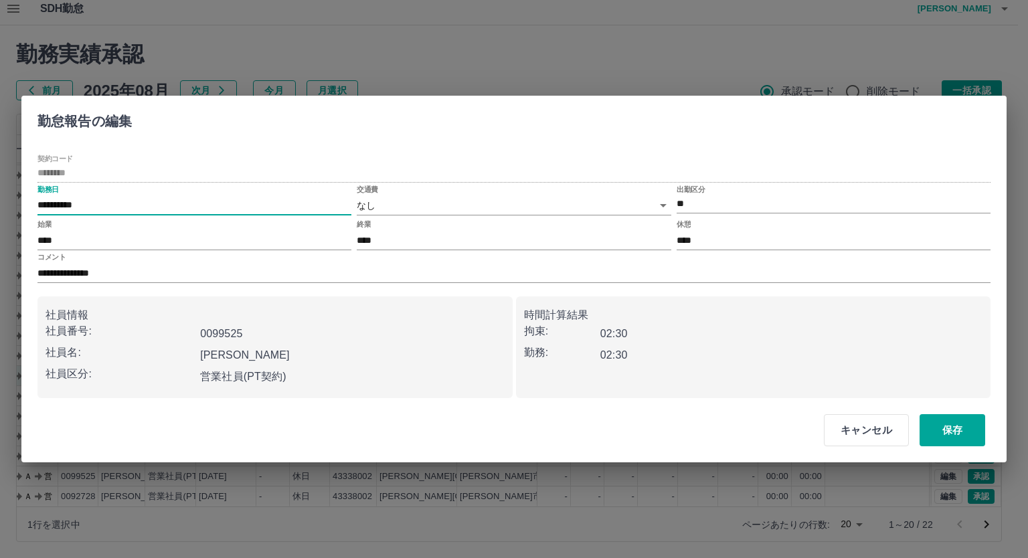
drag, startPoint x: 39, startPoint y: 201, endPoint x: 100, endPoint y: 208, distance: 61.2
click at [100, 208] on input "**********" at bounding box center [194, 205] width 314 height 19
drag, startPoint x: 199, startPoint y: 331, endPoint x: 251, endPoint y: 332, distance: 51.5
click at [251, 332] on div "0099525" at bounding box center [349, 331] width 309 height 27
copy b "0099525"
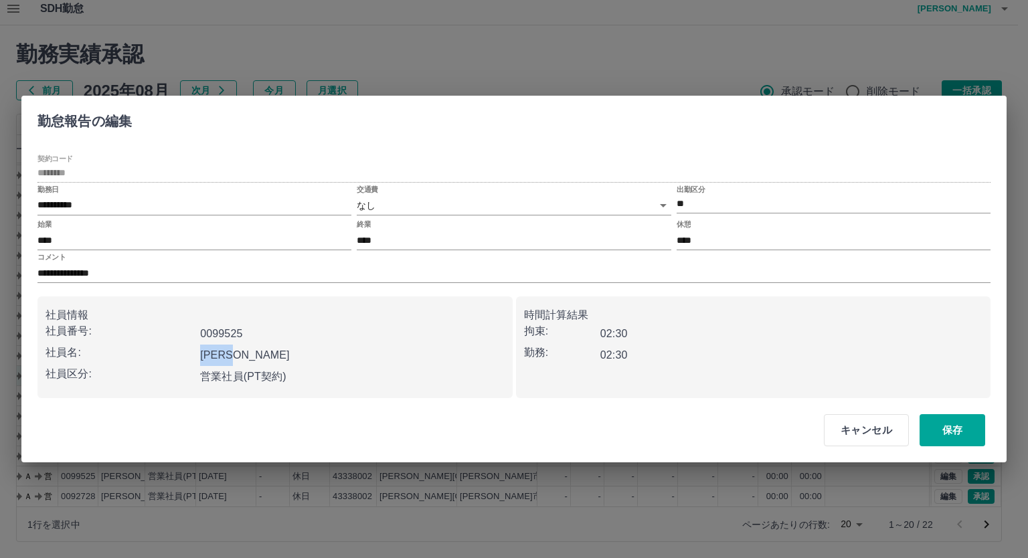
drag, startPoint x: 202, startPoint y: 352, endPoint x: 262, endPoint y: 352, distance: 60.2
click at [262, 352] on div "[PERSON_NAME]" at bounding box center [349, 352] width 309 height 27
copy b "[PERSON_NAME]"
click at [851, 429] on button "キャンセル" at bounding box center [866, 430] width 85 height 32
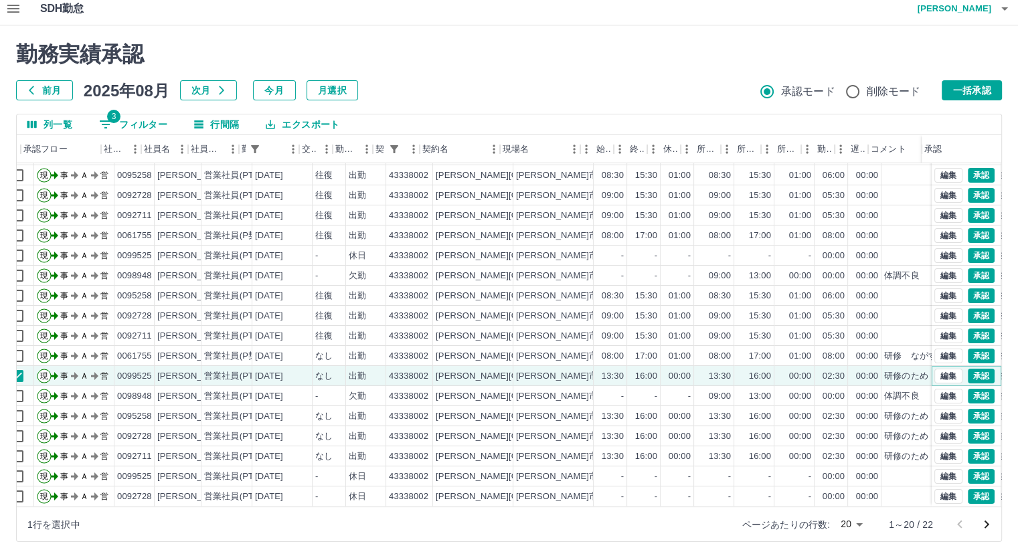
scroll to position [68, 0]
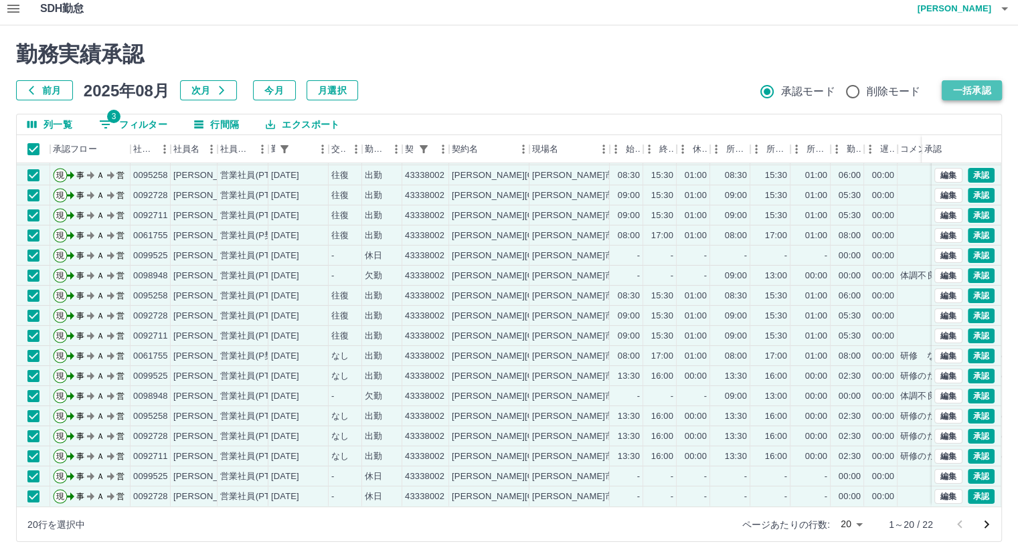
click at [972, 90] on button "一括承認" at bounding box center [971, 90] width 60 height 20
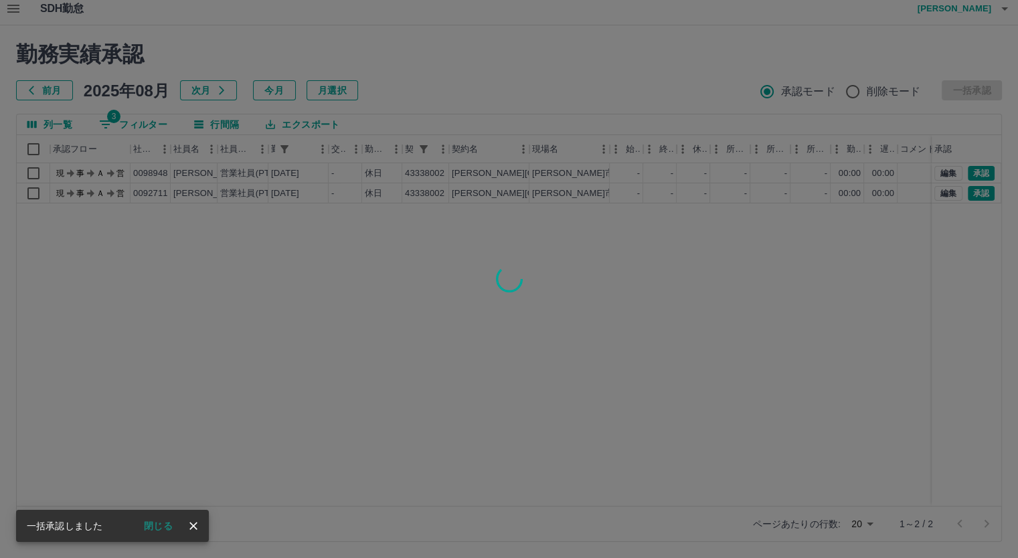
scroll to position [0, 0]
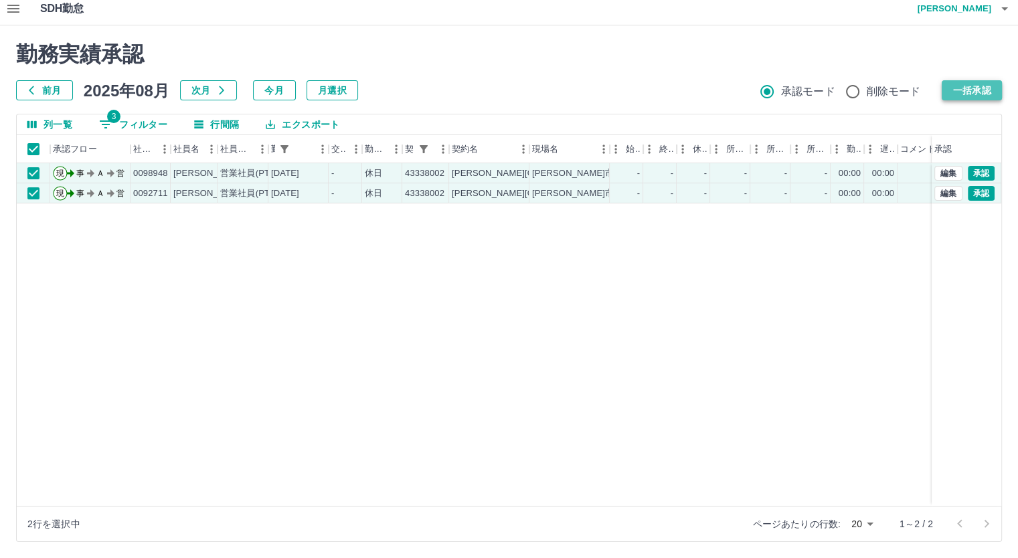
click at [962, 92] on button "一括承認" at bounding box center [971, 90] width 60 height 20
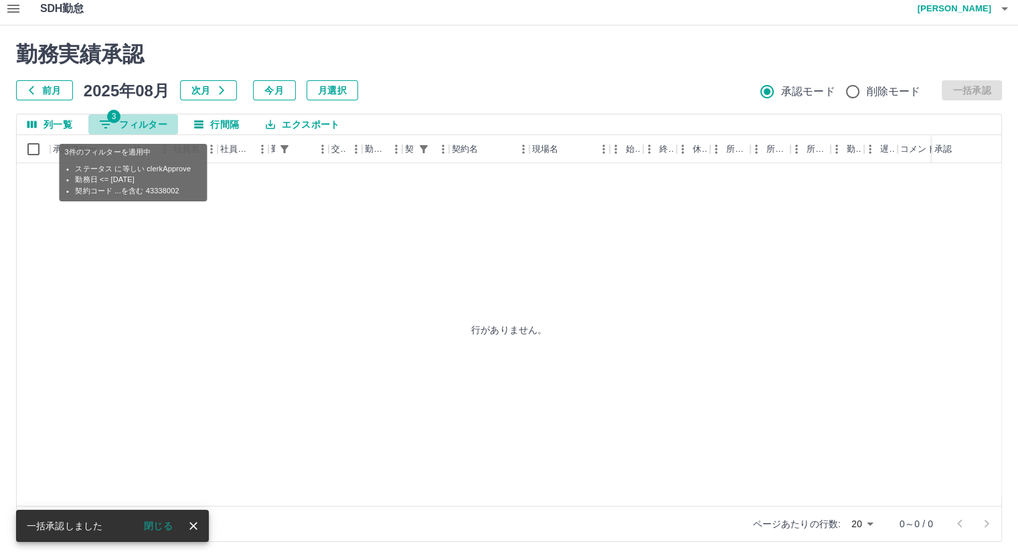
click at [138, 120] on button "3 フィルター" at bounding box center [133, 124] width 90 height 20
select select "**********"
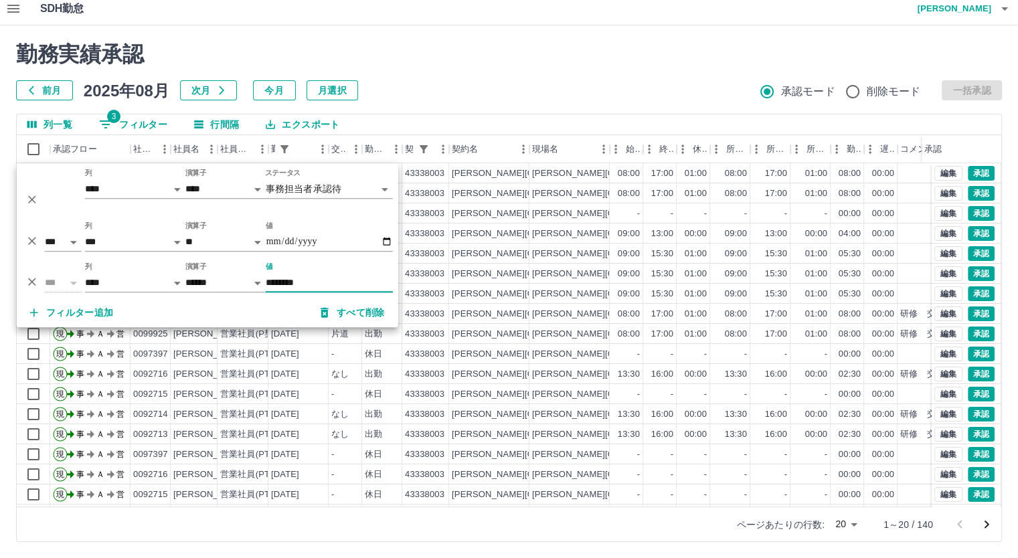
type input "********"
click at [828, 122] on div "列一覧 3 フィルター 行間隔 エクスポート" at bounding box center [509, 124] width 984 height 21
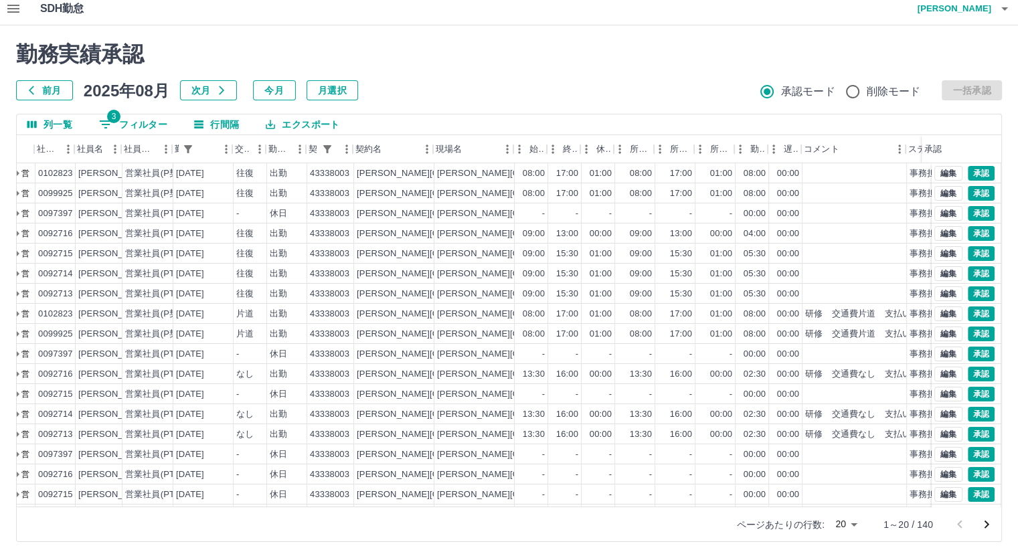
scroll to position [0, 96]
click at [934, 309] on button "編集" at bounding box center [948, 313] width 28 height 15
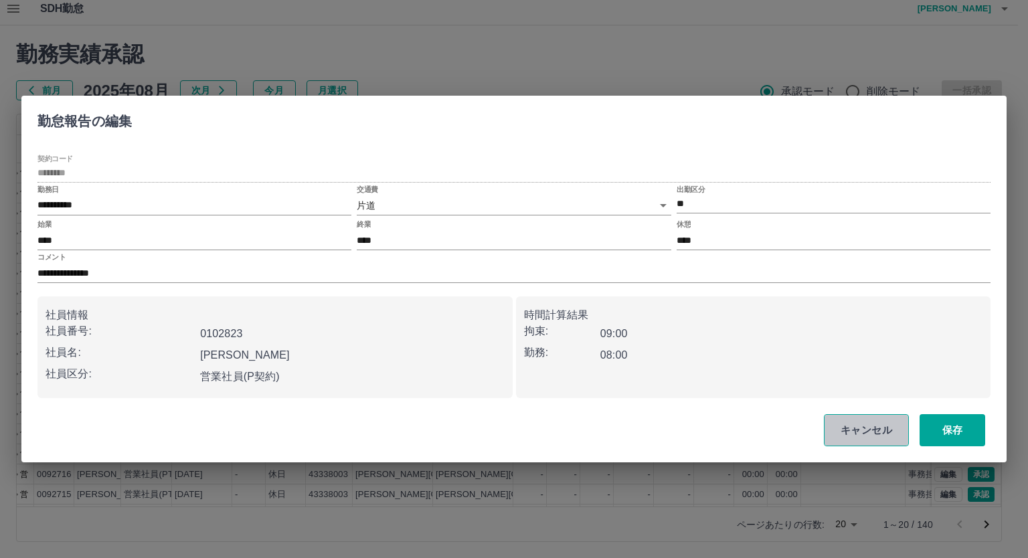
click at [868, 420] on button "キャンセル" at bounding box center [866, 430] width 85 height 32
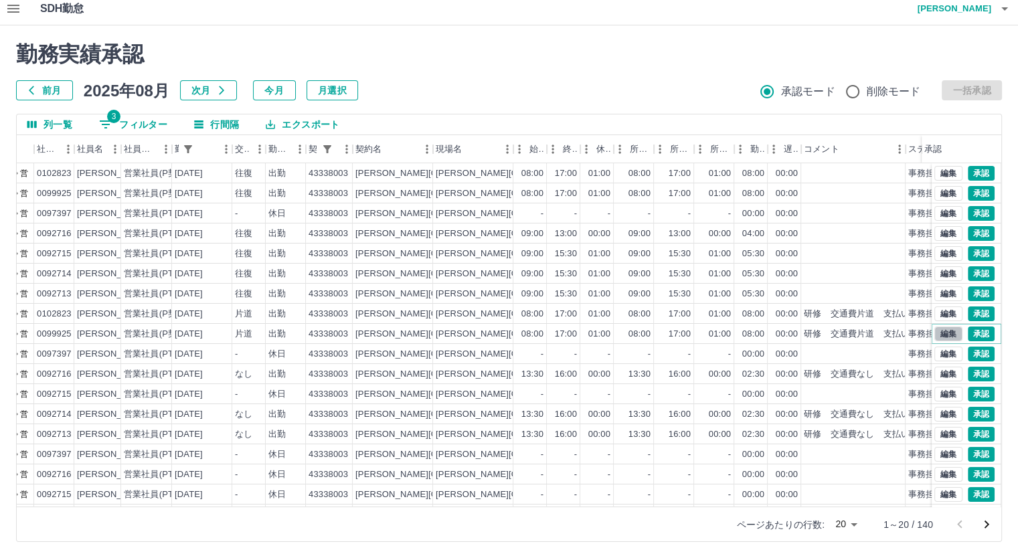
click at [937, 334] on button "編集" at bounding box center [948, 333] width 28 height 15
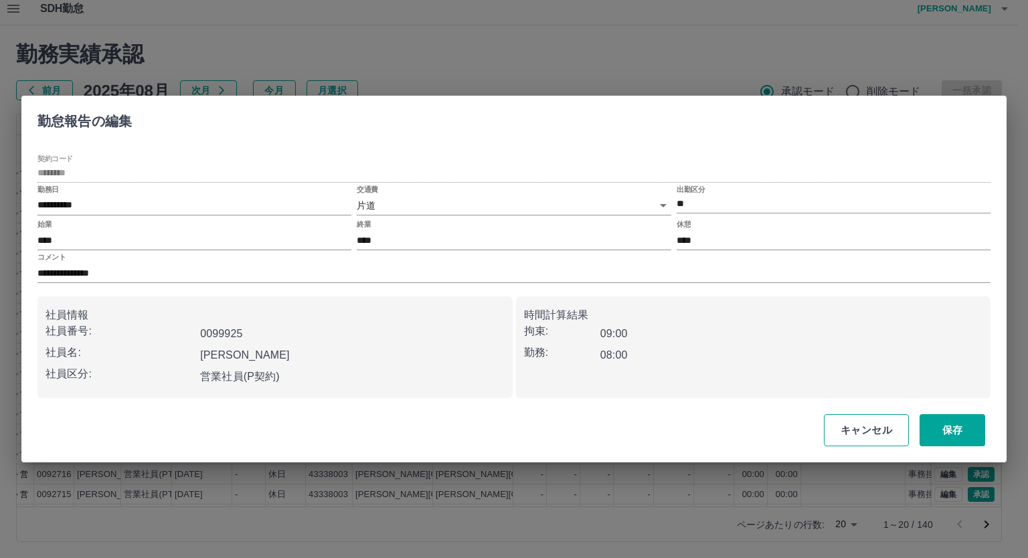
click at [870, 419] on button "キャンセル" at bounding box center [866, 430] width 85 height 32
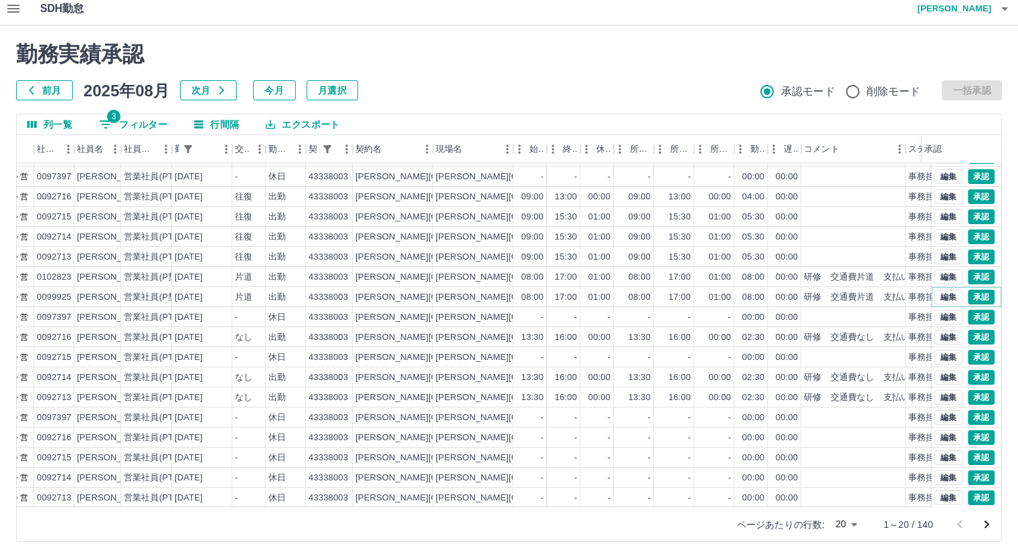
scroll to position [67, 96]
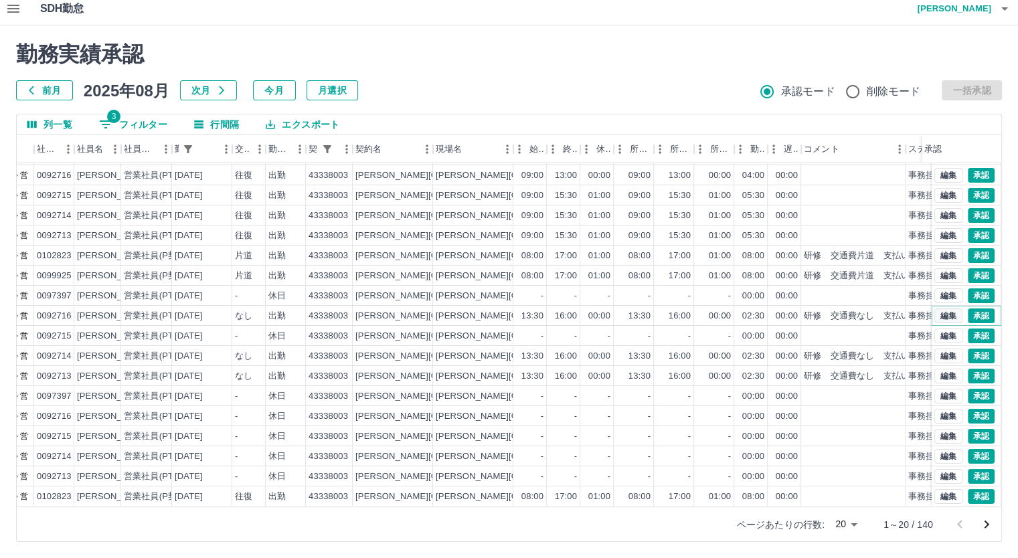
click at [934, 308] on button "編集" at bounding box center [948, 315] width 28 height 15
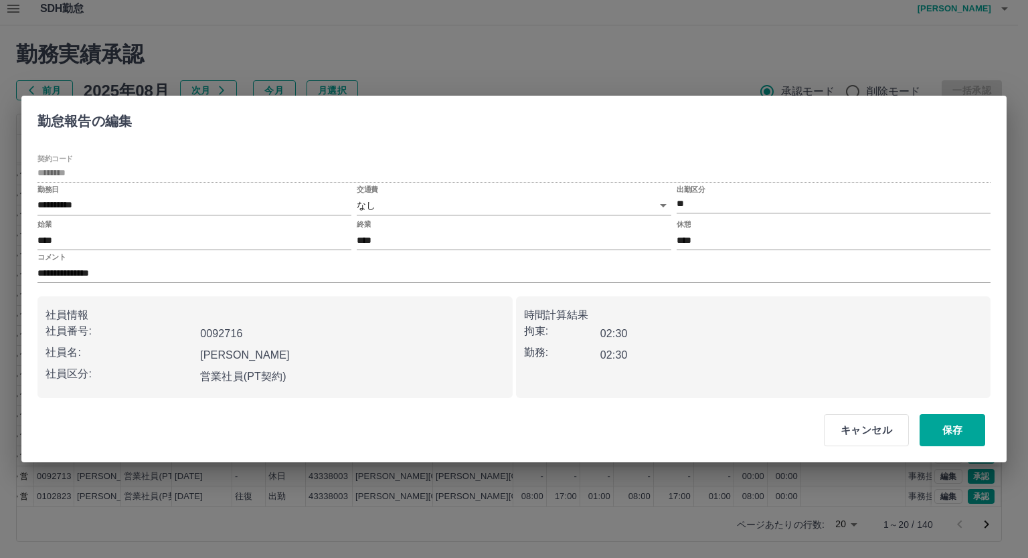
drag, startPoint x: 846, startPoint y: 429, endPoint x: 871, endPoint y: 381, distance: 53.9
click at [846, 431] on button "キャンセル" at bounding box center [866, 430] width 85 height 32
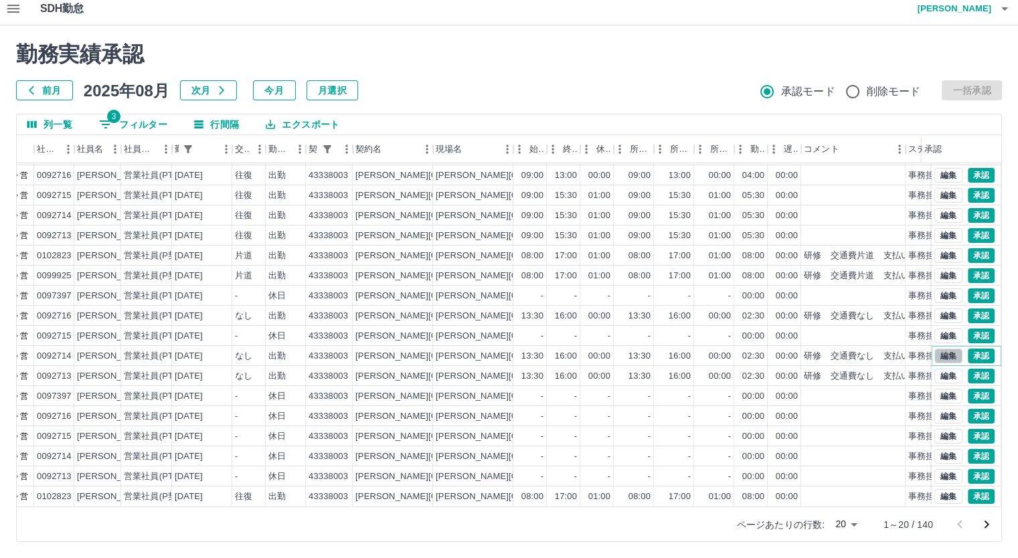
click at [934, 349] on button "編集" at bounding box center [948, 356] width 28 height 15
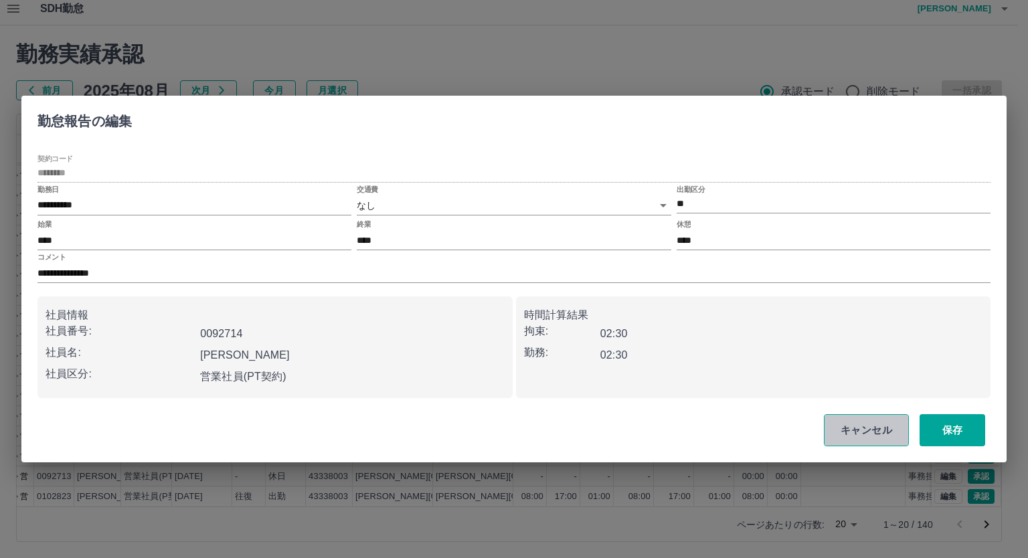
click at [851, 429] on button "キャンセル" at bounding box center [866, 430] width 85 height 32
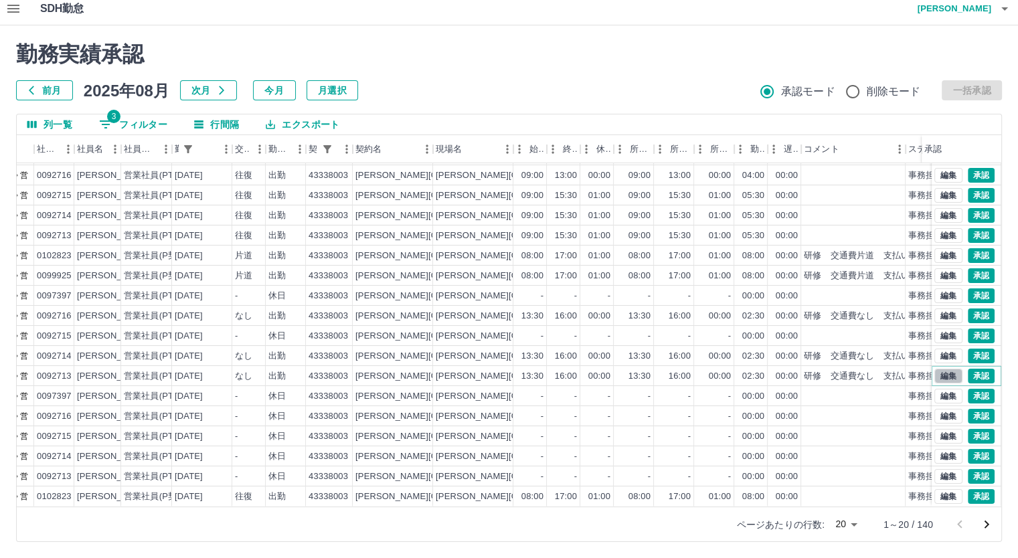
click at [934, 369] on button "編集" at bounding box center [948, 376] width 28 height 15
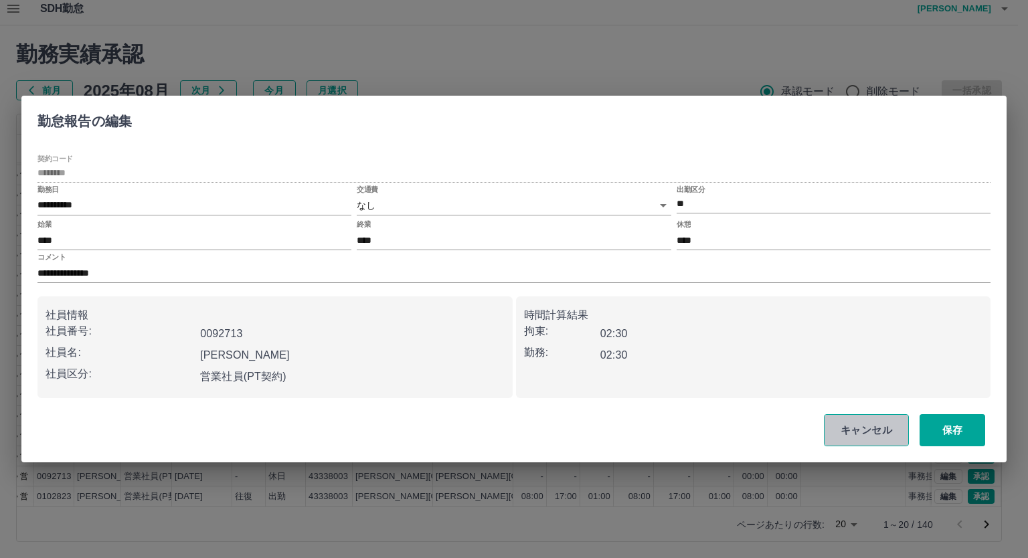
click at [862, 426] on button "キャンセル" at bounding box center [866, 430] width 85 height 32
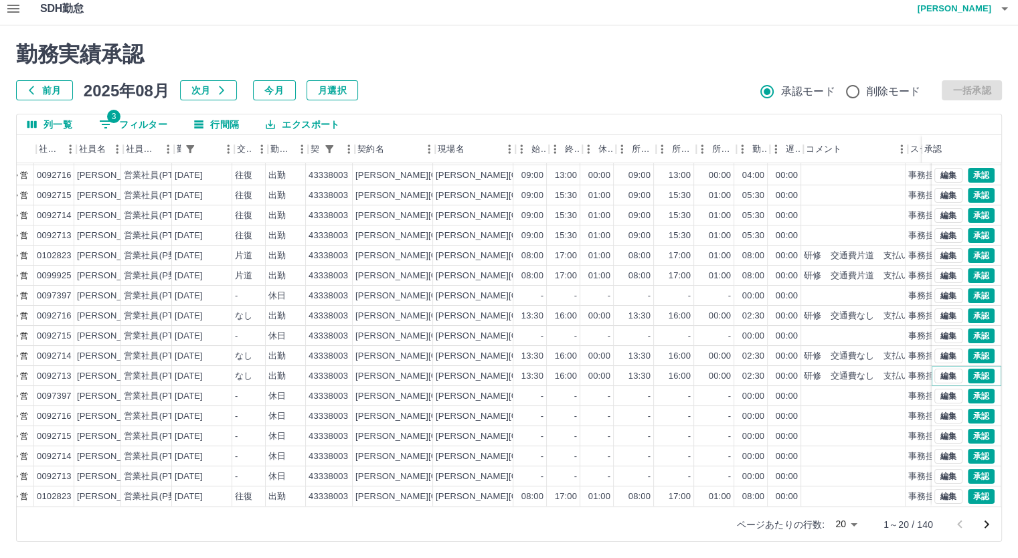
scroll to position [68, 0]
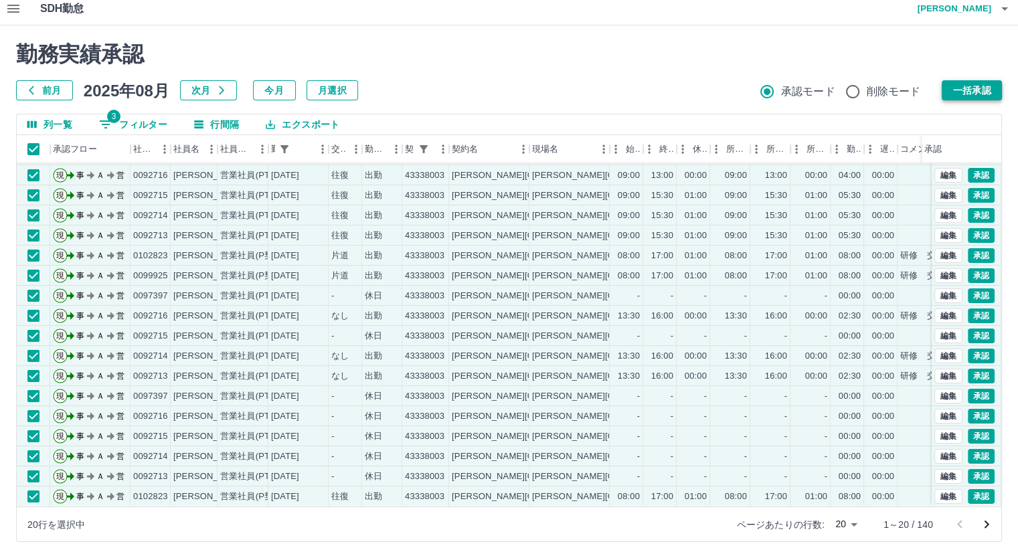
click at [945, 94] on button "一括承認" at bounding box center [971, 90] width 60 height 20
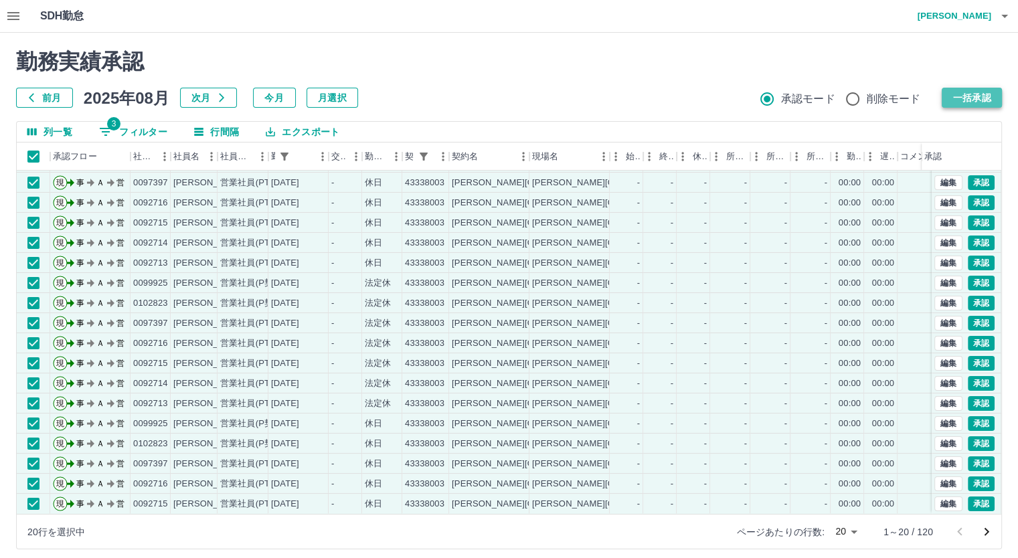
click at [965, 94] on button "一括承認" at bounding box center [971, 98] width 60 height 20
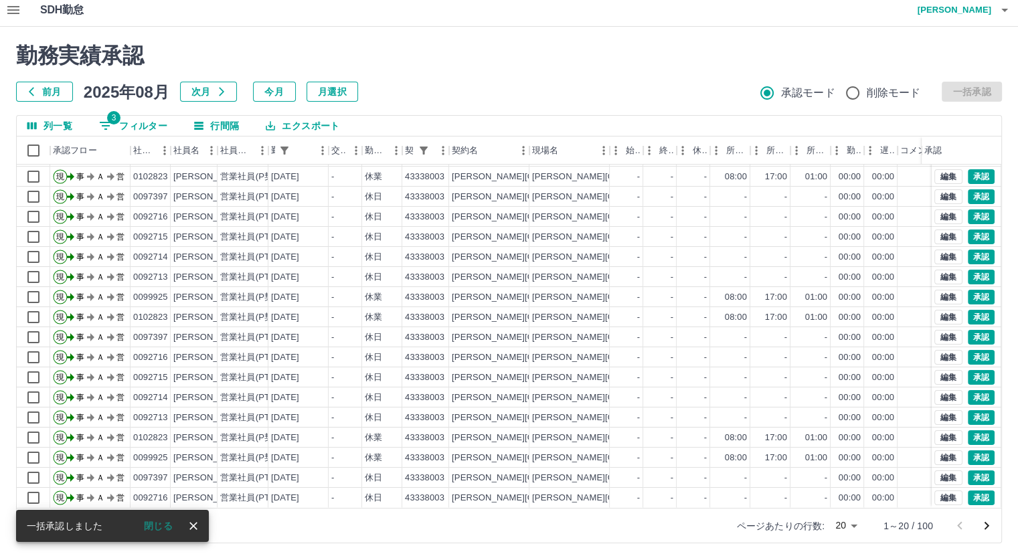
scroll to position [8, 0]
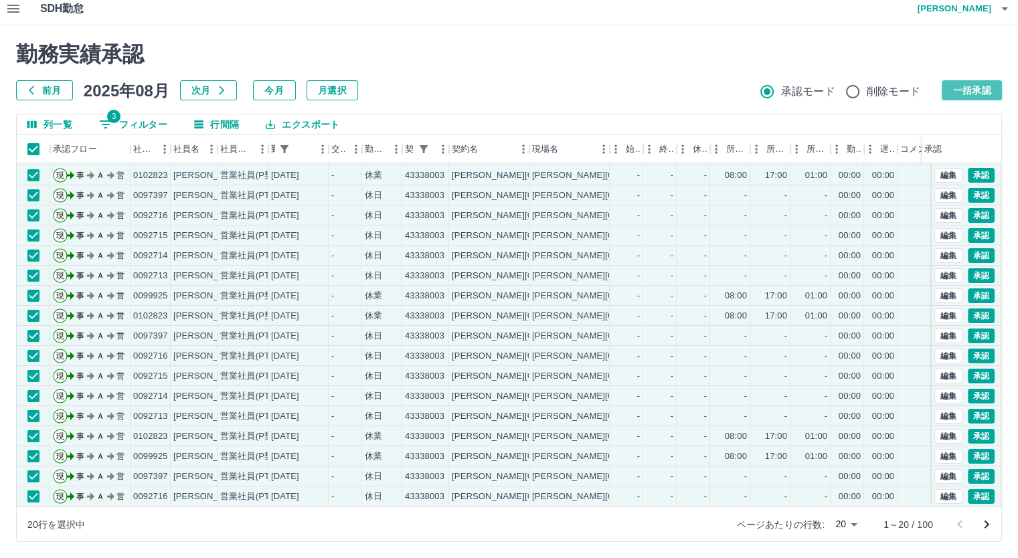
drag, startPoint x: 979, startPoint y: 90, endPoint x: 979, endPoint y: 104, distance: 13.4
click at [979, 90] on button "一括承認" at bounding box center [971, 90] width 60 height 20
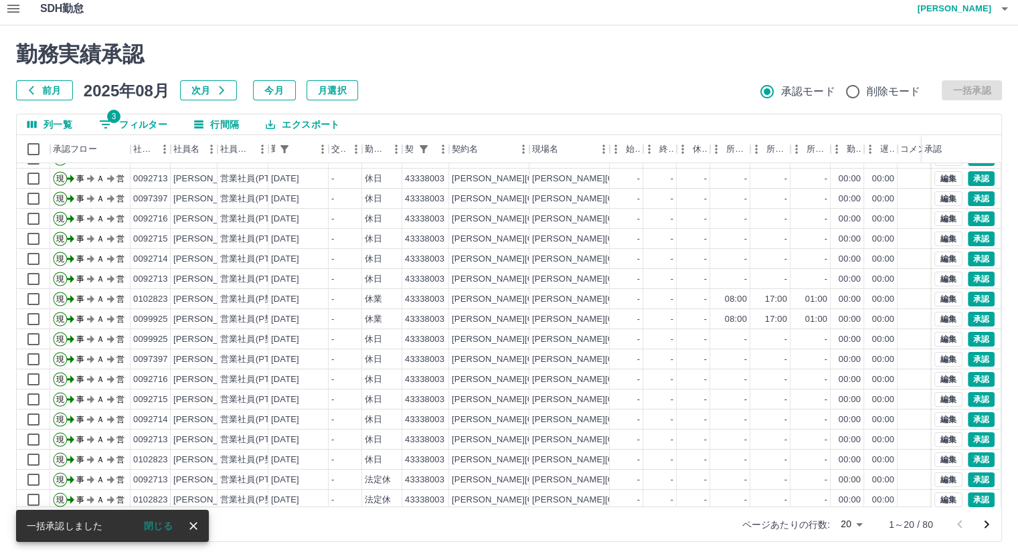
scroll to position [68, 0]
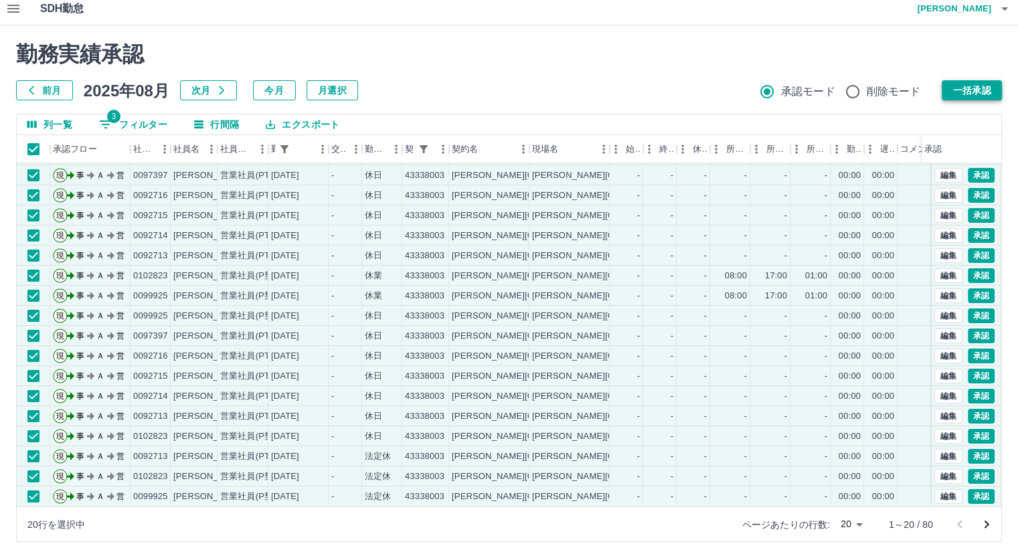
click at [972, 89] on button "一括承認" at bounding box center [971, 90] width 60 height 20
drag, startPoint x: 953, startPoint y: 88, endPoint x: 872, endPoint y: 138, distance: 94.3
click at [953, 88] on button "一括承認" at bounding box center [971, 90] width 60 height 20
click at [984, 80] on button "一括承認" at bounding box center [971, 90] width 60 height 20
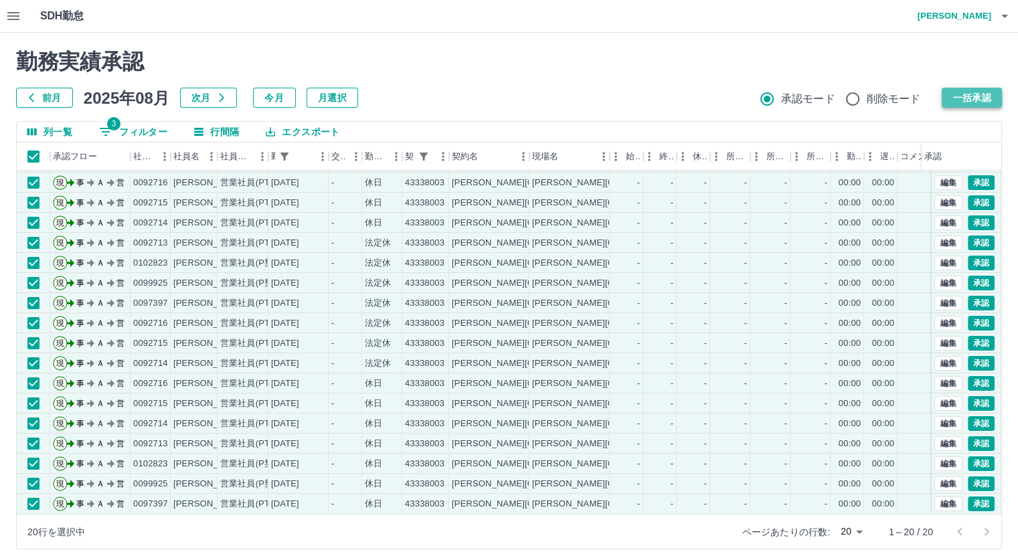
click at [982, 94] on button "一括承認" at bounding box center [971, 98] width 60 height 20
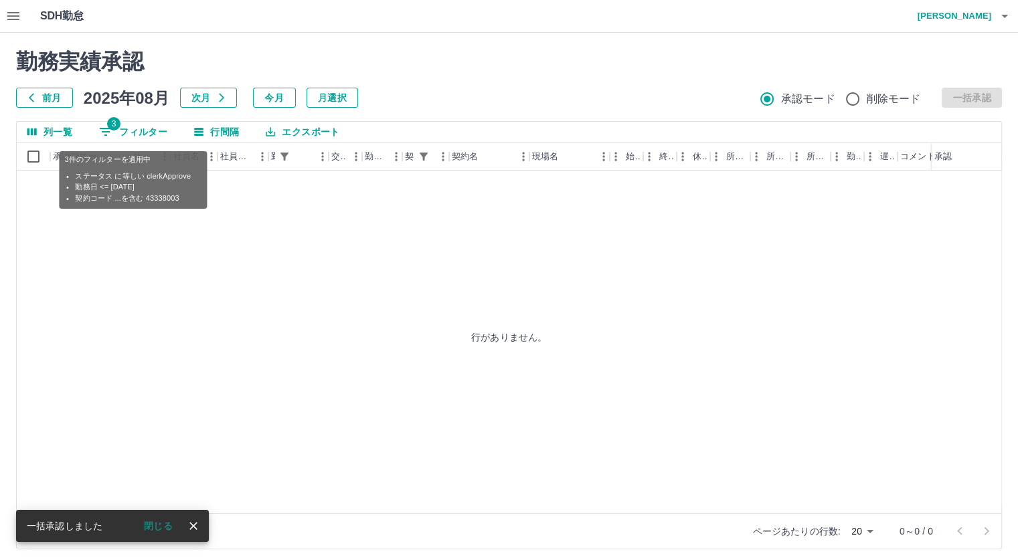
scroll to position [0, 0]
click at [134, 132] on button "3 フィルター" at bounding box center [133, 132] width 90 height 20
select select "**********"
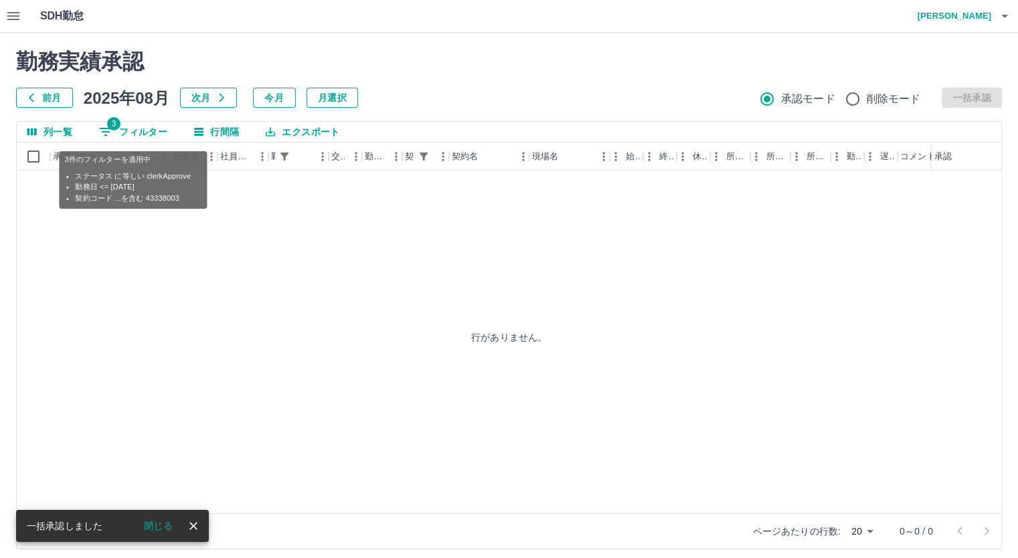
select select "**********"
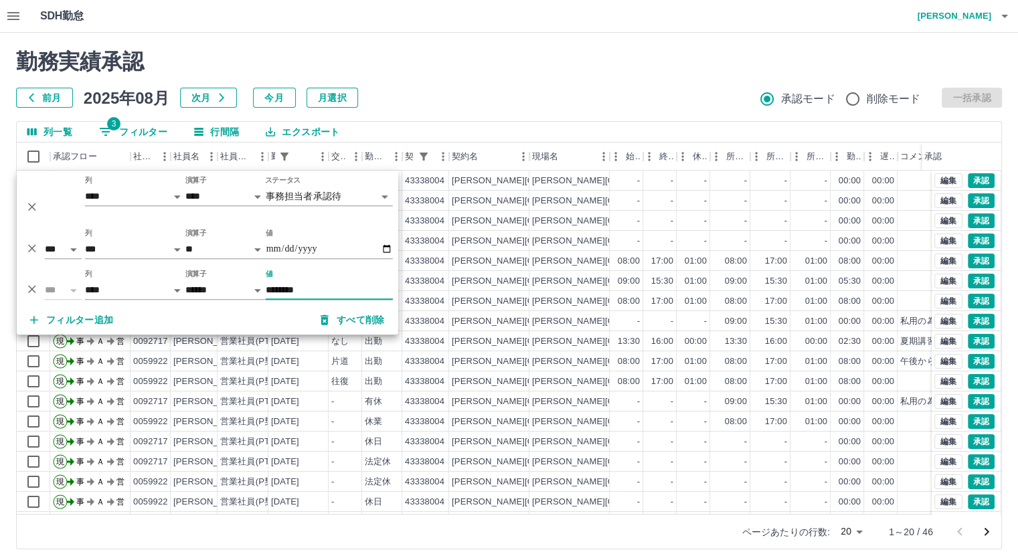
type input "********"
click at [545, 125] on div "列一覧 3 フィルター 行間隔 エクスポート" at bounding box center [509, 132] width 984 height 21
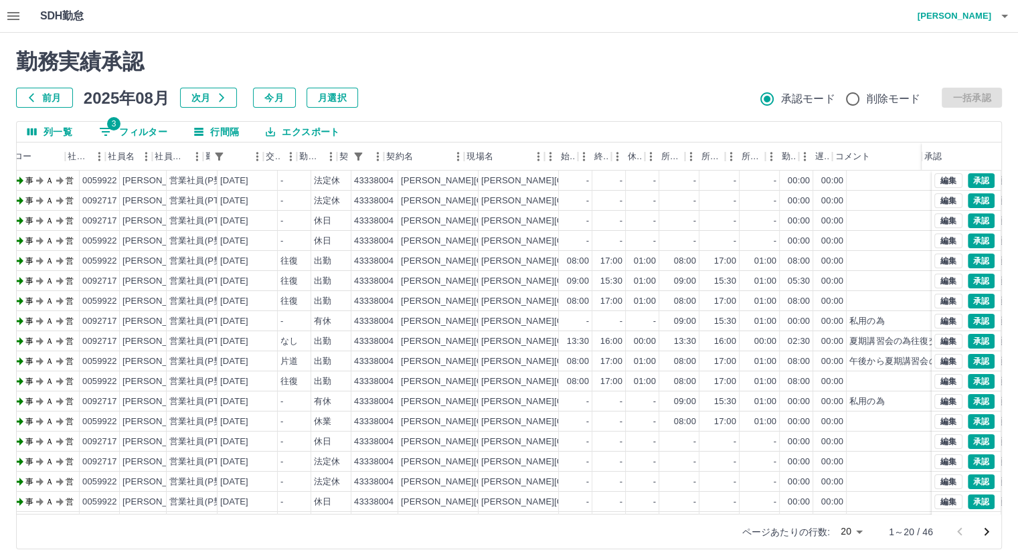
scroll to position [0, 92]
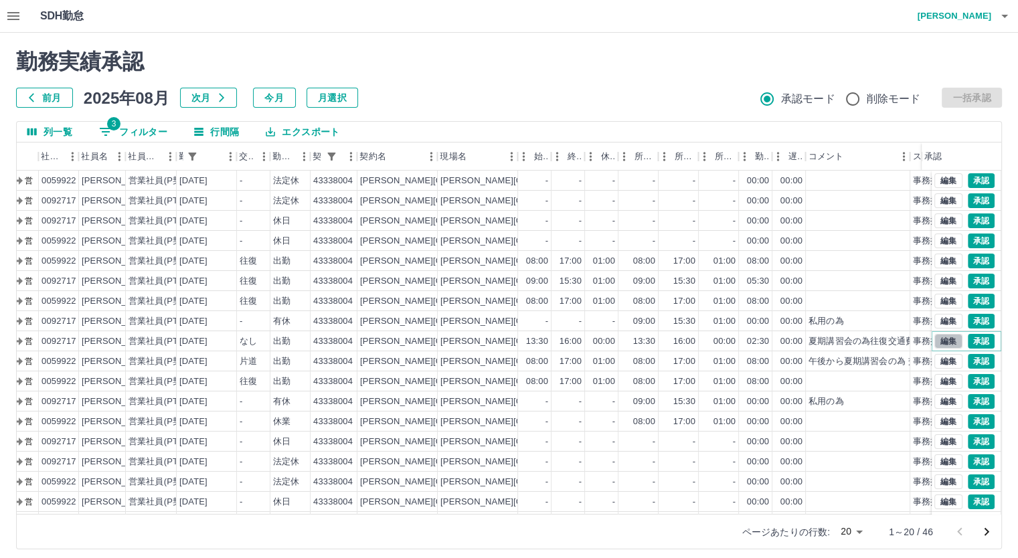
click at [939, 340] on button "編集" at bounding box center [948, 341] width 28 height 15
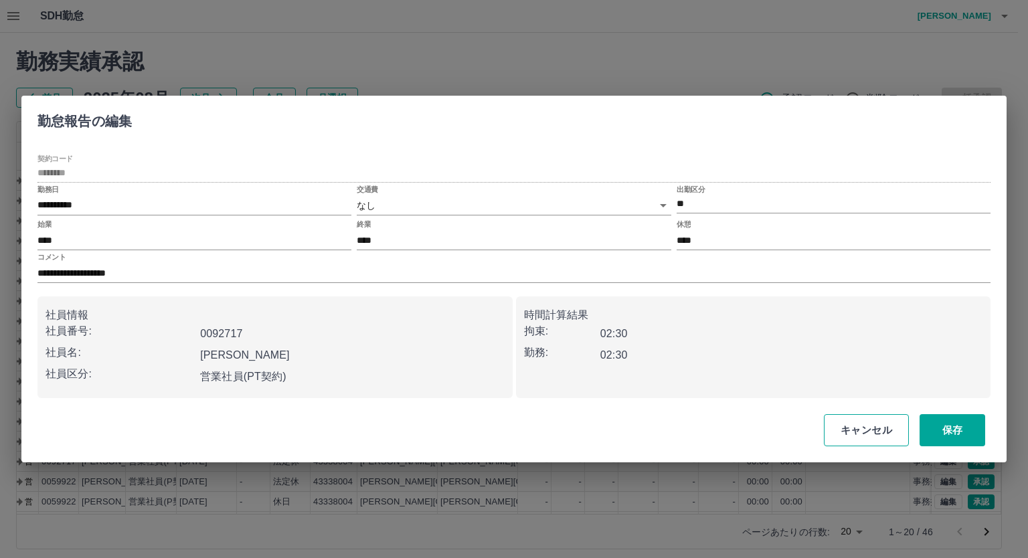
click at [844, 430] on button "キャンセル" at bounding box center [866, 430] width 85 height 32
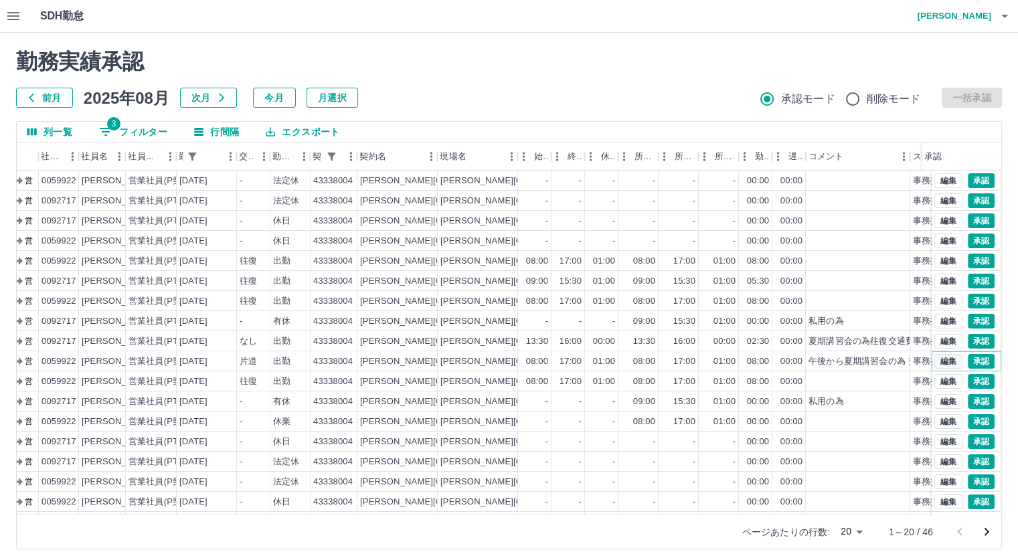
click at [935, 359] on button "編集" at bounding box center [948, 361] width 28 height 15
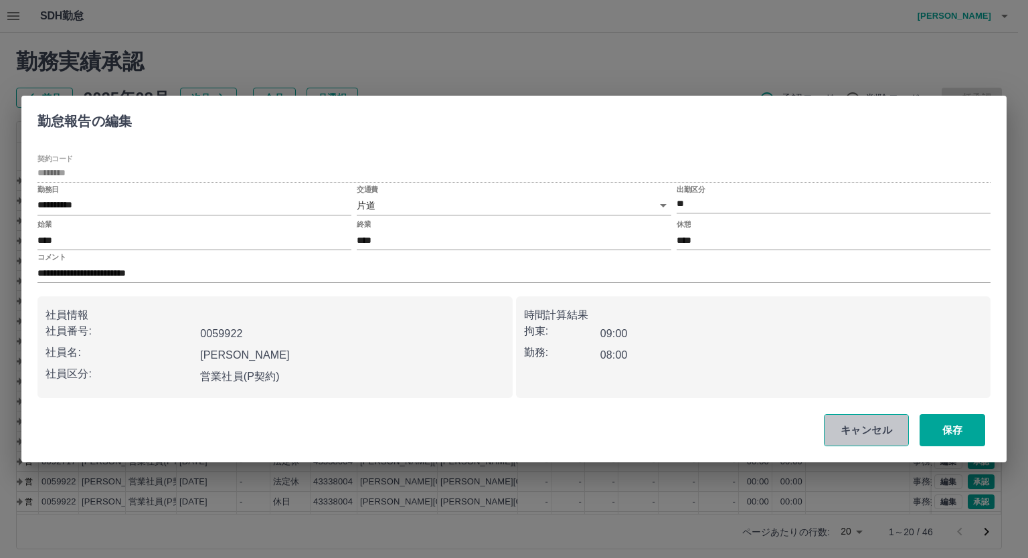
click at [880, 429] on button "キャンセル" at bounding box center [866, 430] width 85 height 32
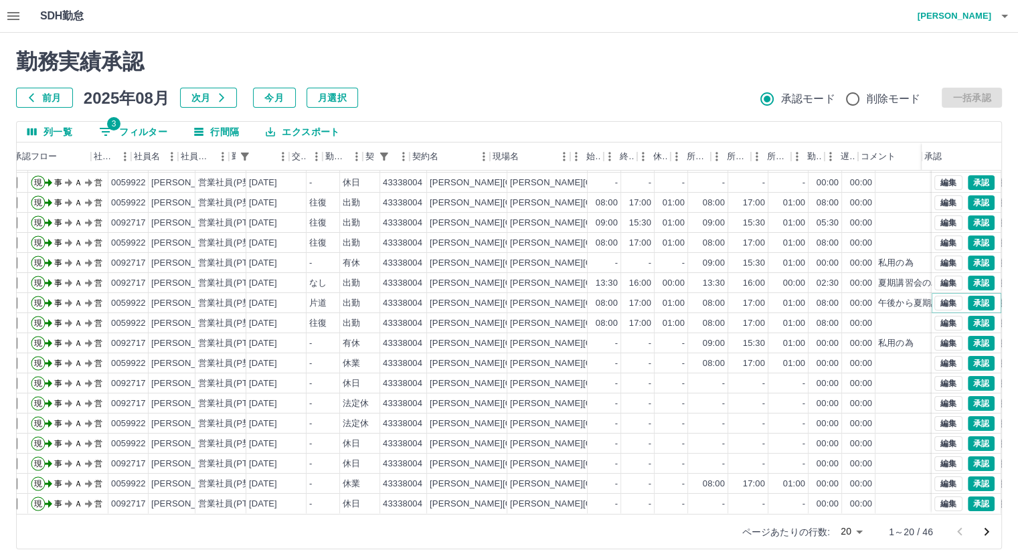
scroll to position [68, 0]
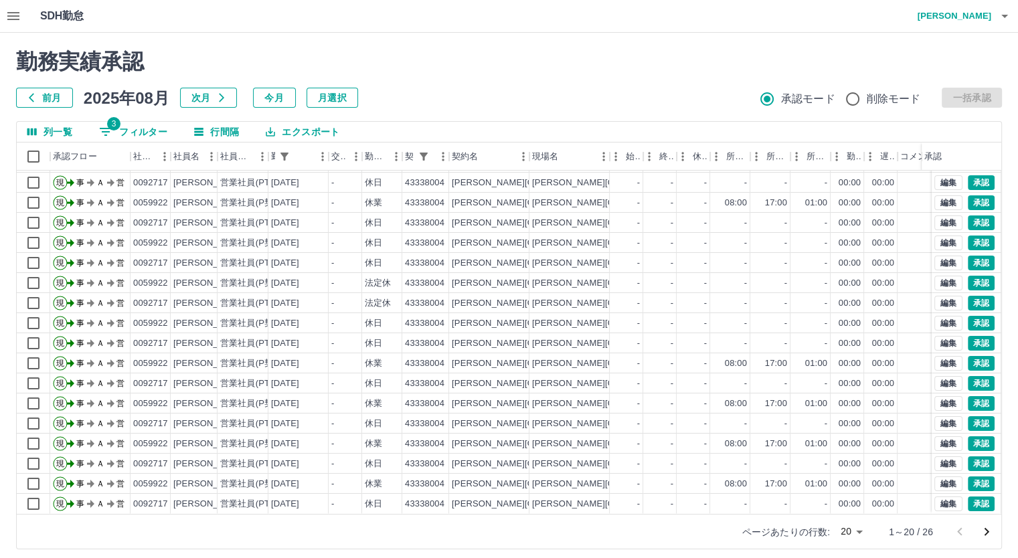
scroll to position [68, 0]
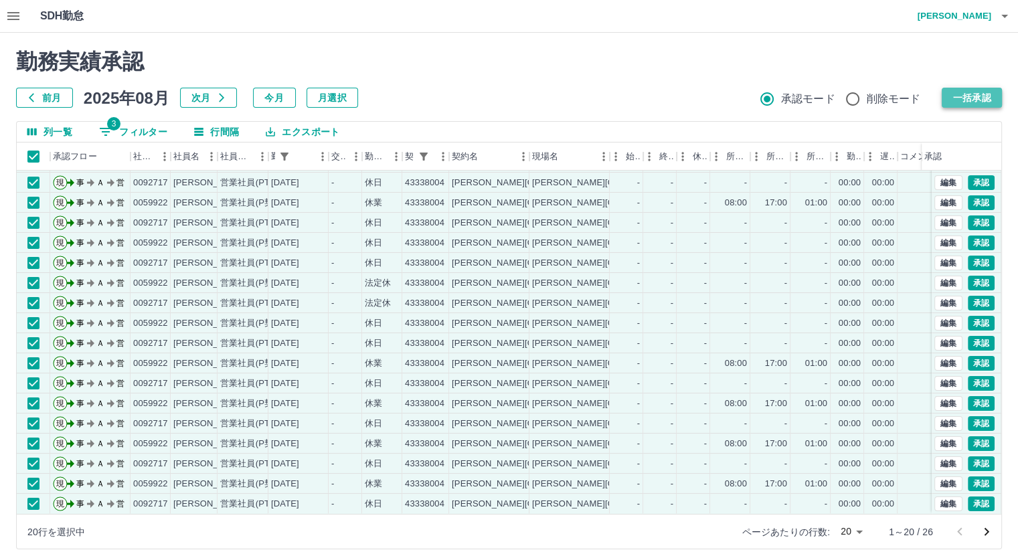
click at [975, 97] on button "一括承認" at bounding box center [971, 98] width 60 height 20
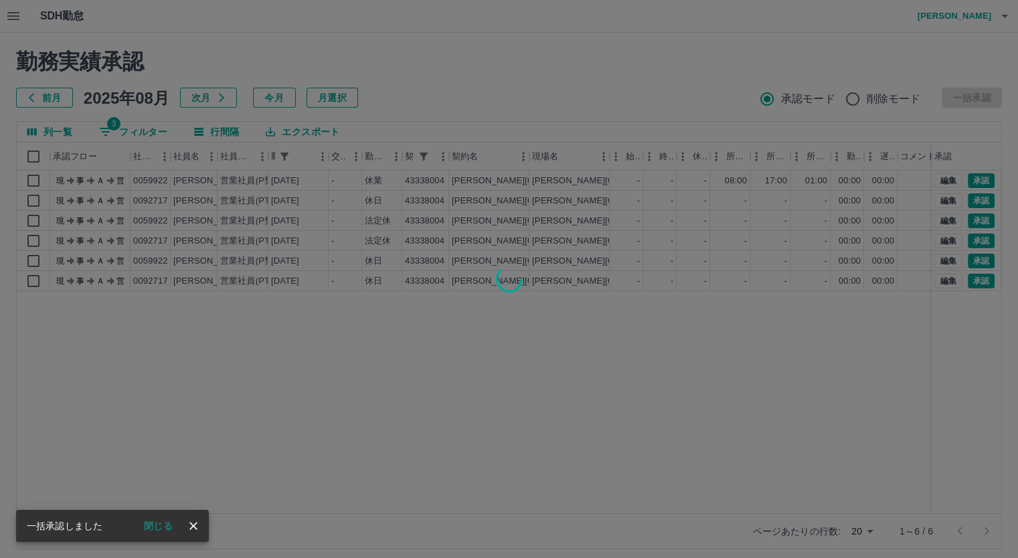
scroll to position [0, 0]
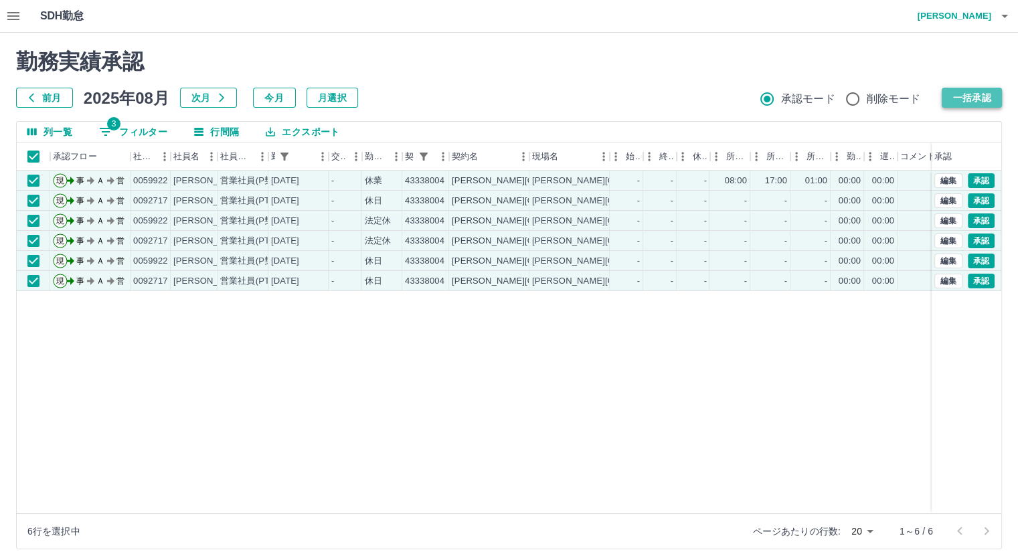
drag, startPoint x: 974, startPoint y: 88, endPoint x: 971, endPoint y: 95, distance: 7.8
click at [973, 93] on button "一括承認" at bounding box center [971, 98] width 60 height 20
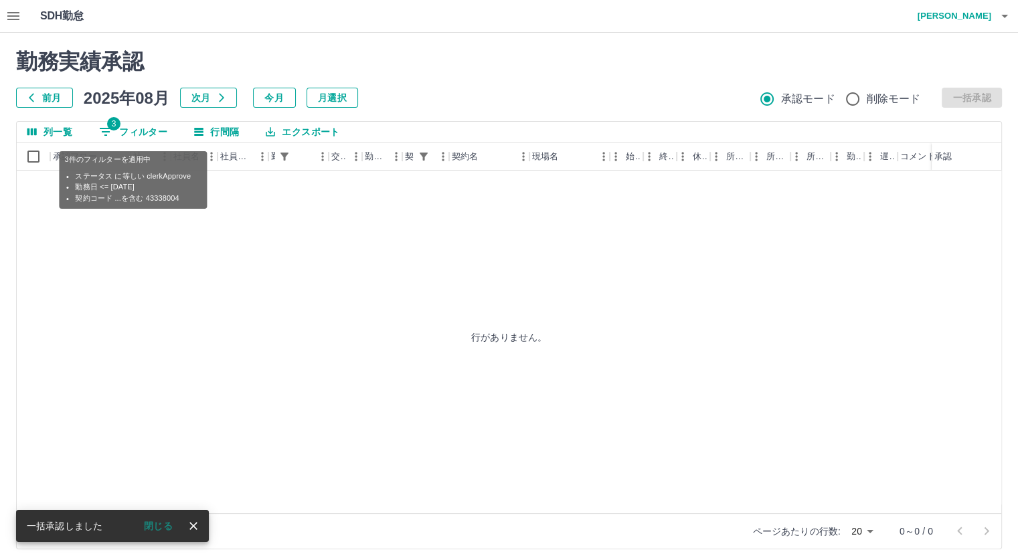
click at [152, 129] on button "3 フィルター" at bounding box center [133, 132] width 90 height 20
select select "**********"
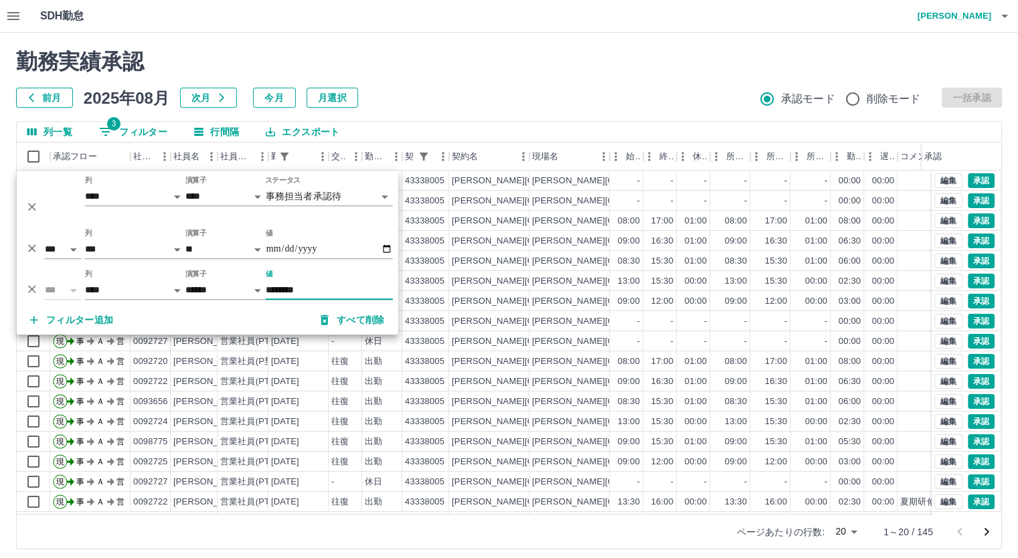
type input "********"
click at [886, 137] on div "列一覧 3 フィルター 行間隔 エクスポート" at bounding box center [509, 132] width 984 height 21
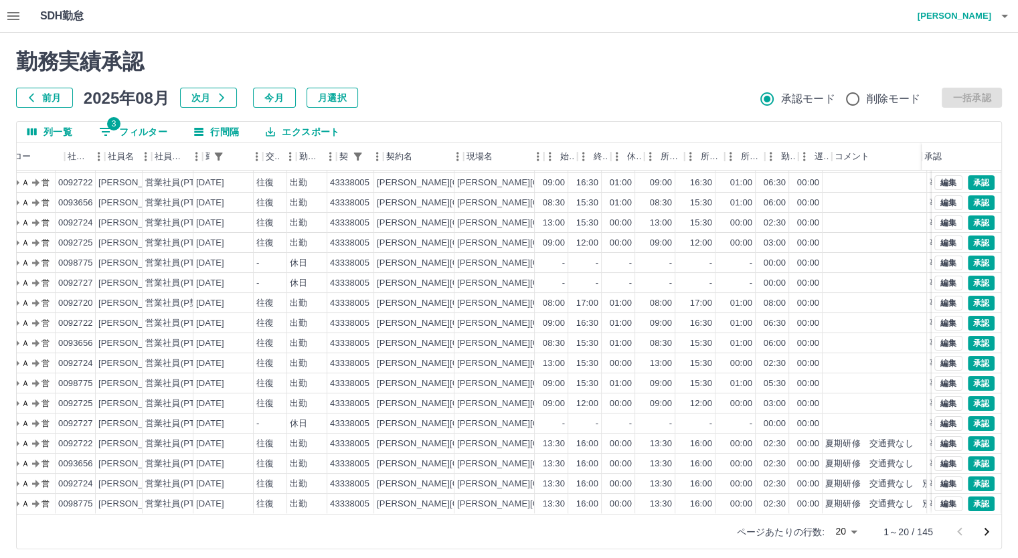
scroll to position [68, 79]
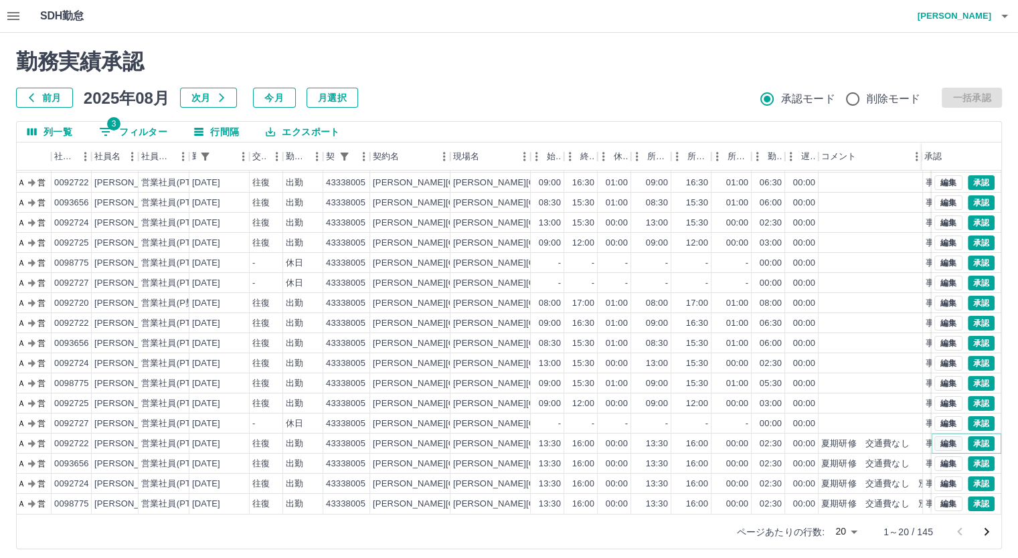
click at [934, 436] on button "編集" at bounding box center [948, 443] width 28 height 15
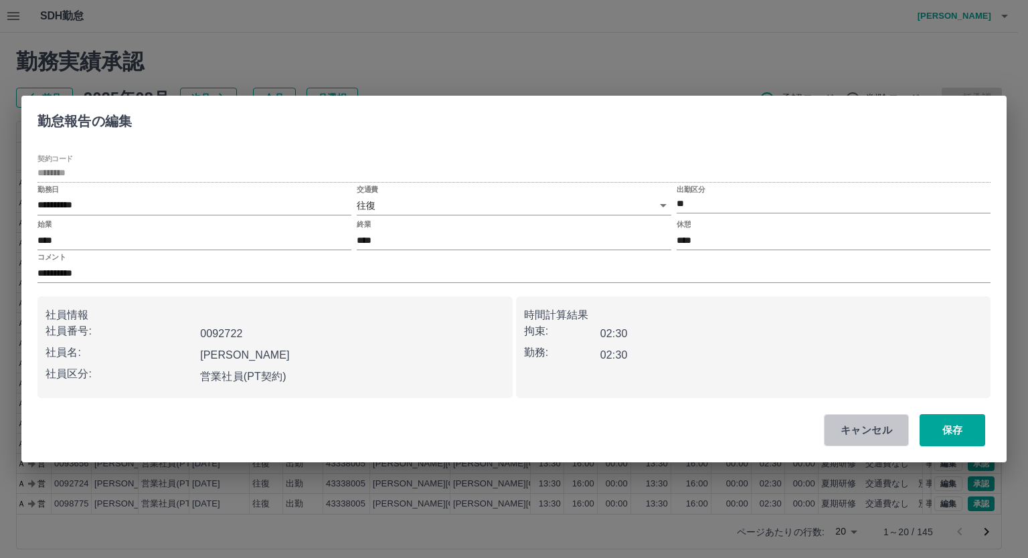
drag, startPoint x: 872, startPoint y: 424, endPoint x: 888, endPoint y: 424, distance: 16.1
click at [872, 424] on button "キャンセル" at bounding box center [866, 430] width 85 height 32
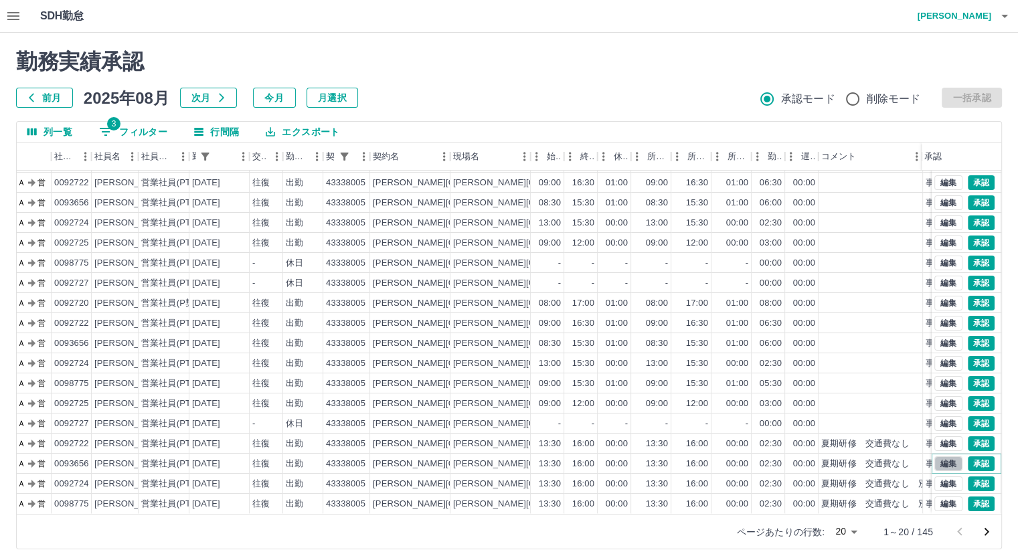
click at [934, 456] on button "編集" at bounding box center [948, 463] width 28 height 15
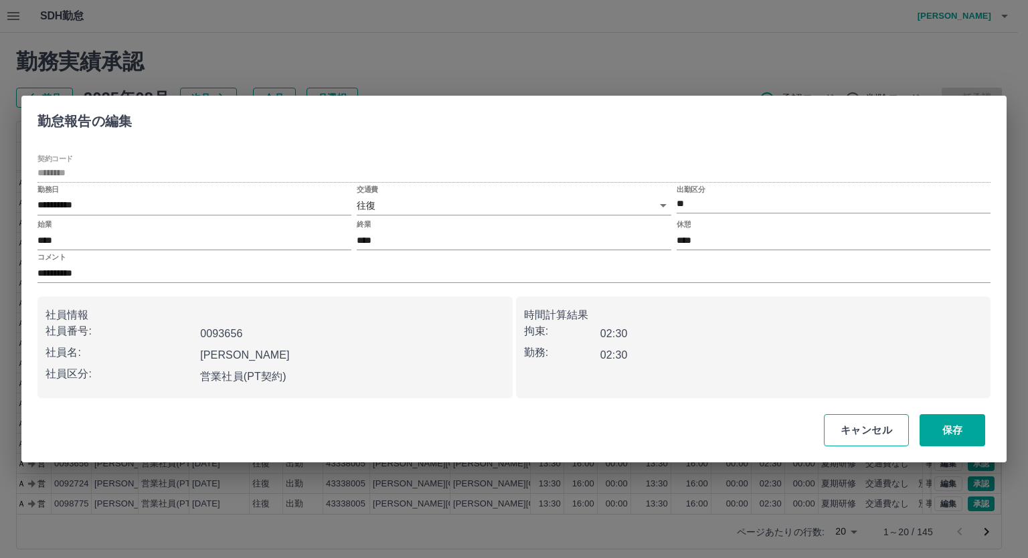
click at [888, 440] on button "キャンセル" at bounding box center [866, 430] width 85 height 32
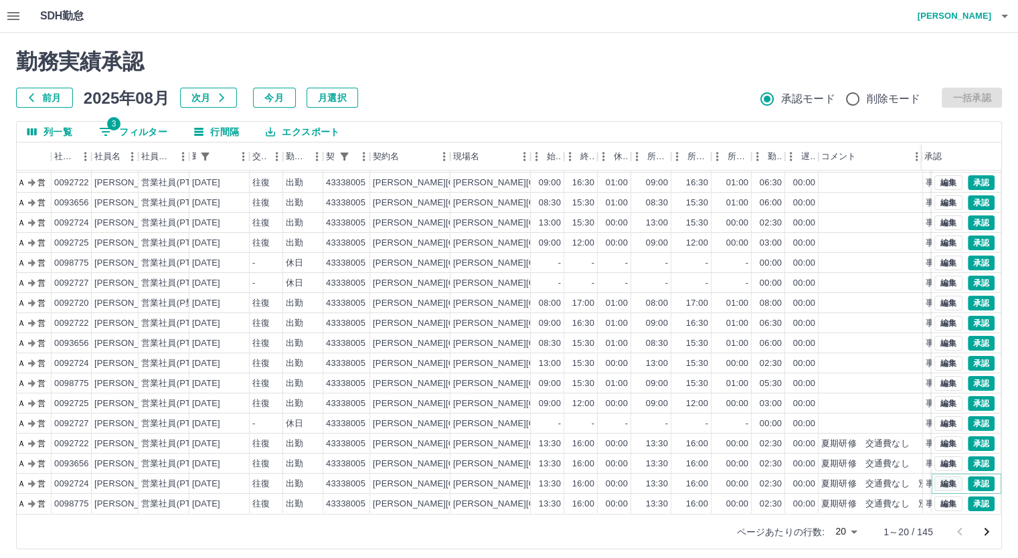
click at [942, 476] on button "編集" at bounding box center [948, 483] width 28 height 15
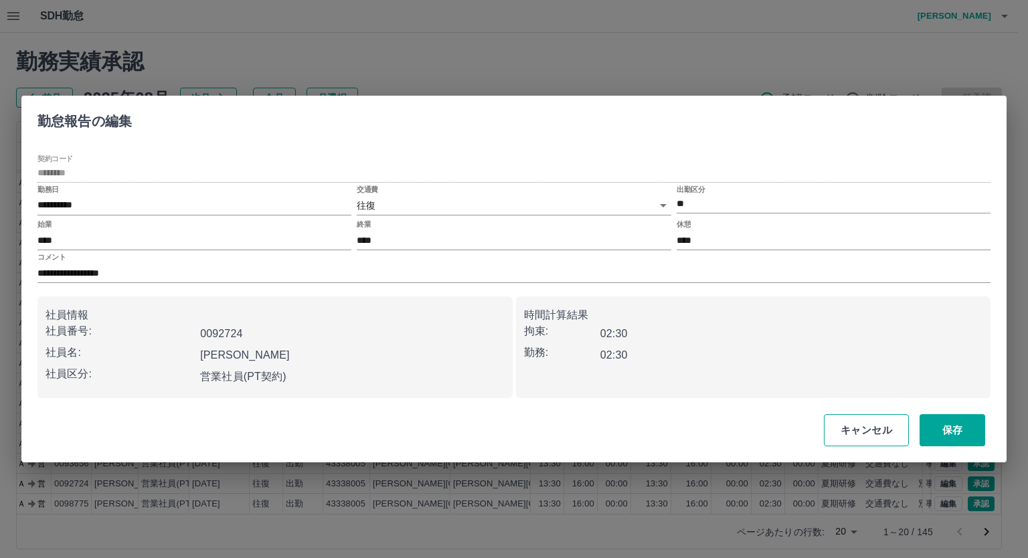
click at [886, 433] on button "キャンセル" at bounding box center [866, 430] width 85 height 32
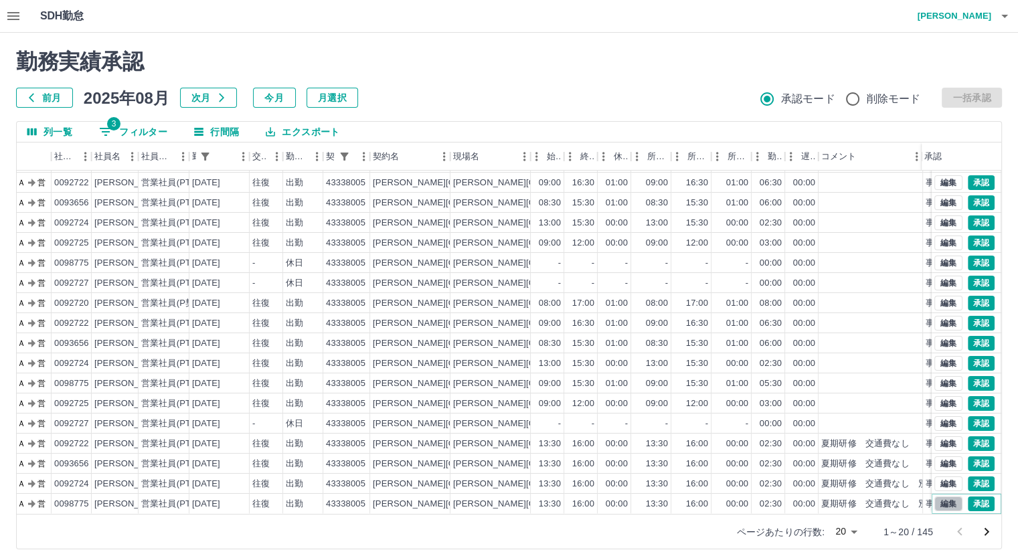
click at [939, 496] on button "編集" at bounding box center [948, 503] width 28 height 15
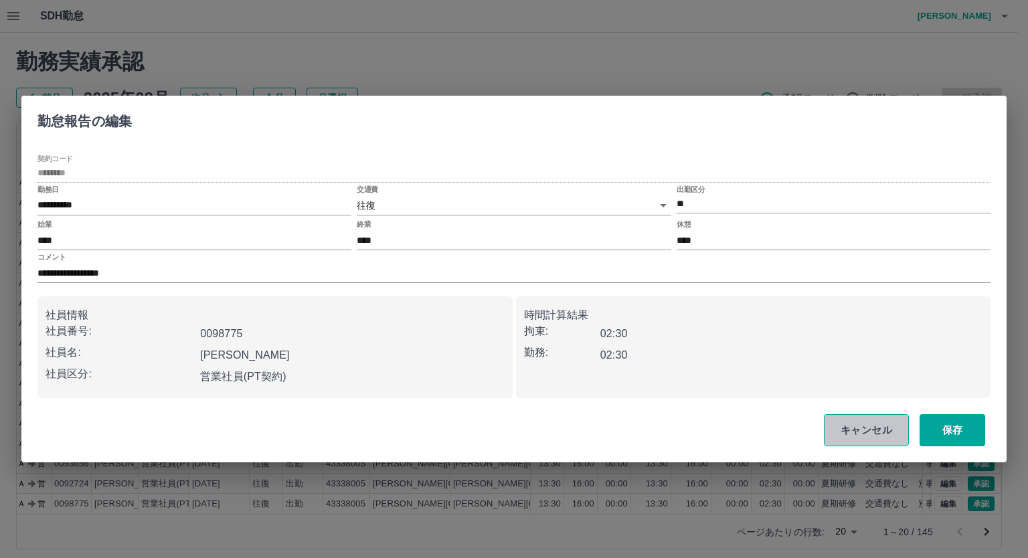
click at [878, 423] on button "キャンセル" at bounding box center [866, 430] width 85 height 32
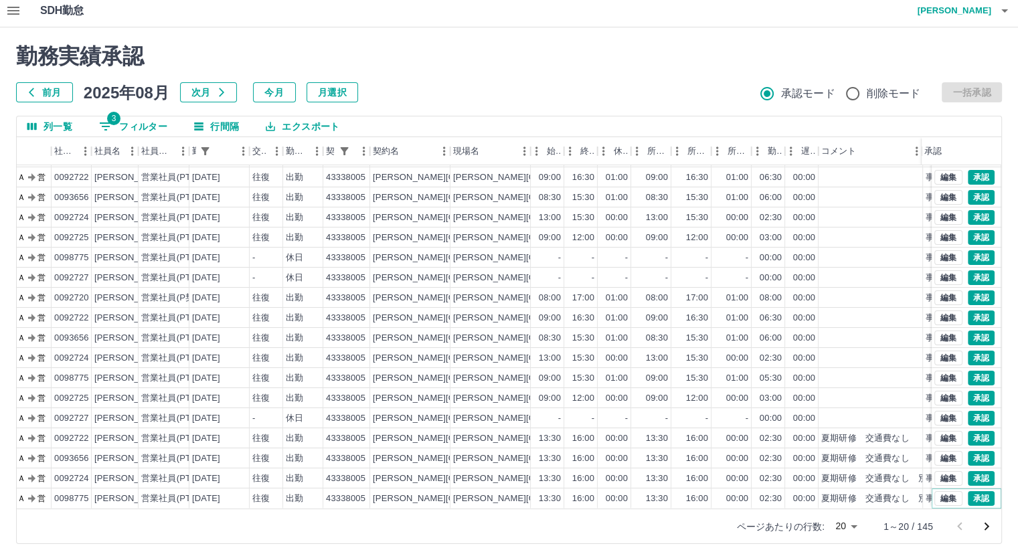
scroll to position [8, 0]
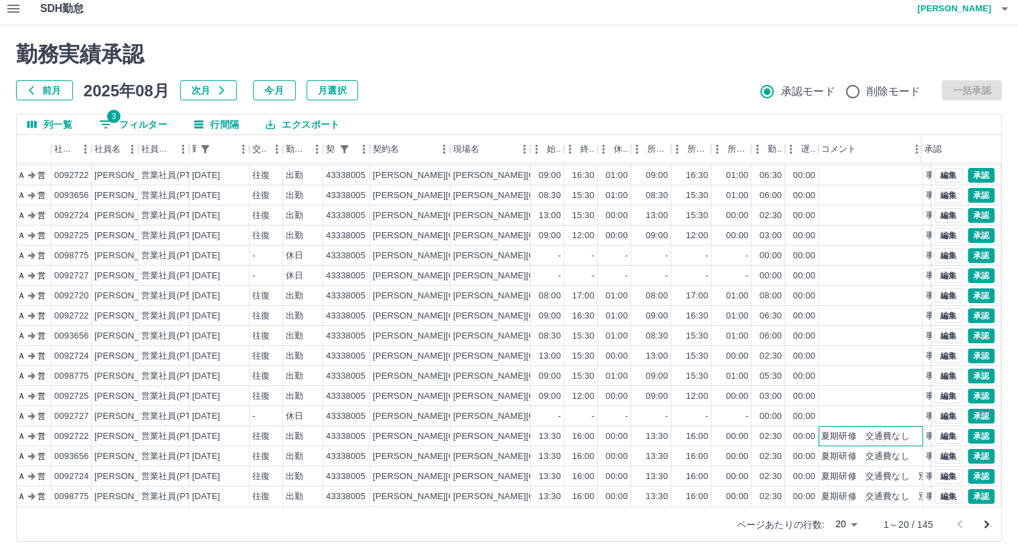
click at [836, 430] on div "夏期研修　交通費なし" at bounding box center [865, 436] width 88 height 13
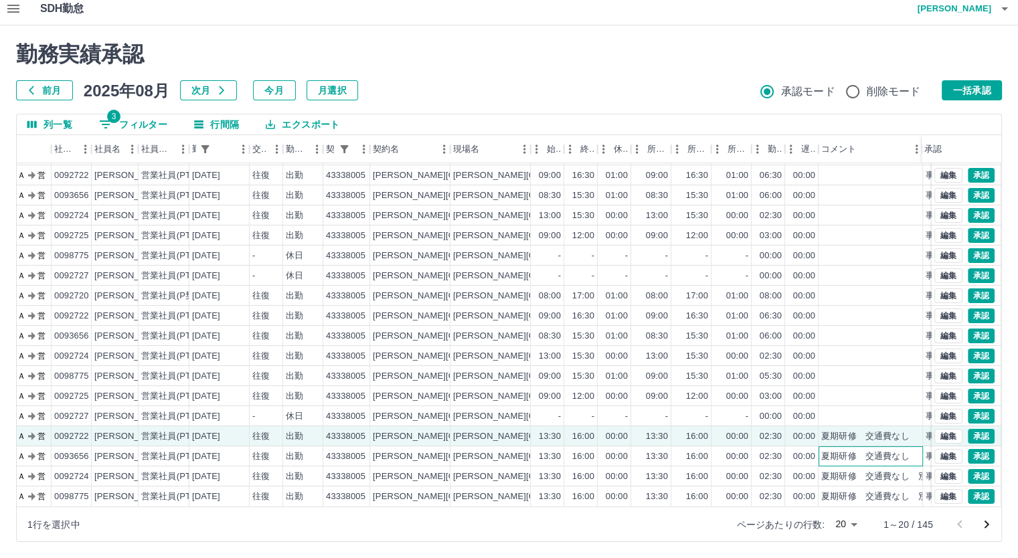
click at [838, 450] on div "夏期研修　交通費なし" at bounding box center [865, 456] width 88 height 13
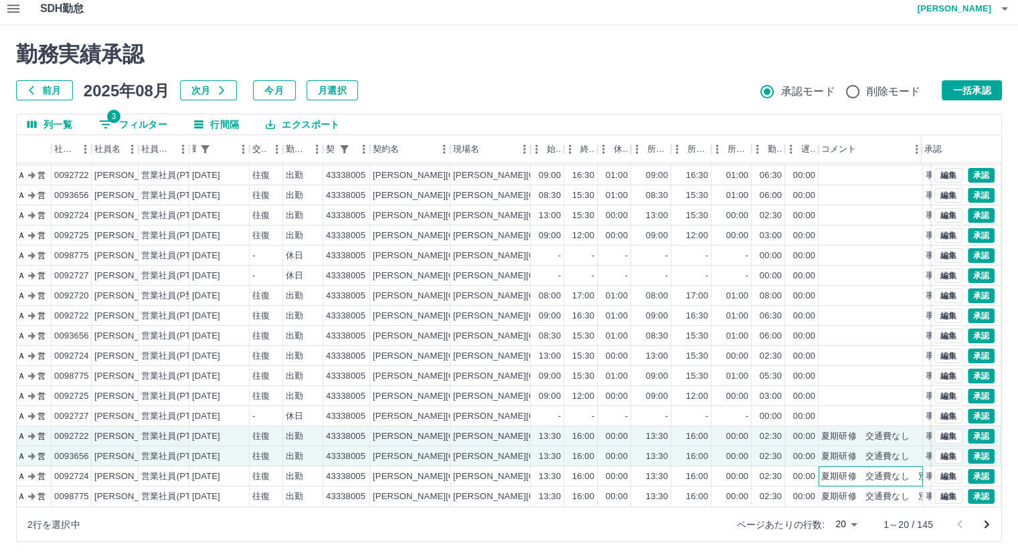
click at [853, 470] on div "夏期研修　交通費なし　別途交通費申請" at bounding box center [900, 476] width 159 height 13
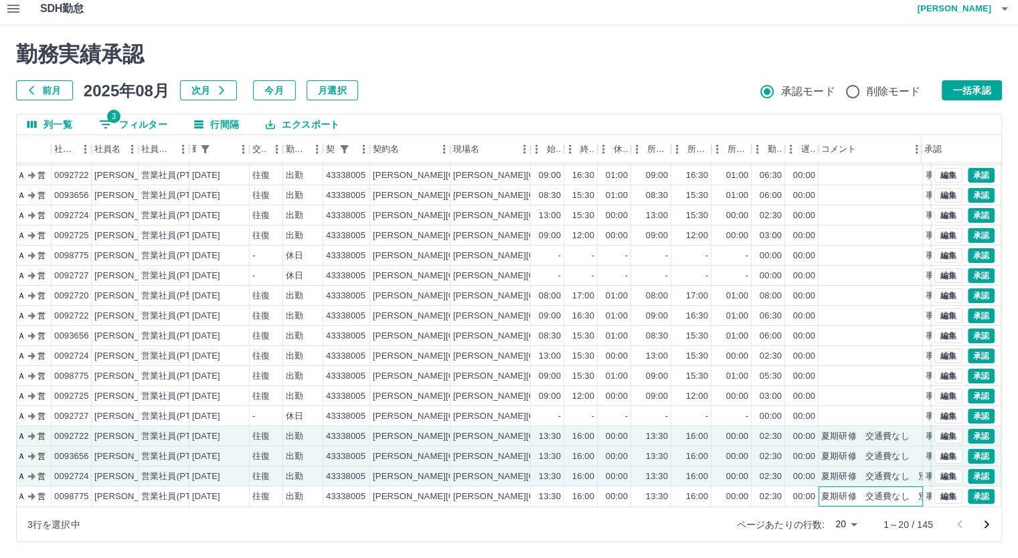
click at [856, 490] on div "夏期研修　交通費なし　別途交通費申請" at bounding box center [900, 496] width 159 height 13
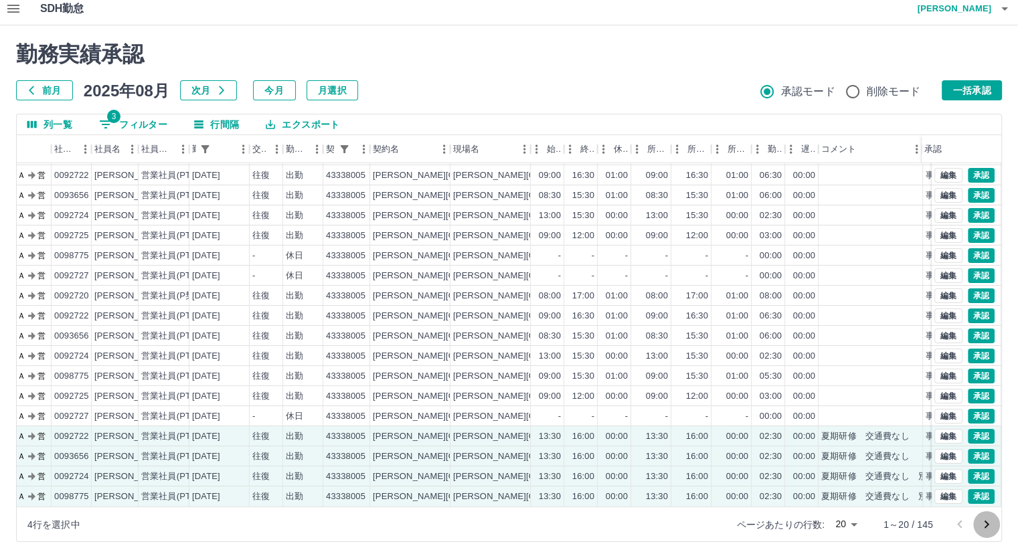
click at [983, 525] on icon "次のページへ" at bounding box center [986, 524] width 16 height 16
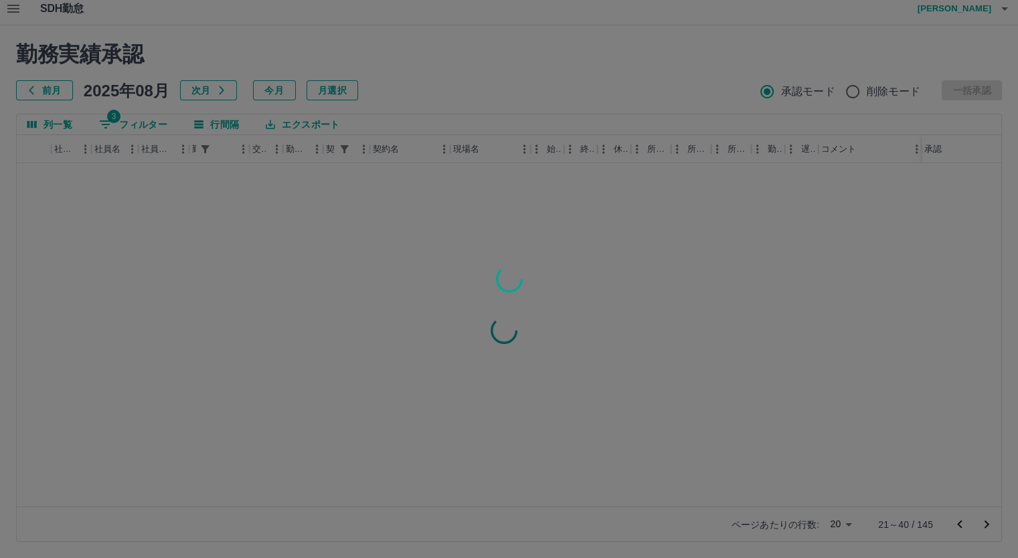
scroll to position [0, 79]
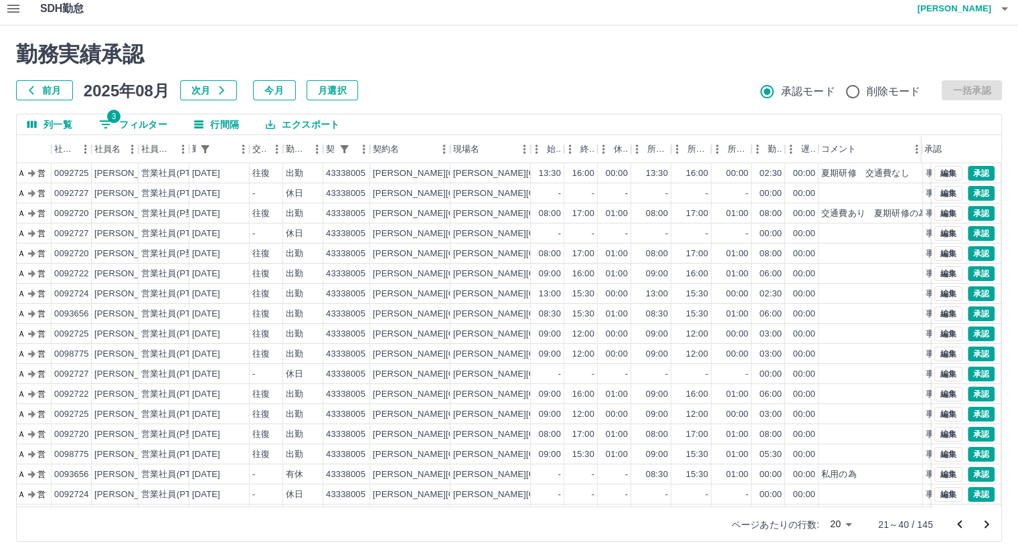
click at [954, 522] on icon "前のページへ" at bounding box center [959, 524] width 16 height 16
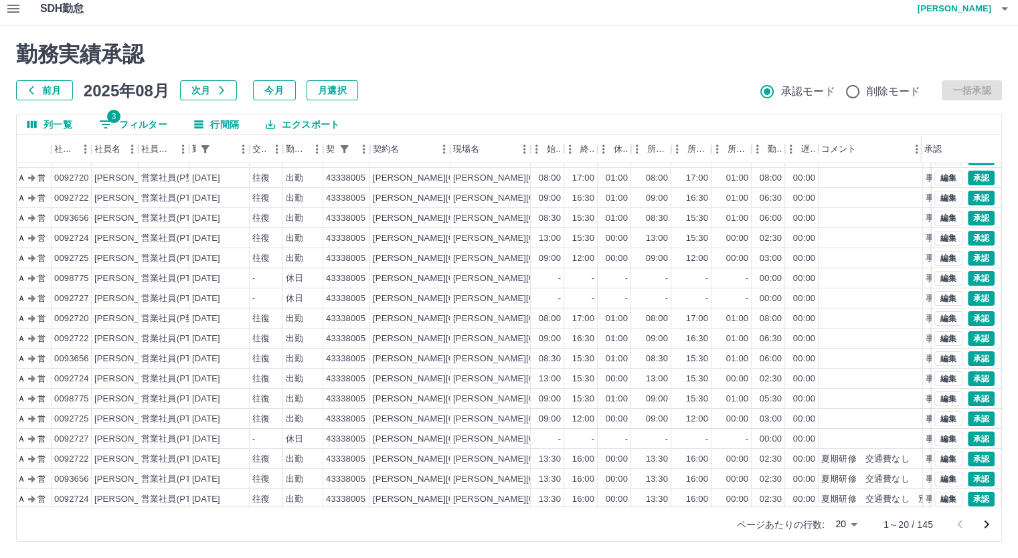
scroll to position [68, 79]
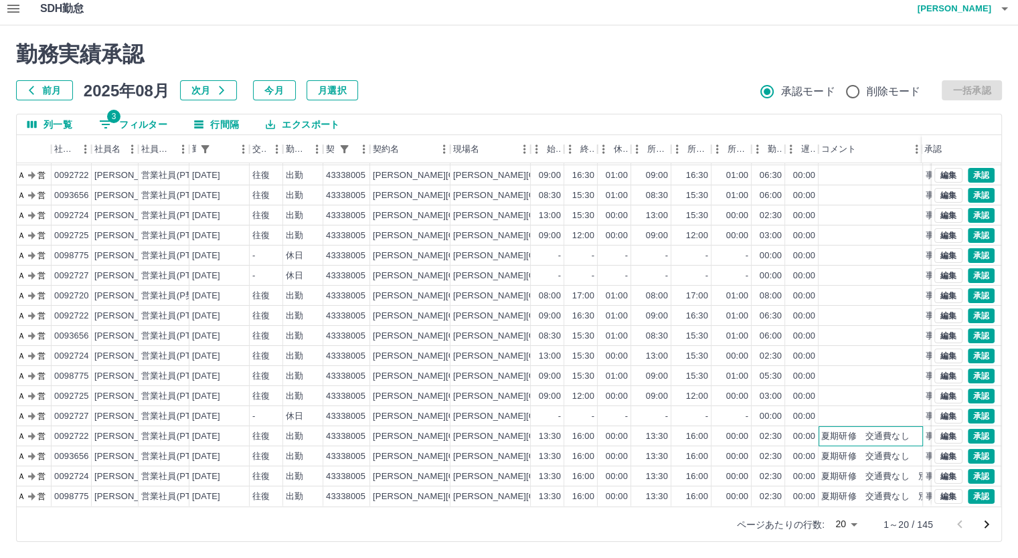
click at [849, 430] on div "夏期研修　交通費なし" at bounding box center [865, 436] width 88 height 13
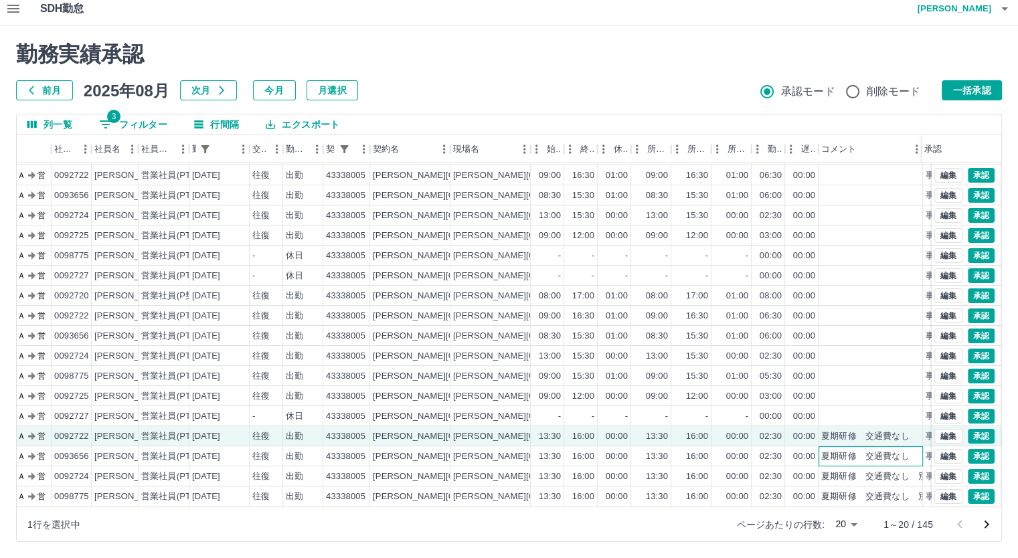
click at [839, 450] on div "夏期研修　交通費なし" at bounding box center [865, 456] width 88 height 13
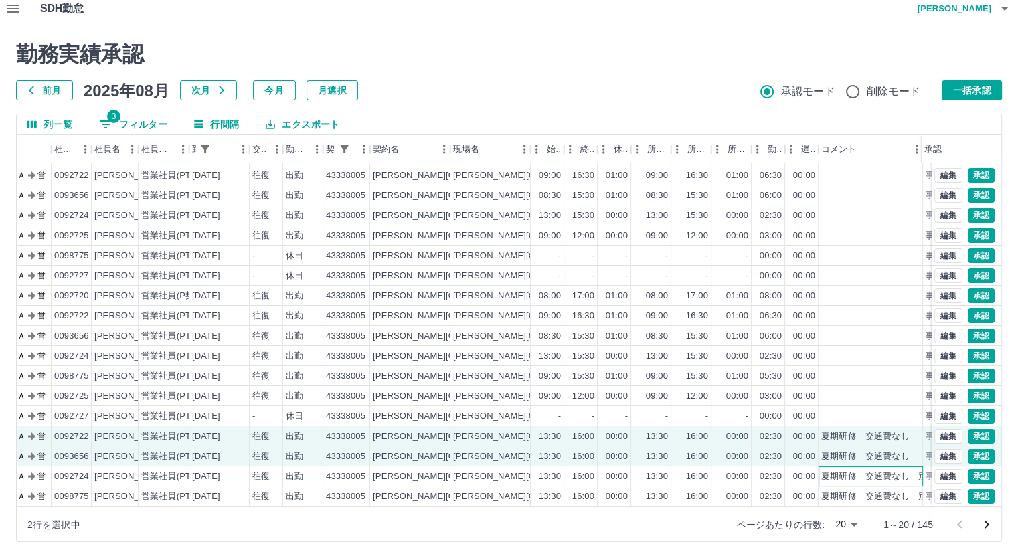
drag, startPoint x: 840, startPoint y: 470, endPoint x: 844, endPoint y: 484, distance: 14.4
click at [840, 470] on div "夏期研修　交通費なし　別途交通費申請" at bounding box center [900, 476] width 159 height 13
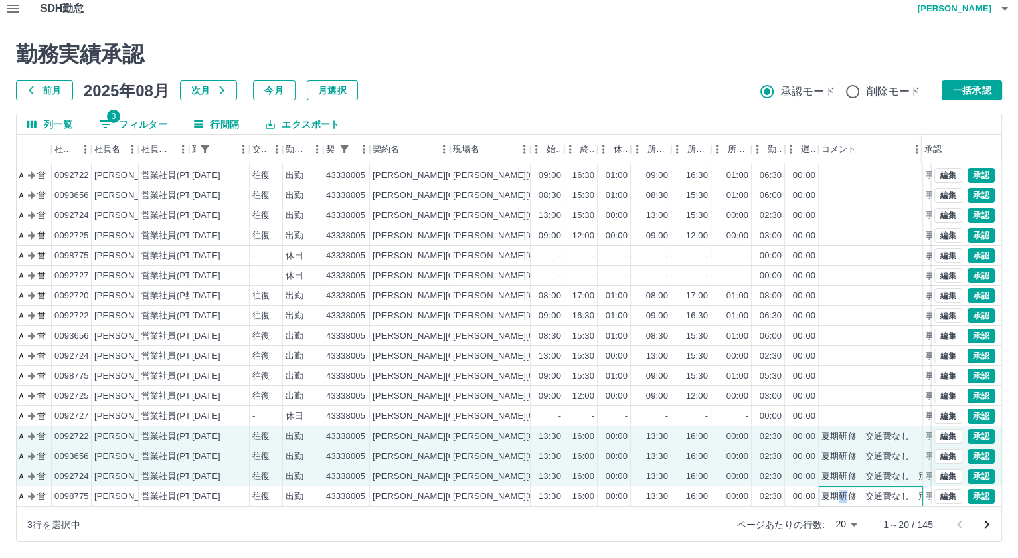
click at [837, 490] on div "夏期研修　交通費なし　別途交通費申請" at bounding box center [900, 496] width 159 height 13
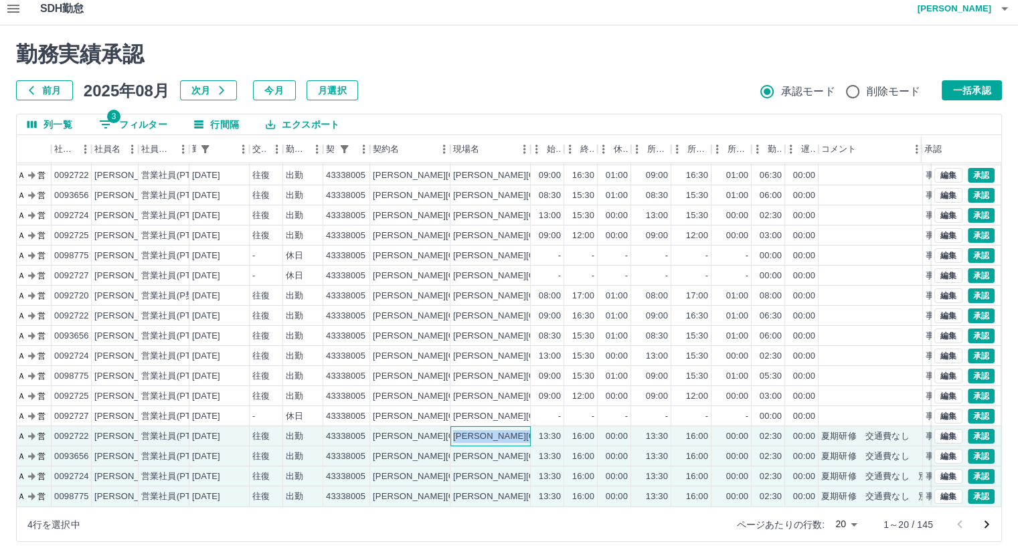
drag, startPoint x: 452, startPoint y: 424, endPoint x: 533, endPoint y: 425, distance: 80.9
click at [533, 426] on div "現 事 Ａ 営 0092722 蓮尾　敬子 営業社員(PT契約) 2025-08-20 往復 出勤 43338005 大牟田市 大牟田市立吉野小学校 13:3…" at bounding box center [470, 436] width 1065 height 20
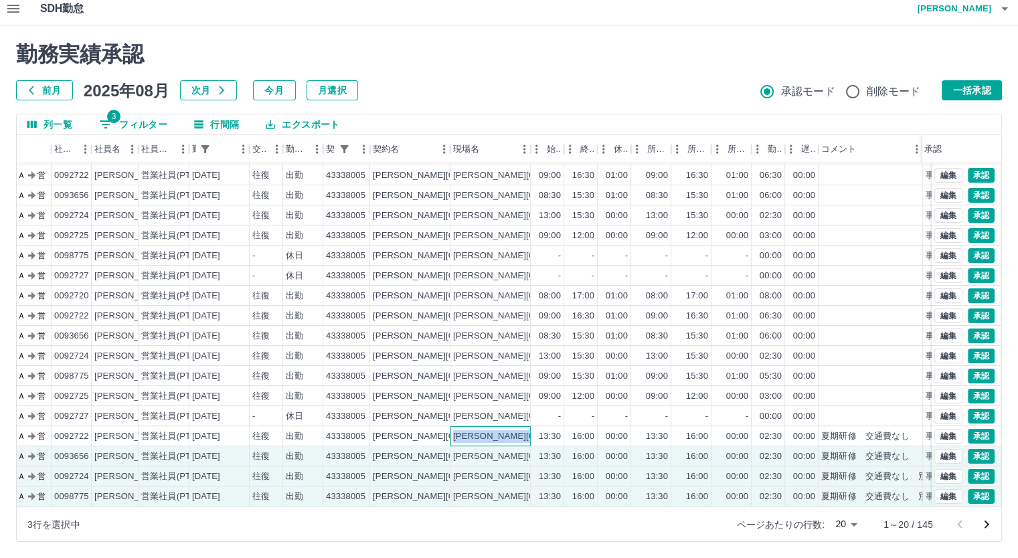
copy div "大牟田市立吉野小学校"
click at [435, 426] on div "[PERSON_NAME][GEOGRAPHIC_DATA]" at bounding box center [410, 436] width 80 height 20
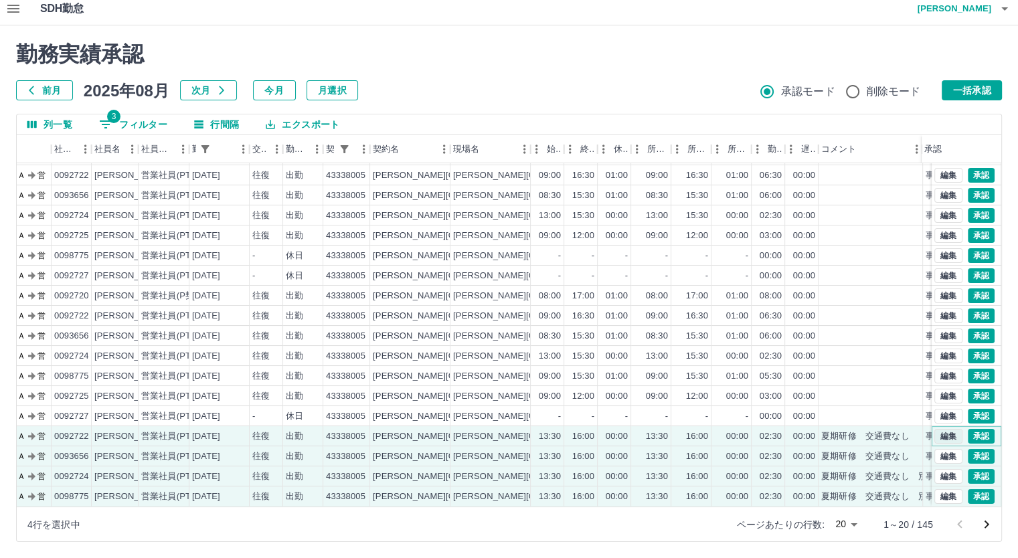
click at [934, 429] on button "編集" at bounding box center [948, 436] width 28 height 15
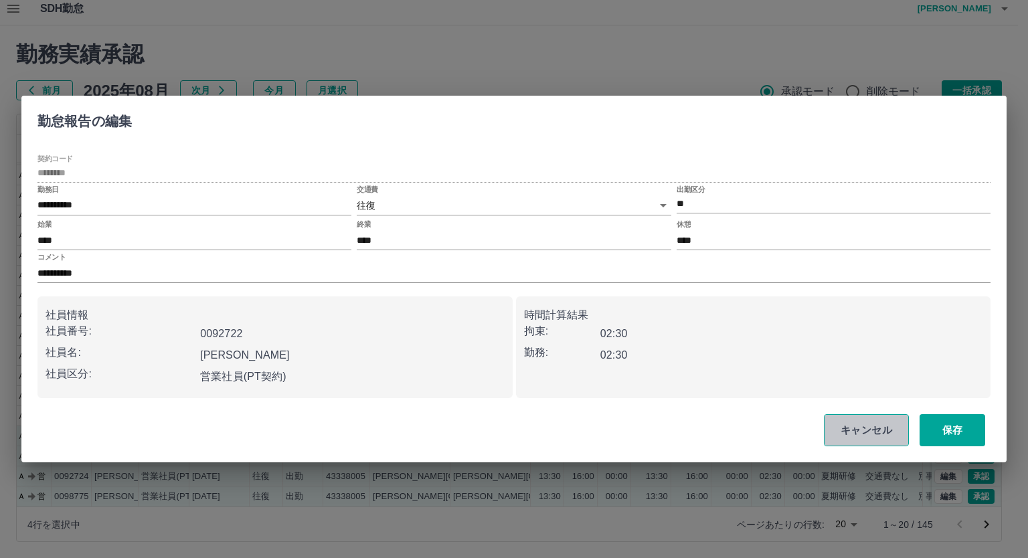
click at [871, 423] on button "キャンセル" at bounding box center [866, 430] width 85 height 32
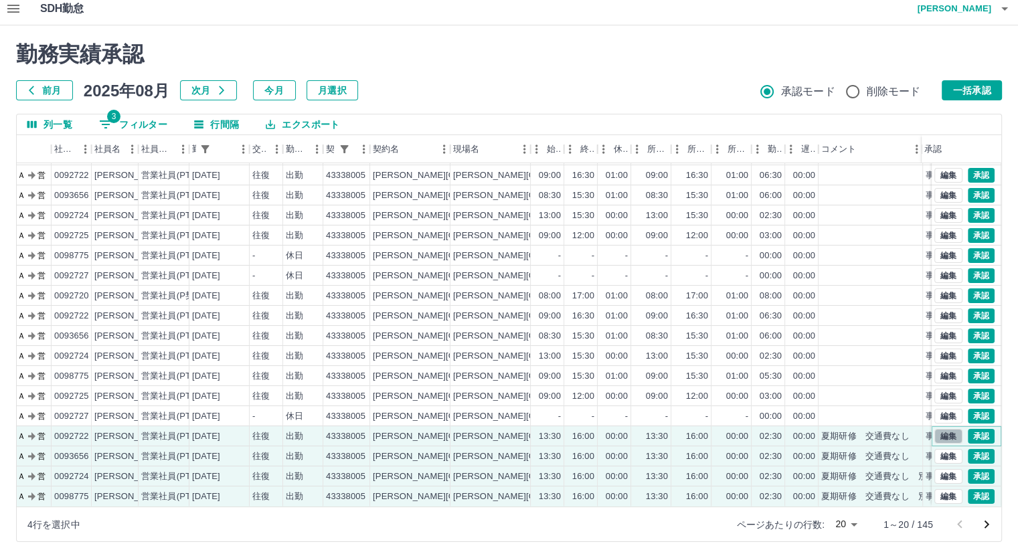
click at [934, 429] on button "編集" at bounding box center [948, 436] width 28 height 15
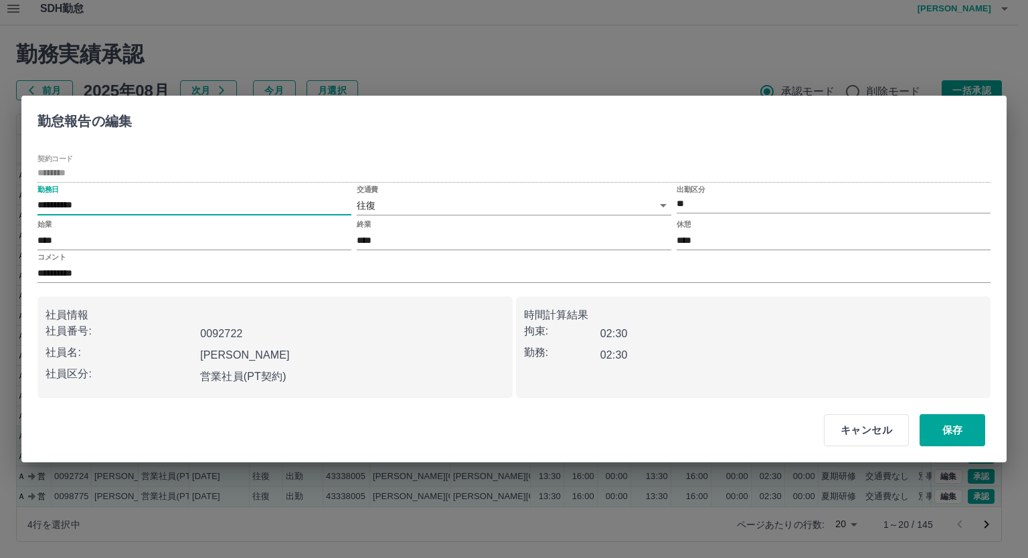
drag, startPoint x: 39, startPoint y: 201, endPoint x: 105, endPoint y: 205, distance: 65.6
click at [105, 205] on input "**********" at bounding box center [194, 205] width 314 height 19
drag, startPoint x: 202, startPoint y: 327, endPoint x: 251, endPoint y: 328, distance: 48.8
click at [251, 328] on div "0092722" at bounding box center [349, 331] width 309 height 27
copy b "0092722"
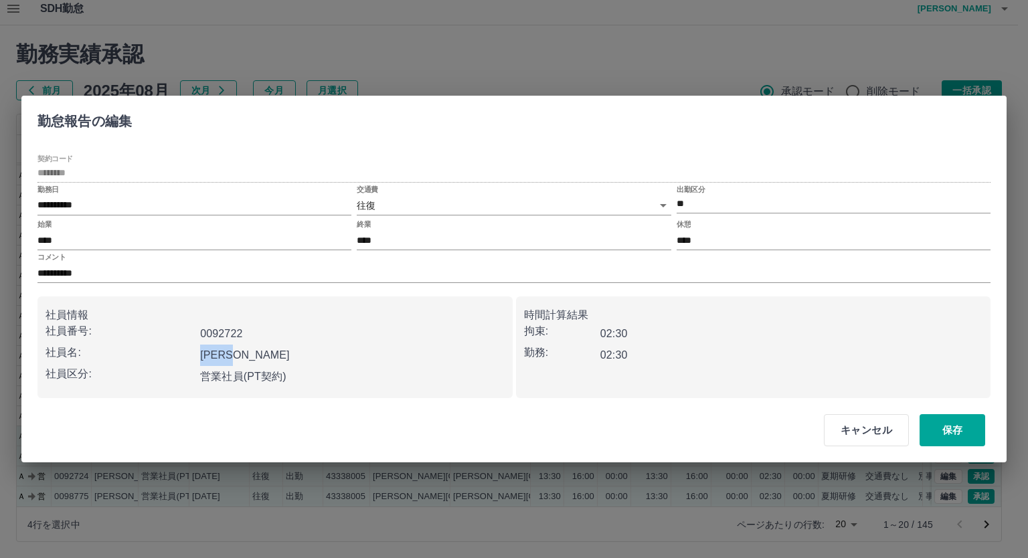
drag, startPoint x: 203, startPoint y: 350, endPoint x: 255, endPoint y: 352, distance: 51.6
click at [255, 352] on div "蓮尾　敬子" at bounding box center [349, 352] width 309 height 27
drag, startPoint x: 233, startPoint y: 354, endPoint x: 227, endPoint y: 359, distance: 7.6
copy b "蓮尾　敬子"
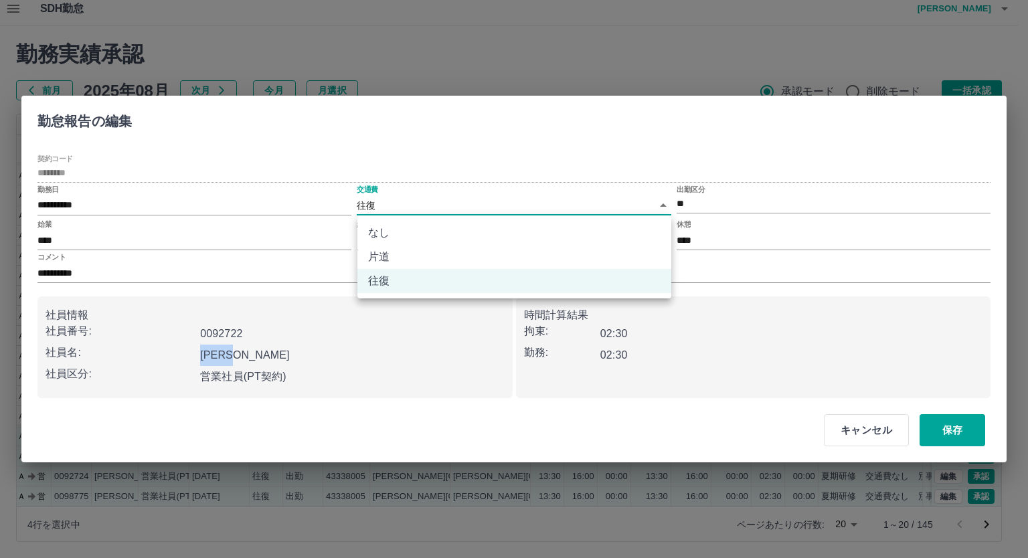
click at [361, 195] on body "SDH勤怠 白山　裕司 勤務実績承認 前月 2025年08月 次月 今月 月選択 承認モード 削除モード 一括承認 列一覧 3 フィルター 行間隔 エクスポー…" at bounding box center [514, 275] width 1028 height 565
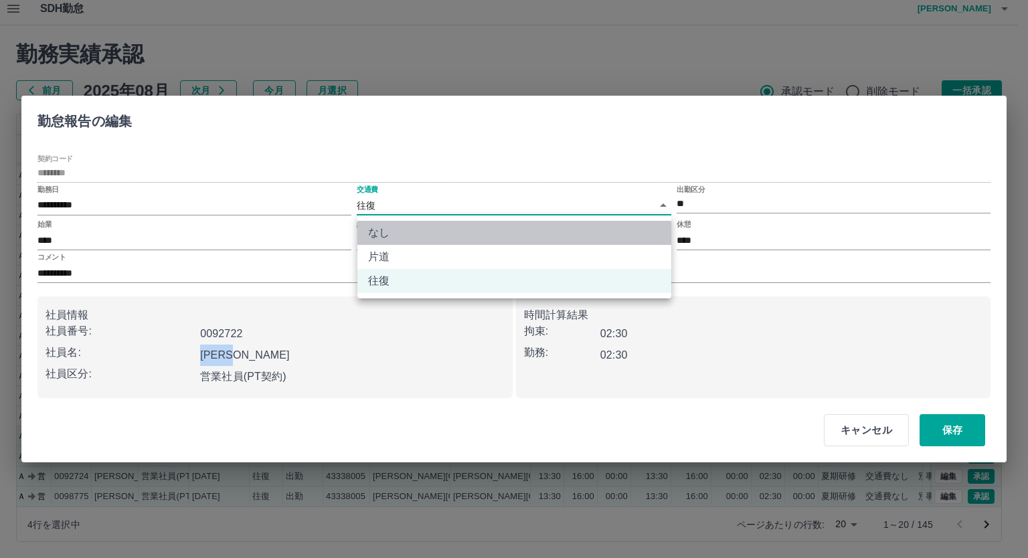
click at [385, 228] on li "なし" at bounding box center [514, 233] width 314 height 24
type input "****"
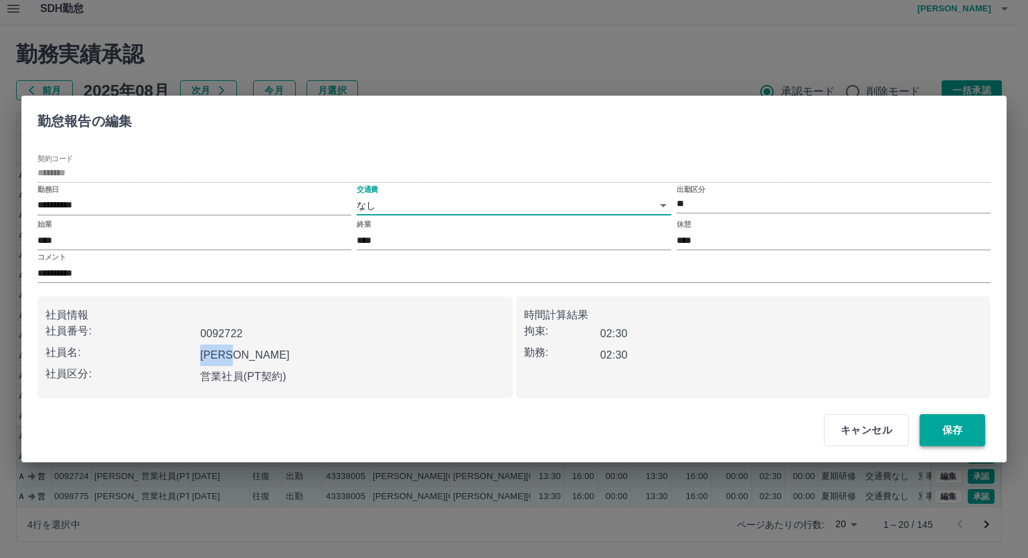
click at [948, 425] on button "保存" at bounding box center [952, 430] width 66 height 32
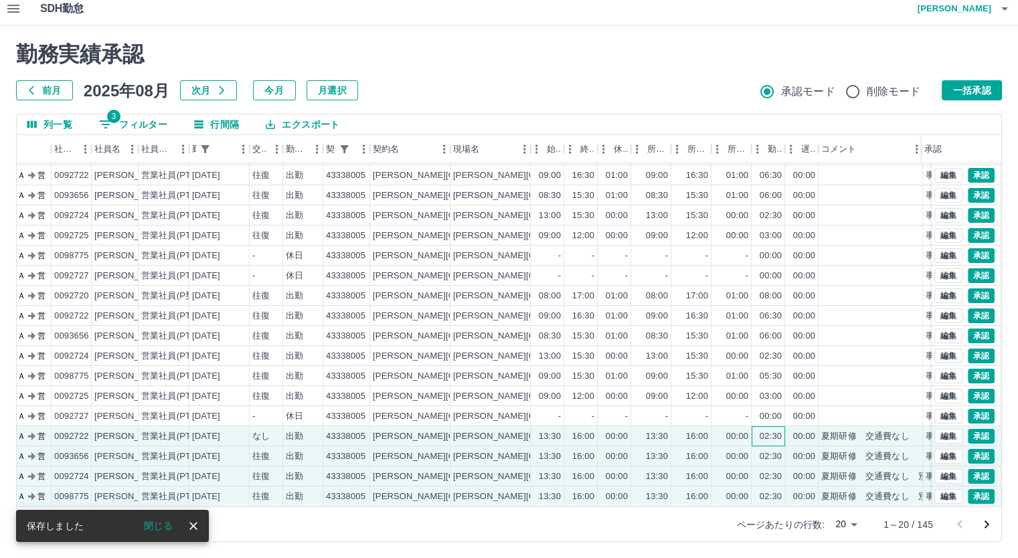
click at [776, 430] on div "02:30" at bounding box center [770, 436] width 22 height 13
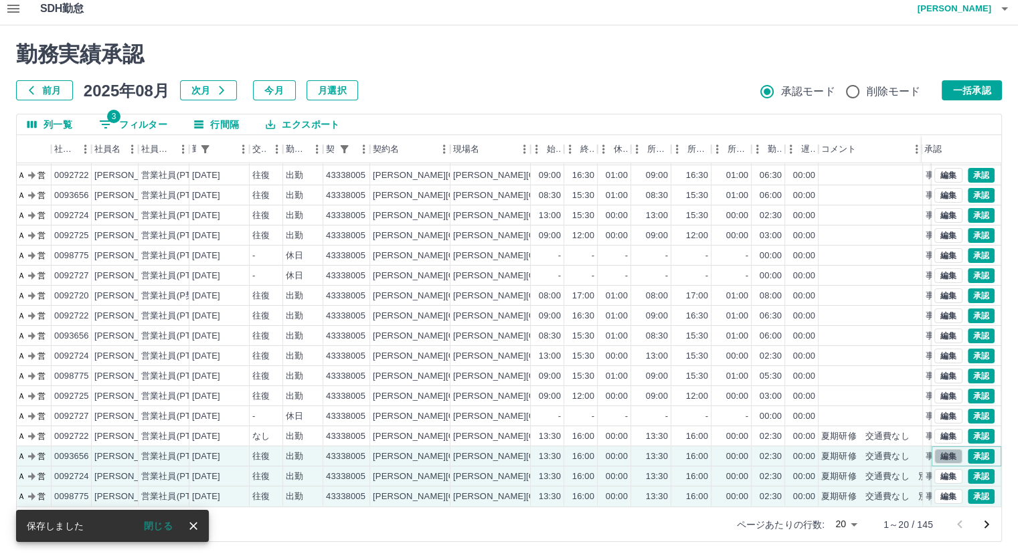
click at [941, 449] on button "編集" at bounding box center [948, 456] width 28 height 15
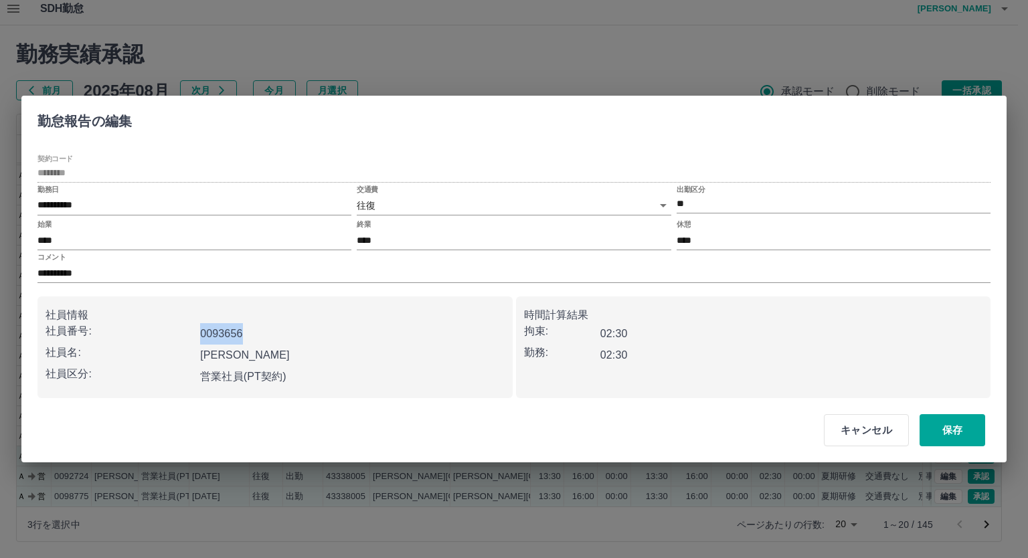
drag, startPoint x: 202, startPoint y: 330, endPoint x: 247, endPoint y: 332, distance: 44.9
click at [247, 332] on div "0093656" at bounding box center [349, 331] width 309 height 27
copy b "0093656"
drag, startPoint x: 201, startPoint y: 351, endPoint x: 254, endPoint y: 351, distance: 52.2
click at [254, 351] on div "堤　由紀" at bounding box center [349, 352] width 309 height 27
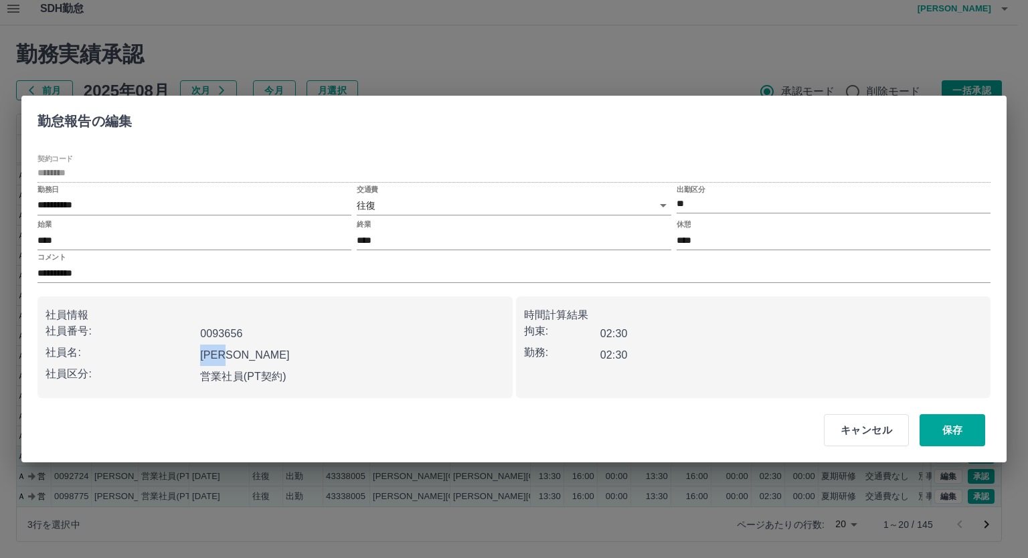
copy b "堤　由紀"
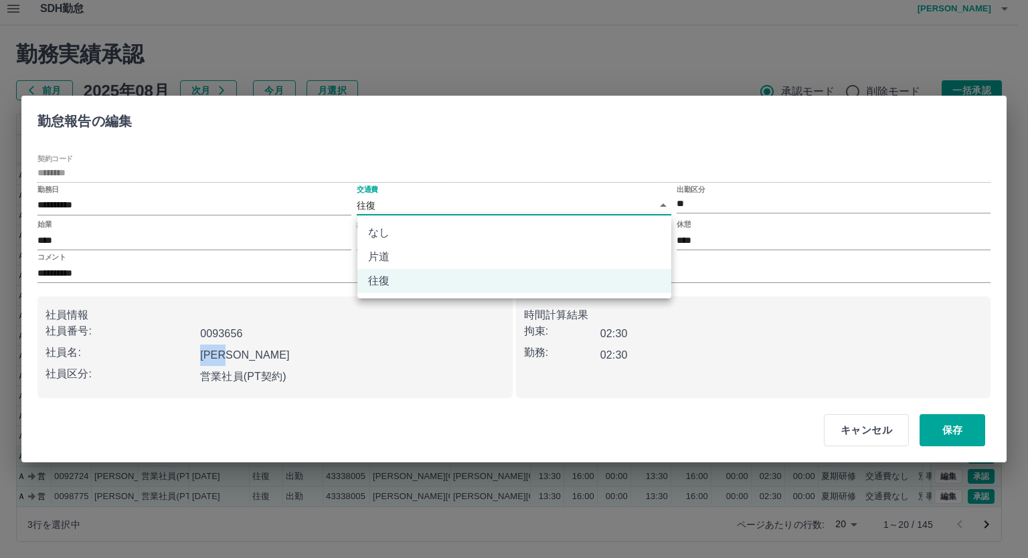
click at [367, 199] on body "SDH勤怠 白山　裕司 勤務実績承認 前月 2025年08月 次月 今月 月選択 承認モード 削除モード 一括承認 列一覧 3 フィルター 行間隔 エクスポー…" at bounding box center [514, 275] width 1028 height 565
click at [393, 233] on li "なし" at bounding box center [514, 233] width 314 height 24
type input "****"
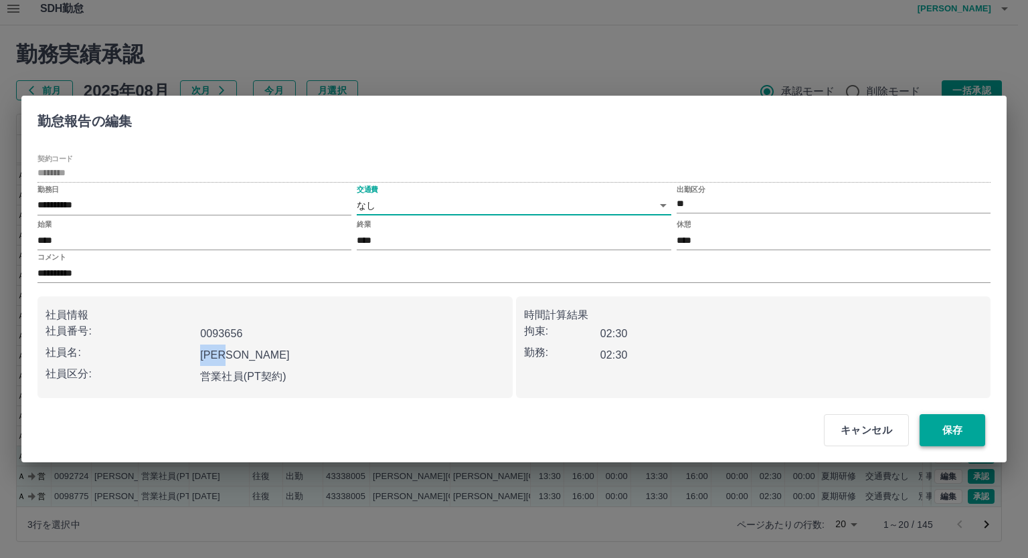
click at [943, 433] on button "保存" at bounding box center [952, 430] width 66 height 32
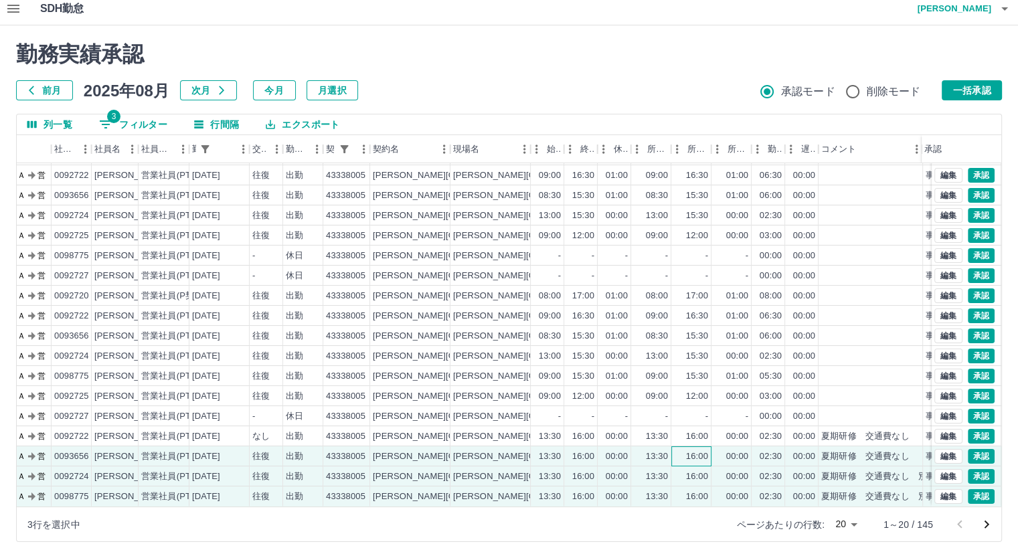
click at [693, 450] on div "16:00" at bounding box center [697, 456] width 22 height 13
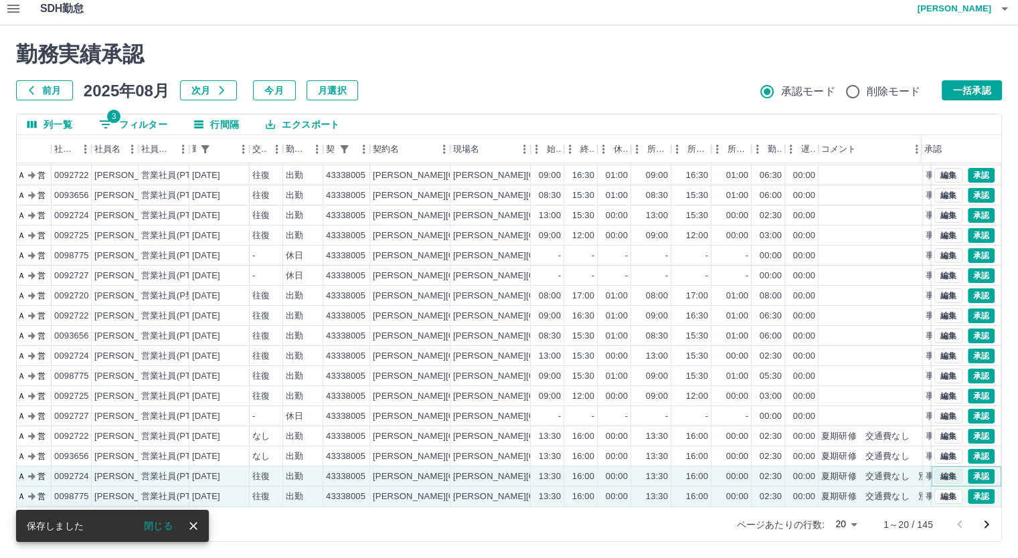
click at [934, 469] on button "編集" at bounding box center [948, 476] width 28 height 15
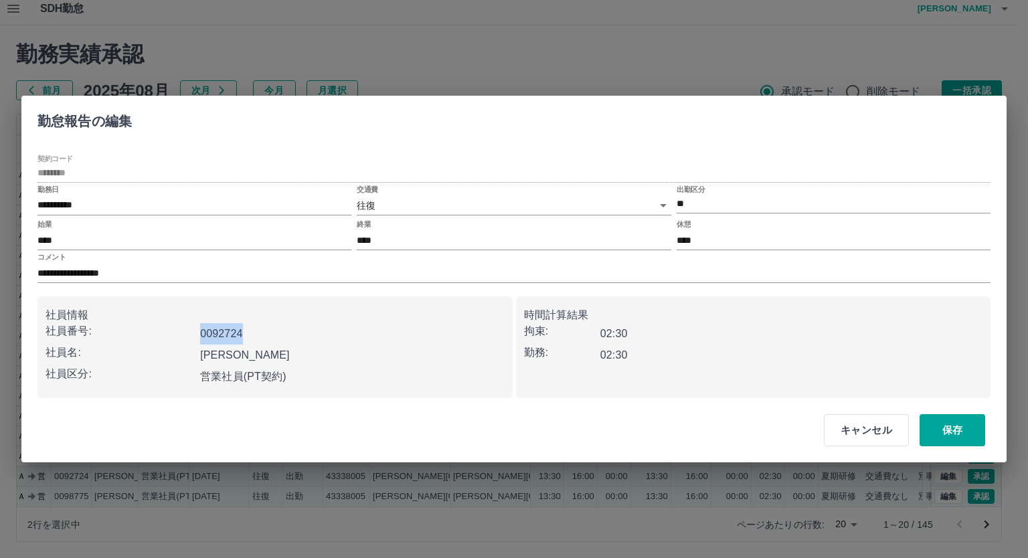
drag, startPoint x: 200, startPoint y: 330, endPoint x: 245, endPoint y: 332, distance: 44.9
click at [245, 332] on div "0092724" at bounding box center [349, 331] width 309 height 27
copy b "0092724"
drag, startPoint x: 203, startPoint y: 355, endPoint x: 271, endPoint y: 345, distance: 68.4
click at [271, 345] on div "中元　裕美" at bounding box center [349, 352] width 309 height 27
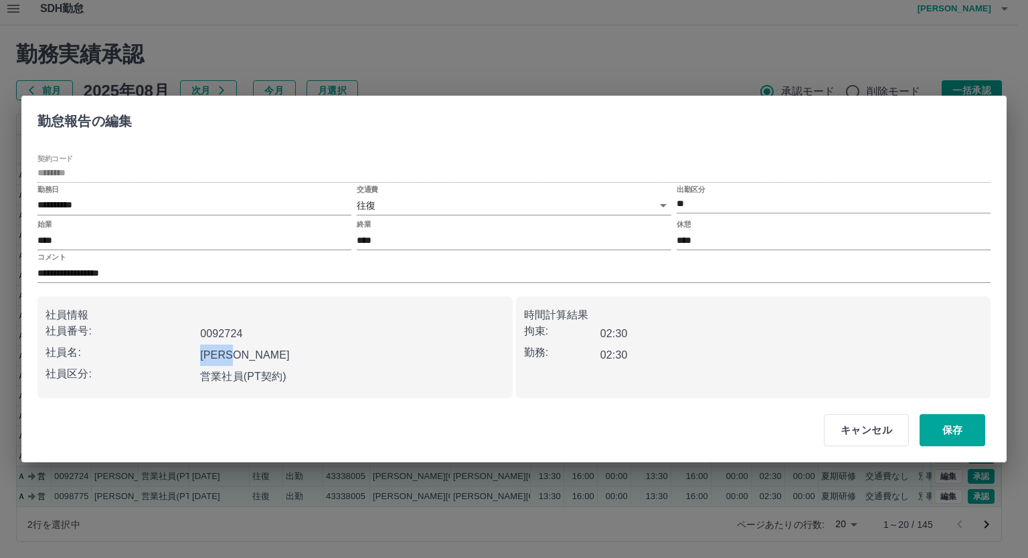
copy b "中元　裕美"
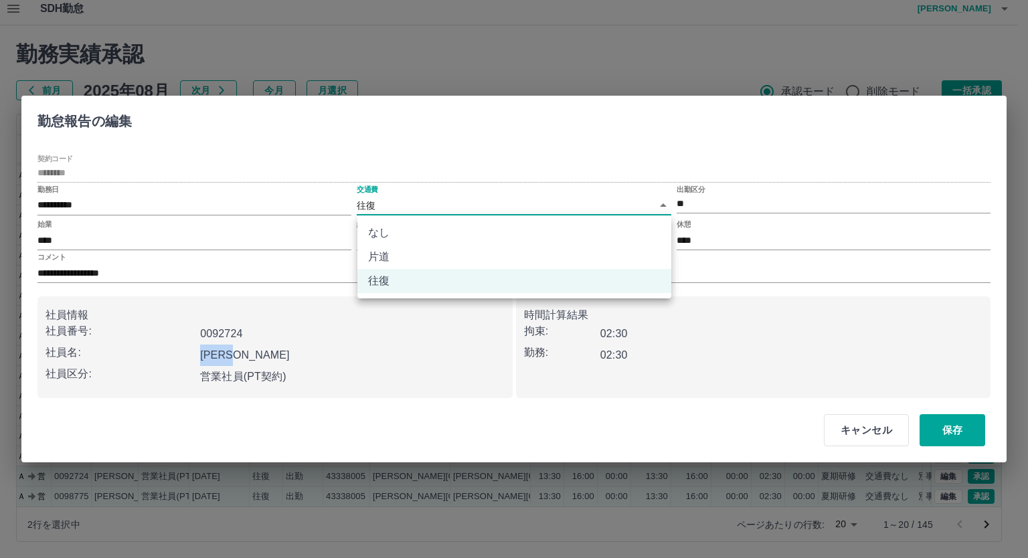
click at [386, 201] on body "SDH勤怠 白山　裕司 勤務実績承認 前月 2025年08月 次月 今月 月選択 承認モード 削除モード 一括承認 列一覧 3 フィルター 行間隔 エクスポー…" at bounding box center [514, 275] width 1028 height 565
click at [396, 236] on li "なし" at bounding box center [514, 233] width 314 height 24
type input "****"
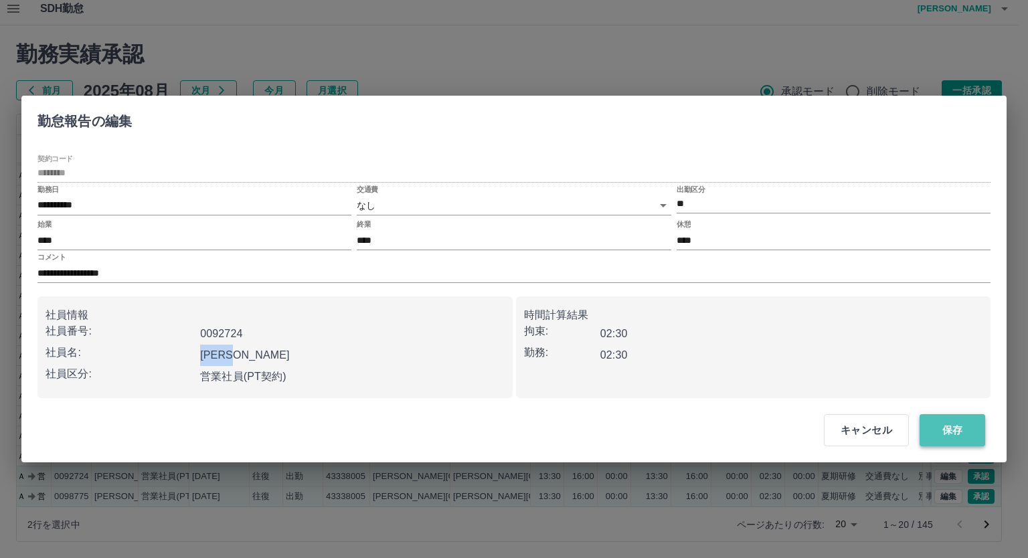
click at [947, 428] on button "保存" at bounding box center [952, 430] width 66 height 32
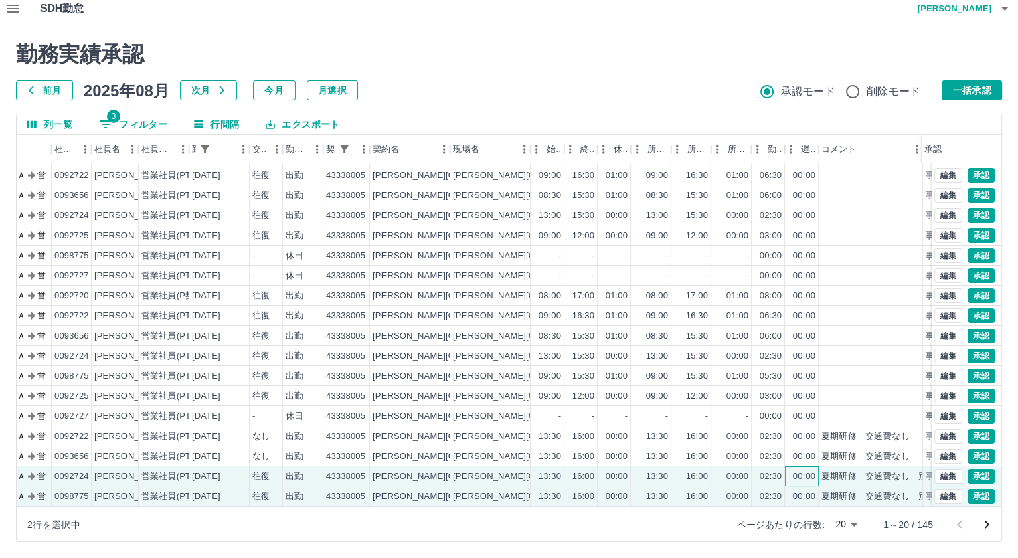
click at [791, 467] on div "00:00" at bounding box center [801, 476] width 33 height 20
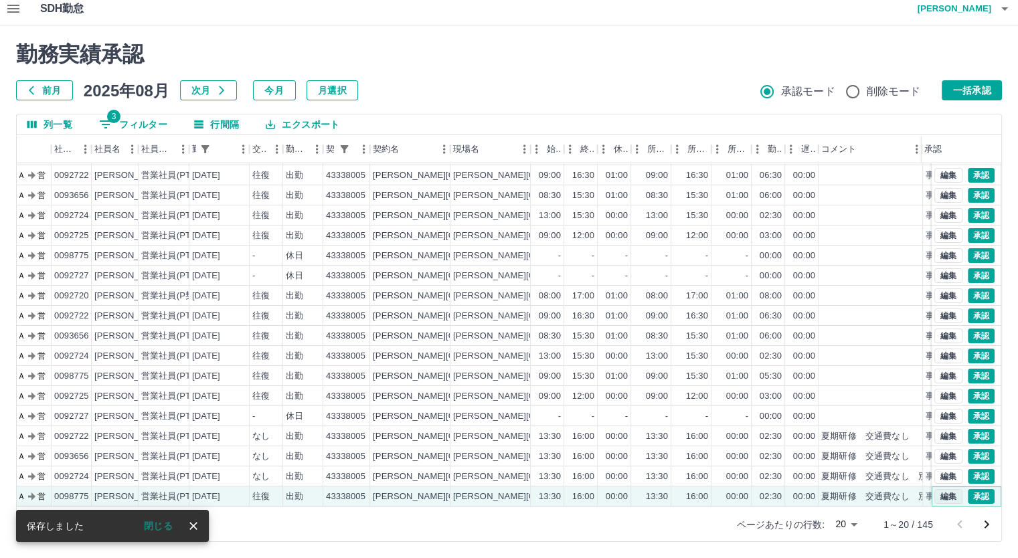
click at [934, 489] on button "編集" at bounding box center [948, 496] width 28 height 15
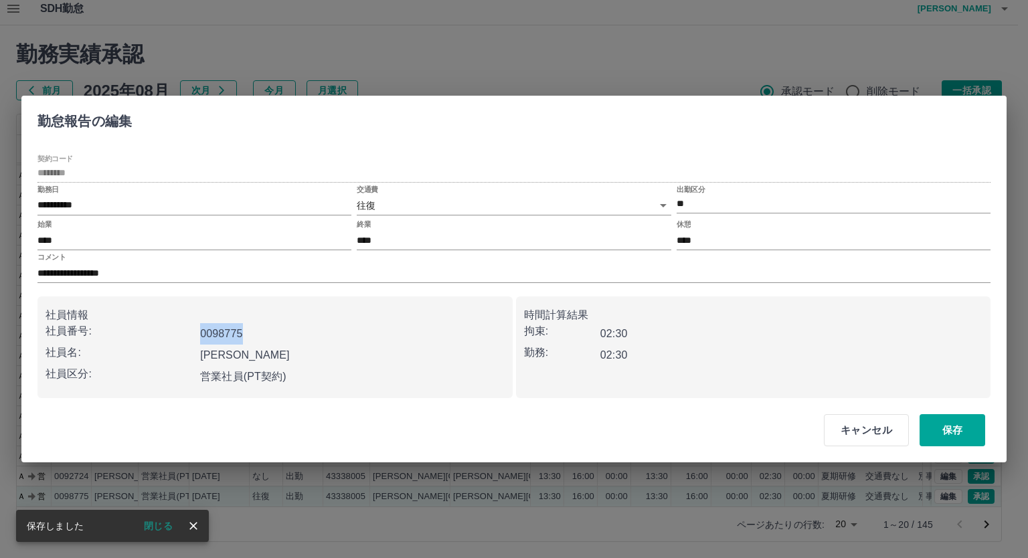
drag, startPoint x: 203, startPoint y: 332, endPoint x: 258, endPoint y: 328, distance: 55.0
click at [258, 328] on div "0098775" at bounding box center [349, 331] width 309 height 27
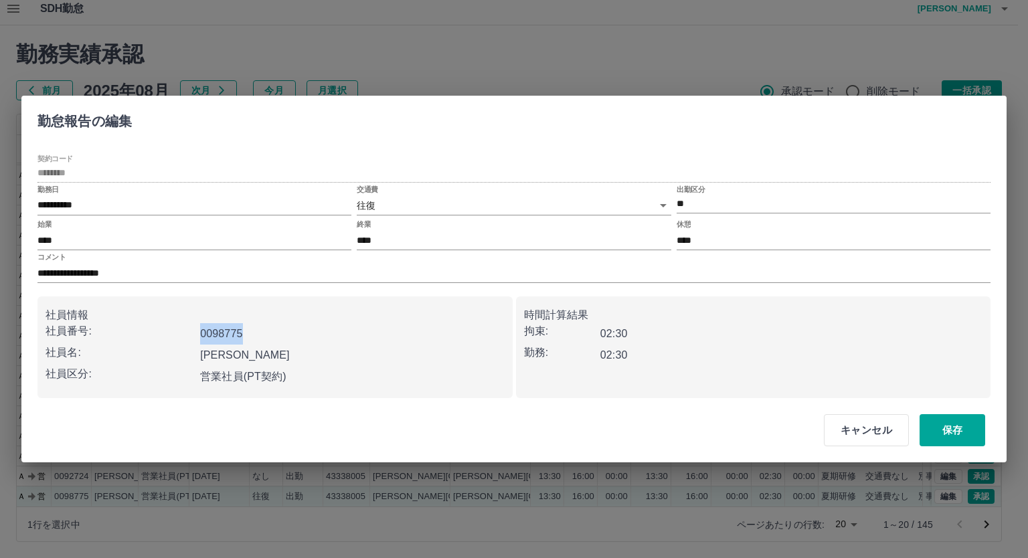
copy b "0098775"
drag, startPoint x: 201, startPoint y: 351, endPoint x: 271, endPoint y: 353, distance: 69.6
click at [271, 353] on div "松本　睦美" at bounding box center [349, 352] width 309 height 27
copy b "松本　睦美"
click at [385, 205] on body "SDH勤怠 白山　裕司 勤務実績承認 前月 2025年08月 次月 今月 月選択 承認モード 削除モード 一括承認 列一覧 3 フィルター 行間隔 エクスポー…" at bounding box center [514, 275] width 1028 height 565
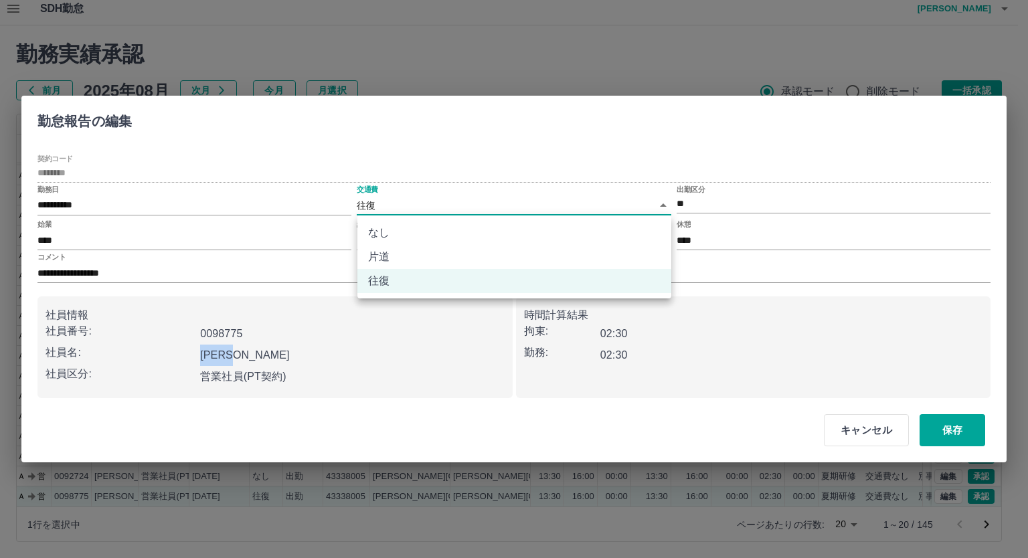
click at [401, 235] on li "なし" at bounding box center [514, 233] width 314 height 24
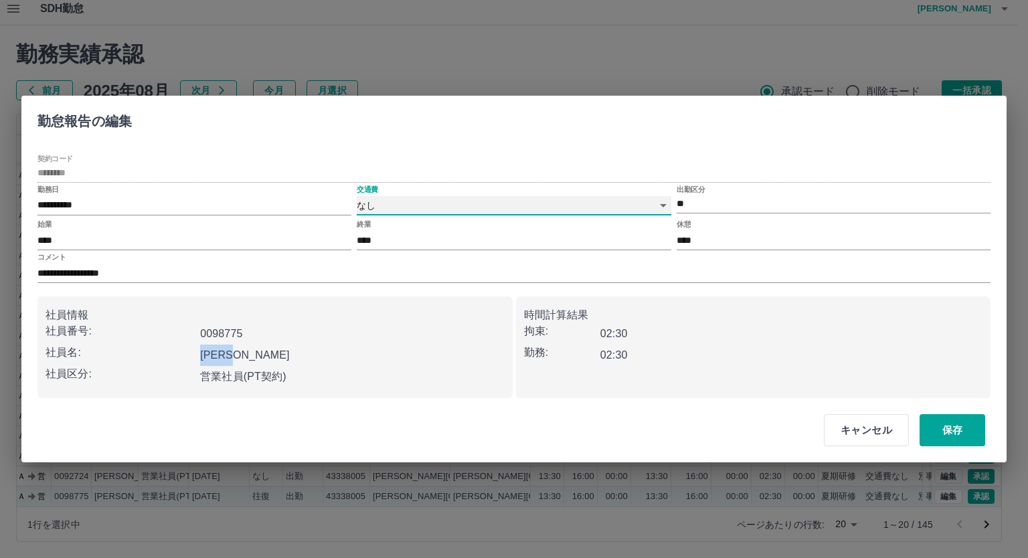
type input "****"
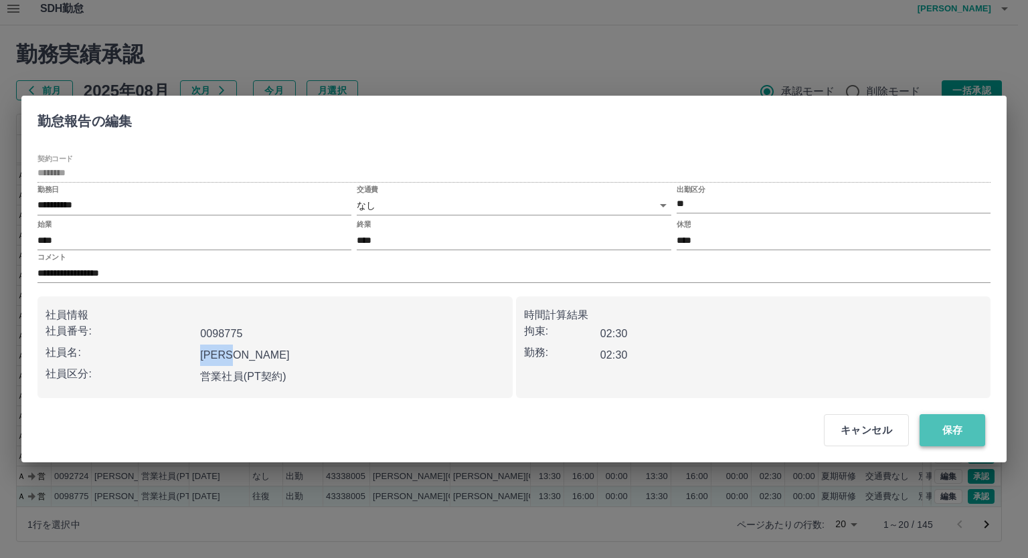
click at [951, 437] on button "保存" at bounding box center [952, 430] width 66 height 32
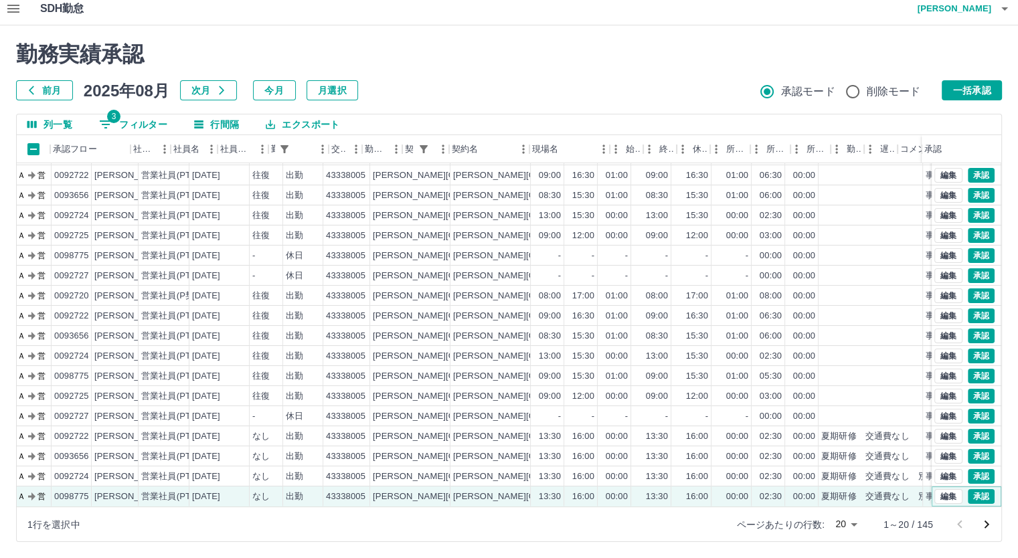
scroll to position [68, 0]
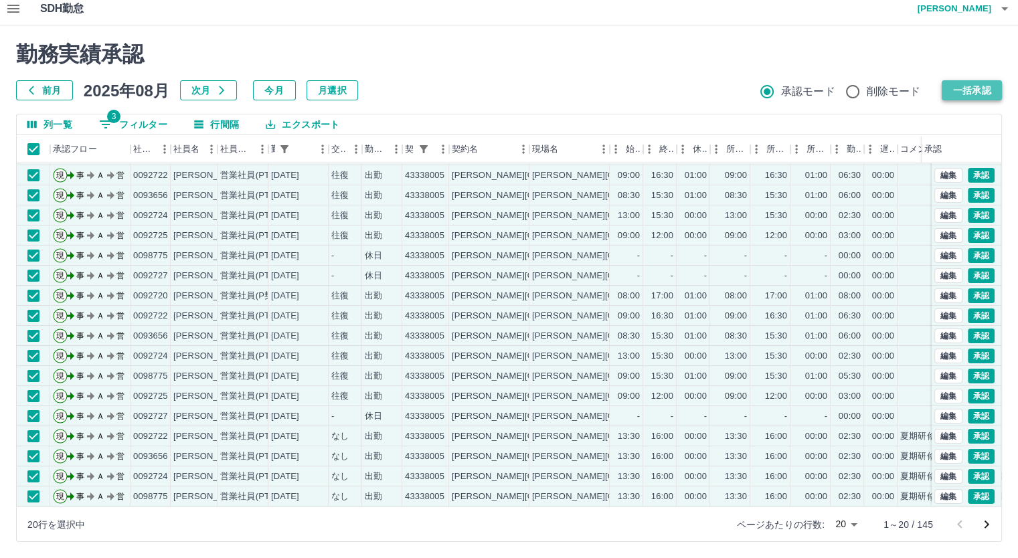
click at [955, 85] on button "一括承認" at bounding box center [971, 90] width 60 height 20
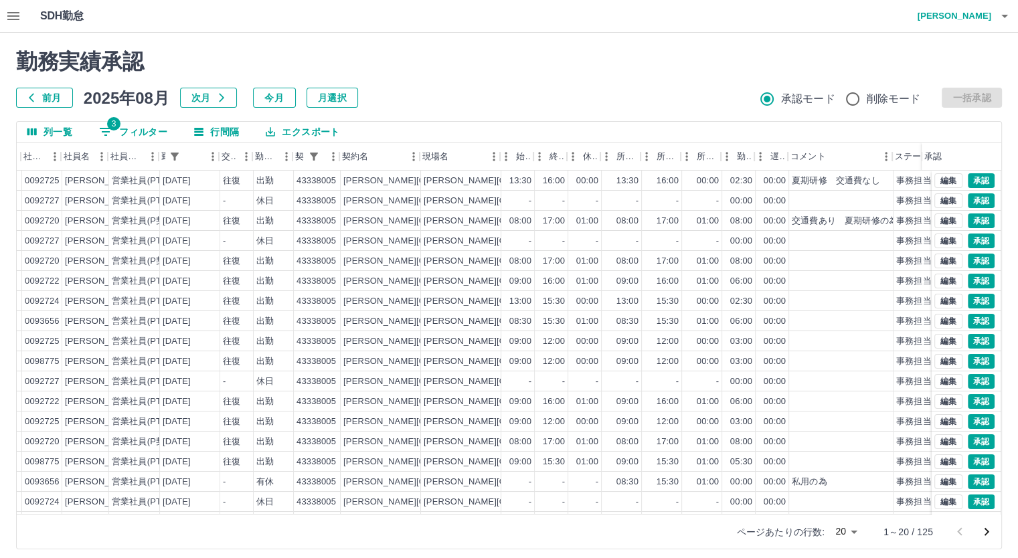
scroll to position [0, 110]
click at [811, 180] on div "夏期研修　交通費なし" at bounding box center [834, 181] width 88 height 13
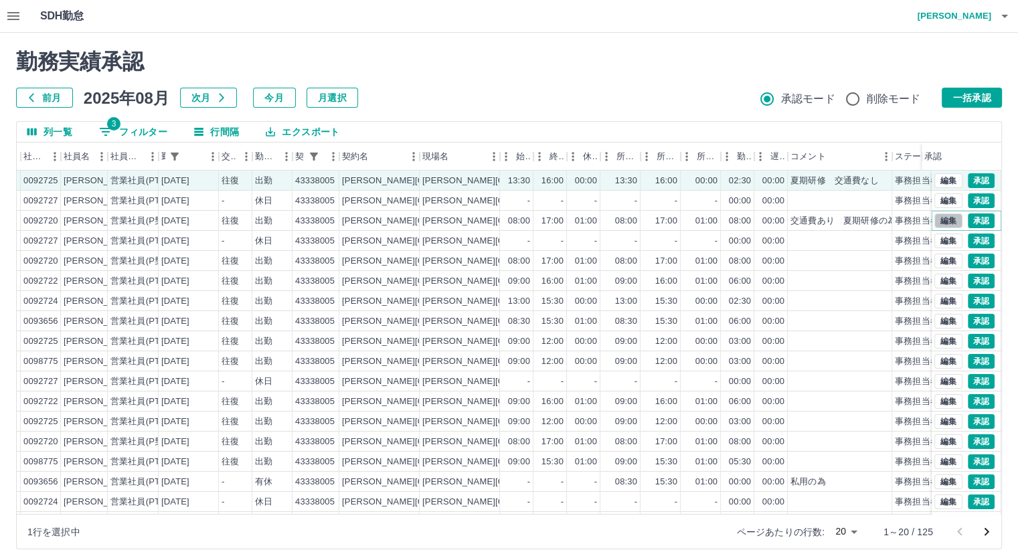
click at [934, 215] on button "編集" at bounding box center [948, 220] width 28 height 15
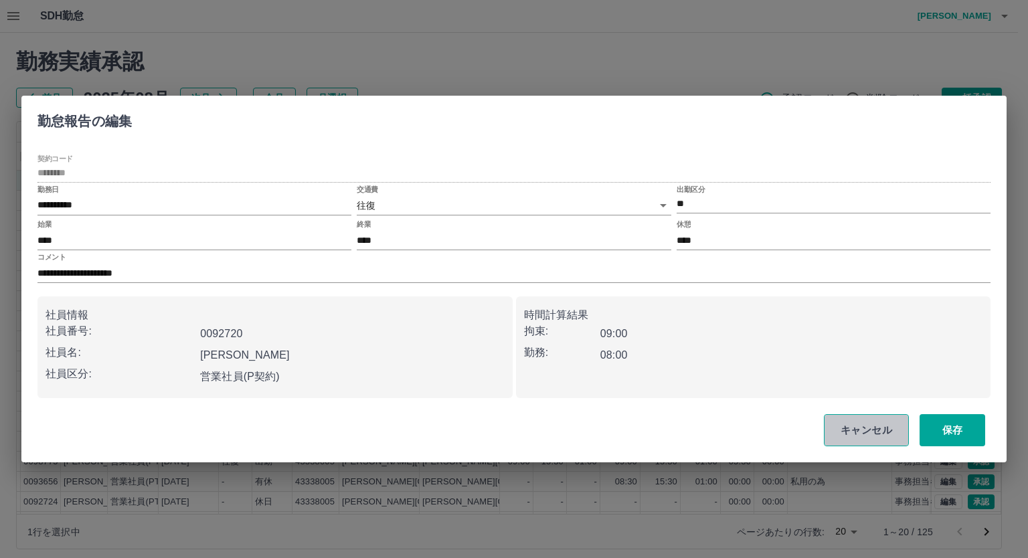
click at [883, 433] on button "キャンセル" at bounding box center [866, 430] width 85 height 32
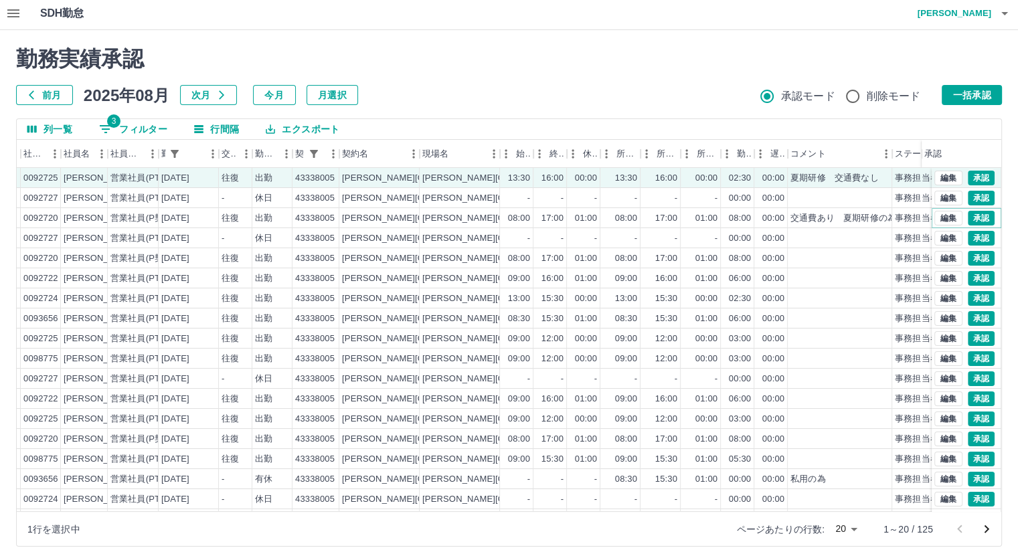
scroll to position [0, 0]
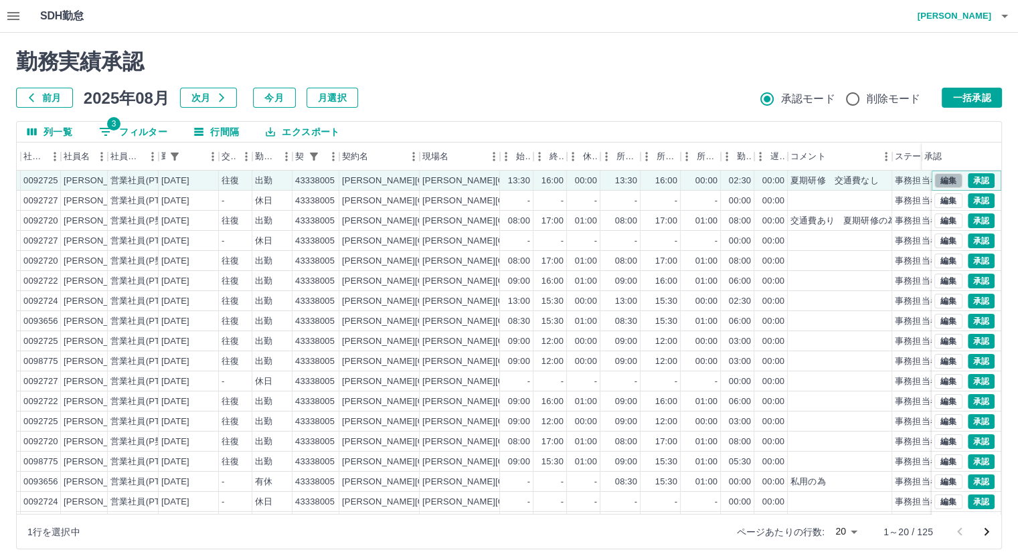
click at [934, 177] on button "編集" at bounding box center [948, 180] width 28 height 15
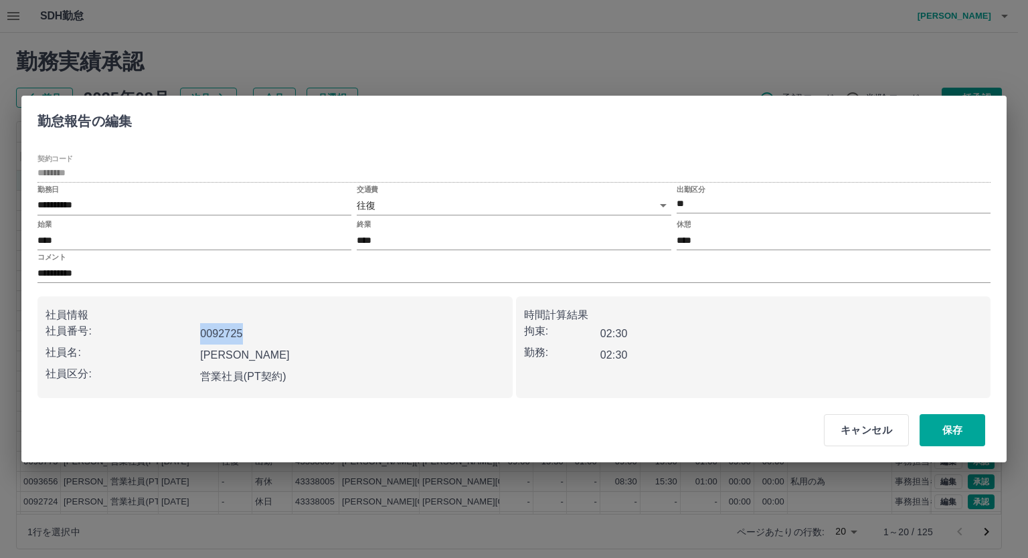
drag, startPoint x: 202, startPoint y: 330, endPoint x: 260, endPoint y: 330, distance: 57.5
click at [260, 330] on div "0092725" at bounding box center [349, 331] width 309 height 27
copy b "0092725"
drag, startPoint x: 201, startPoint y: 355, endPoint x: 258, endPoint y: 355, distance: 56.9
click at [258, 355] on div "山本　奈美" at bounding box center [349, 352] width 309 height 27
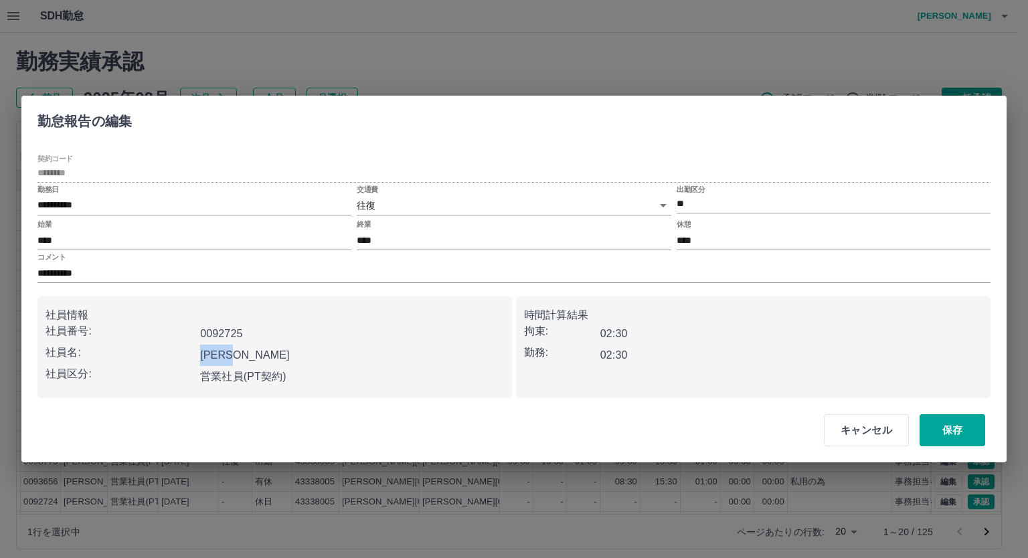
click at [396, 203] on body "SDH勤怠 白山　裕司 勤務実績承認 前月 2025年08月 次月 今月 月選択 承認モード 削除モード 一括承認 列一覧 3 フィルター 行間隔 エクスポー…" at bounding box center [514, 282] width 1028 height 565
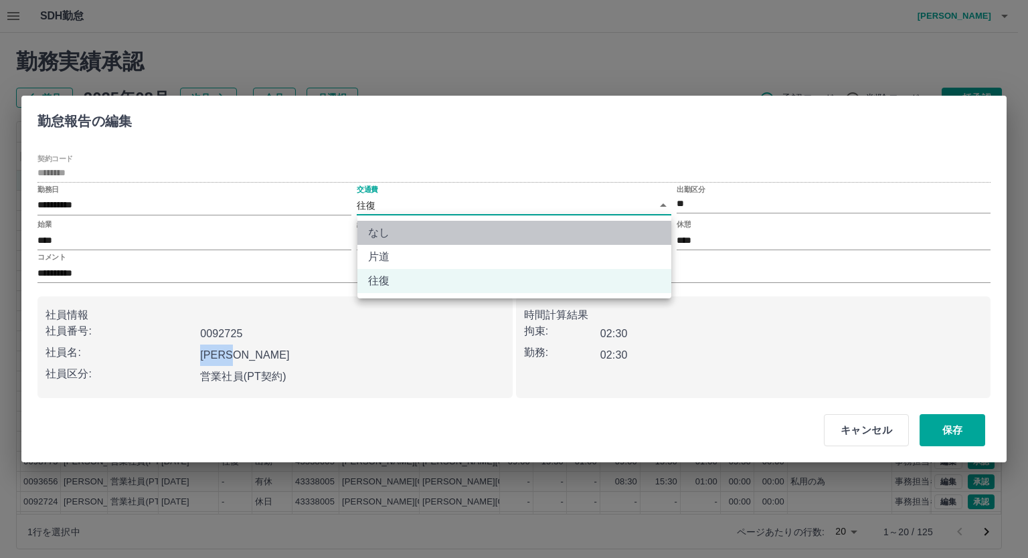
click at [417, 233] on li "なし" at bounding box center [514, 233] width 314 height 24
type input "****"
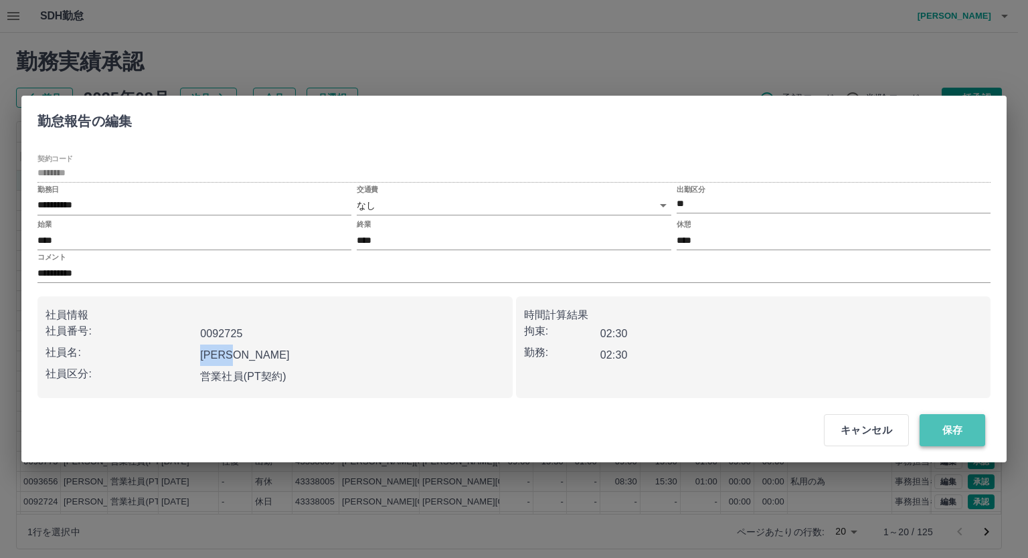
click at [933, 421] on button "保存" at bounding box center [952, 430] width 66 height 32
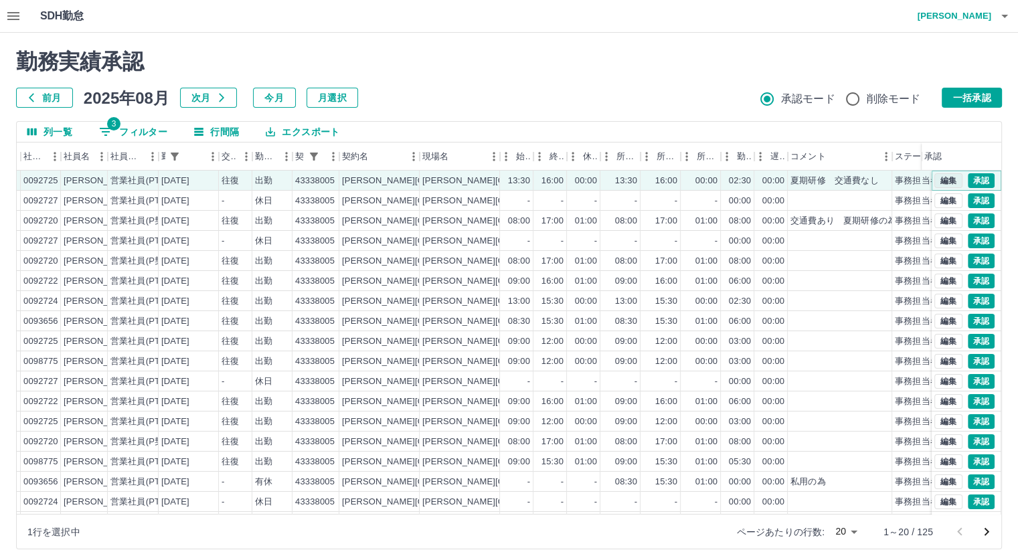
click at [934, 177] on button "編集" at bounding box center [948, 180] width 28 height 15
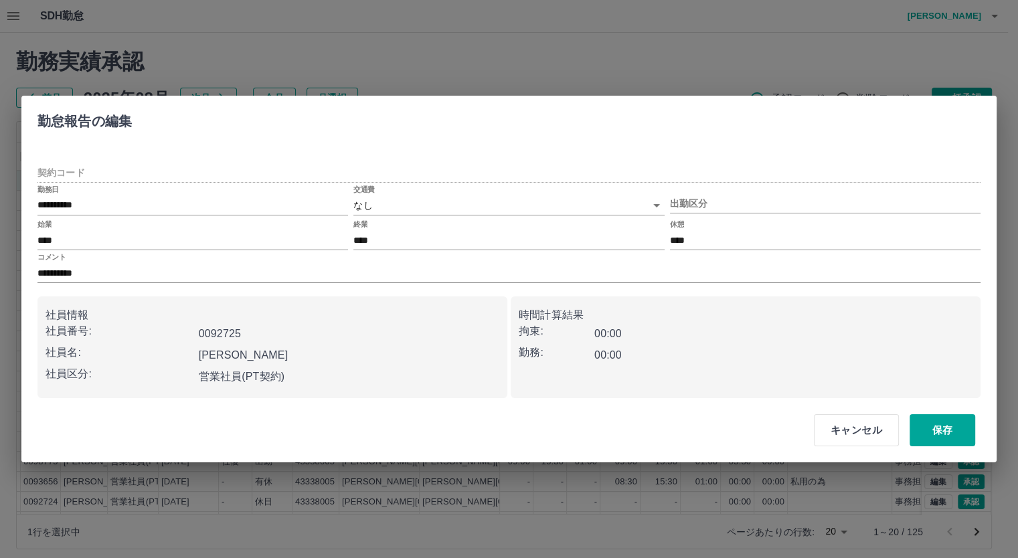
type input "********"
type input "**"
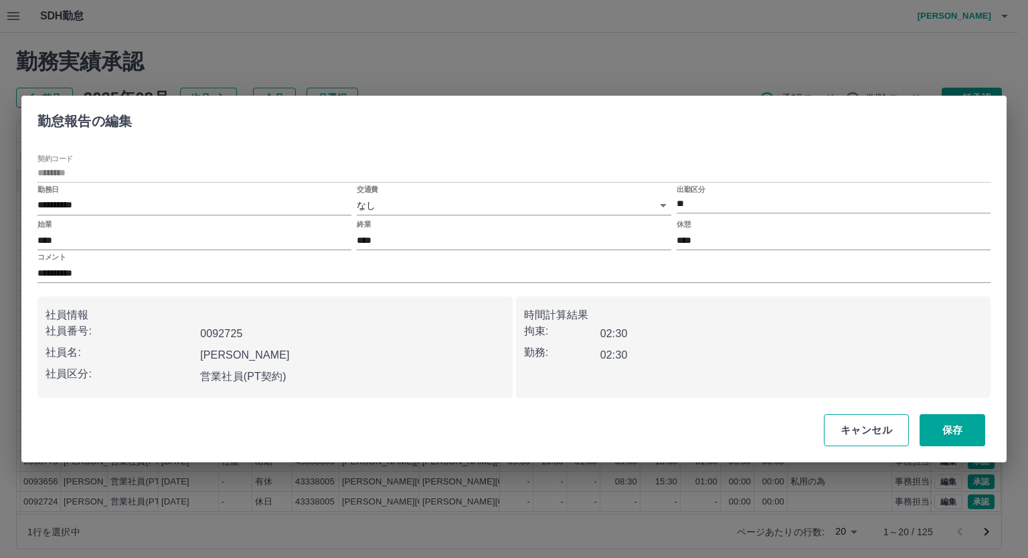
click at [841, 429] on button "キャンセル" at bounding box center [866, 430] width 85 height 32
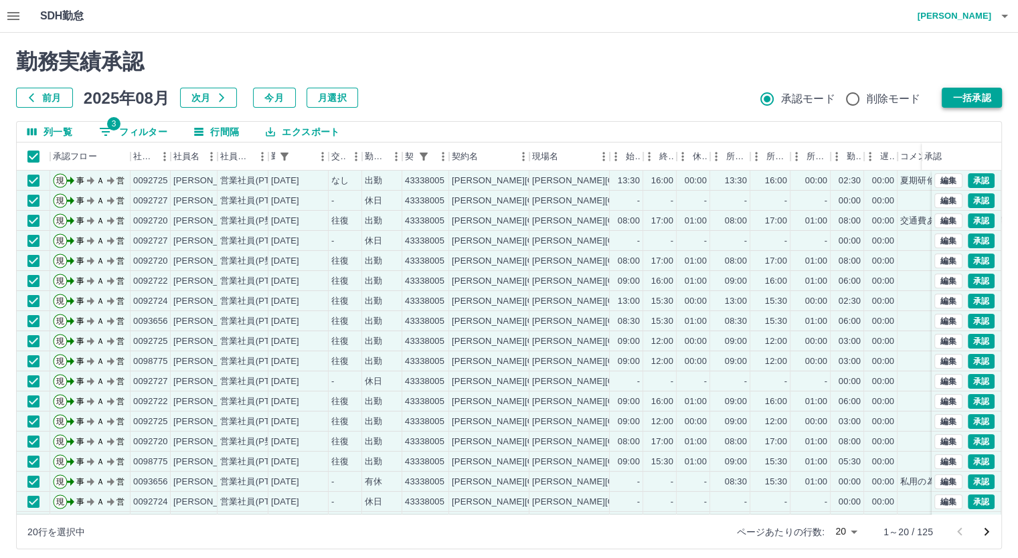
click at [947, 94] on button "一括承認" at bounding box center [971, 98] width 60 height 20
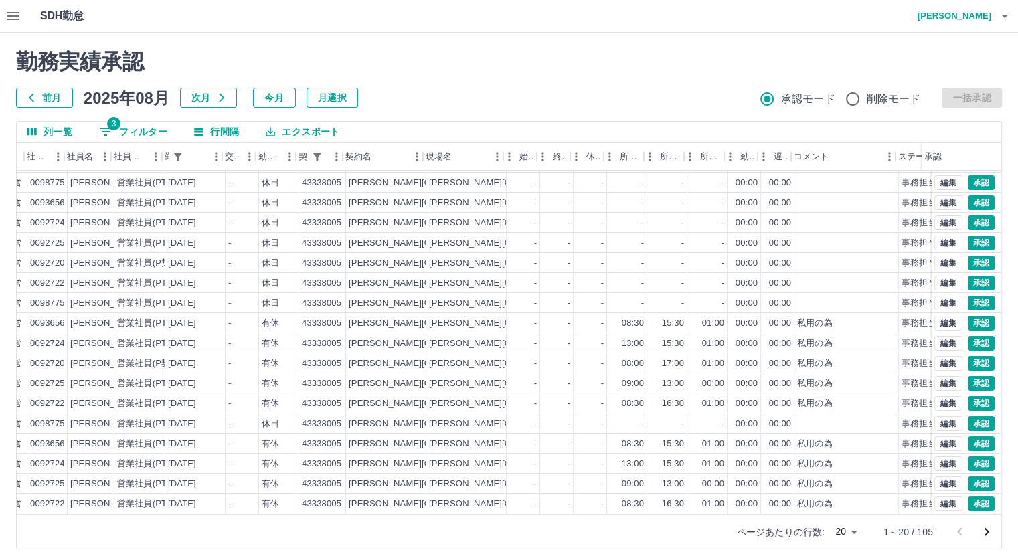
scroll to position [68, 106]
drag, startPoint x: 789, startPoint y: 521, endPoint x: 748, endPoint y: 517, distance: 41.7
click at [748, 517] on div "ページあたりの行数: 20 ** 1～20 / 105" at bounding box center [860, 531] width 280 height 35
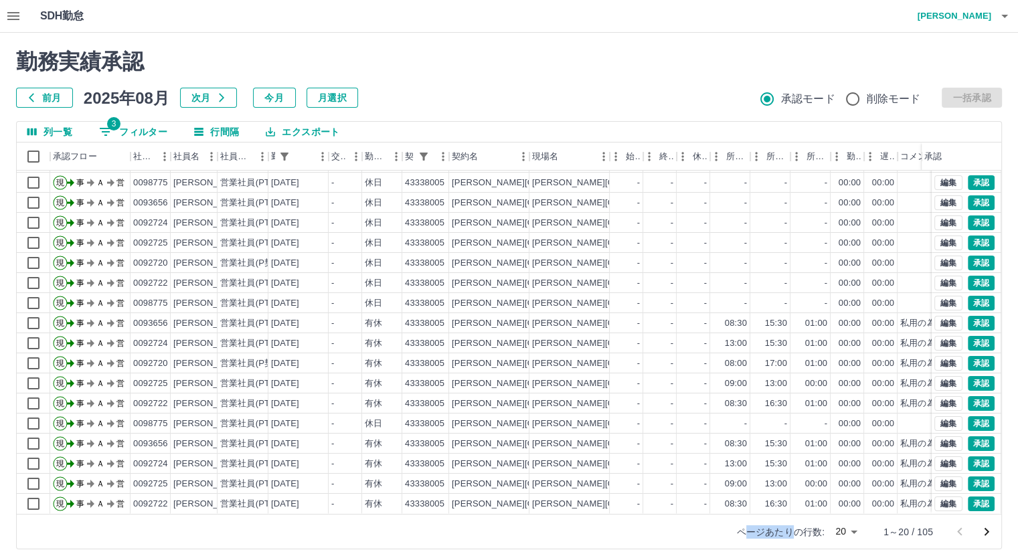
scroll to position [8, 0]
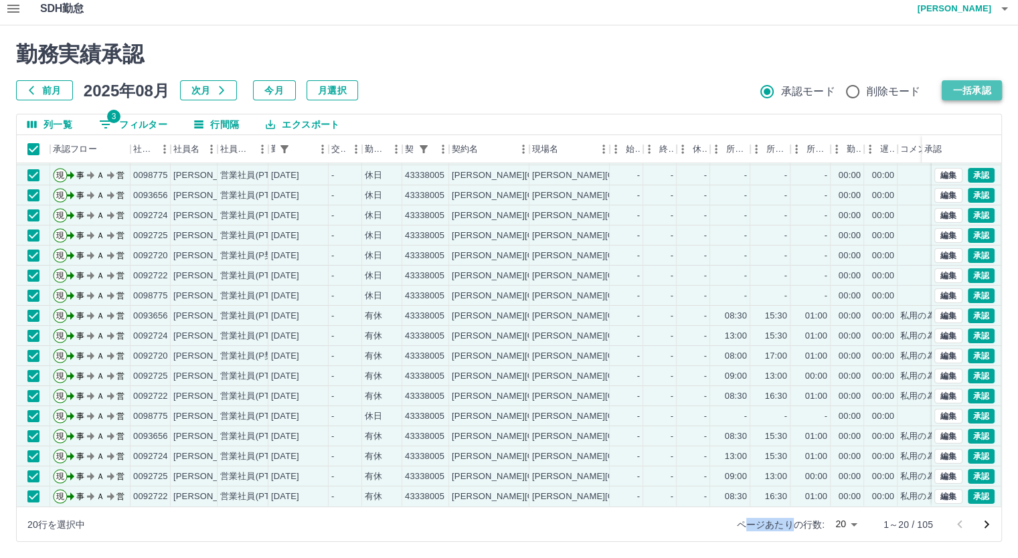
click at [994, 86] on button "一括承認" at bounding box center [971, 90] width 60 height 20
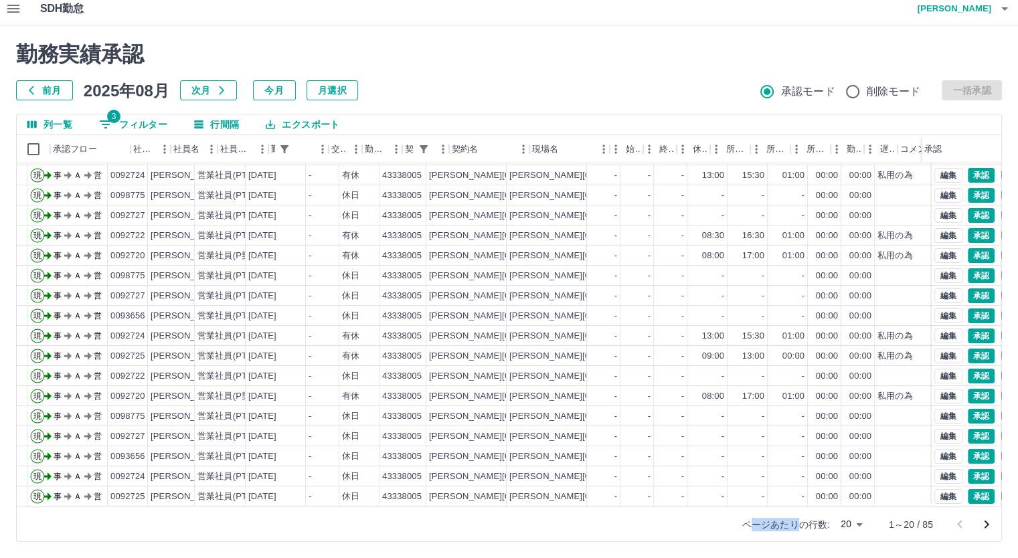
scroll to position [68, 0]
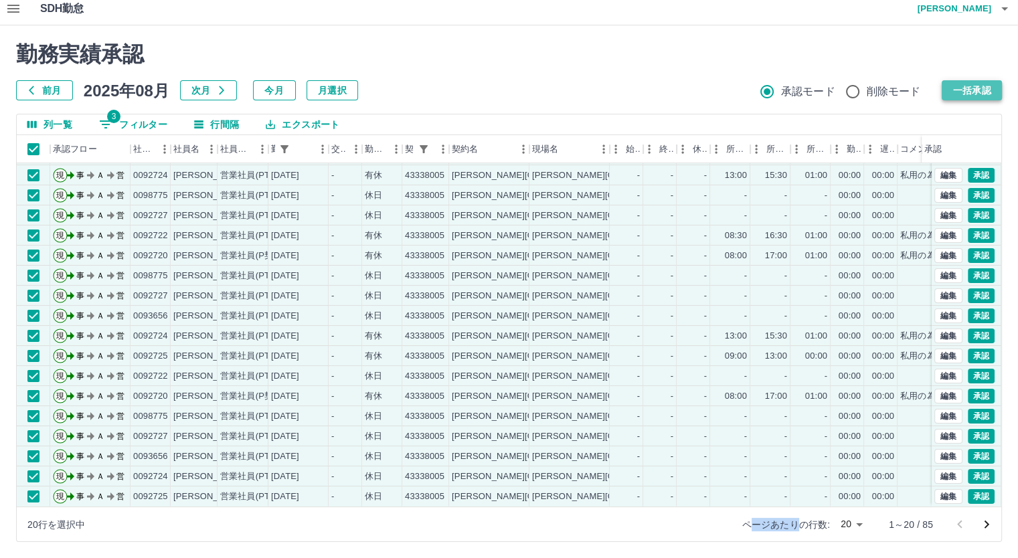
click at [958, 88] on button "一括承認" at bounding box center [971, 90] width 60 height 20
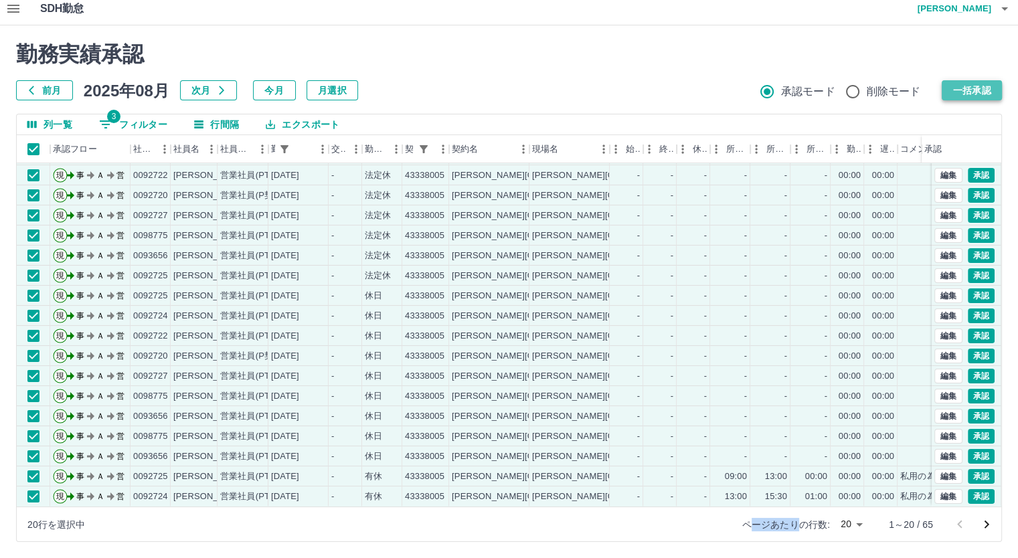
click at [972, 92] on button "一括承認" at bounding box center [971, 90] width 60 height 20
click at [971, 89] on button "一括承認" at bounding box center [971, 90] width 60 height 20
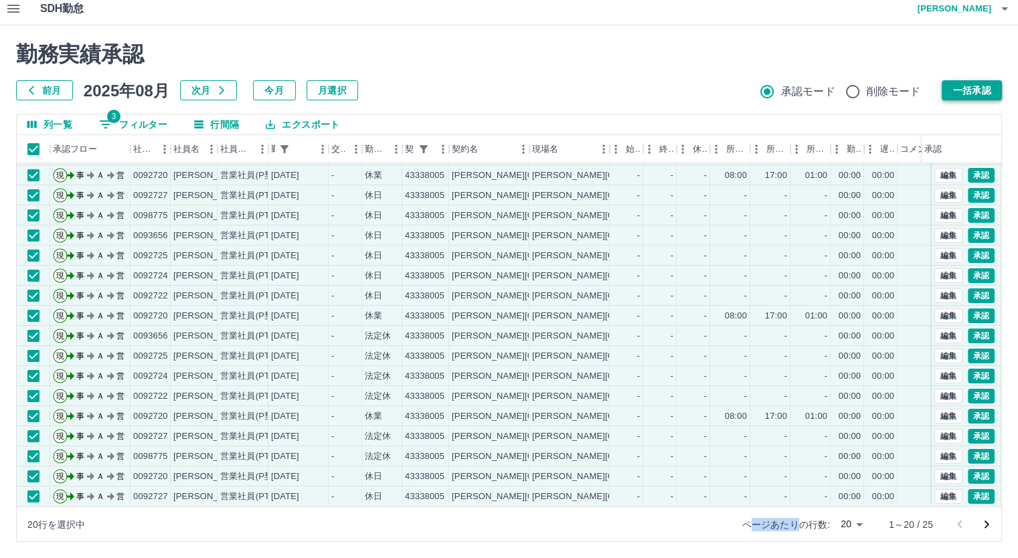
click at [963, 94] on button "一括承認" at bounding box center [971, 90] width 60 height 20
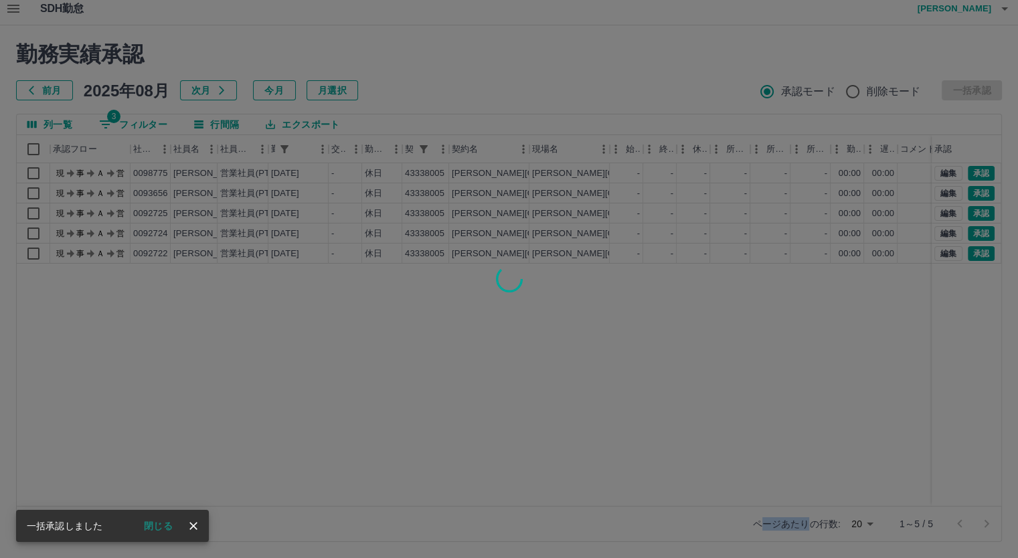
scroll to position [0, 0]
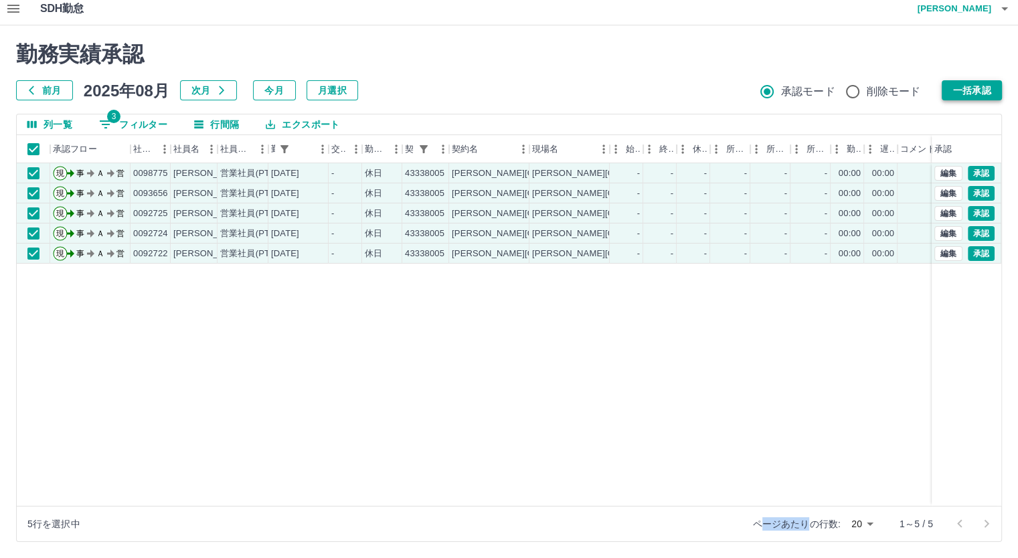
click at [963, 91] on button "一括承認" at bounding box center [971, 90] width 60 height 20
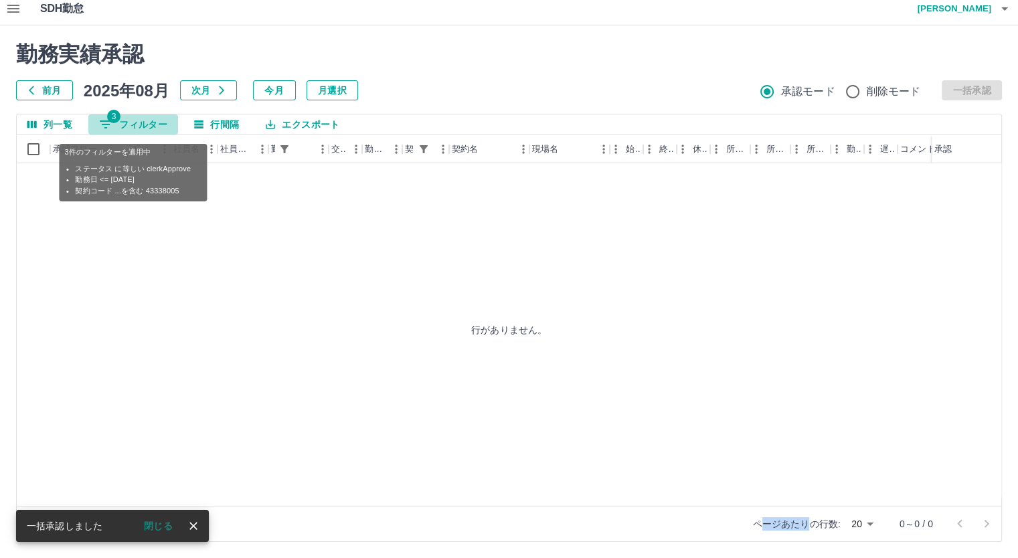
click at [136, 120] on button "3 フィルター" at bounding box center [133, 124] width 90 height 20
select select "**********"
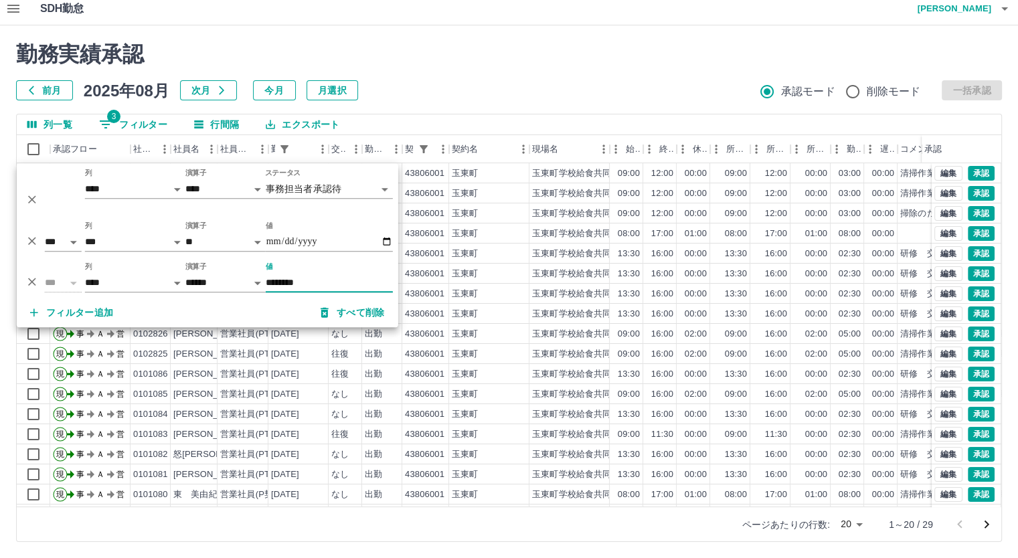
type input "********"
click at [621, 126] on div "列一覧 3 フィルター 行間隔 エクスポート" at bounding box center [509, 124] width 984 height 21
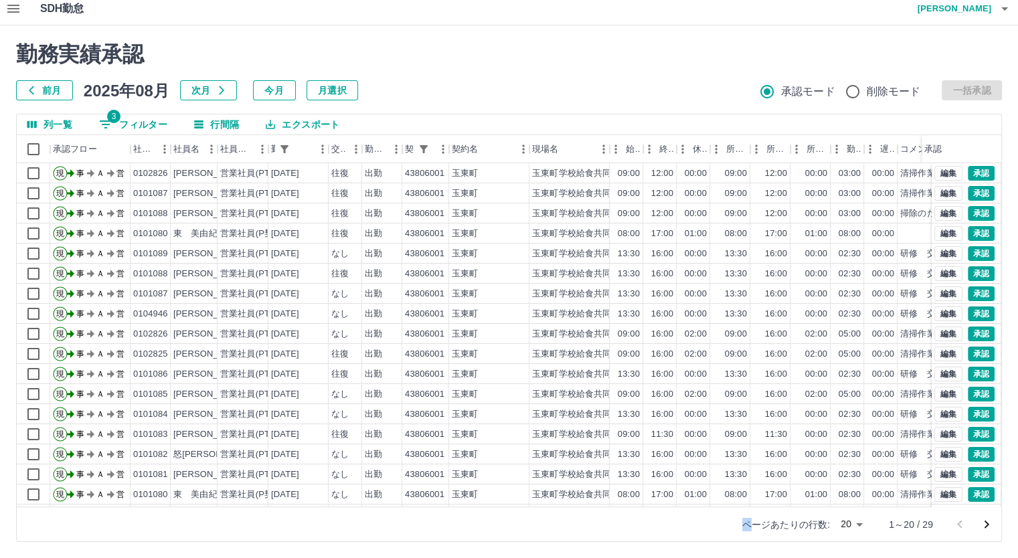
drag, startPoint x: 692, startPoint y: 506, endPoint x: 747, endPoint y: 506, distance: 54.2
click at [747, 506] on div "ページあたりの行数: 20 ** 1～20 / 29" at bounding box center [509, 523] width 984 height 35
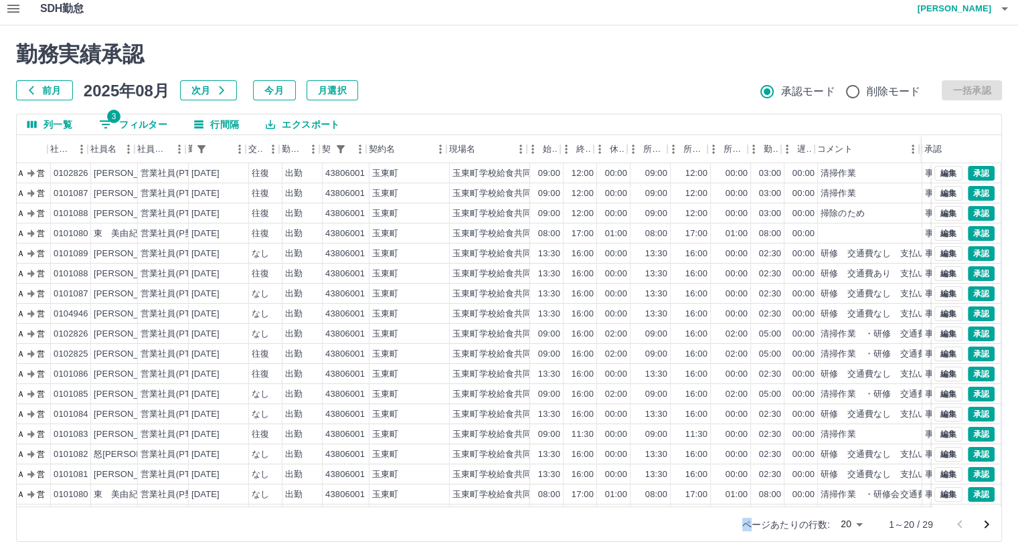
scroll to position [0, 85]
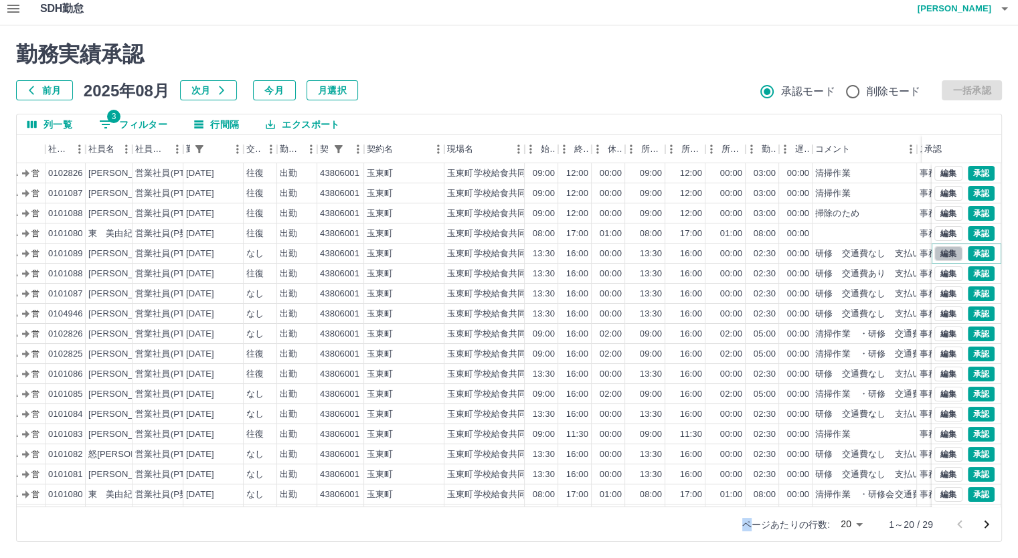
click at [934, 250] on button "編集" at bounding box center [948, 253] width 28 height 15
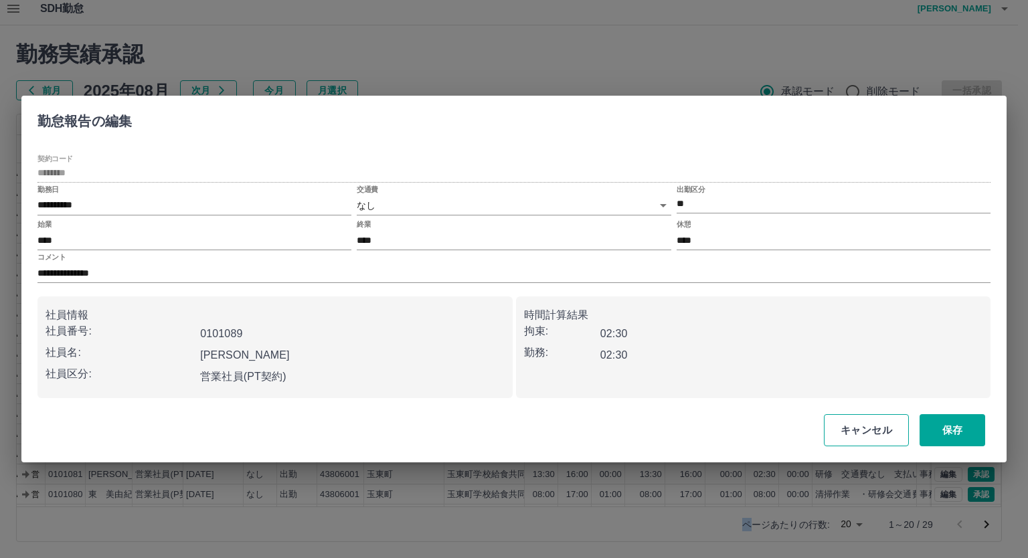
drag, startPoint x: 841, startPoint y: 431, endPoint x: 900, endPoint y: 327, distance: 119.8
click at [841, 431] on button "キャンセル" at bounding box center [866, 430] width 85 height 32
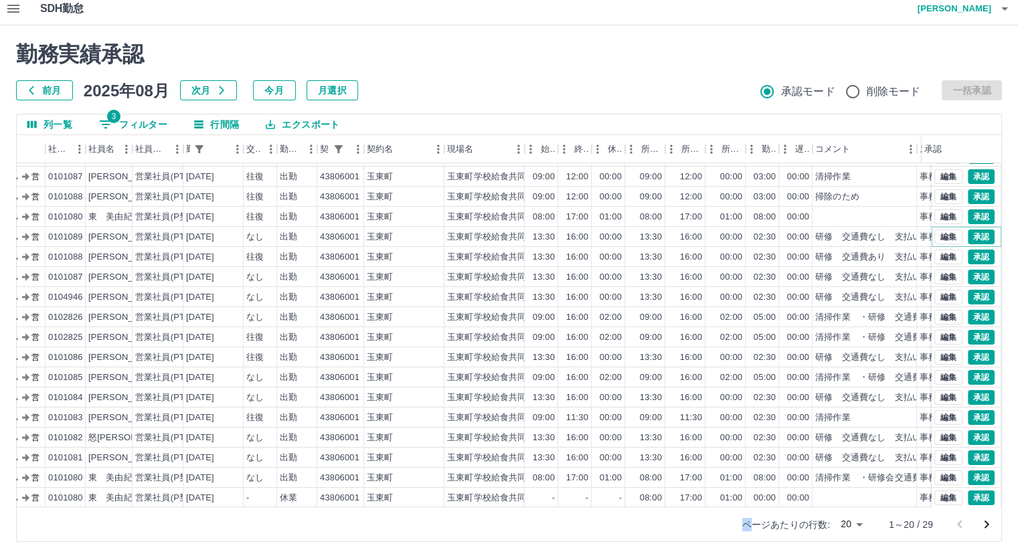
scroll to position [67, 85]
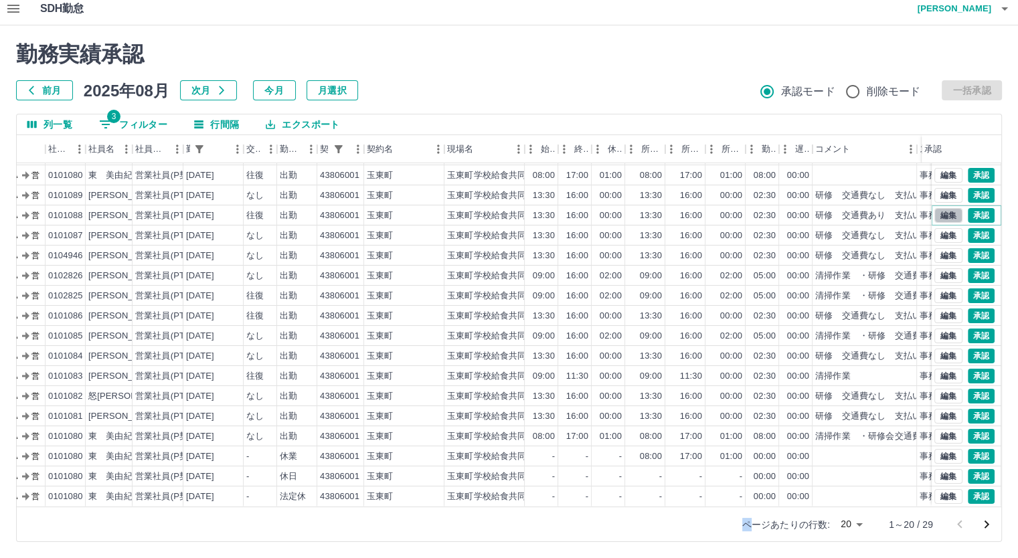
click at [942, 208] on button "編集" at bounding box center [948, 215] width 28 height 15
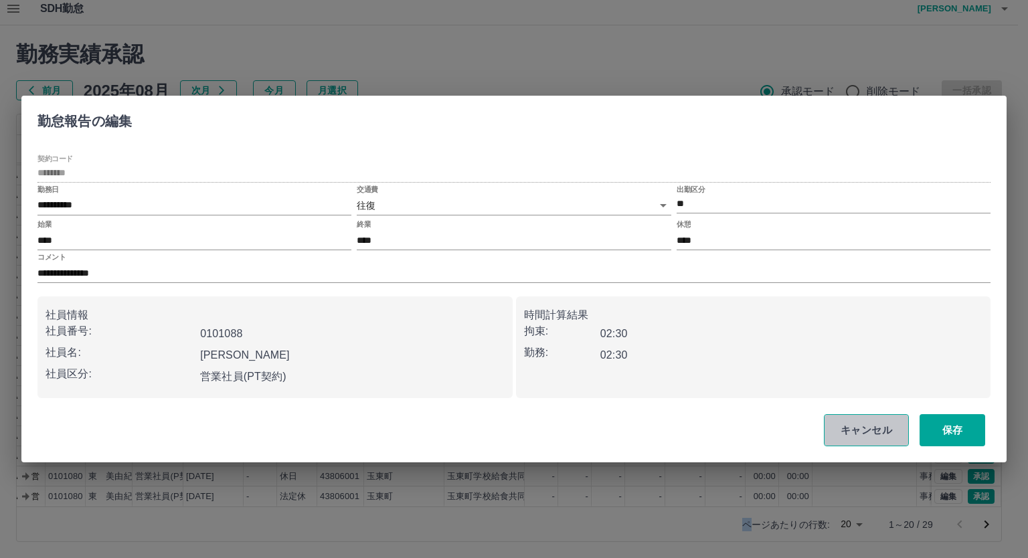
click at [870, 426] on button "キャンセル" at bounding box center [866, 430] width 85 height 32
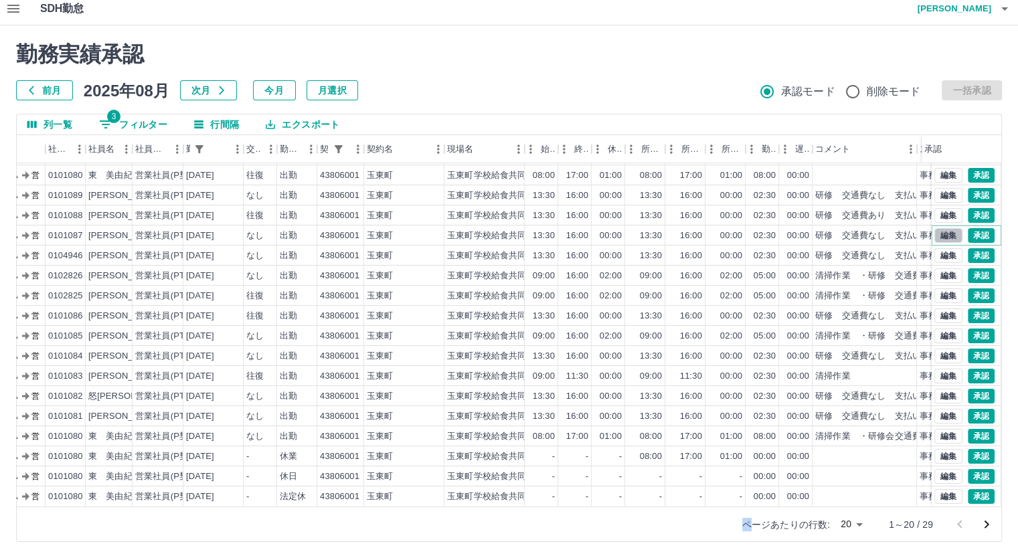
click at [942, 228] on button "編集" at bounding box center [948, 235] width 28 height 15
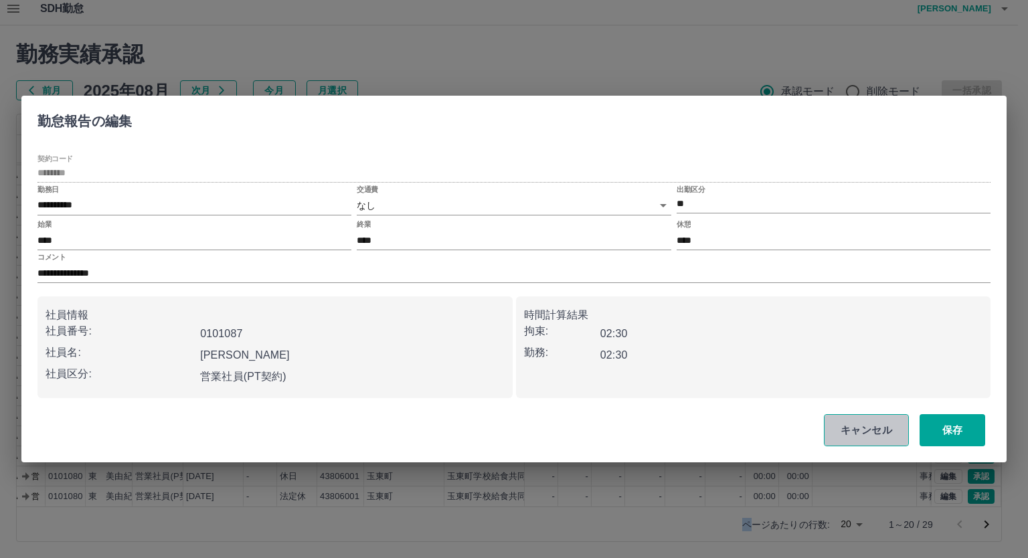
click at [844, 436] on button "キャンセル" at bounding box center [866, 430] width 85 height 32
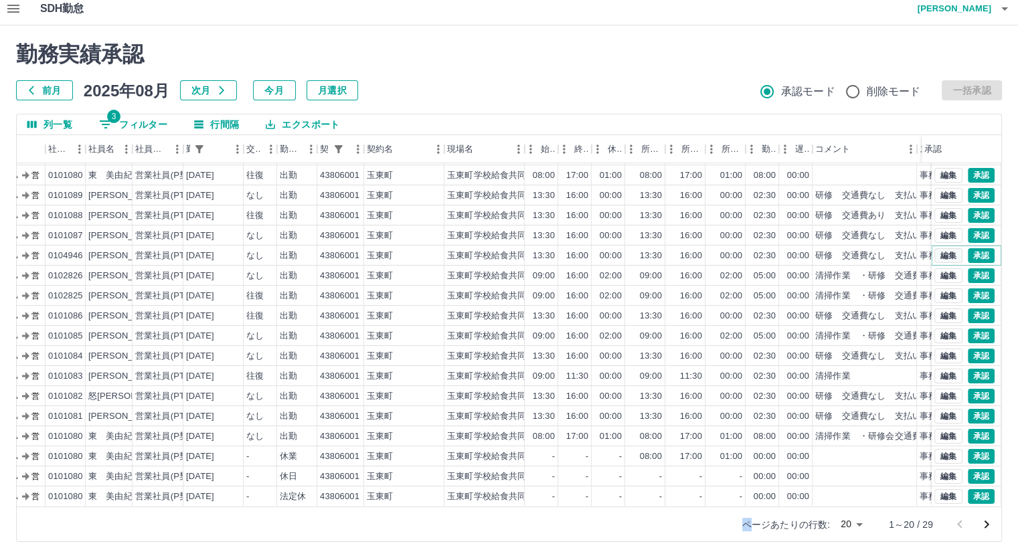
click at [935, 248] on button "編集" at bounding box center [948, 255] width 28 height 15
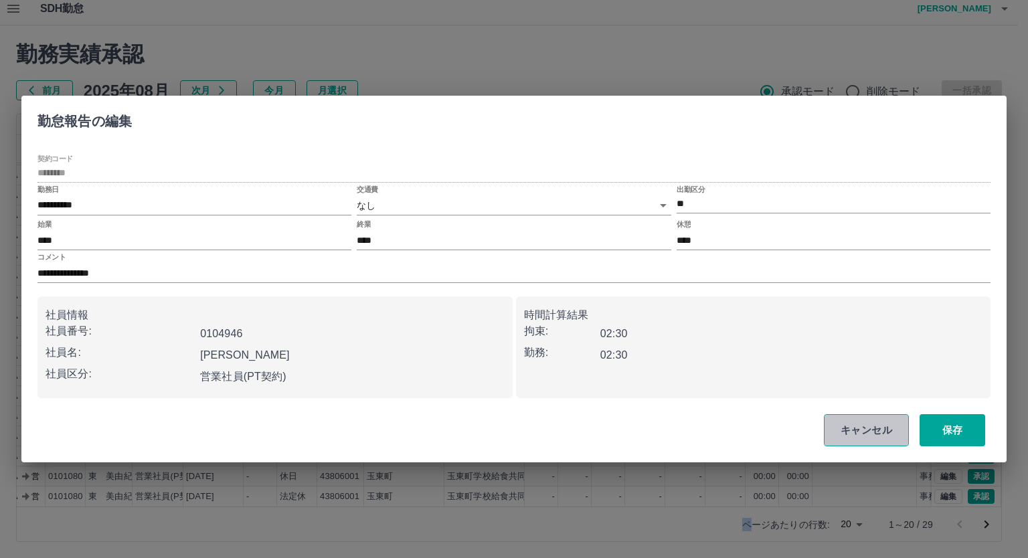
click at [874, 433] on button "キャンセル" at bounding box center [866, 430] width 85 height 32
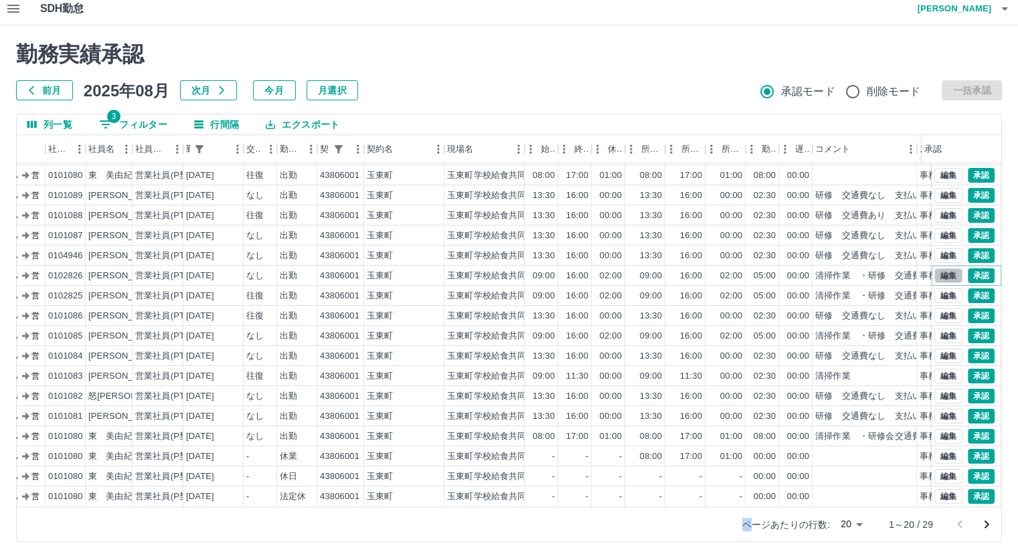
click at [934, 268] on button "編集" at bounding box center [948, 275] width 28 height 15
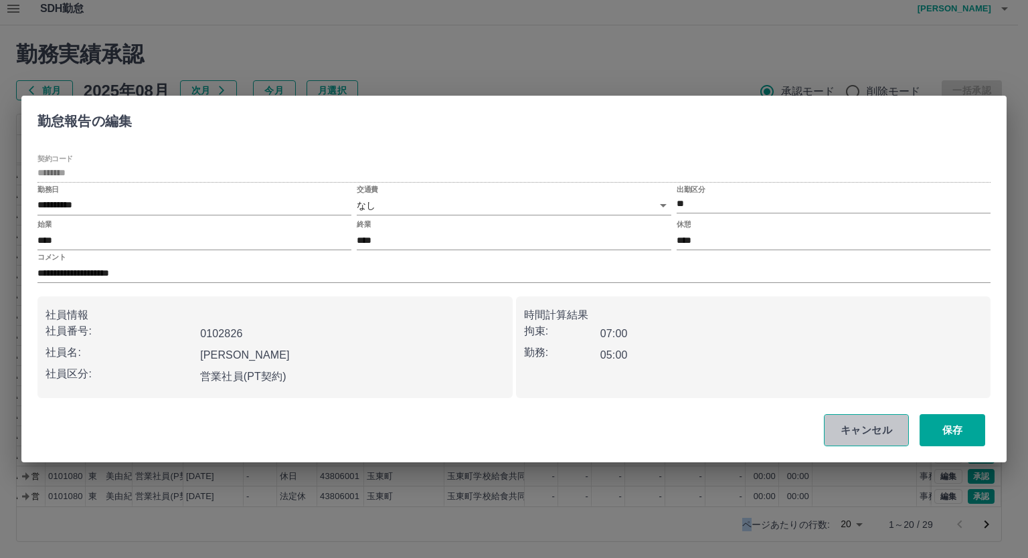
click at [872, 431] on button "キャンセル" at bounding box center [866, 430] width 85 height 32
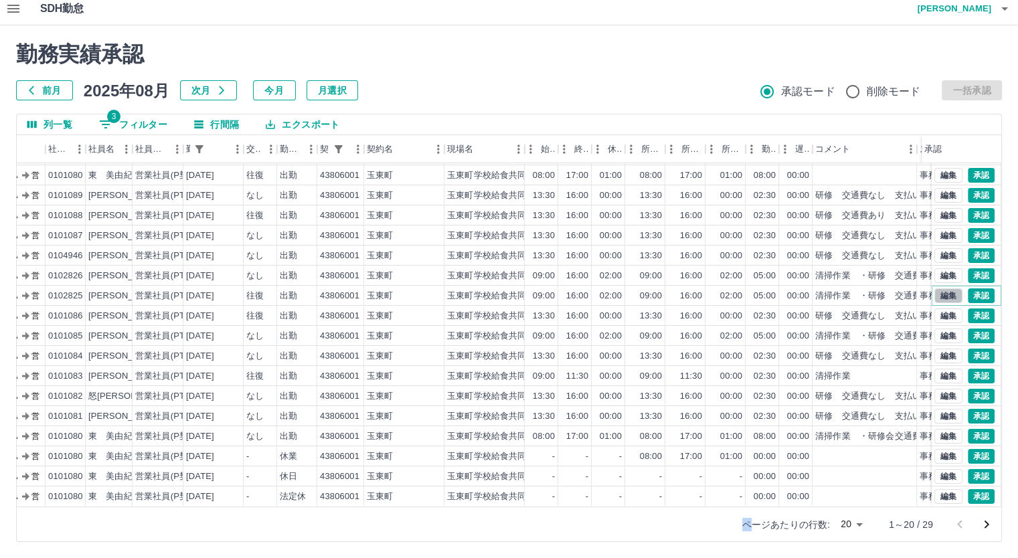
click at [939, 288] on button "編集" at bounding box center [948, 295] width 28 height 15
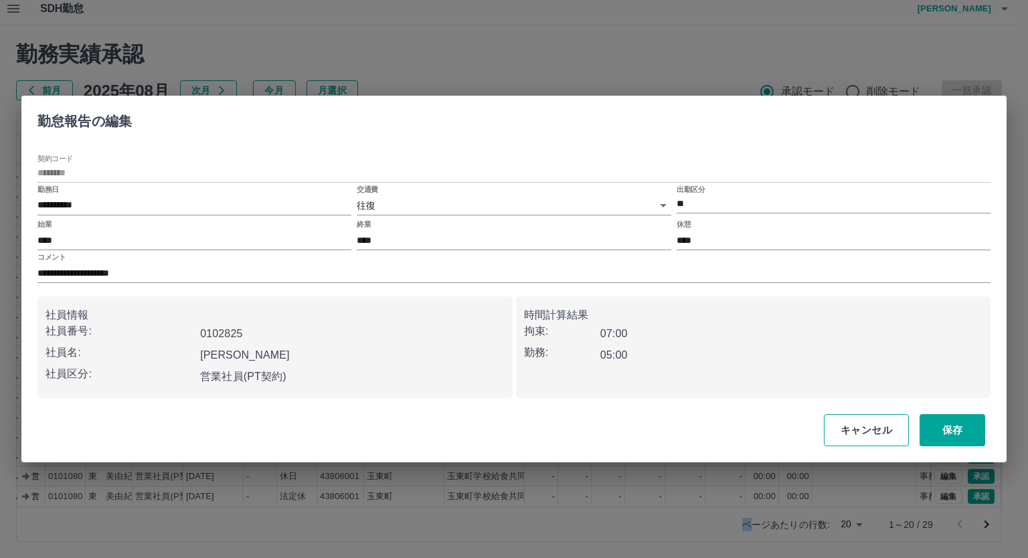
click at [864, 425] on button "キャンセル" at bounding box center [866, 430] width 85 height 32
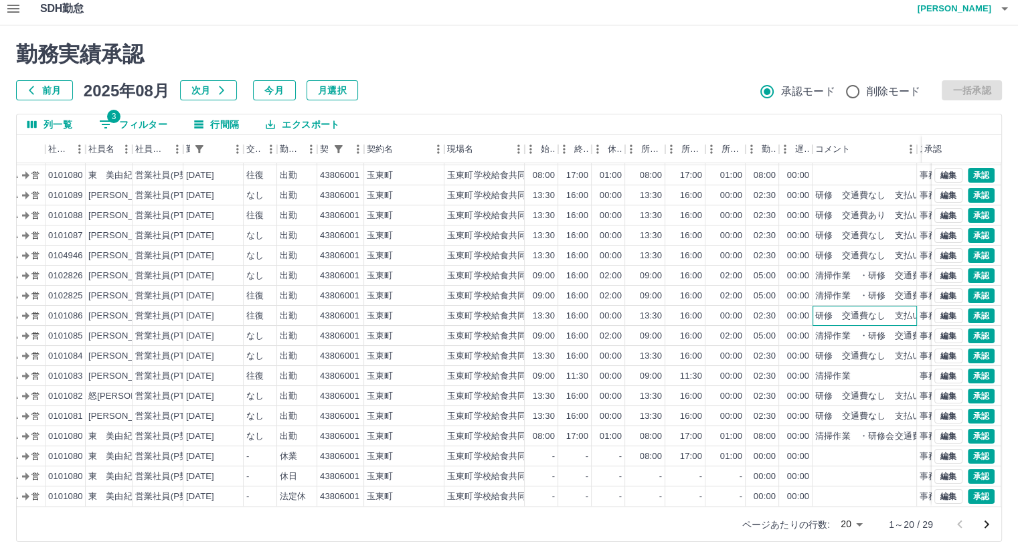
click at [891, 310] on div "研修　交通費なし　支払い表なし" at bounding box center [881, 316] width 132 height 13
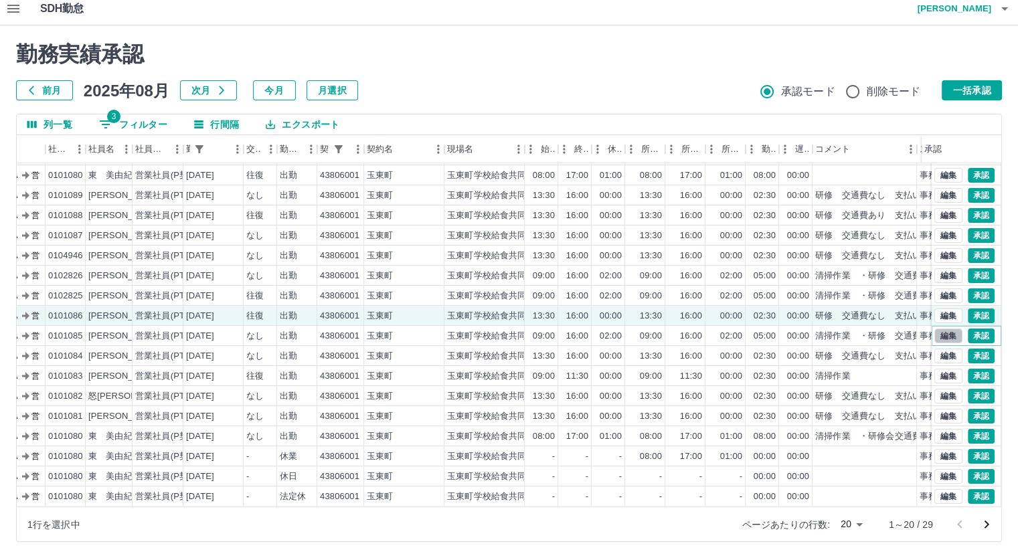
click at [935, 328] on button "編集" at bounding box center [948, 335] width 28 height 15
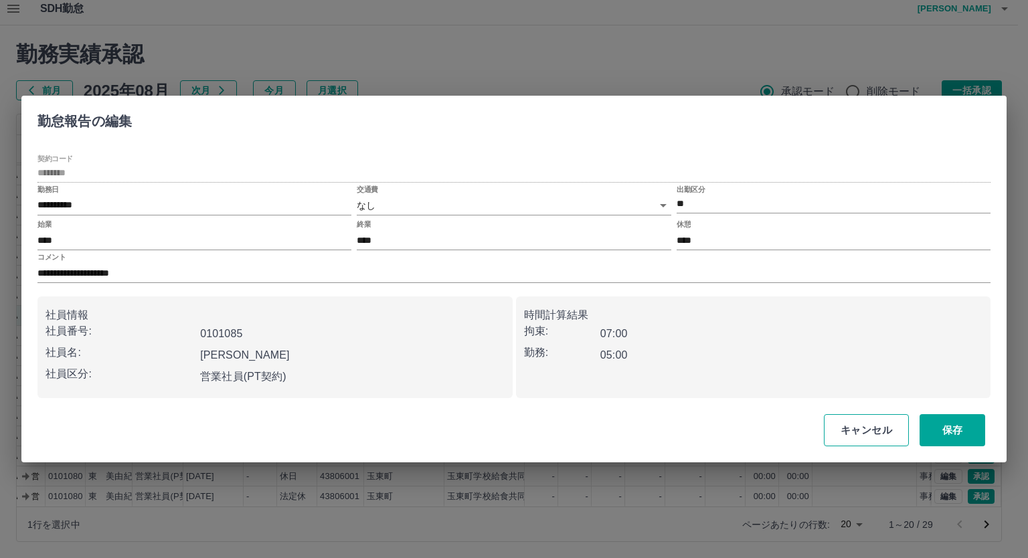
click at [870, 422] on button "キャンセル" at bounding box center [866, 430] width 85 height 32
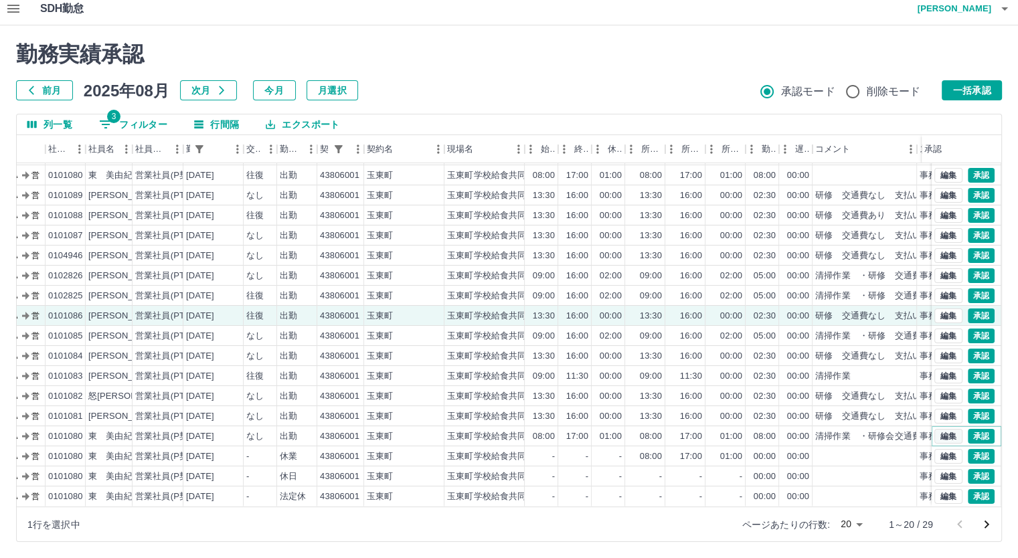
click at [939, 429] on button "編集" at bounding box center [948, 436] width 28 height 15
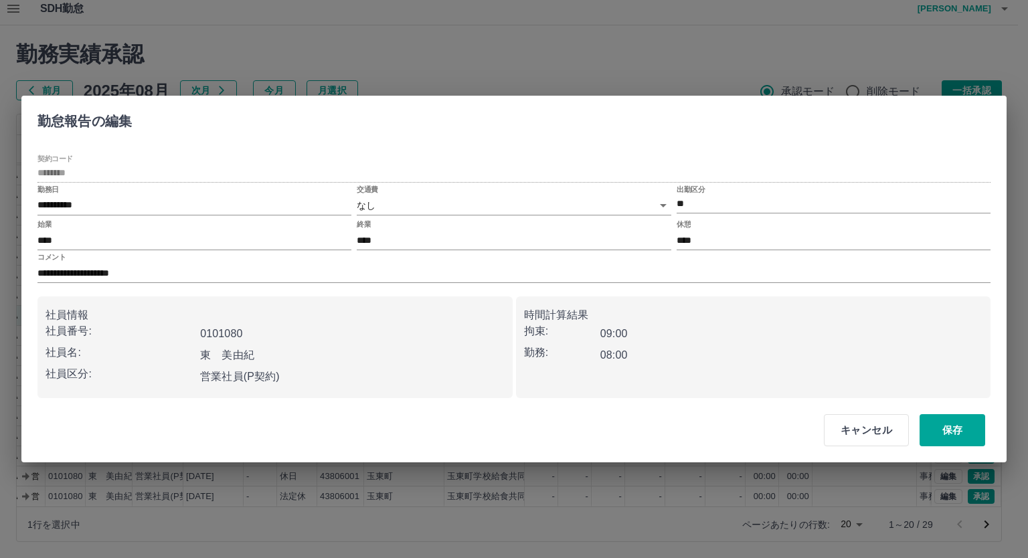
drag, startPoint x: 874, startPoint y: 427, endPoint x: 868, endPoint y: 429, distance: 7.2
click at [874, 427] on button "キャンセル" at bounding box center [866, 430] width 85 height 32
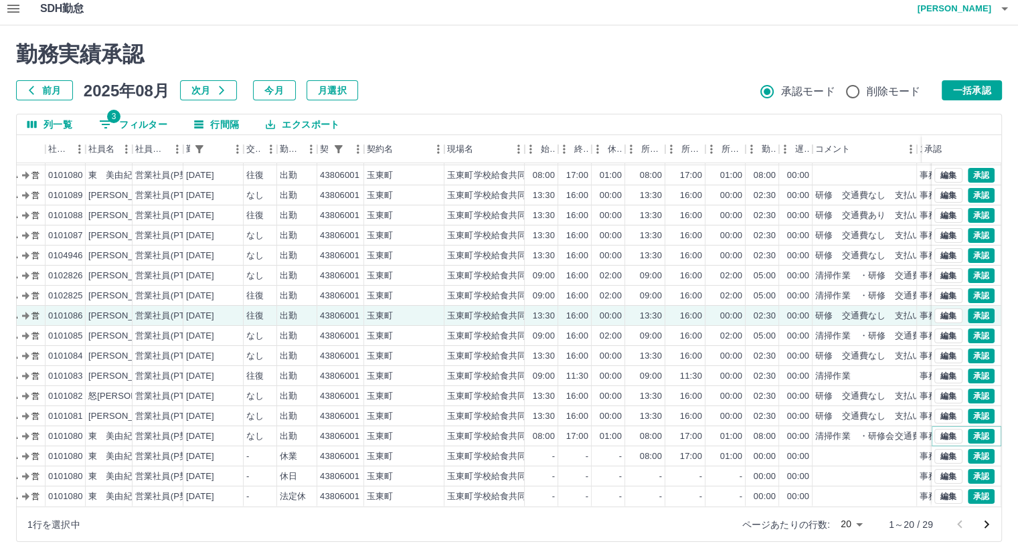
scroll to position [68, 85]
drag, startPoint x: 448, startPoint y: 305, endPoint x: 502, endPoint y: 304, distance: 53.5
click at [527, 306] on div "現 事 Ａ 営 0101086 上田　佳子 営業社員(PT契約) 2025-08-20 往復 出勤 43806001 玉東町 玉東町学校給食共同調理場 13:…" at bounding box center [464, 316] width 1065 height 20
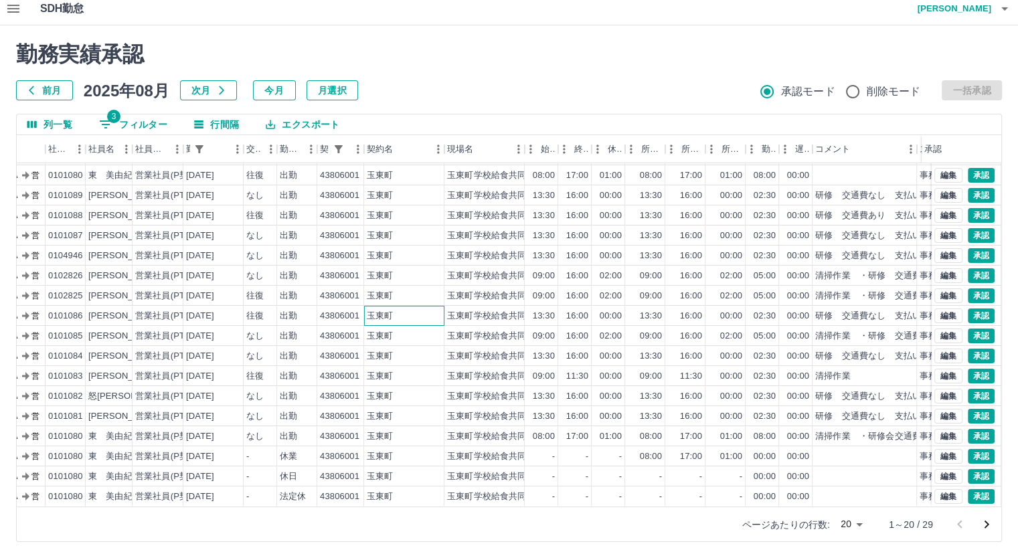
click at [422, 306] on div "玉東町" at bounding box center [404, 316] width 80 height 20
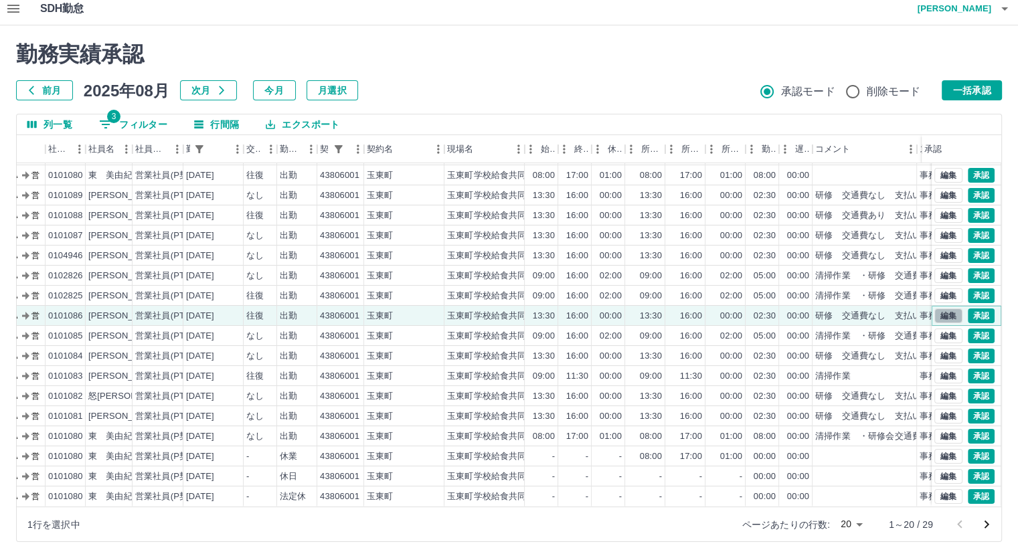
click at [937, 308] on button "編集" at bounding box center [948, 315] width 28 height 15
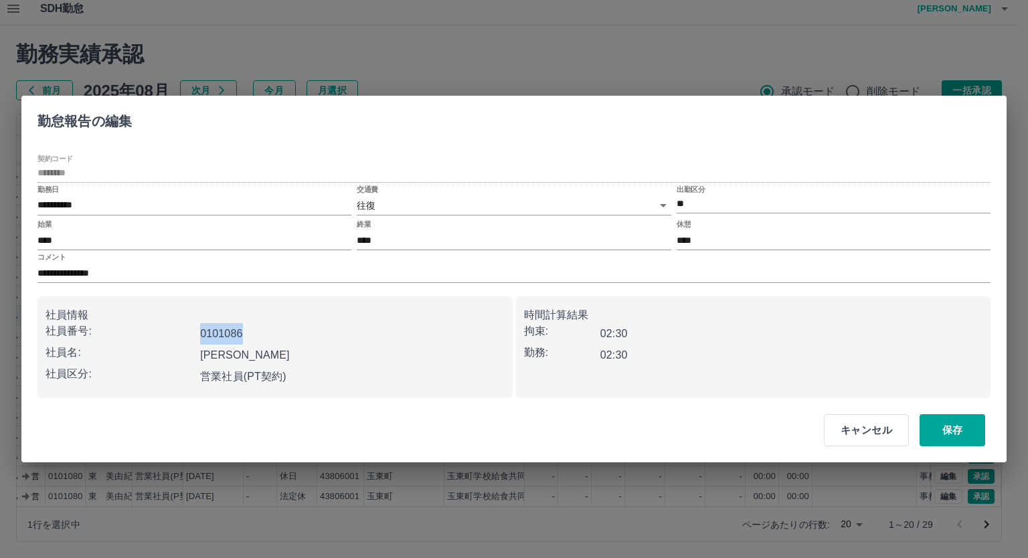
drag, startPoint x: 203, startPoint y: 332, endPoint x: 262, endPoint y: 330, distance: 59.6
click at [262, 330] on div "0101086" at bounding box center [349, 331] width 309 height 27
drag, startPoint x: 203, startPoint y: 353, endPoint x: 261, endPoint y: 350, distance: 58.3
click at [261, 350] on div "上田　佳子" at bounding box center [349, 352] width 309 height 27
click at [43, 203] on div "**********" at bounding box center [513, 270] width 985 height 258
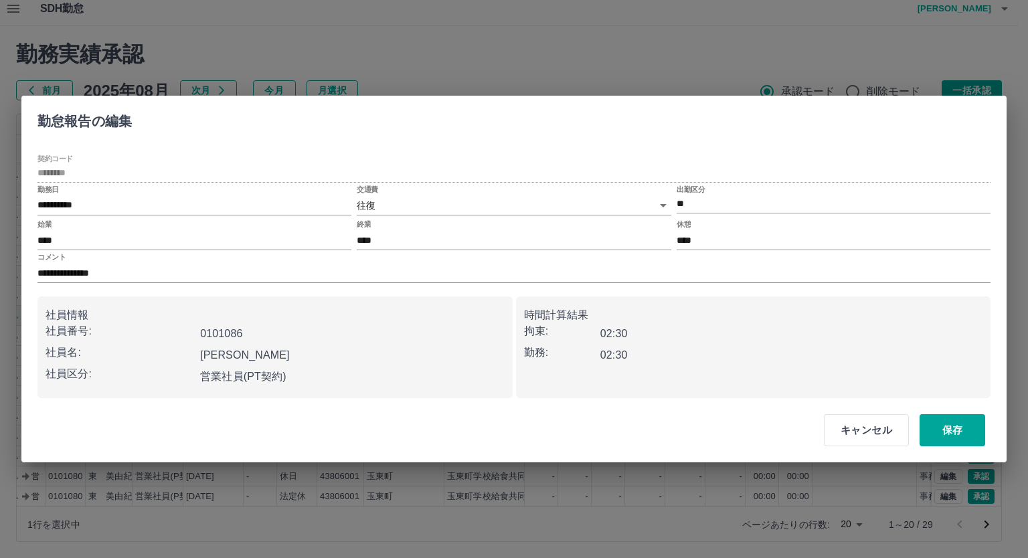
click at [37, 201] on div "**********" at bounding box center [513, 270] width 985 height 258
drag, startPoint x: 41, startPoint y: 202, endPoint x: 60, endPoint y: 203, distance: 19.4
click at [60, 203] on input "**********" at bounding box center [194, 205] width 314 height 19
drag, startPoint x: 38, startPoint y: 205, endPoint x: 92, endPoint y: 202, distance: 53.6
click at [92, 202] on input "**********" at bounding box center [194, 205] width 314 height 19
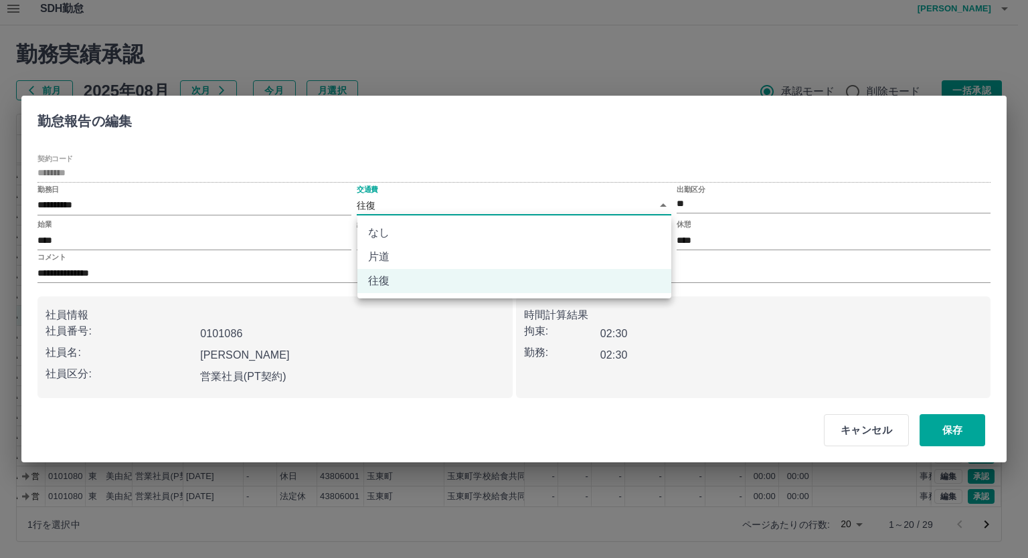
click at [402, 205] on body "SDH勤怠 白山　裕司 勤務実績承認 前月 2025年08月 次月 今月 月選択 承認モード 削除モード 一括承認 列一覧 3 フィルター 行間隔 エクスポー…" at bounding box center [514, 275] width 1028 height 565
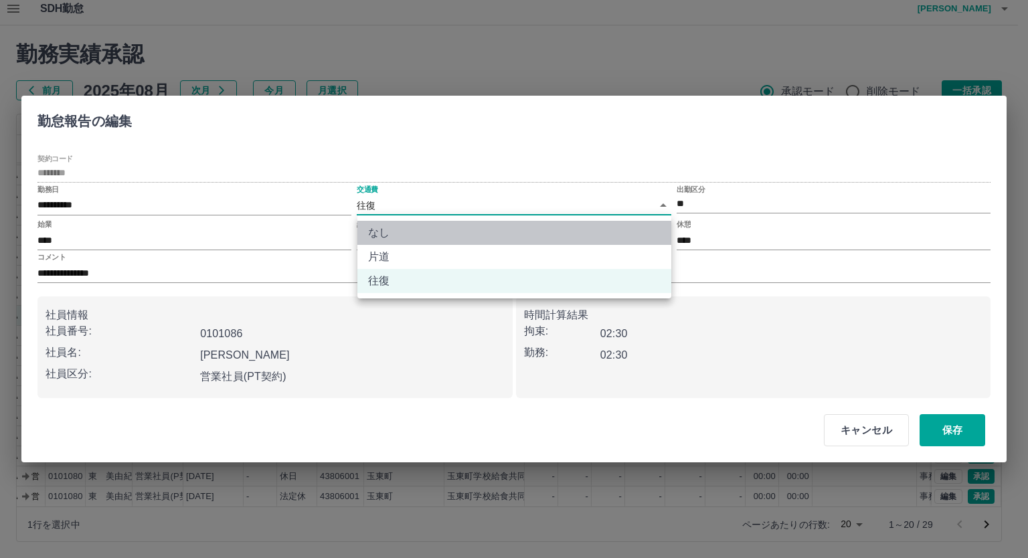
click at [400, 235] on li "なし" at bounding box center [514, 233] width 314 height 24
type input "****"
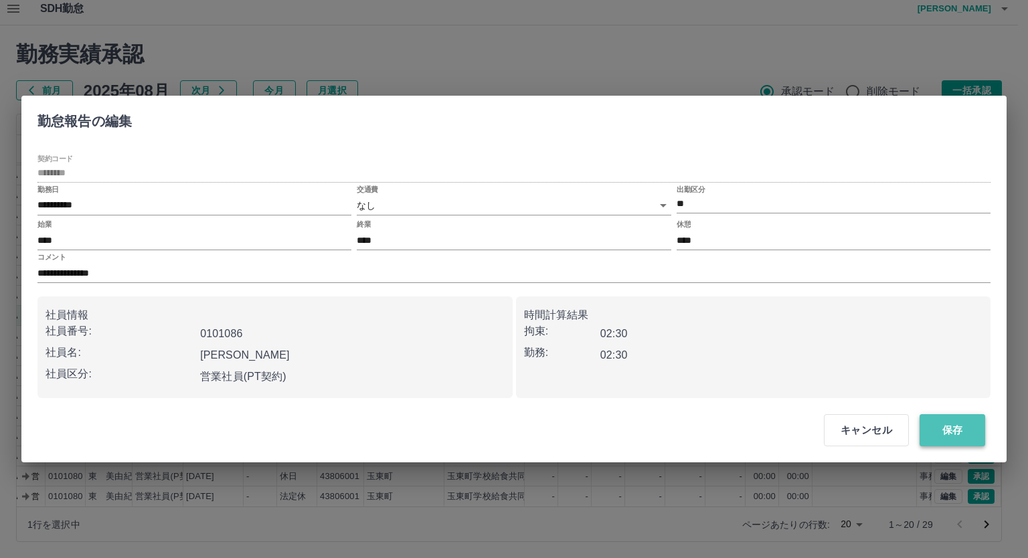
click at [936, 434] on button "保存" at bounding box center [952, 430] width 66 height 32
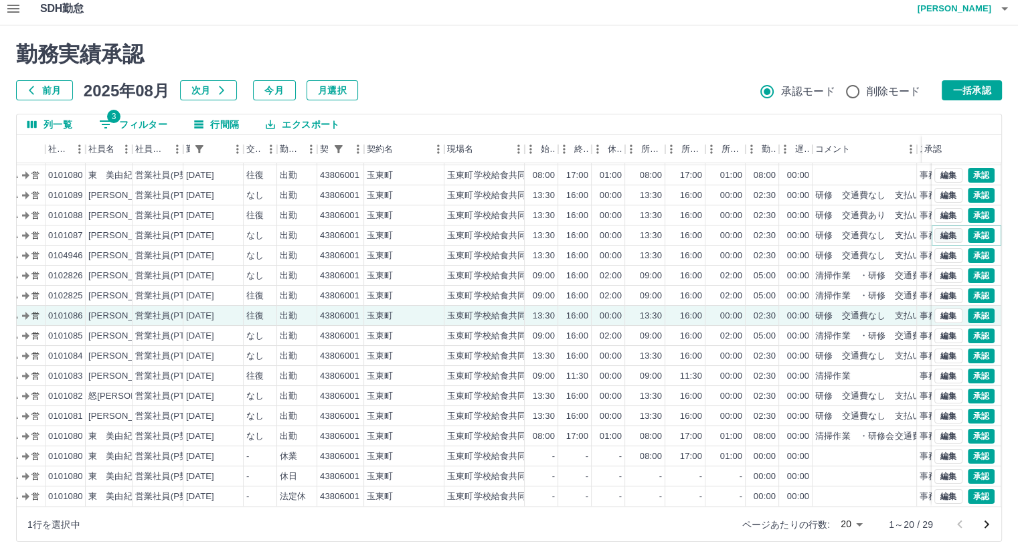
click at [935, 228] on button "編集" at bounding box center [948, 235] width 28 height 15
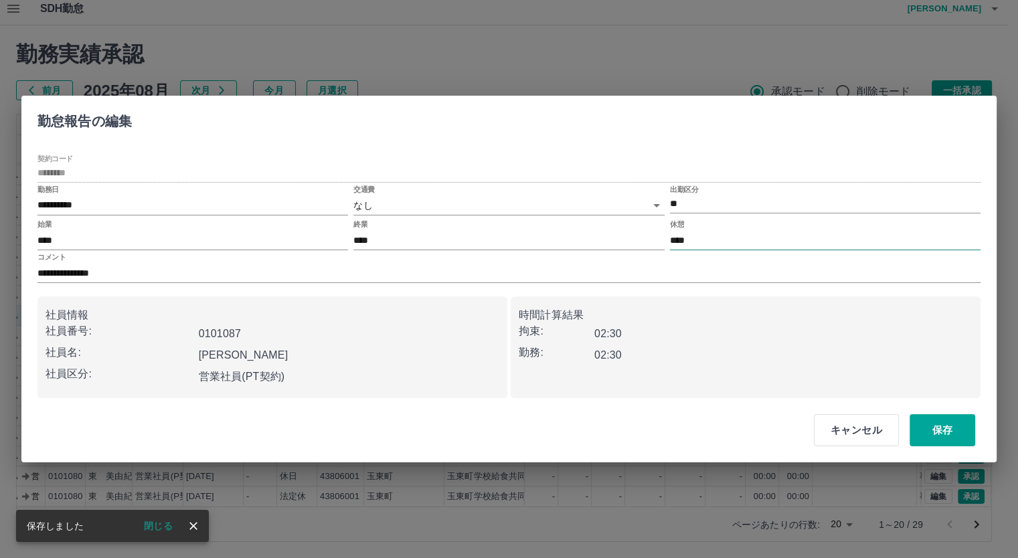
type input "********"
type input "**"
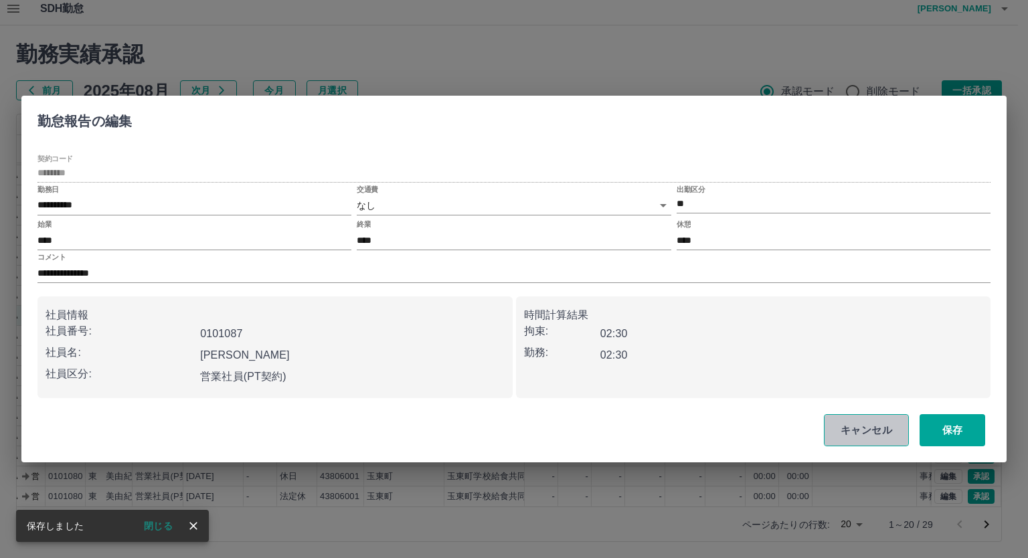
click at [858, 429] on button "キャンセル" at bounding box center [866, 430] width 85 height 32
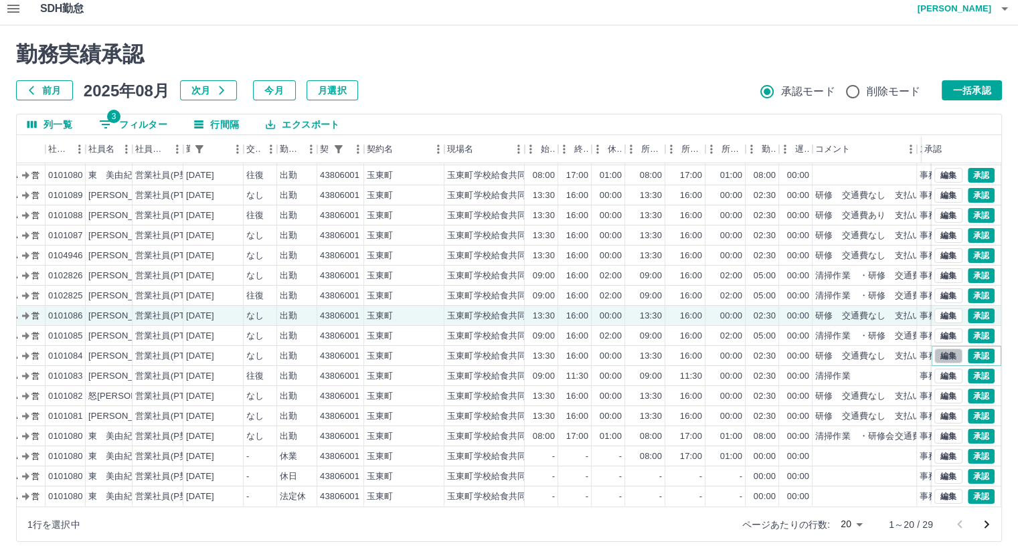
click at [937, 349] on button "編集" at bounding box center [948, 356] width 28 height 15
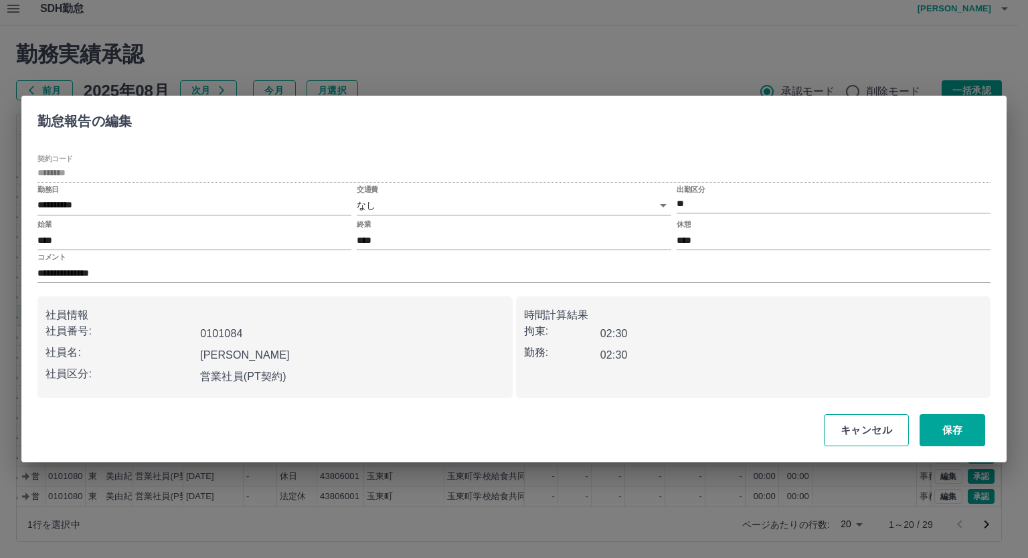
click at [876, 426] on button "キャンセル" at bounding box center [866, 430] width 85 height 32
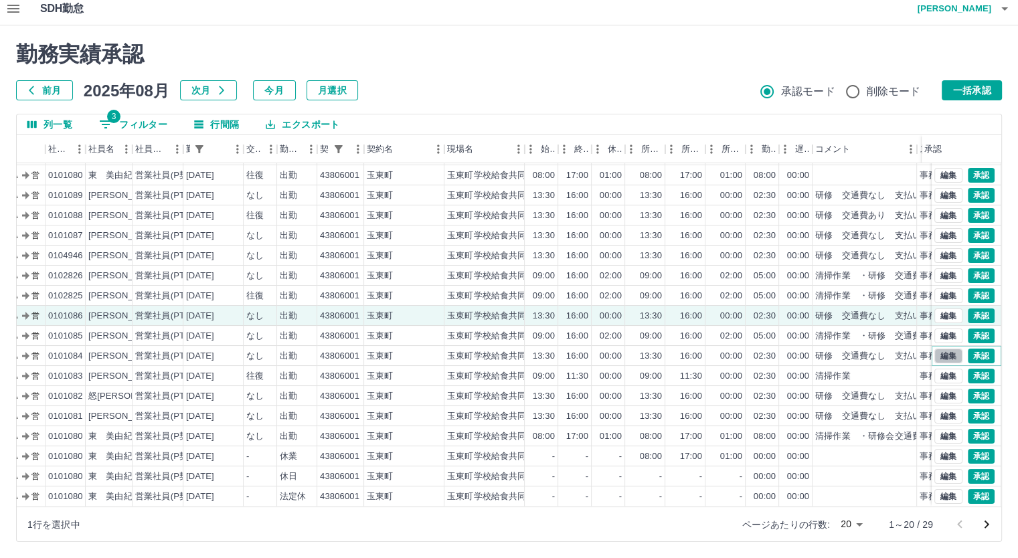
click at [934, 349] on button "編集" at bounding box center [948, 356] width 28 height 15
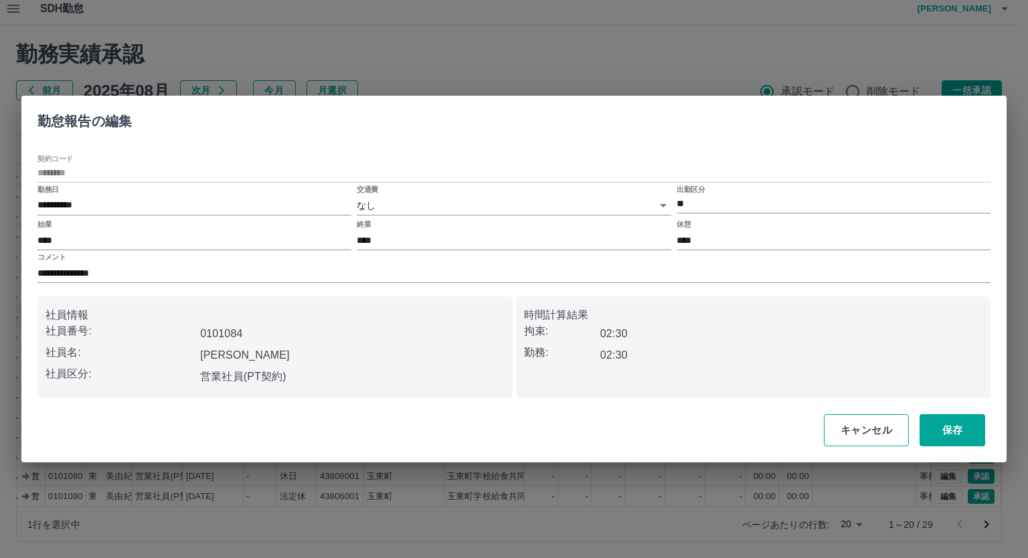
click at [854, 419] on button "キャンセル" at bounding box center [866, 430] width 85 height 32
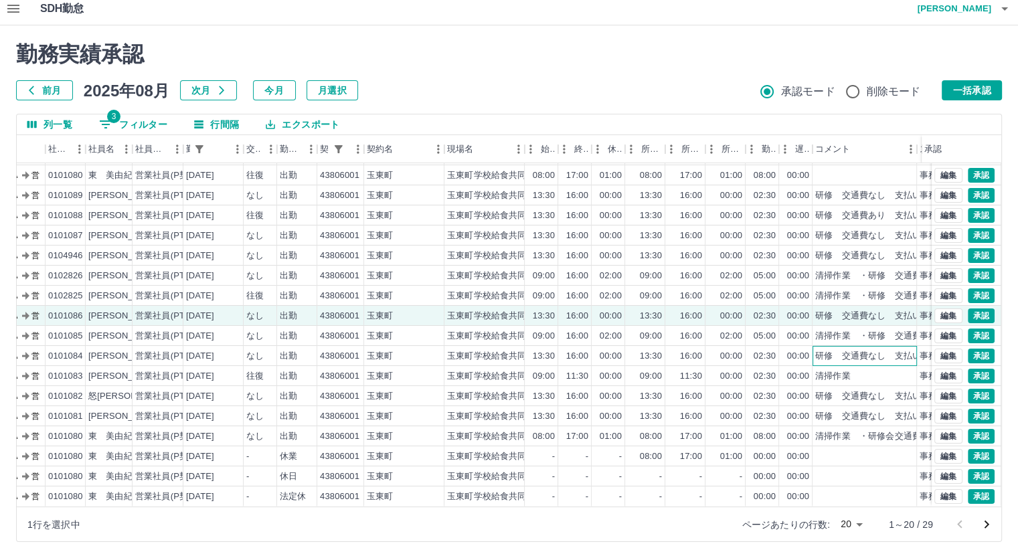
click at [886, 350] on div "研修　交通費なし　支払い表なし" at bounding box center [881, 356] width 132 height 13
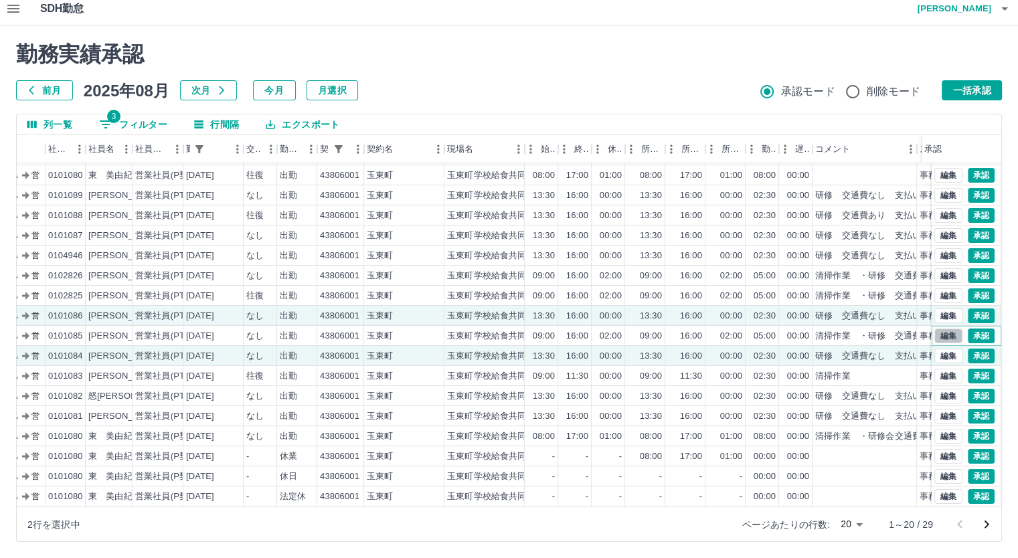
click at [934, 328] on button "編集" at bounding box center [948, 335] width 28 height 15
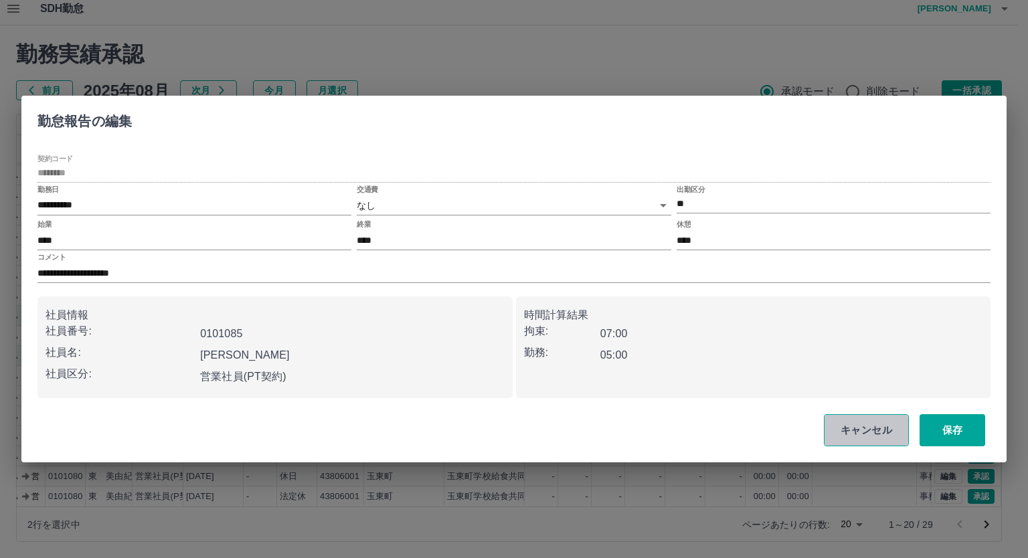
click at [857, 426] on button "キャンセル" at bounding box center [866, 430] width 85 height 32
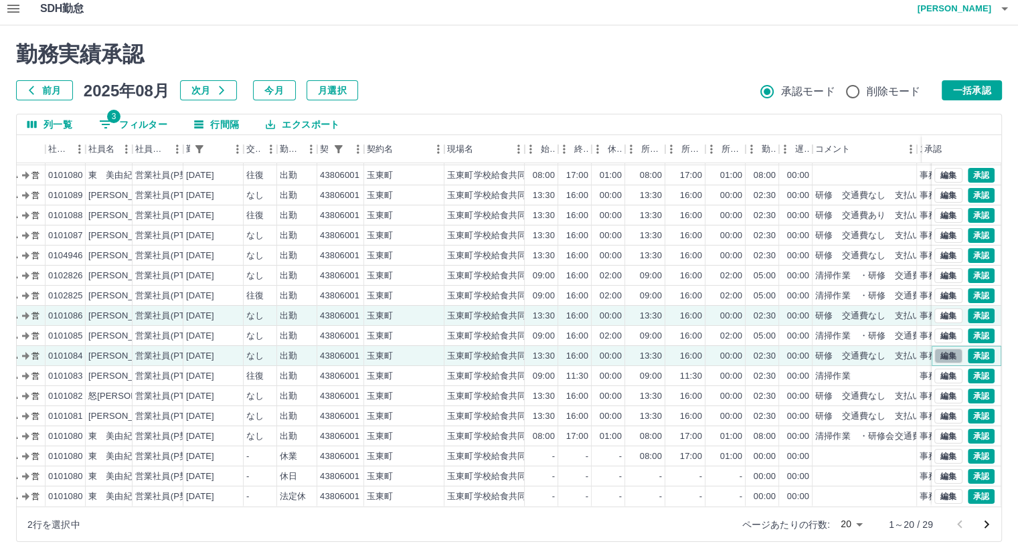
click at [938, 349] on button "編集" at bounding box center [948, 356] width 28 height 15
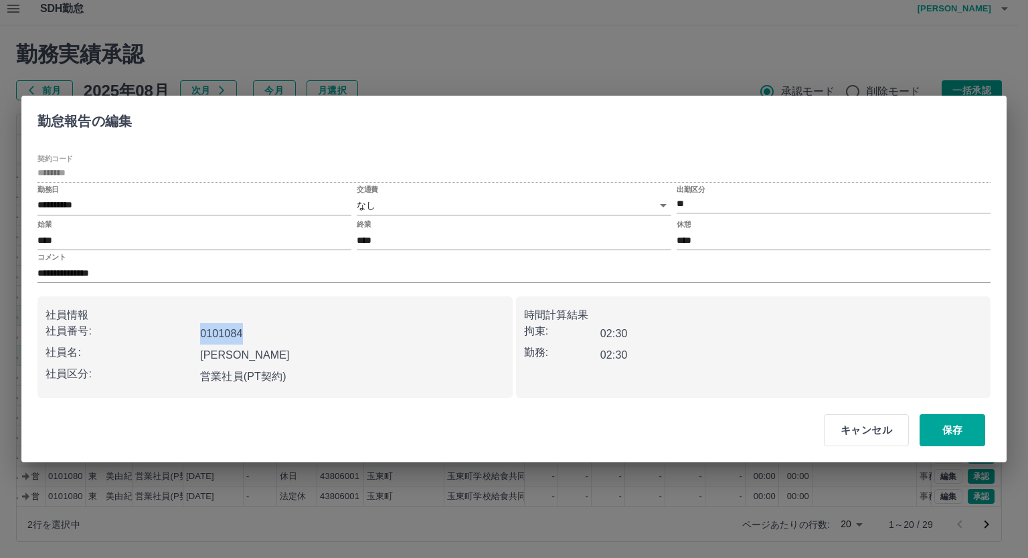
drag, startPoint x: 201, startPoint y: 331, endPoint x: 260, endPoint y: 332, distance: 58.9
click at [260, 332] on div "0101084" at bounding box center [349, 331] width 309 height 27
drag, startPoint x: 203, startPoint y: 351, endPoint x: 270, endPoint y: 351, distance: 66.2
click at [270, 351] on div "田中　由美" at bounding box center [349, 352] width 309 height 27
click at [856, 428] on button "キャンセル" at bounding box center [866, 430] width 85 height 32
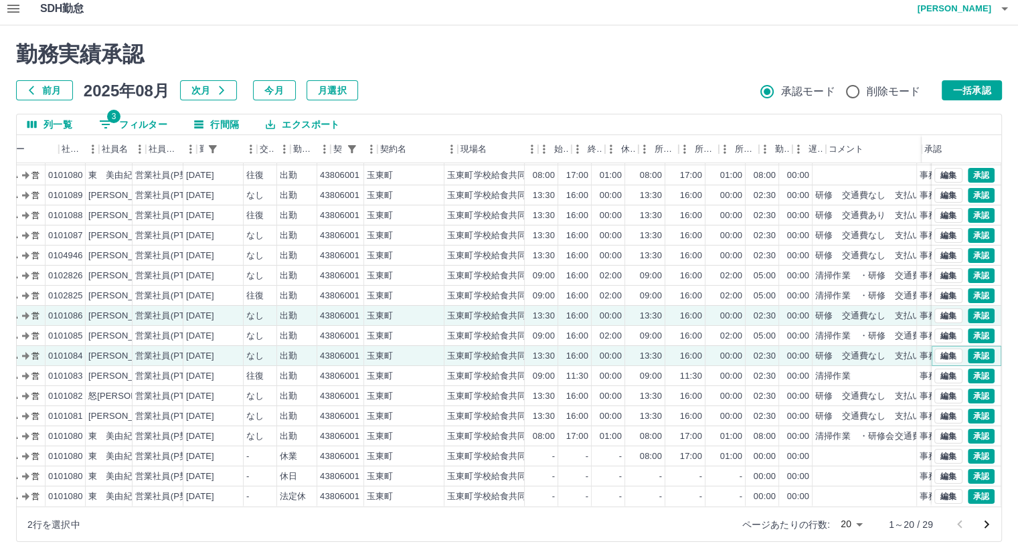
scroll to position [68, 0]
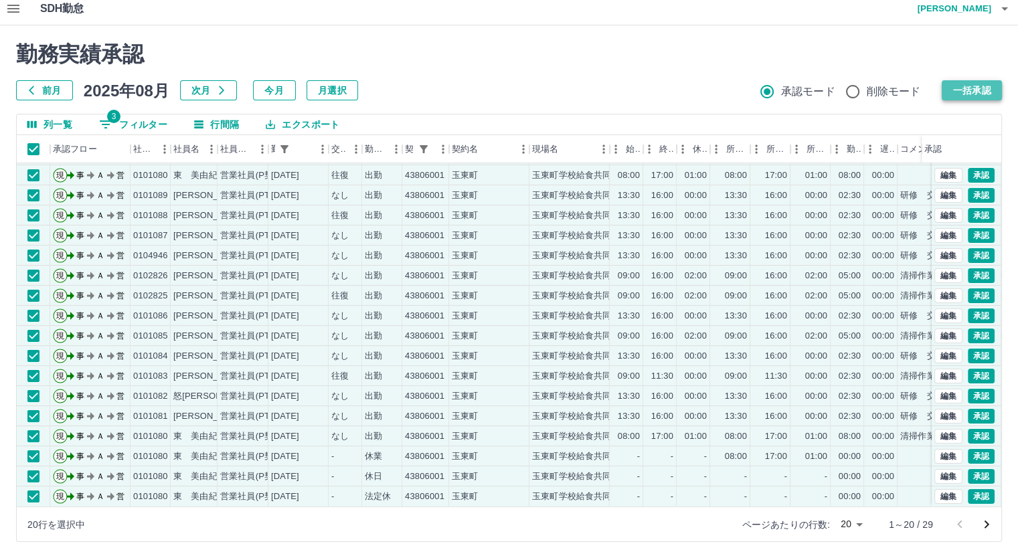
click at [955, 88] on button "一括承認" at bounding box center [971, 90] width 60 height 20
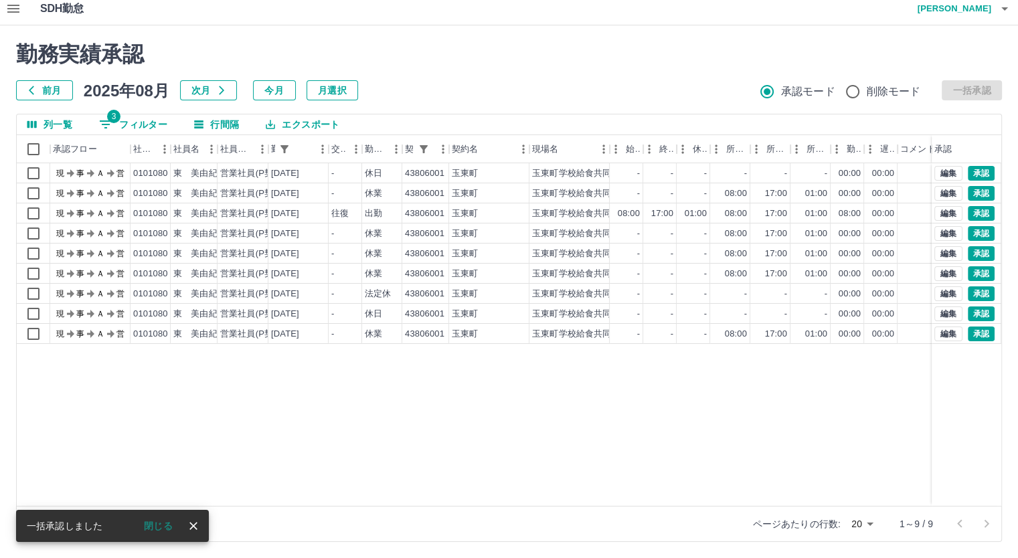
scroll to position [0, 0]
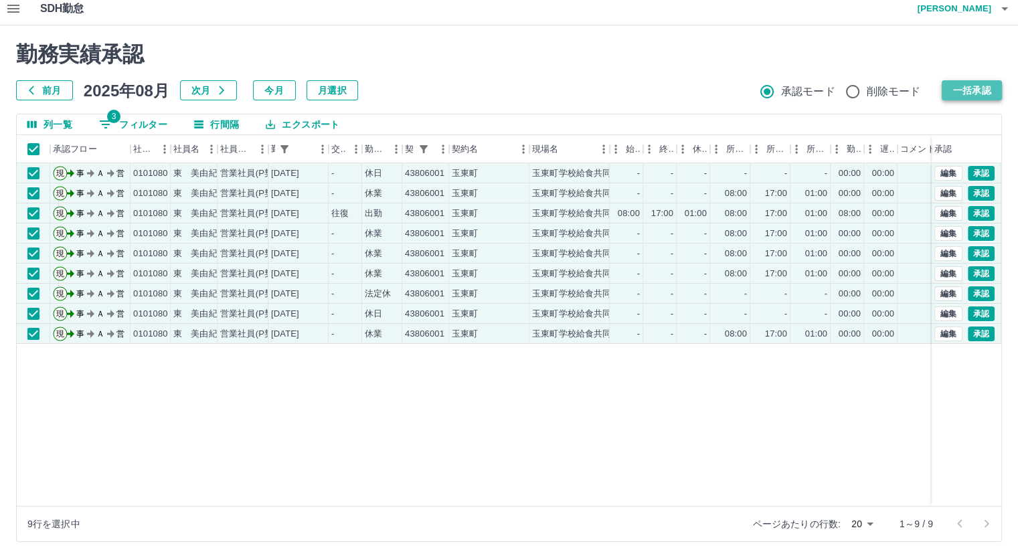
click at [974, 94] on button "一括承認" at bounding box center [971, 90] width 60 height 20
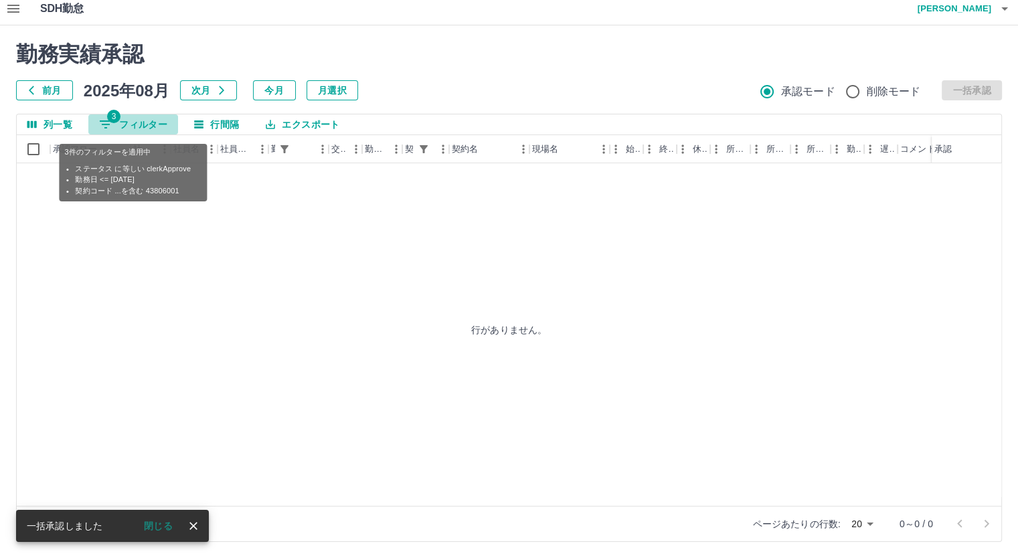
click at [147, 124] on button "3 フィルター" at bounding box center [133, 124] width 90 height 20
select select "**********"
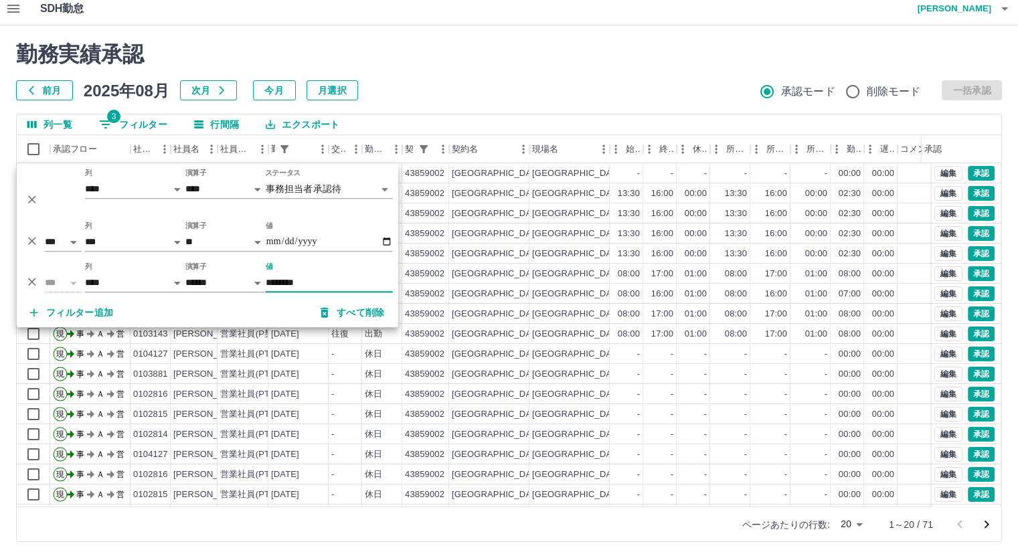
type input "********"
click at [811, 124] on div "列一覧 3 フィルター 行間隔 エクスポート" at bounding box center [509, 124] width 984 height 21
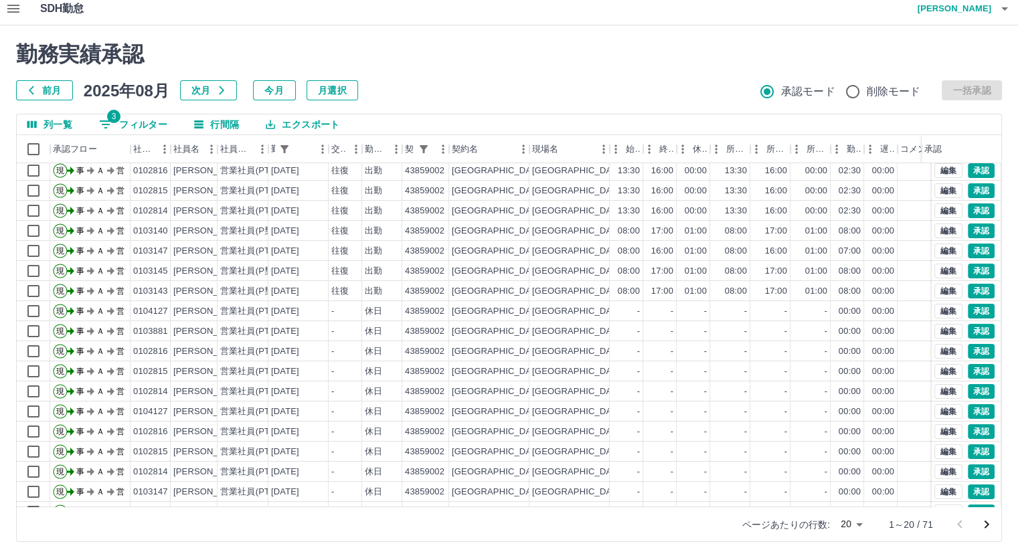
scroll to position [68, 0]
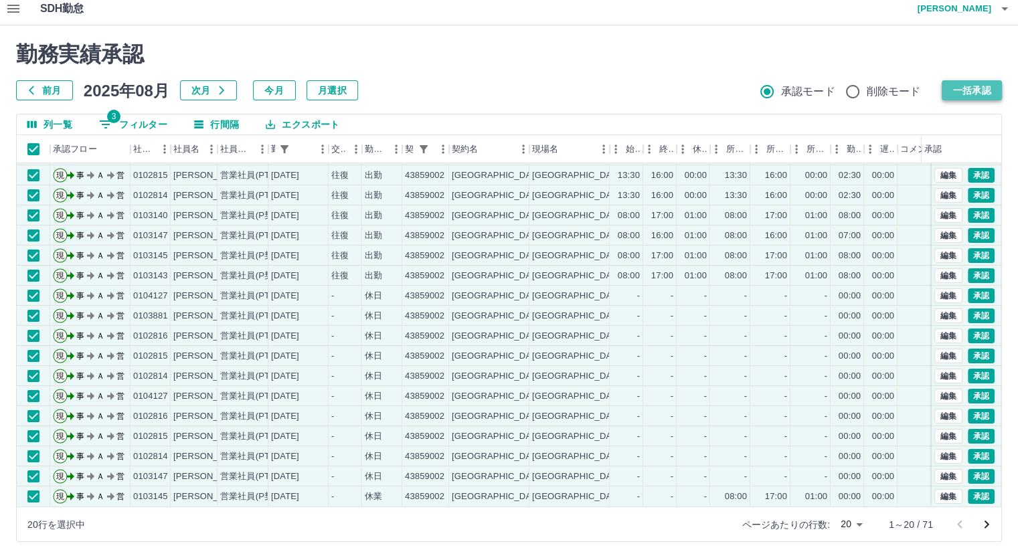
click at [959, 90] on button "一括承認" at bounding box center [971, 90] width 60 height 20
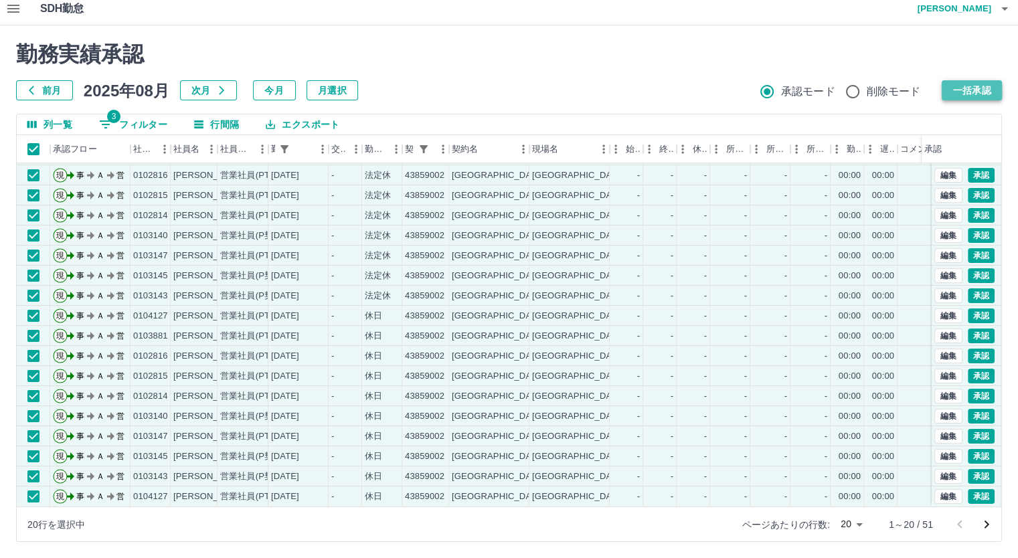
click at [955, 89] on button "一括承認" at bounding box center [971, 90] width 60 height 20
click at [971, 90] on button "一括承認" at bounding box center [971, 90] width 60 height 20
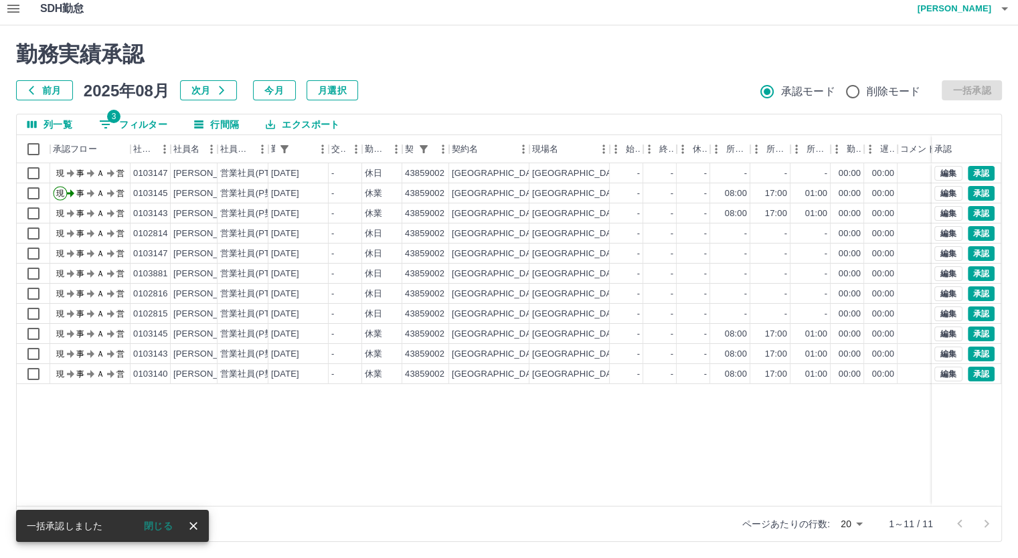
scroll to position [0, 0]
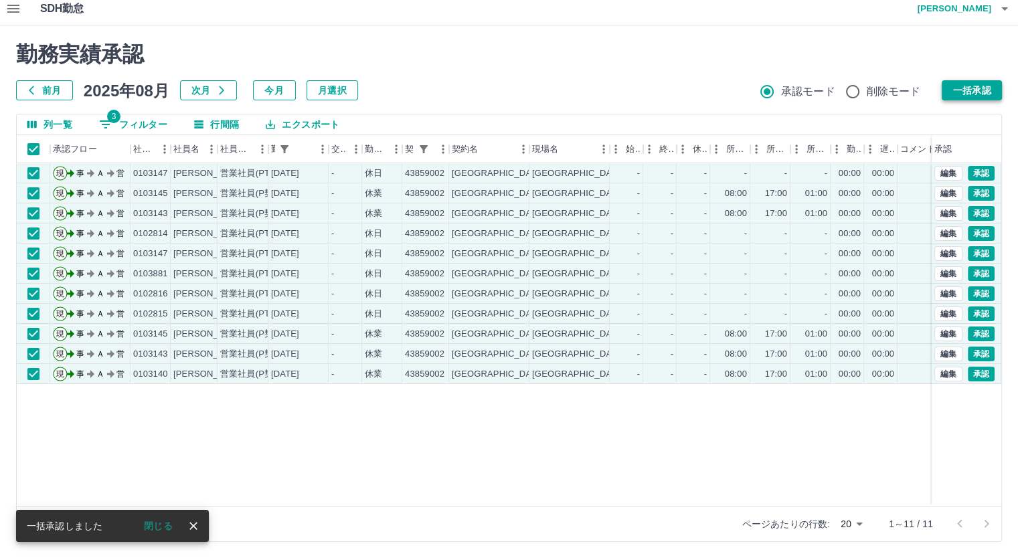
click at [949, 88] on button "一括承認" at bounding box center [971, 90] width 60 height 20
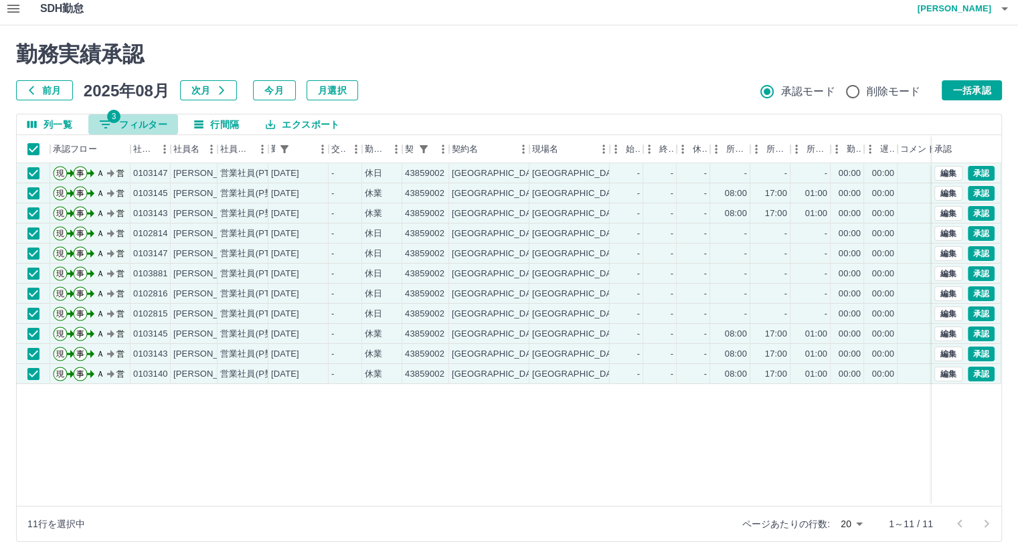
click at [163, 126] on button "3 フィルター" at bounding box center [133, 124] width 90 height 20
select select "**********"
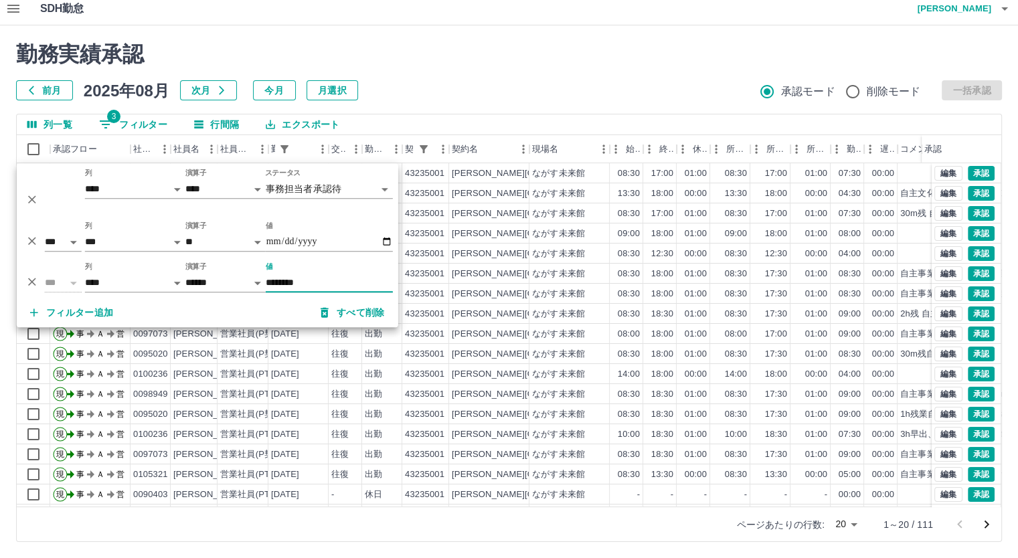
type input "********"
click at [889, 119] on div "列一覧 3 フィルター 行間隔 エクスポート" at bounding box center [509, 124] width 984 height 21
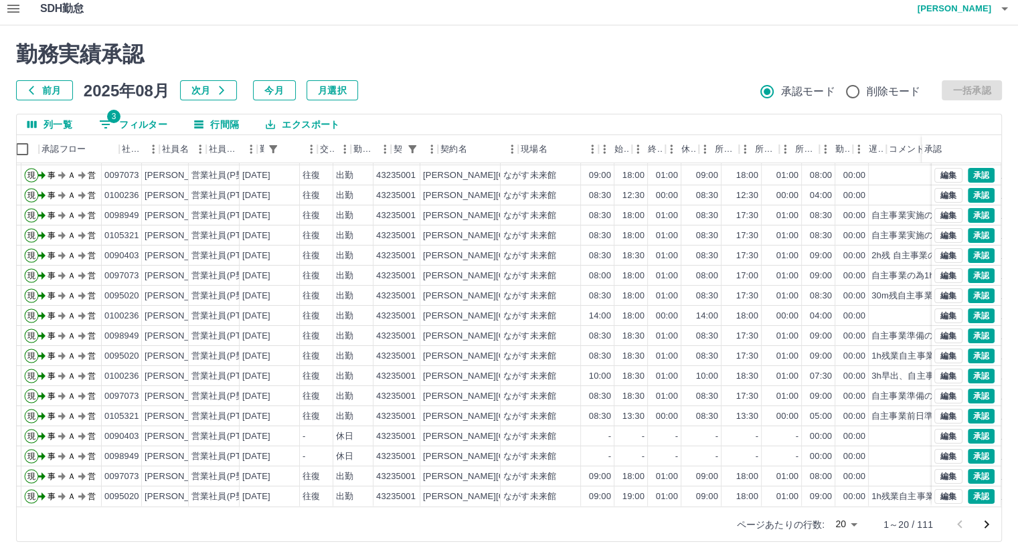
scroll to position [68, 0]
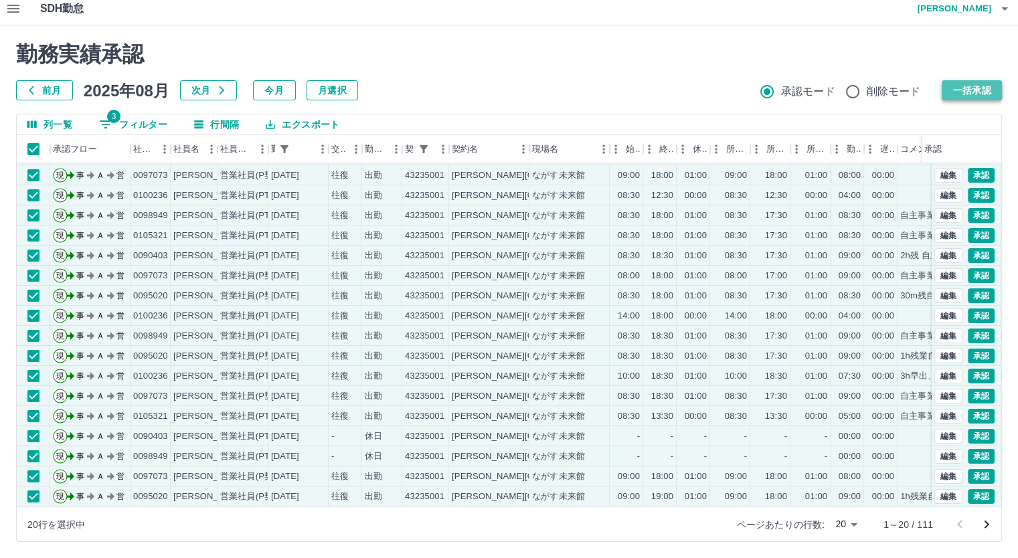
click at [945, 84] on button "一括承認" at bounding box center [971, 90] width 60 height 20
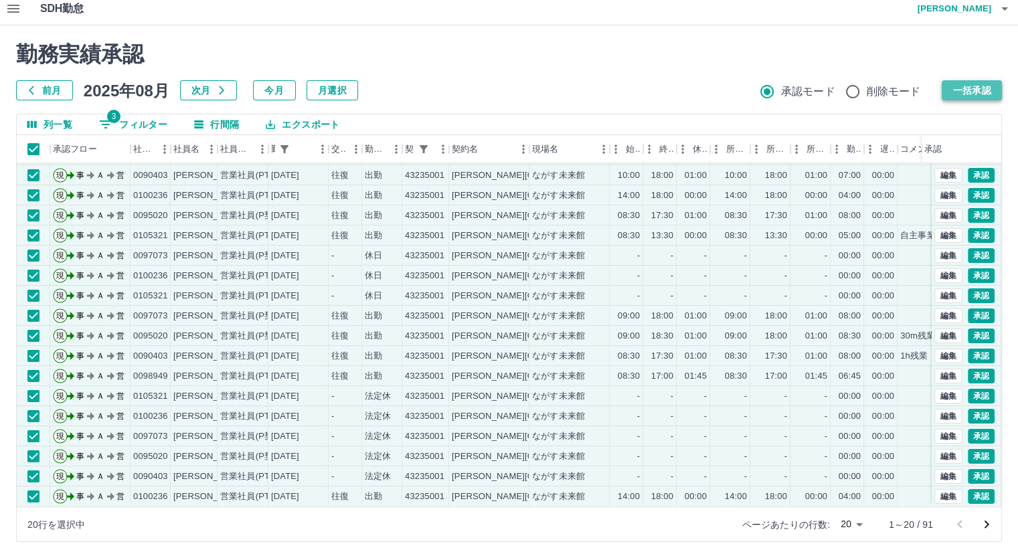
click at [981, 86] on button "一括承認" at bounding box center [971, 90] width 60 height 20
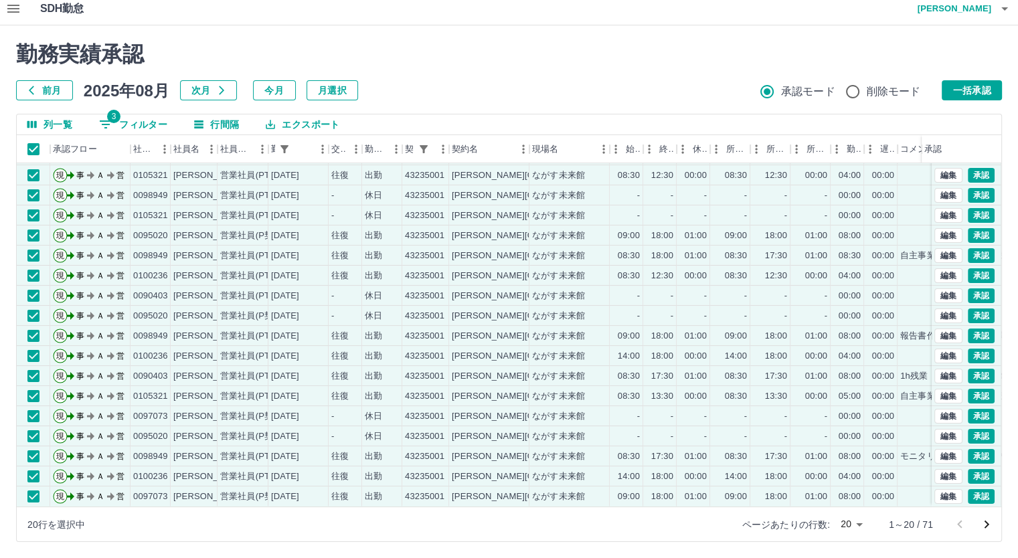
click at [971, 78] on div "勤務実績承認 前月 2025年08月 次月 今月 月選択 承認モード 削除モード 一括承認" at bounding box center [508, 70] width 985 height 59
click at [964, 81] on button "一括承認" at bounding box center [971, 90] width 60 height 20
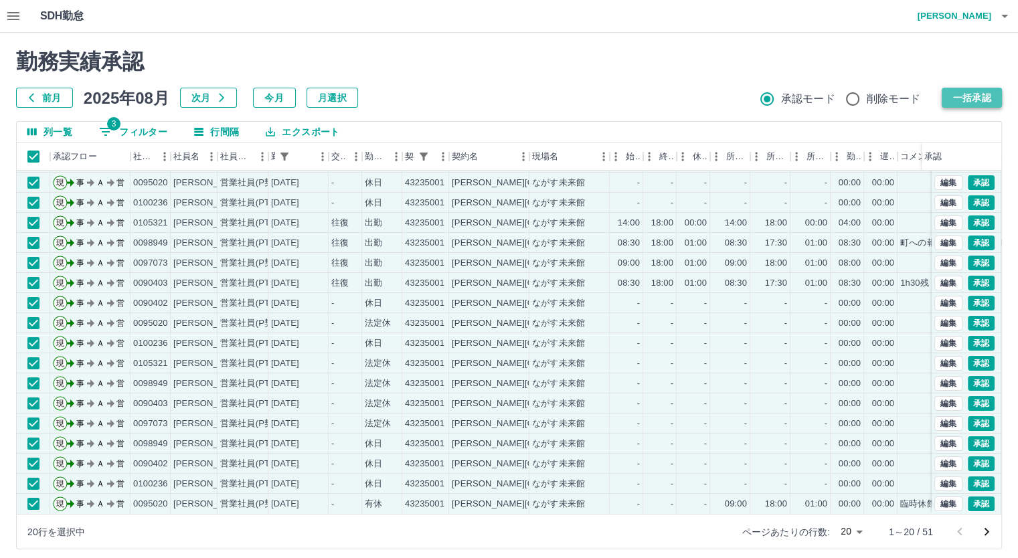
click at [953, 97] on button "一括承認" at bounding box center [971, 98] width 60 height 20
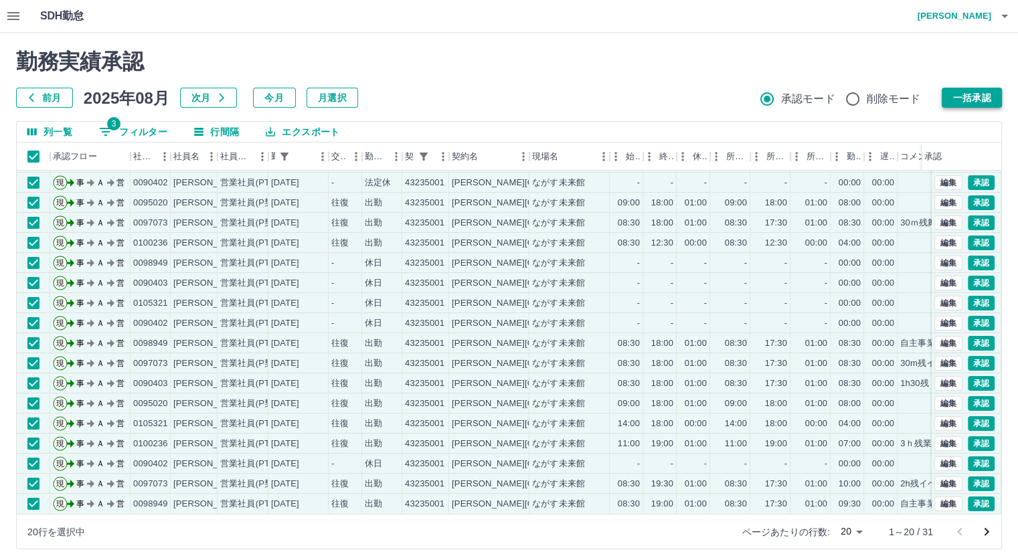
click at [957, 93] on button "一括承認" at bounding box center [971, 98] width 60 height 20
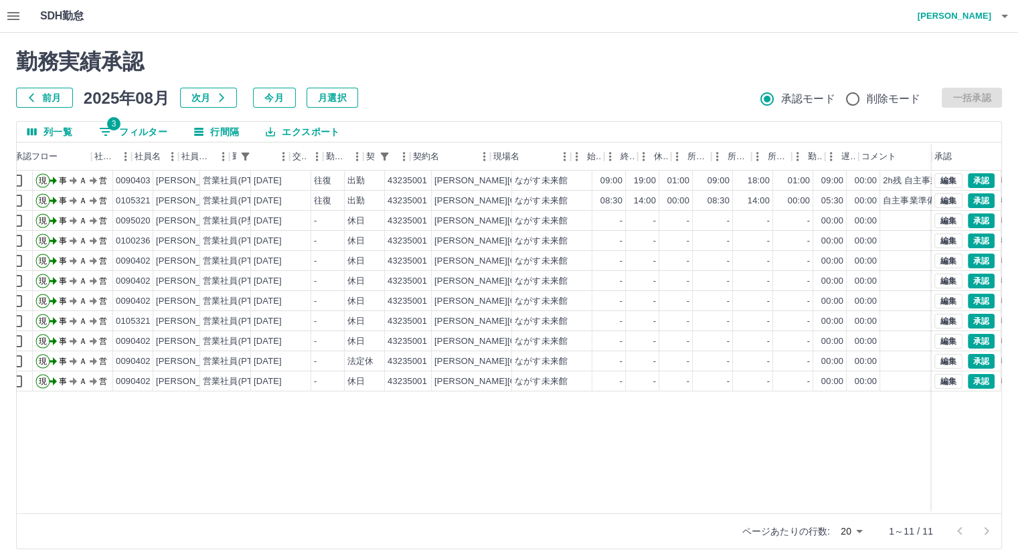
scroll to position [0, 0]
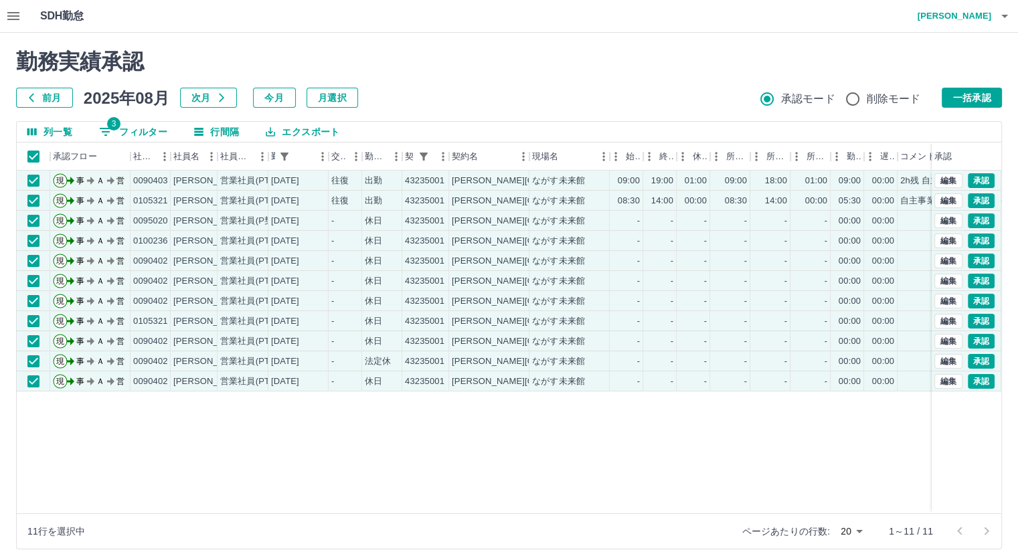
click at [977, 95] on button "一括承認" at bounding box center [971, 98] width 60 height 20
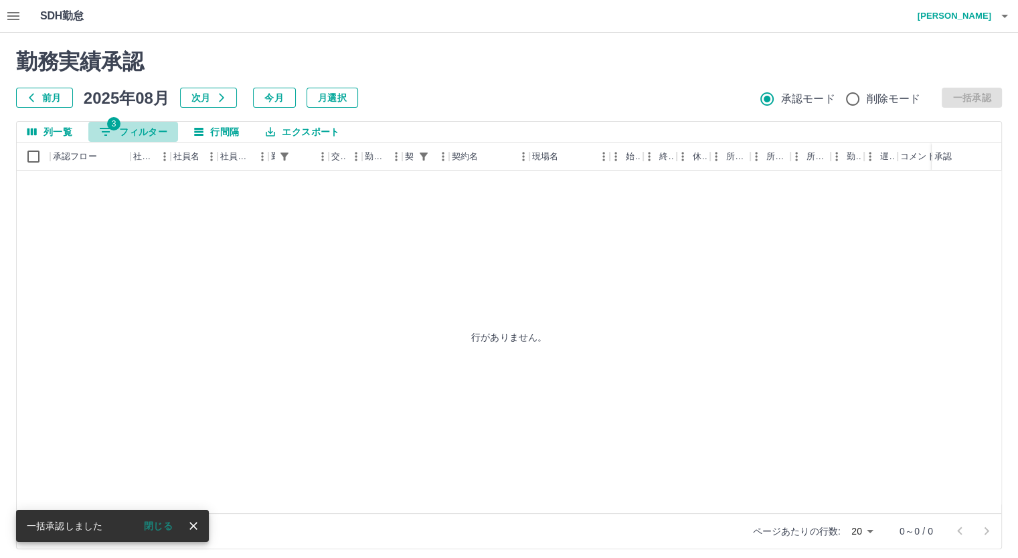
click at [130, 132] on button "3 フィルター" at bounding box center [133, 132] width 90 height 20
select select "**********"
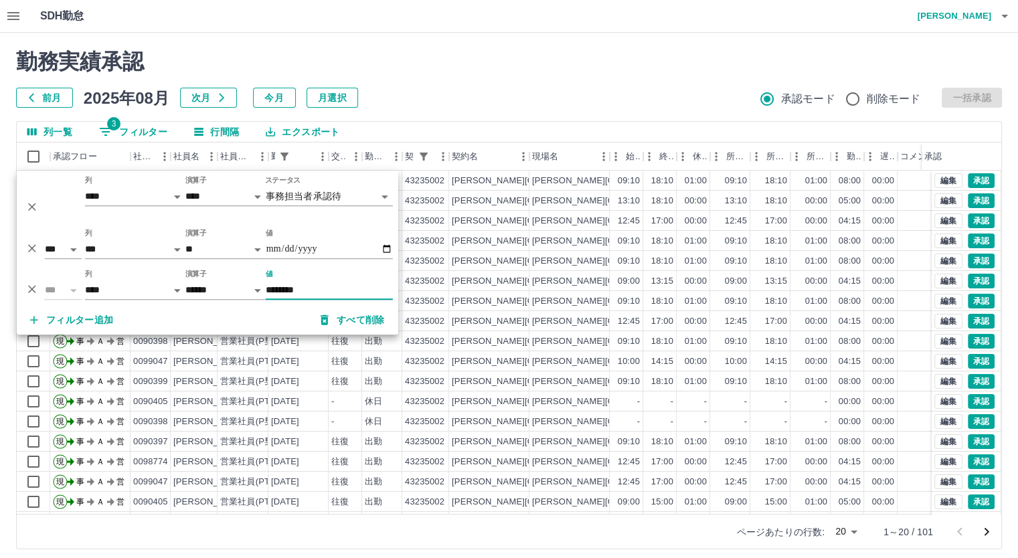
type input "********"
click at [916, 122] on div "列一覧 3 フィルター 行間隔 エクスポート" at bounding box center [509, 132] width 984 height 21
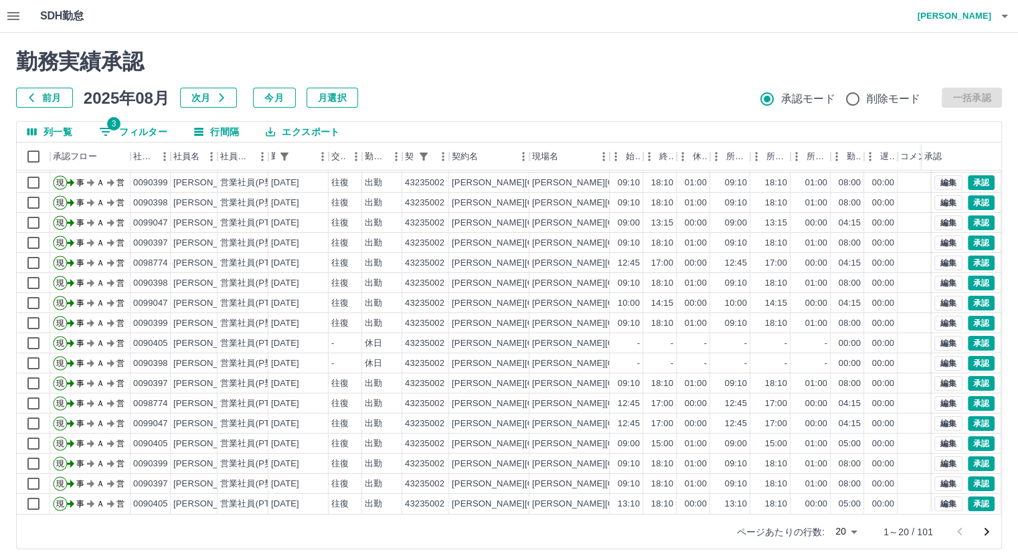
scroll to position [68, 0]
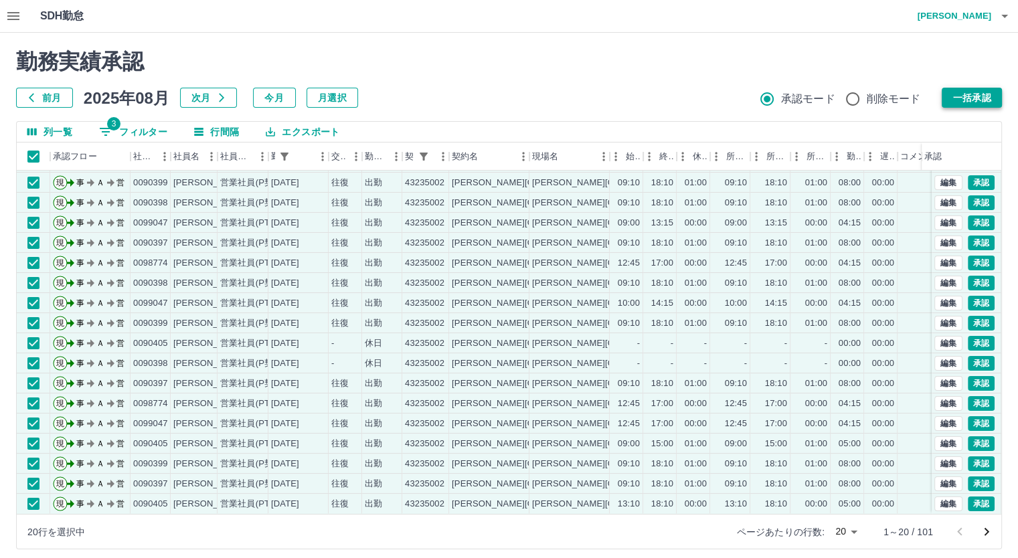
click at [975, 92] on button "一括承認" at bounding box center [971, 98] width 60 height 20
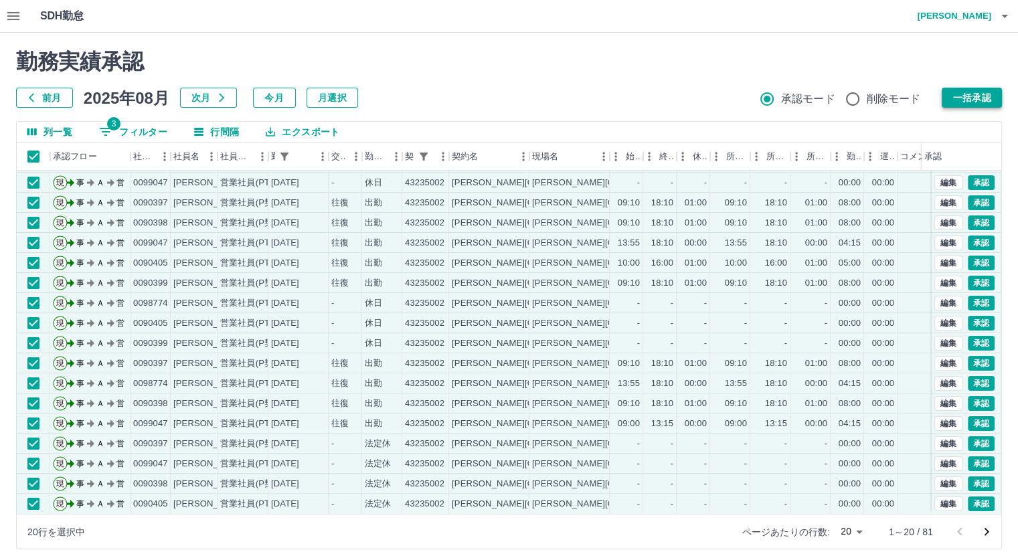
click at [983, 92] on button "一括承認" at bounding box center [971, 98] width 60 height 20
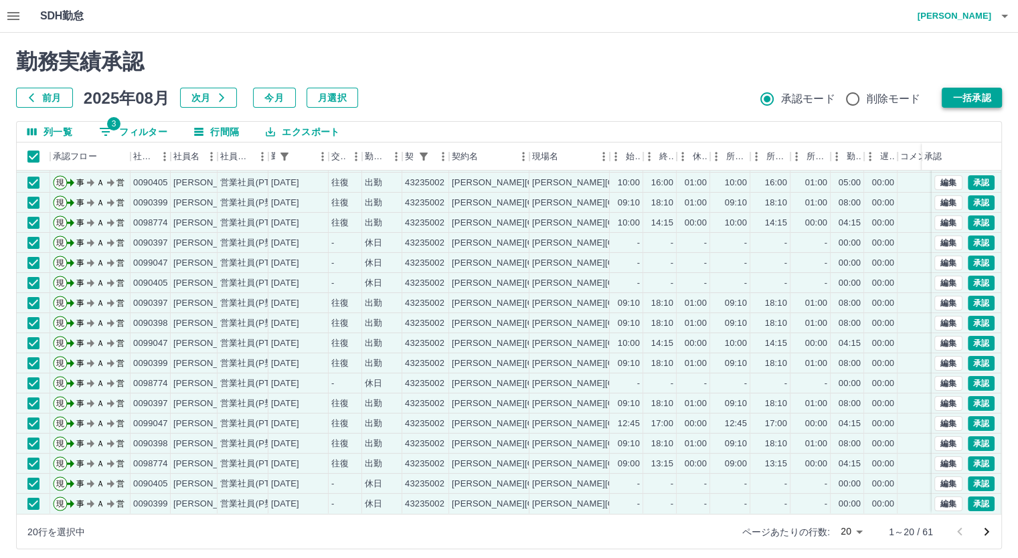
click at [951, 98] on button "一括承認" at bounding box center [971, 98] width 60 height 20
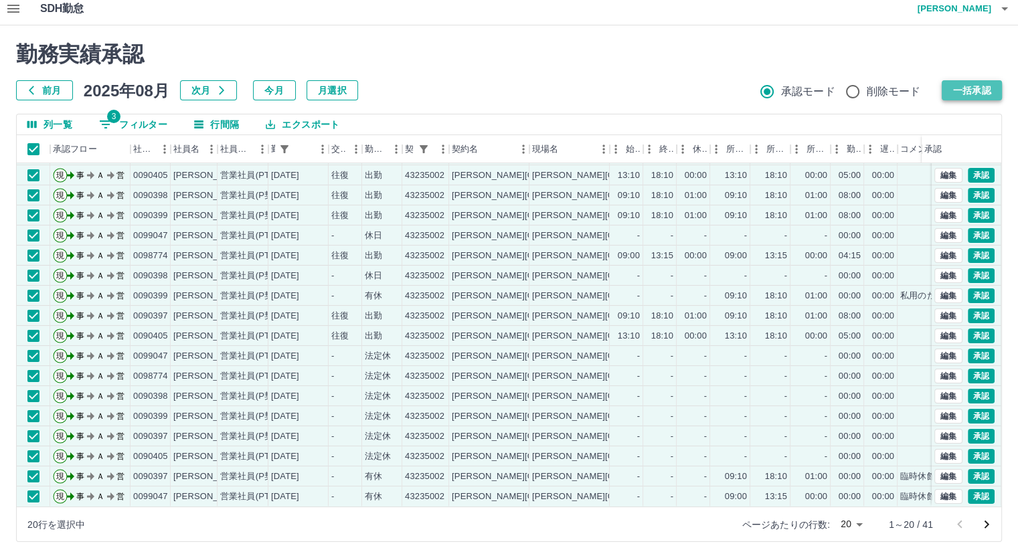
click at [979, 82] on button "一括承認" at bounding box center [971, 90] width 60 height 20
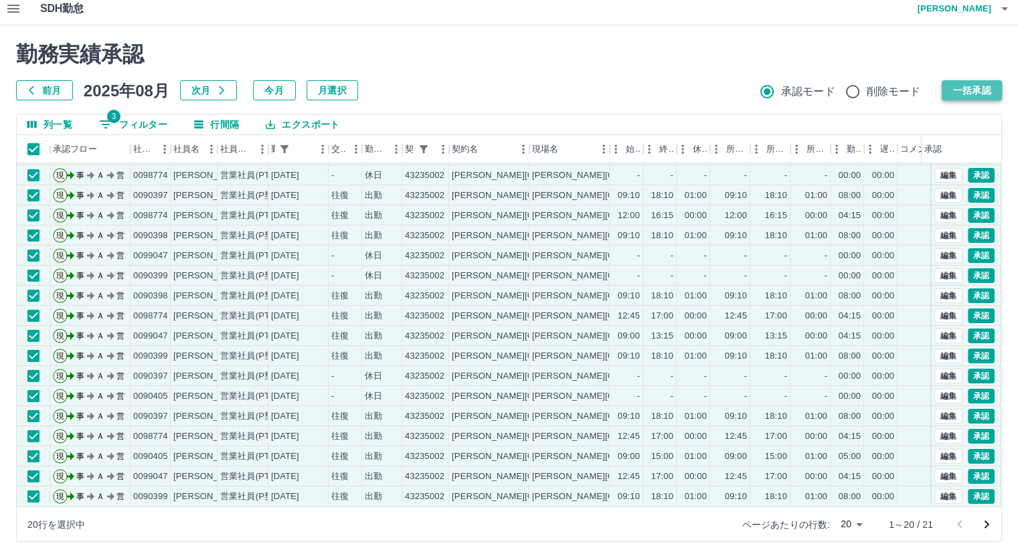
click at [959, 86] on button "一括承認" at bounding box center [971, 90] width 60 height 20
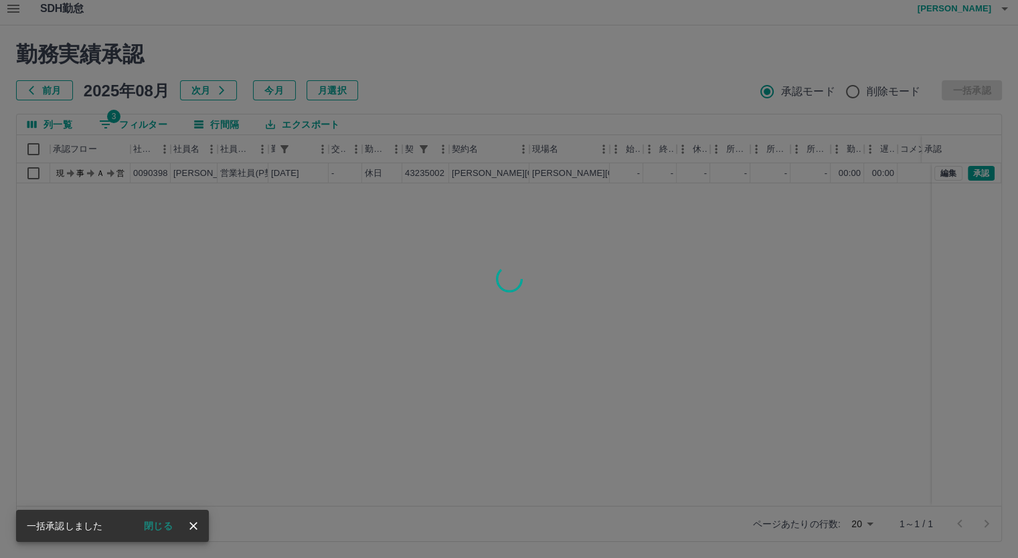
scroll to position [0, 0]
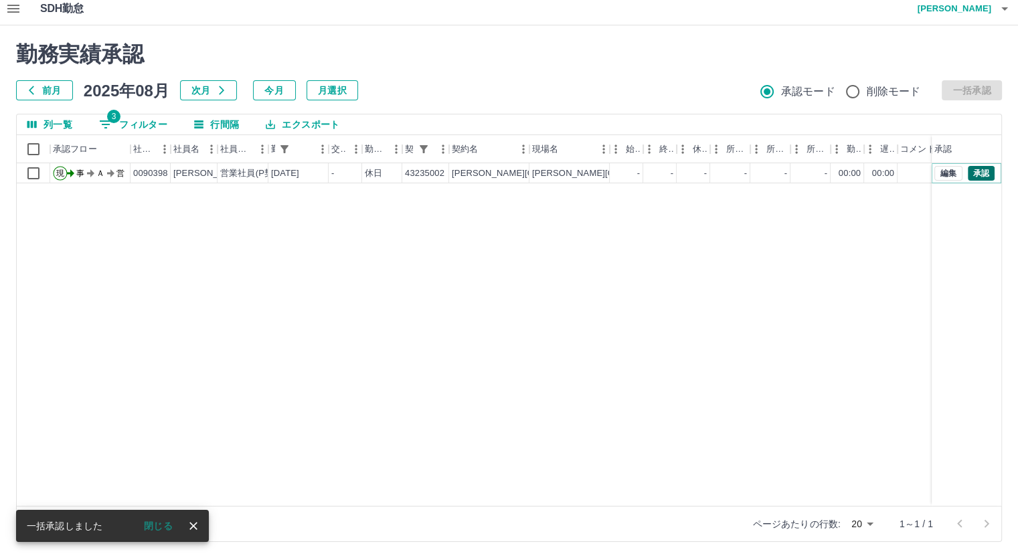
click at [979, 174] on button "承認" at bounding box center [980, 173] width 27 height 15
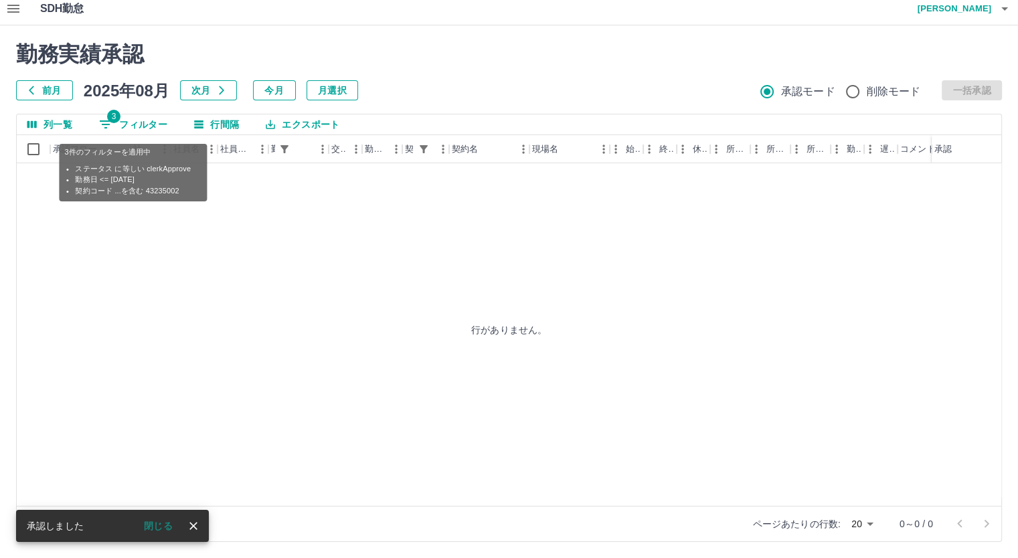
click at [148, 120] on button "3 フィルター" at bounding box center [133, 124] width 90 height 20
select select "**********"
